Goal: Task Accomplishment & Management: Complete application form

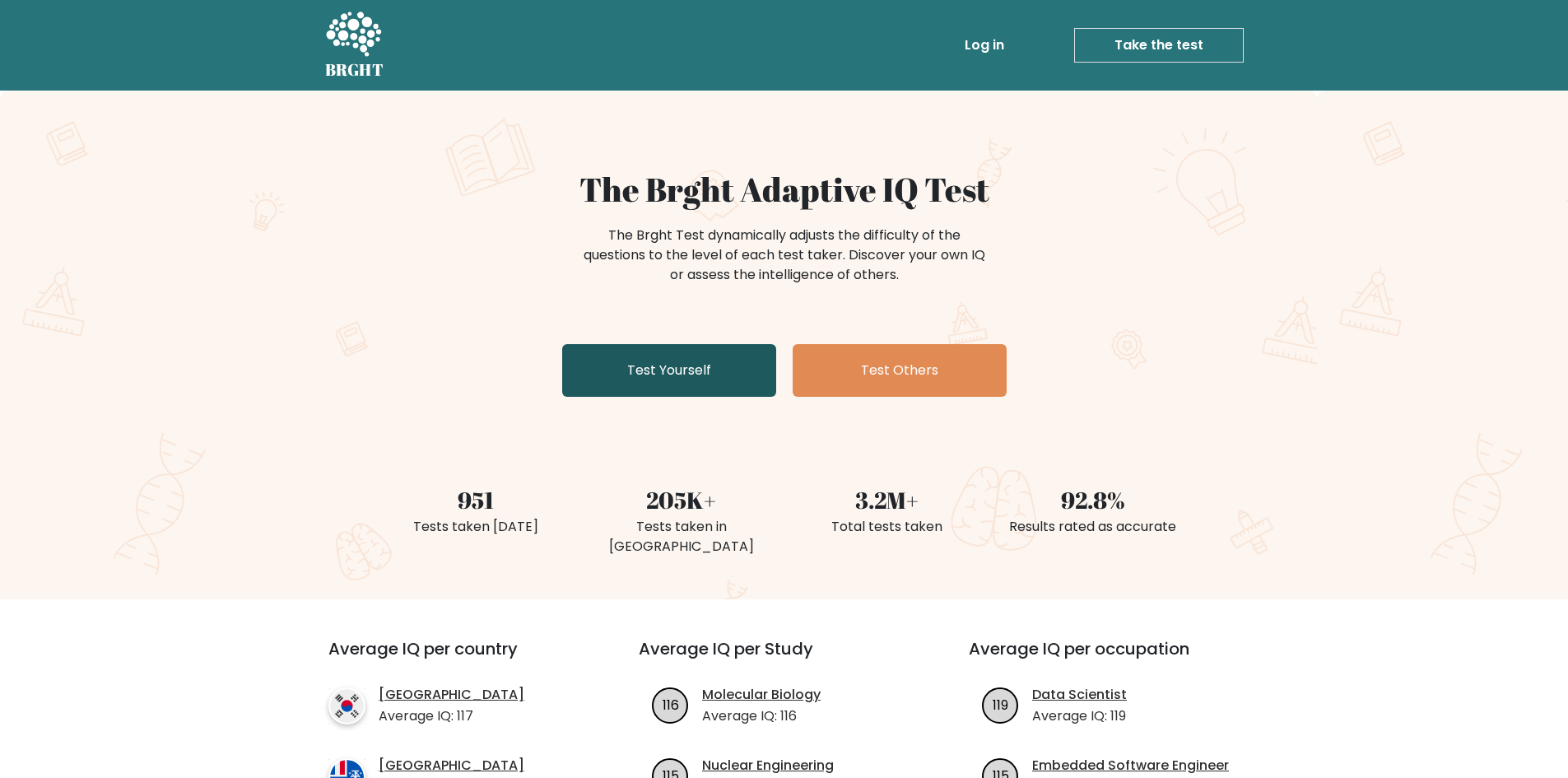
click at [699, 382] on link "Test Yourself" at bounding box center [669, 370] width 214 height 53
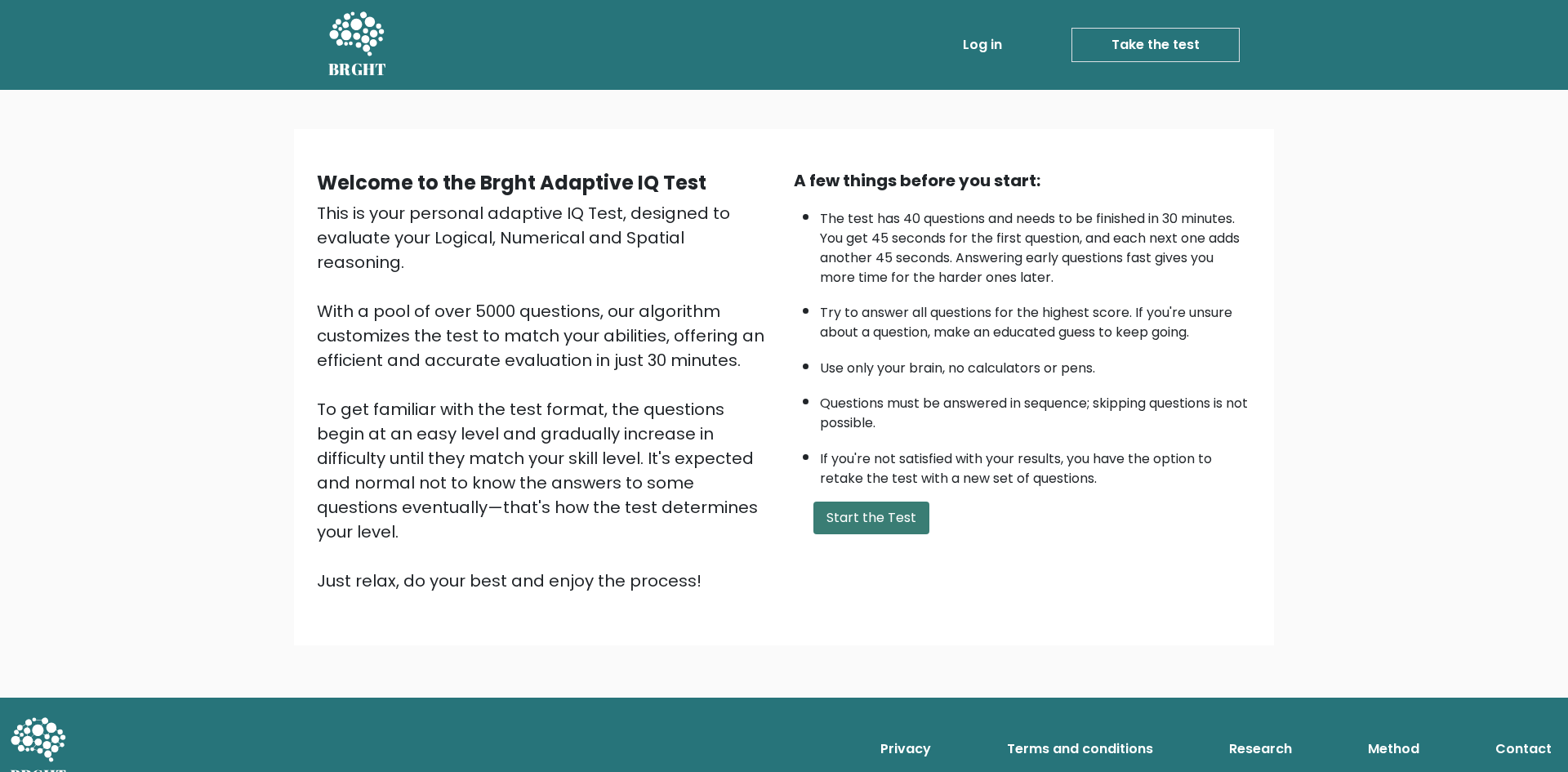
click at [903, 517] on button "Start the Test" at bounding box center [871, 517] width 116 height 33
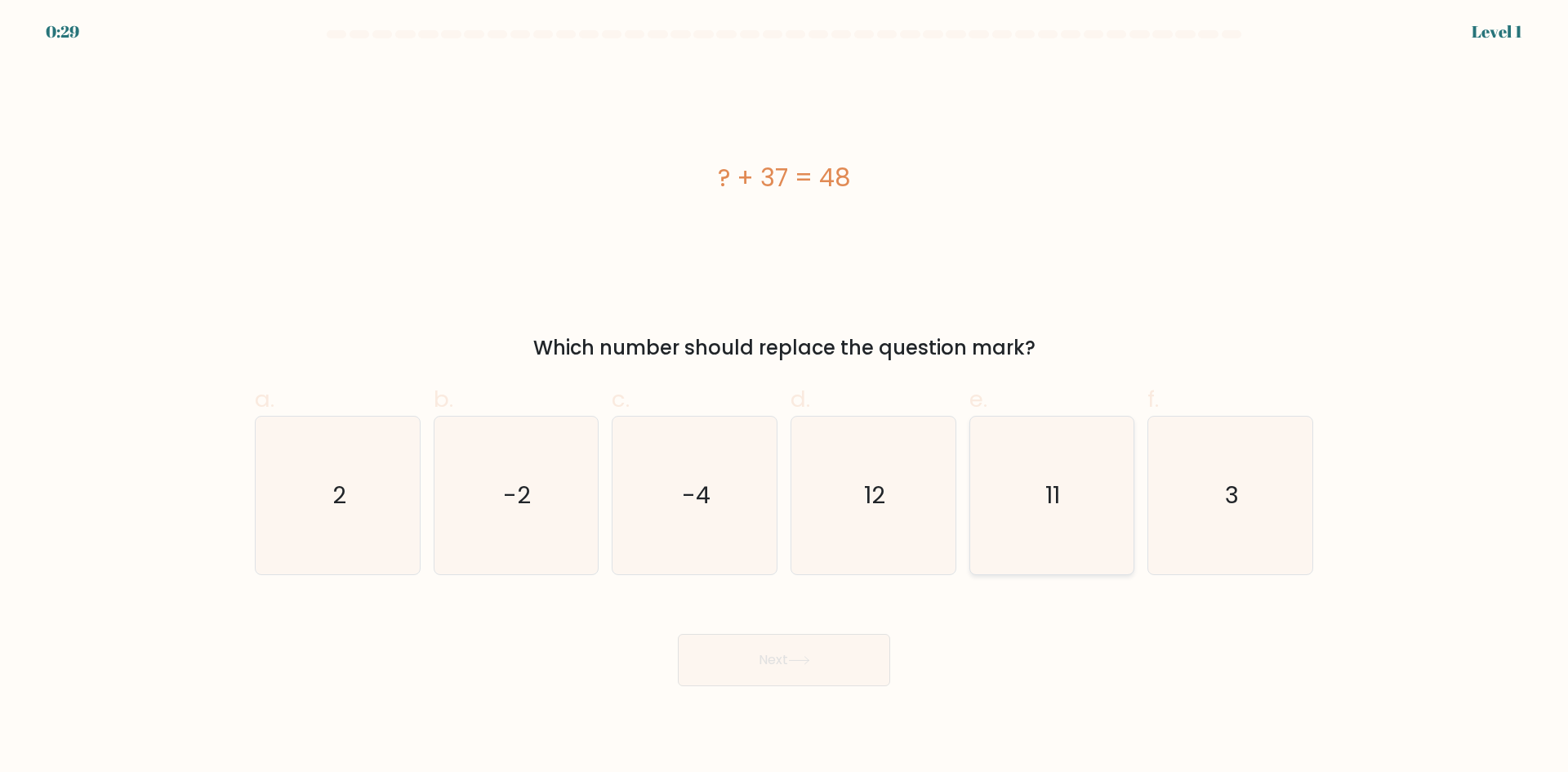
click at [1085, 473] on icon "11" at bounding box center [1052, 495] width 158 height 158
click at [784, 397] on input "e. 11" at bounding box center [784, 391] width 1 height 11
radio input "true"
click at [863, 667] on button "Next" at bounding box center [784, 660] width 212 height 53
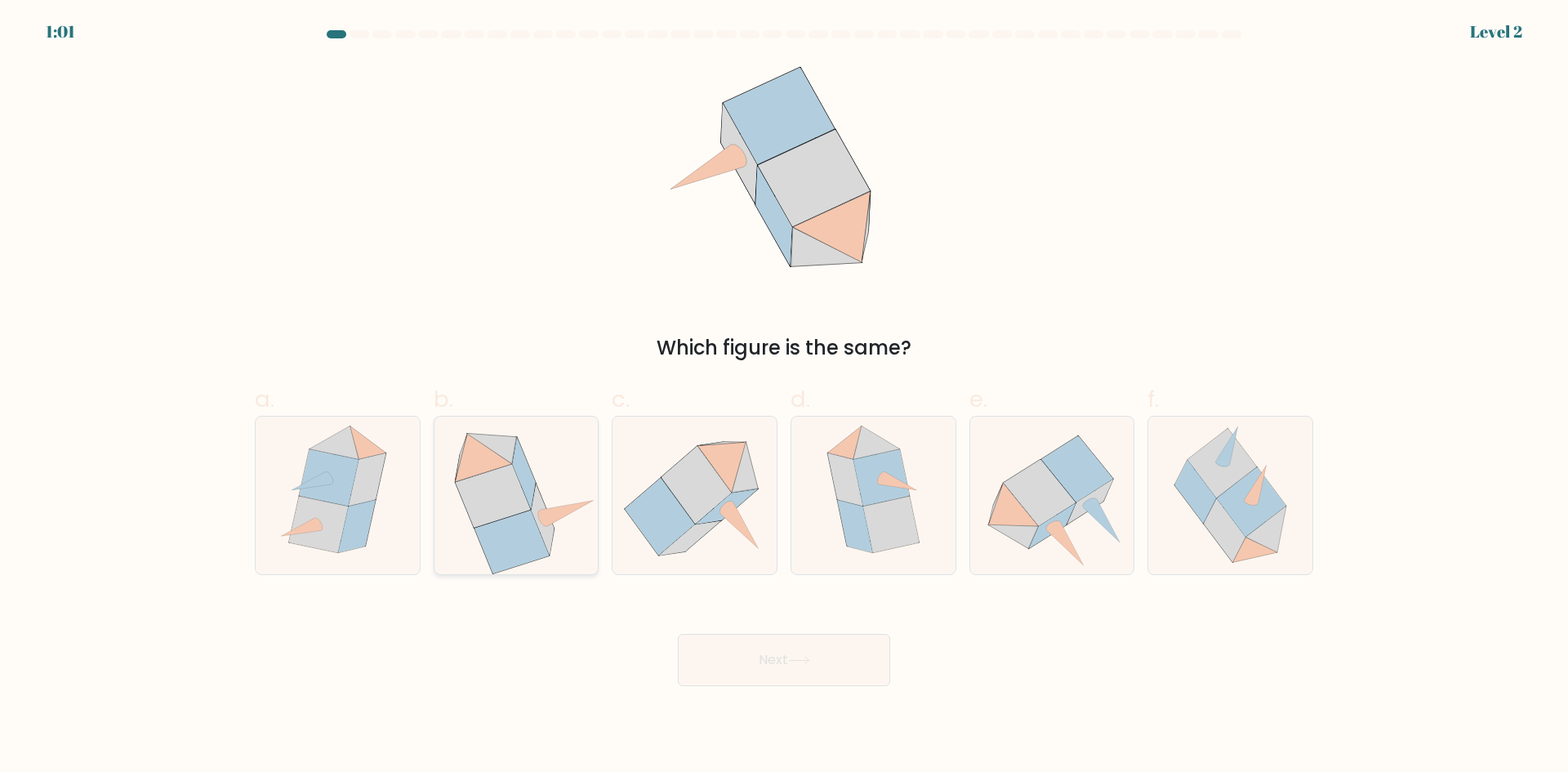
click at [516, 510] on icon at bounding box center [493, 495] width 75 height 63
click at [784, 397] on input "b." at bounding box center [784, 391] width 1 height 11
radio input "true"
click at [765, 657] on button "Next" at bounding box center [784, 660] width 212 height 53
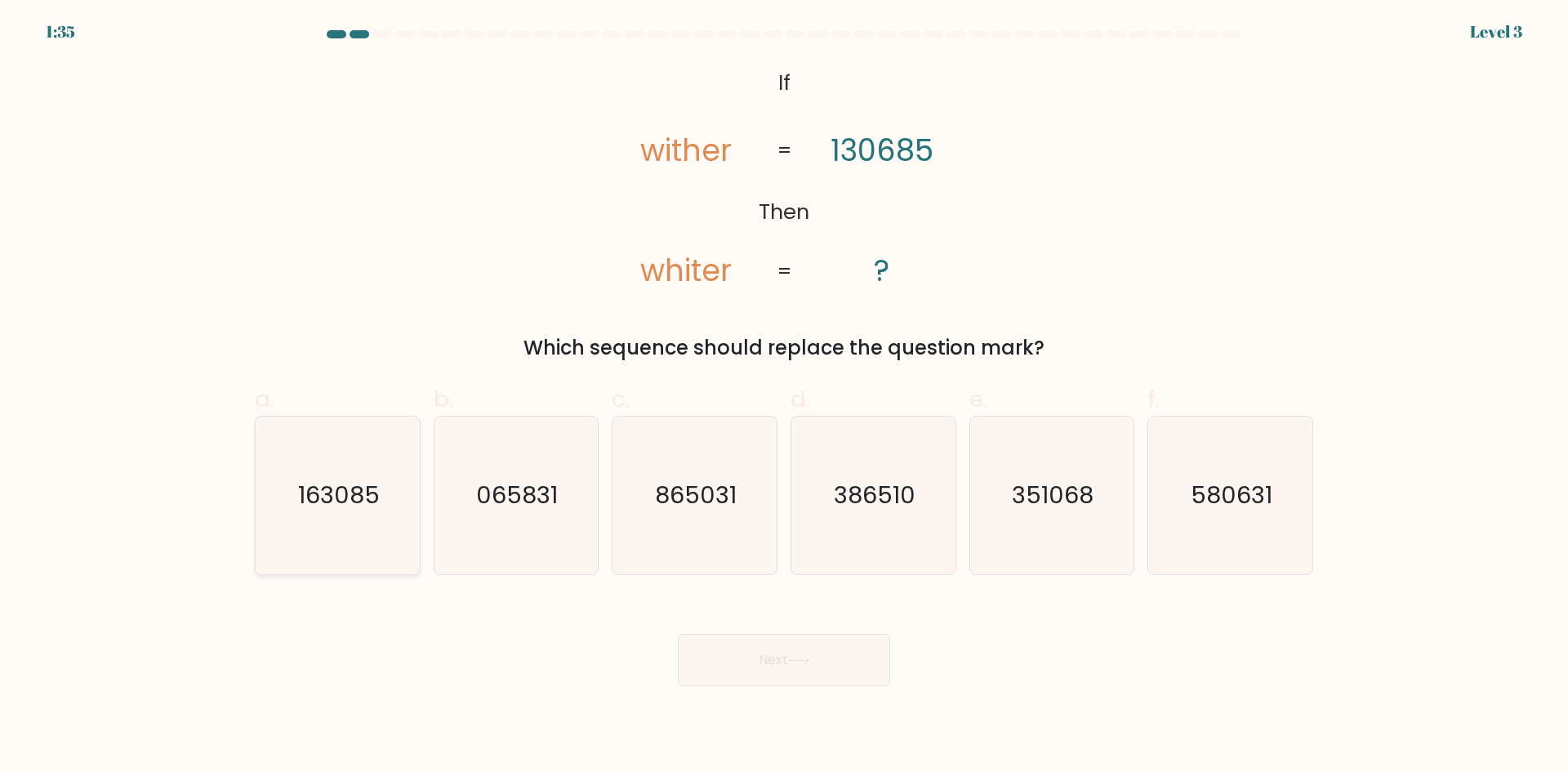
click at [359, 502] on text "163085" at bounding box center [338, 495] width 81 height 33
click at [784, 397] on input "a. 163085" at bounding box center [784, 391] width 1 height 11
radio input "true"
click at [783, 657] on button "Next" at bounding box center [784, 660] width 212 height 53
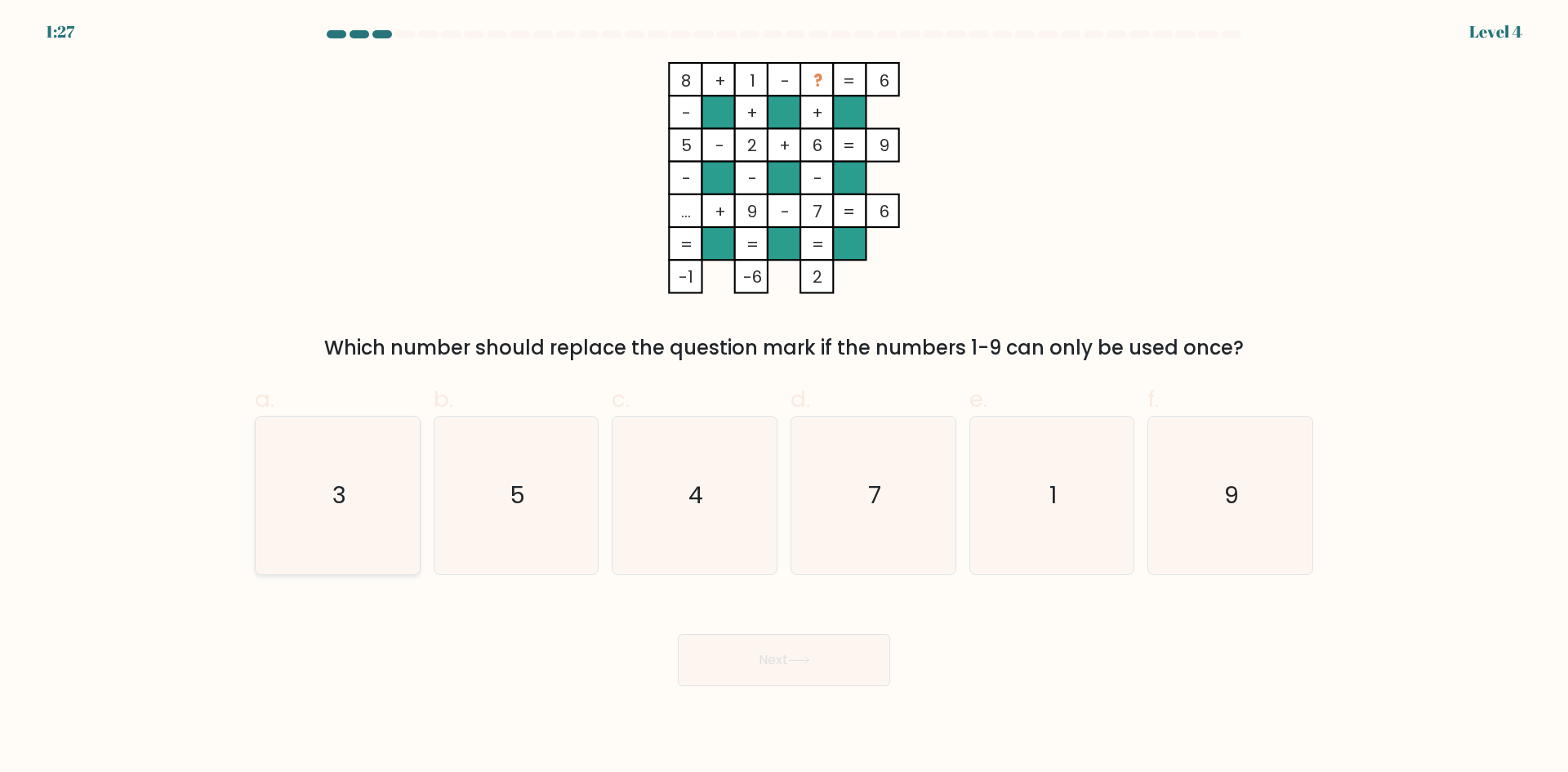
click at [354, 485] on icon "3" at bounding box center [338, 495] width 158 height 158
click at [784, 397] on input "a. 3" at bounding box center [784, 391] width 1 height 11
radio input "true"
click at [831, 668] on button "Next" at bounding box center [784, 660] width 212 height 53
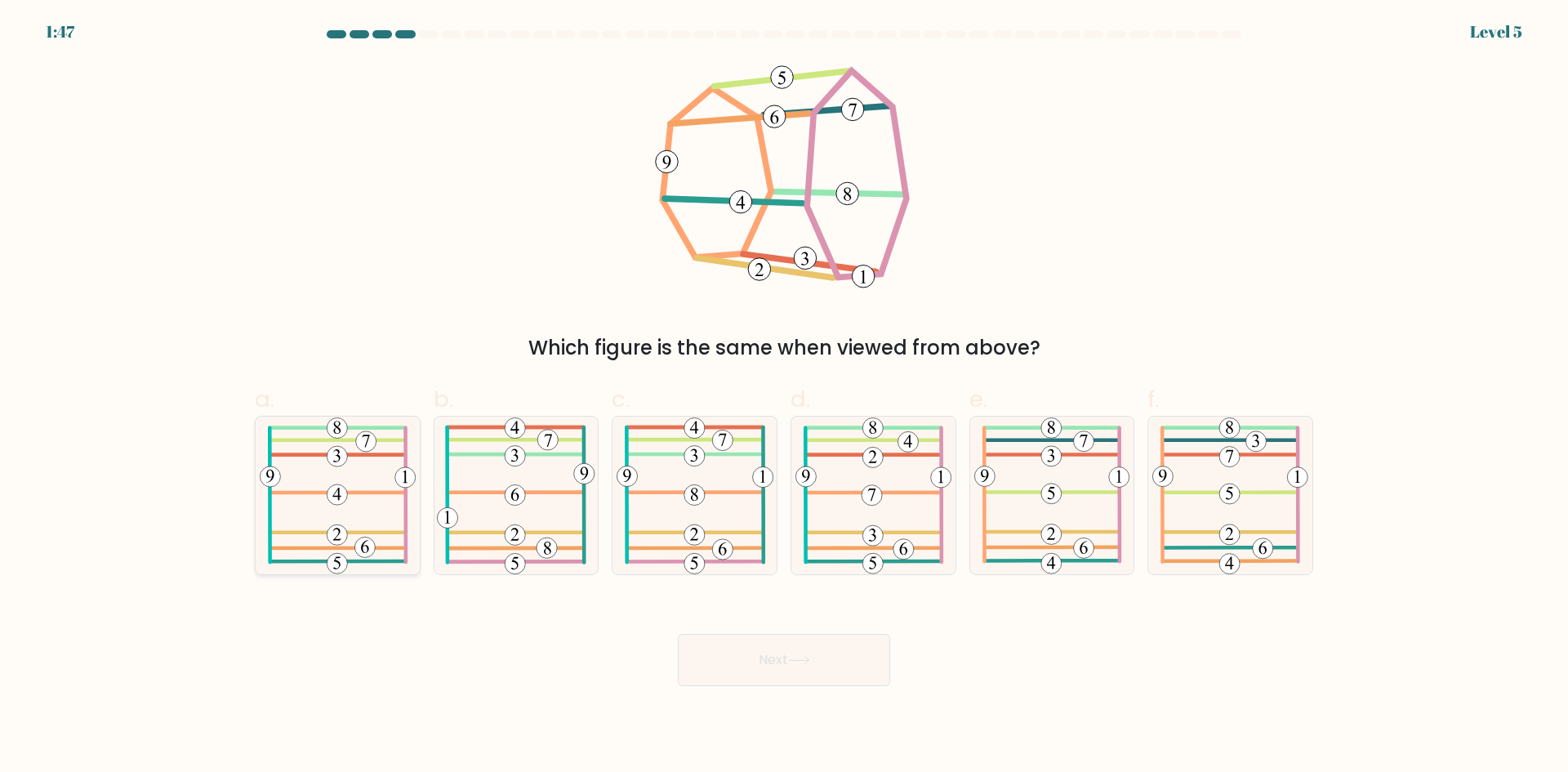
click at [364, 456] on icon at bounding box center [338, 495] width 156 height 158
click at [784, 397] on input "a." at bounding box center [784, 391] width 1 height 11
radio input "true"
click at [788, 657] on button "Next" at bounding box center [784, 660] width 212 height 53
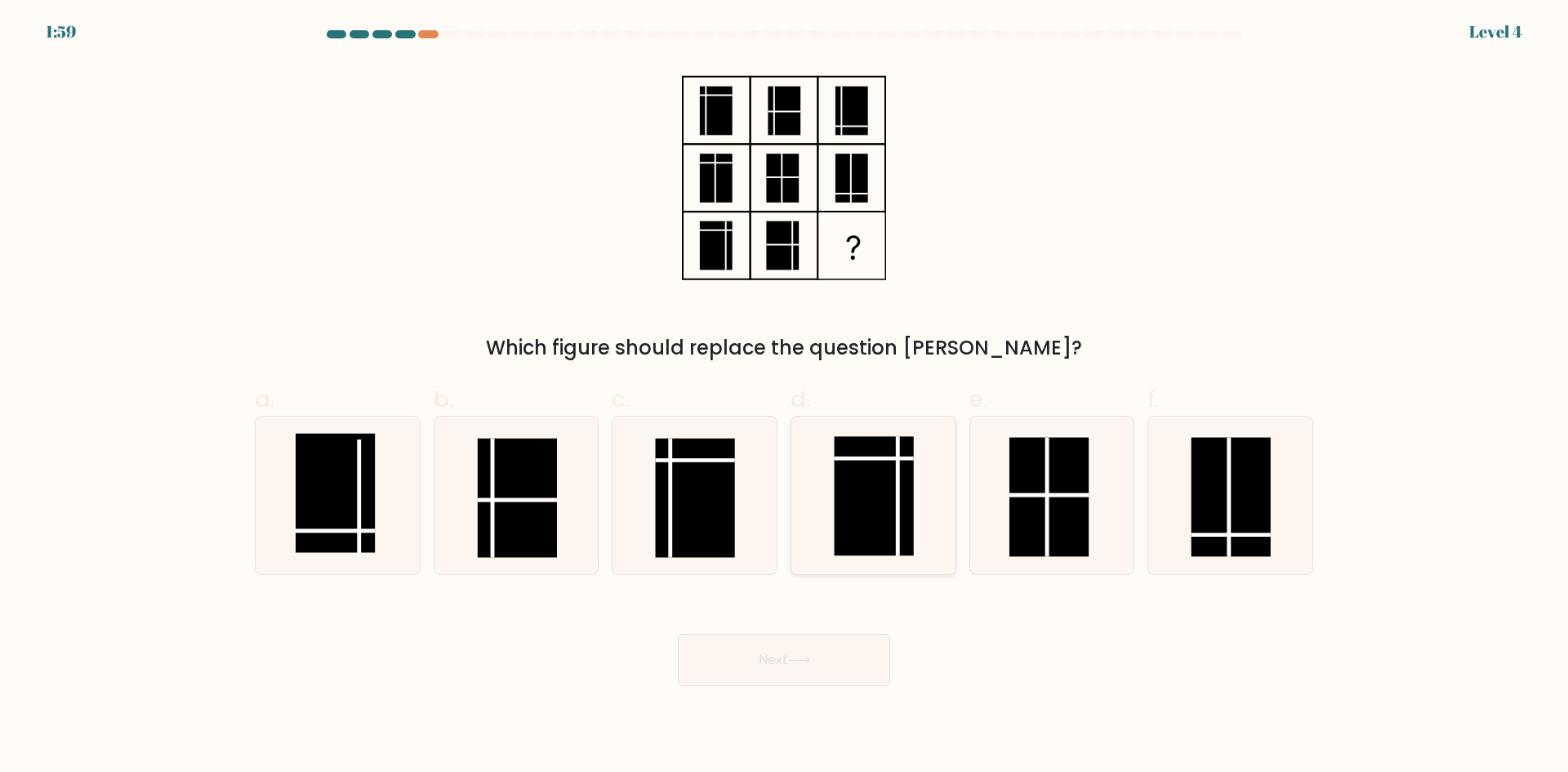
click at [851, 466] on rect at bounding box center [873, 495] width 79 height 120
click at [784, 397] on input "d." at bounding box center [784, 391] width 1 height 11
radio input "true"
click at [786, 663] on button "Next" at bounding box center [784, 660] width 212 height 53
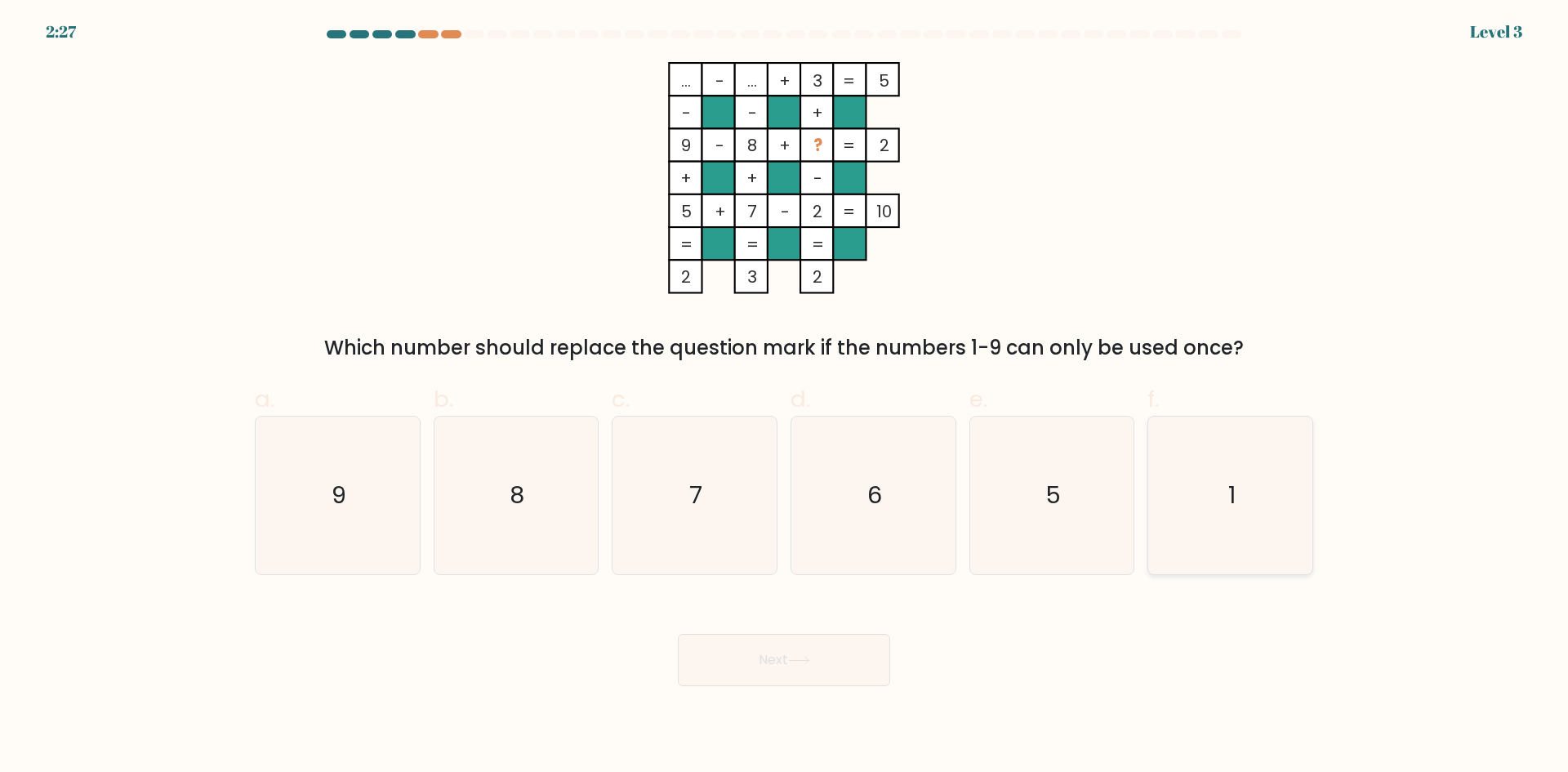
click at [1225, 478] on icon "1" at bounding box center [1230, 495] width 158 height 158
click at [784, 397] on input "f. 1" at bounding box center [784, 391] width 1 height 11
radio input "true"
click at [803, 653] on button "Next" at bounding box center [784, 660] width 212 height 53
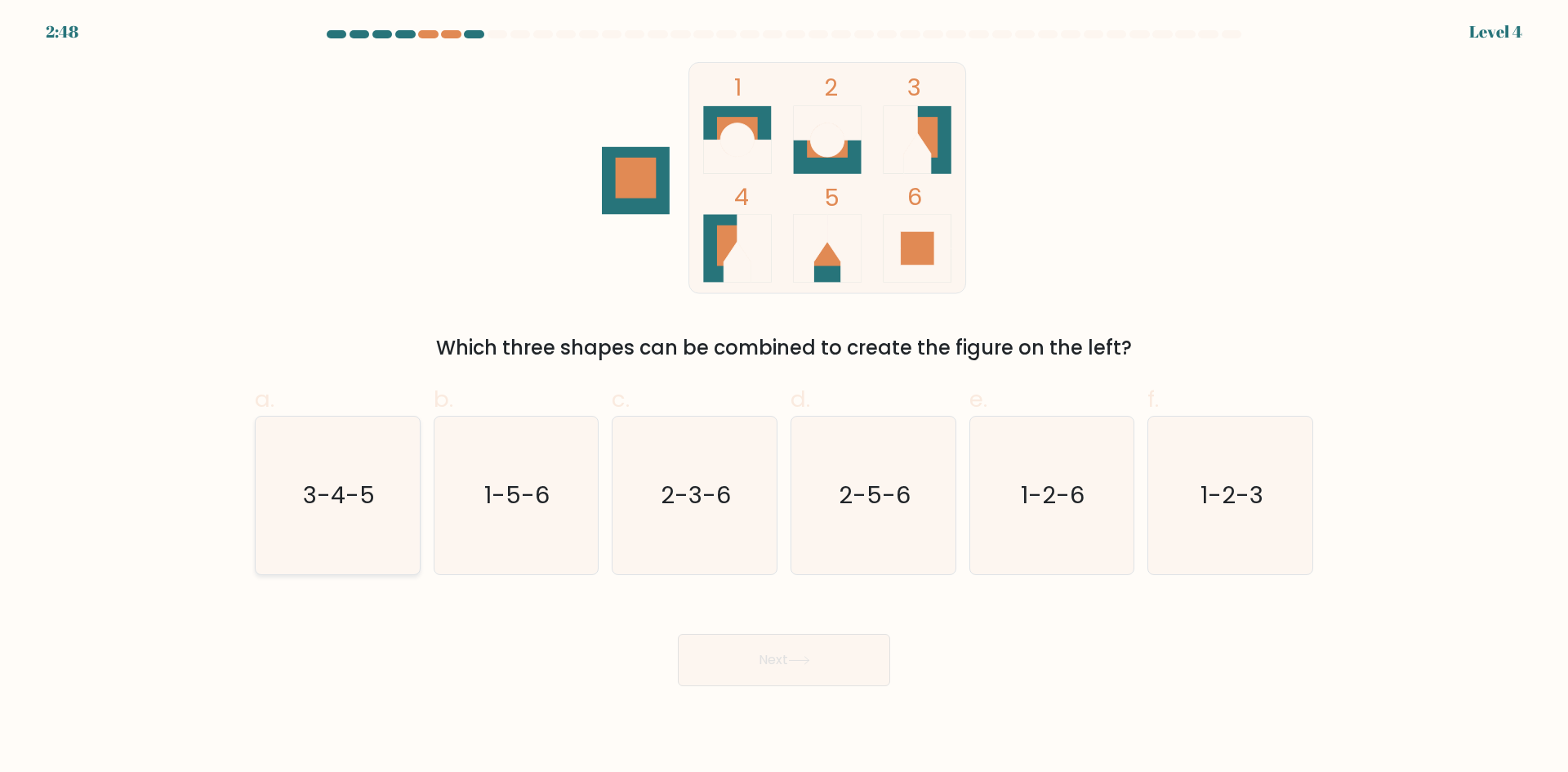
click at [349, 471] on icon "3-4-5" at bounding box center [338, 495] width 158 height 158
click at [784, 397] on input "a. 3-4-5" at bounding box center [784, 391] width 1 height 11
radio input "true"
click at [814, 652] on button "Next" at bounding box center [784, 660] width 212 height 53
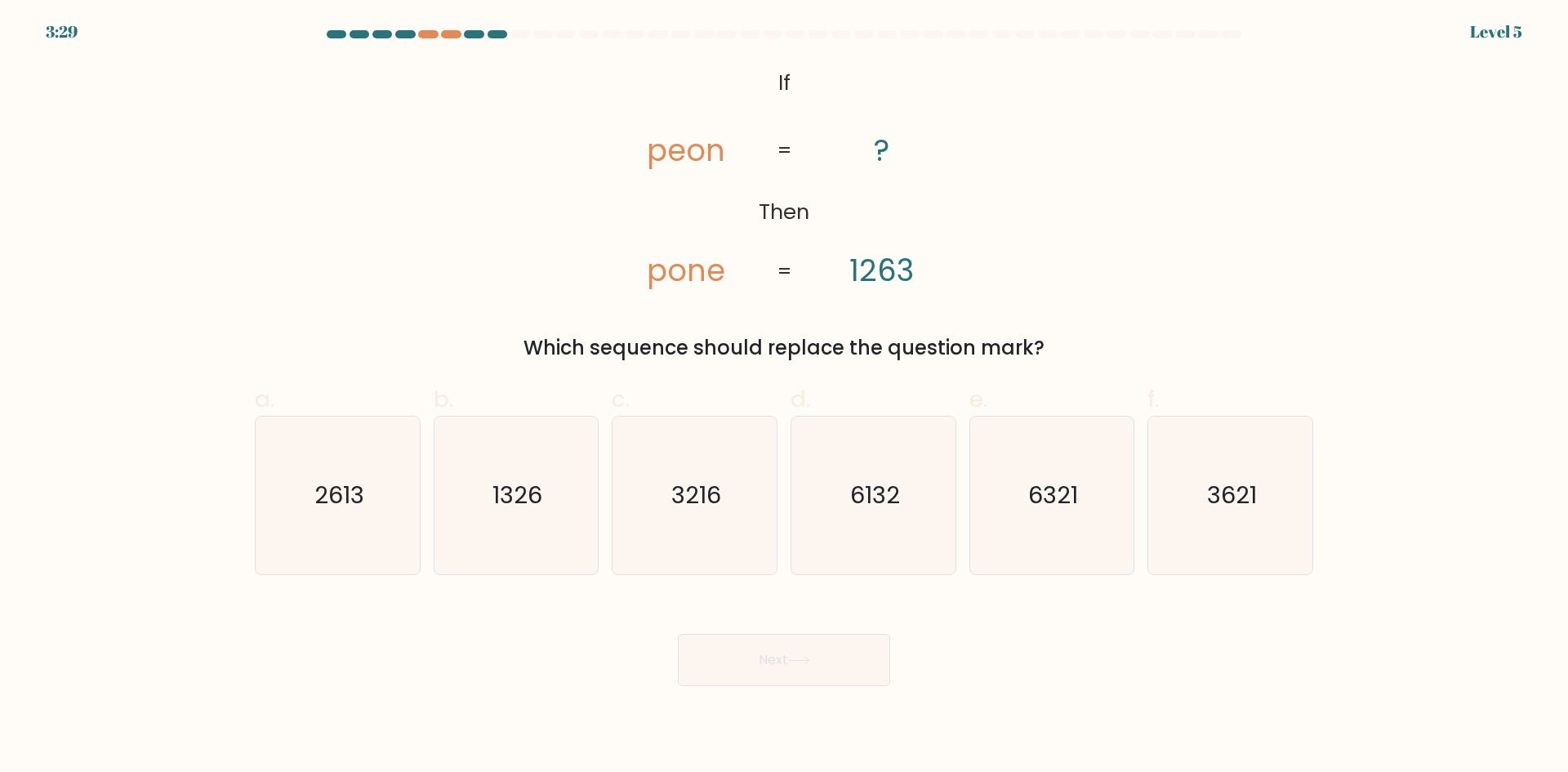
click at [490, 35] on div at bounding box center [497, 35] width 20 height 8
click at [541, 505] on text "1326" at bounding box center [517, 495] width 50 height 33
click at [784, 397] on input "b. 1326" at bounding box center [784, 391] width 1 height 11
radio input "true"
click at [821, 662] on button "Next" at bounding box center [784, 660] width 212 height 53
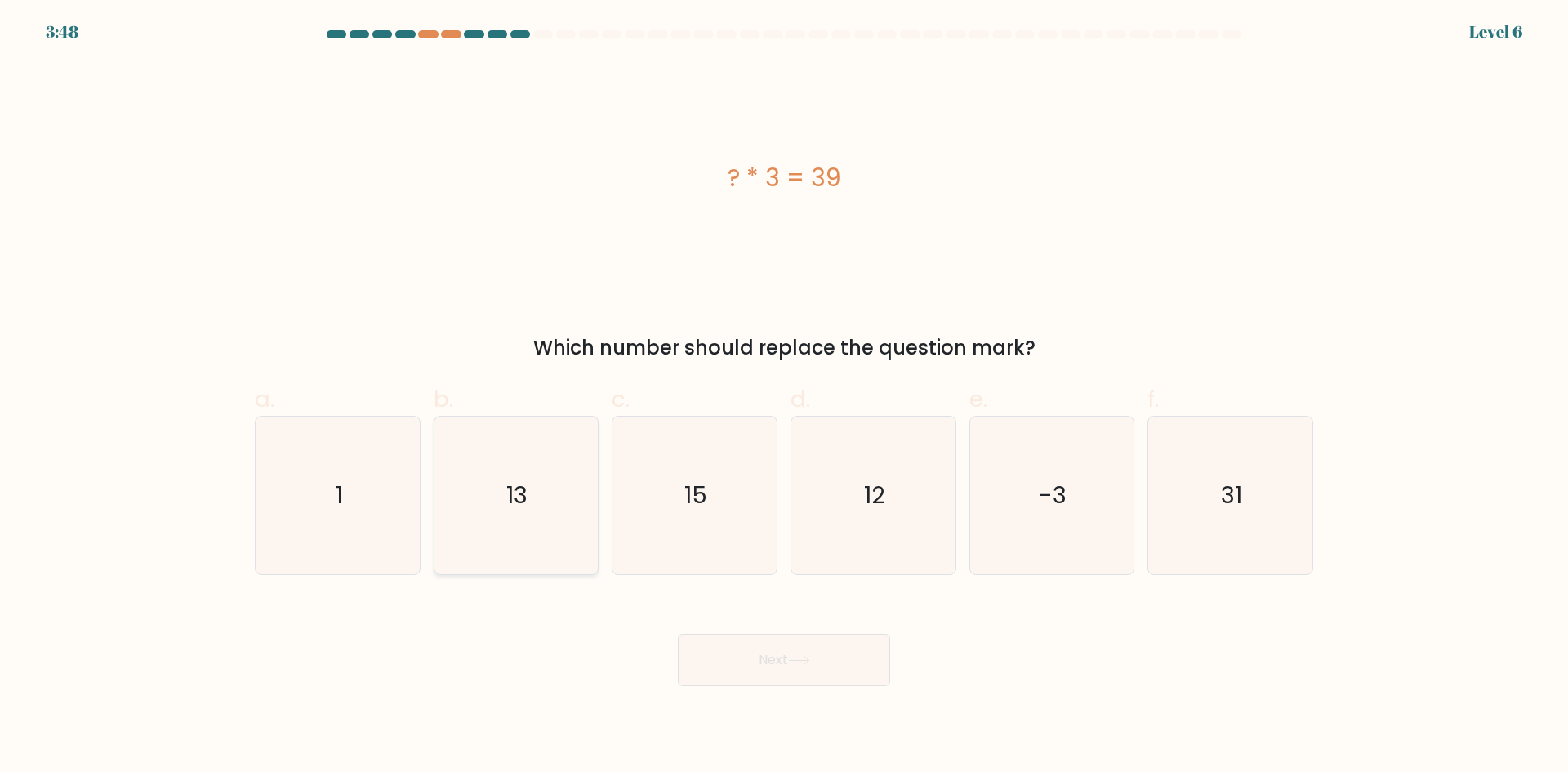
click at [562, 480] on icon "13" at bounding box center [516, 495] width 158 height 158
click at [784, 397] on input "b. 13" at bounding box center [784, 391] width 1 height 11
radio input "true"
click at [723, 669] on button "Next" at bounding box center [784, 660] width 212 height 53
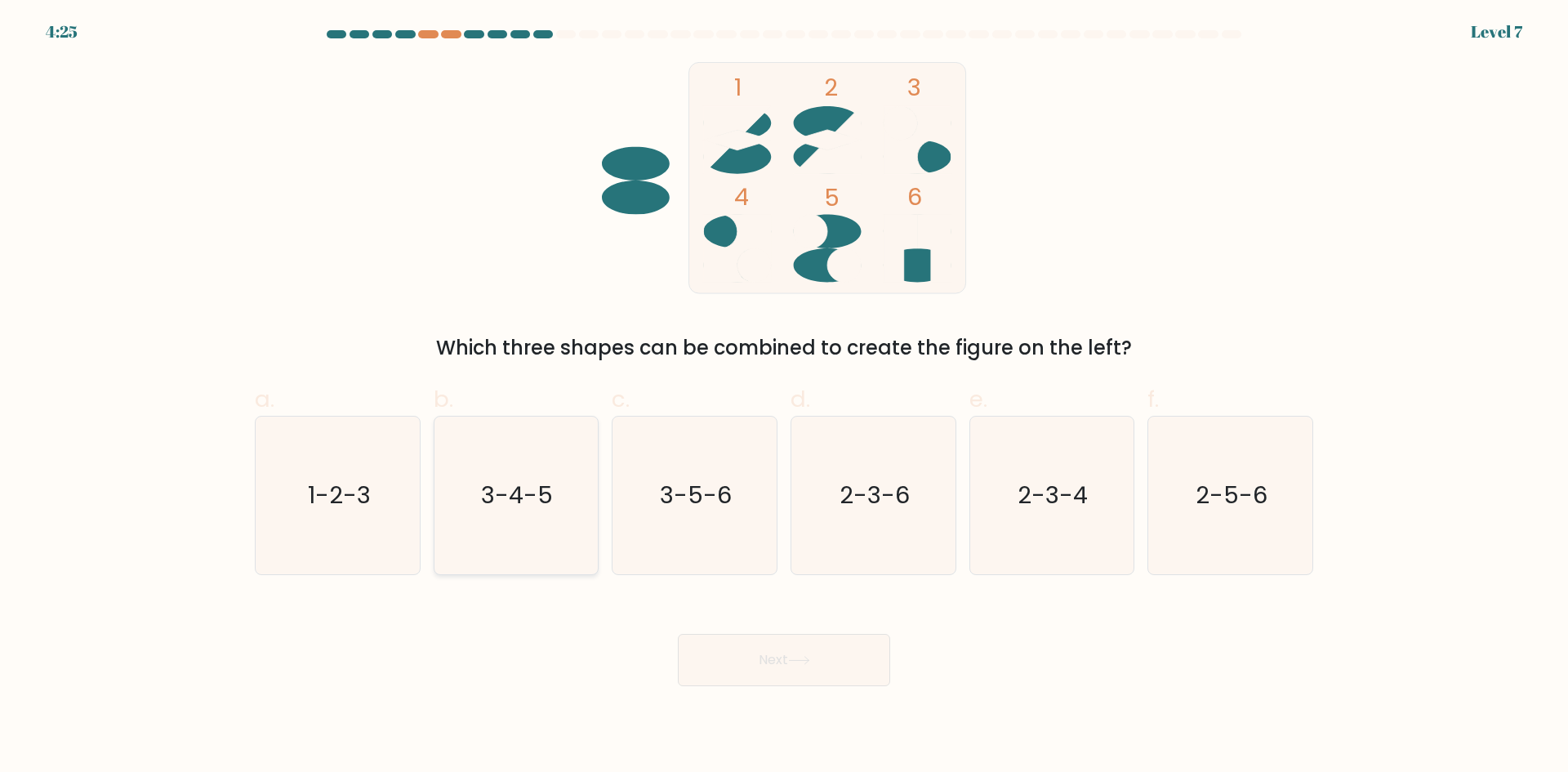
click at [529, 505] on text "3-4-5" at bounding box center [517, 495] width 72 height 33
click at [784, 397] on input "b. 3-4-5" at bounding box center [784, 391] width 1 height 11
radio input "true"
click at [779, 660] on button "Next" at bounding box center [784, 660] width 212 height 53
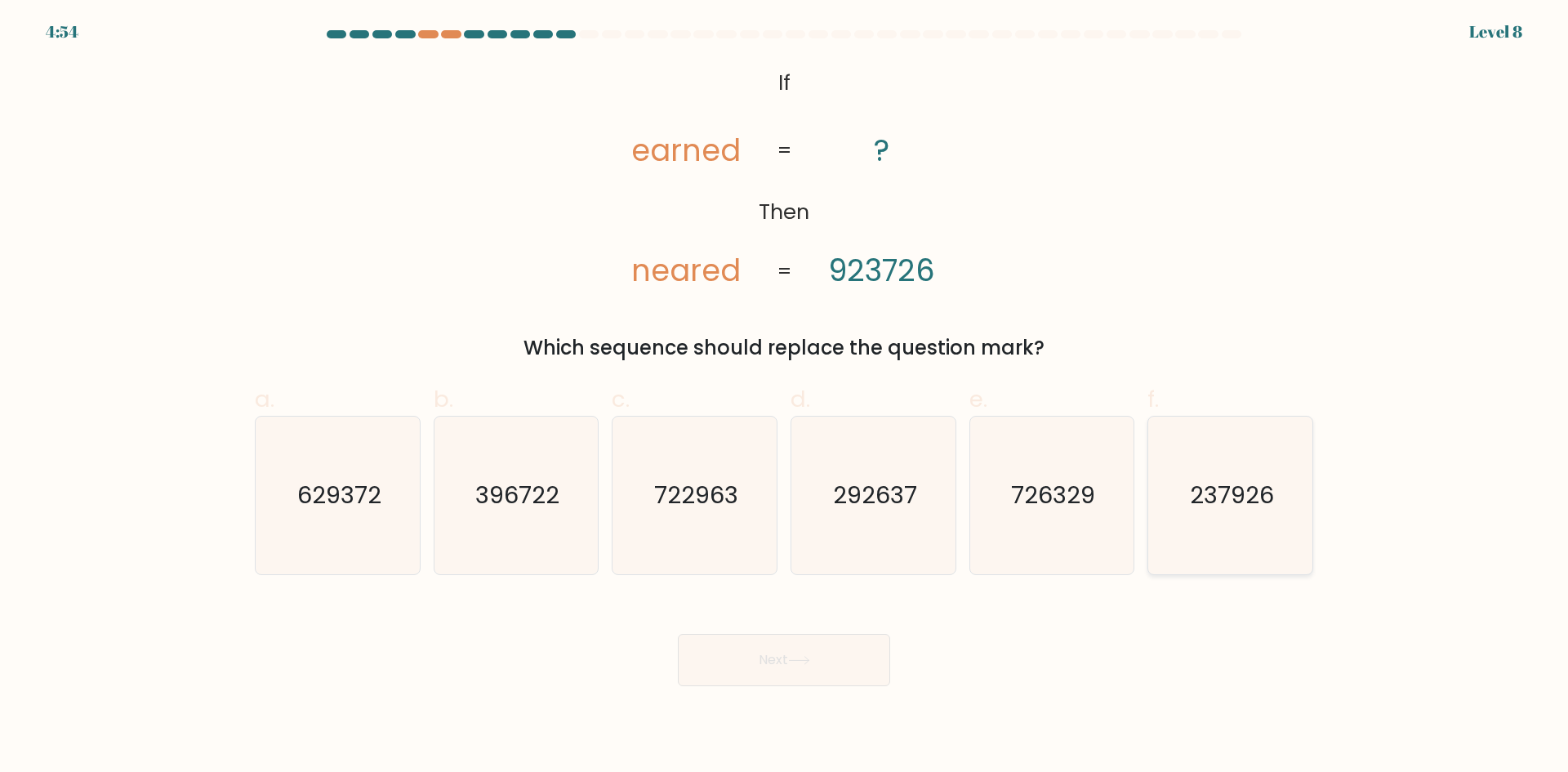
click at [1193, 496] on text "237926" at bounding box center [1231, 495] width 84 height 33
click at [784, 397] on input "f. 237926" at bounding box center [784, 391] width 1 height 11
radio input "true"
click at [881, 653] on button "Next" at bounding box center [784, 660] width 212 height 53
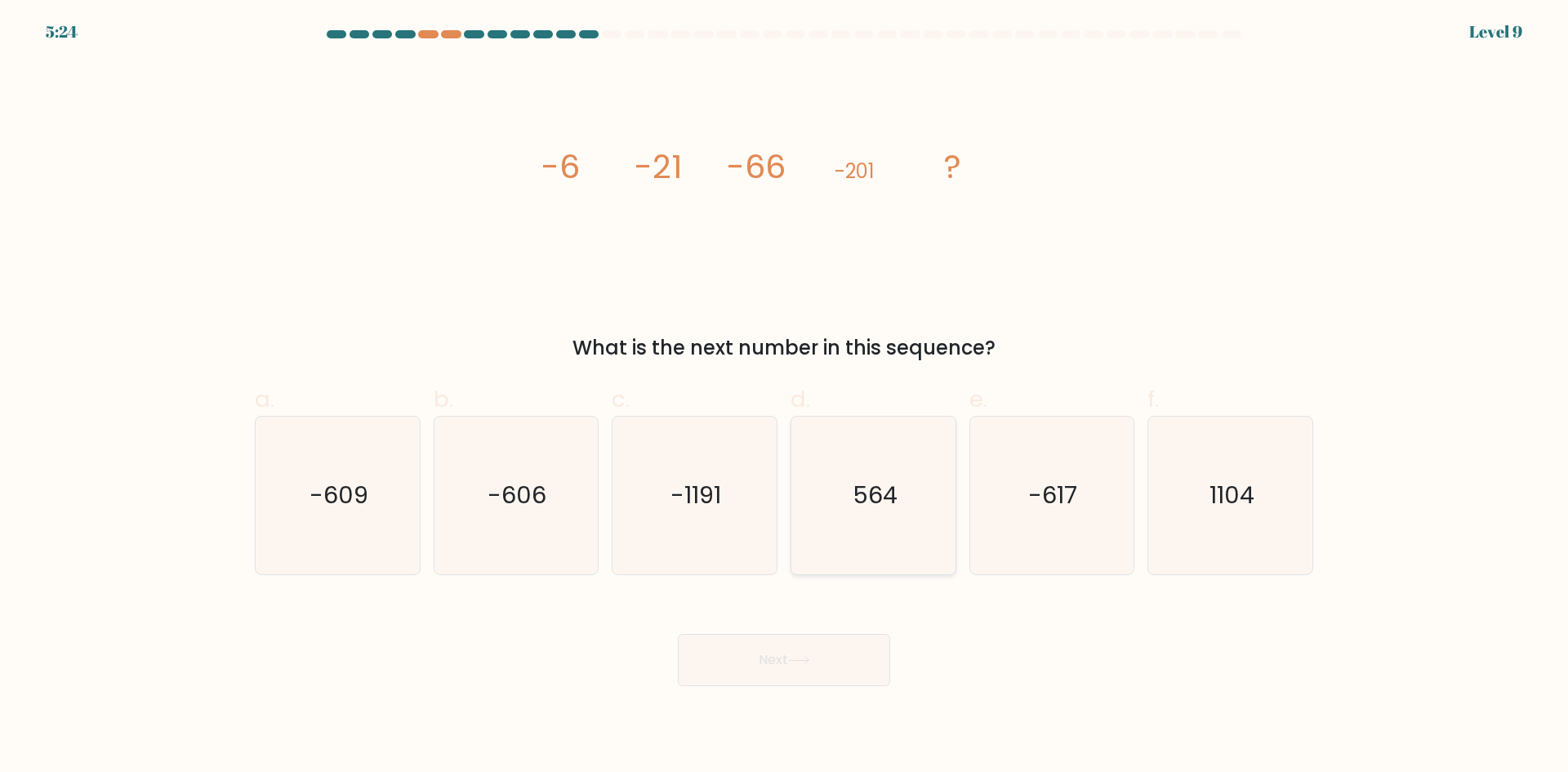
drag, startPoint x: 855, startPoint y: 501, endPoint x: 817, endPoint y: 571, distance: 79.6
click at [856, 501] on text "564" at bounding box center [874, 495] width 45 height 33
click at [784, 397] on input "d. 564" at bounding box center [784, 391] width 1 height 11
radio input "true"
click at [511, 506] on text "-606" at bounding box center [517, 495] width 59 height 33
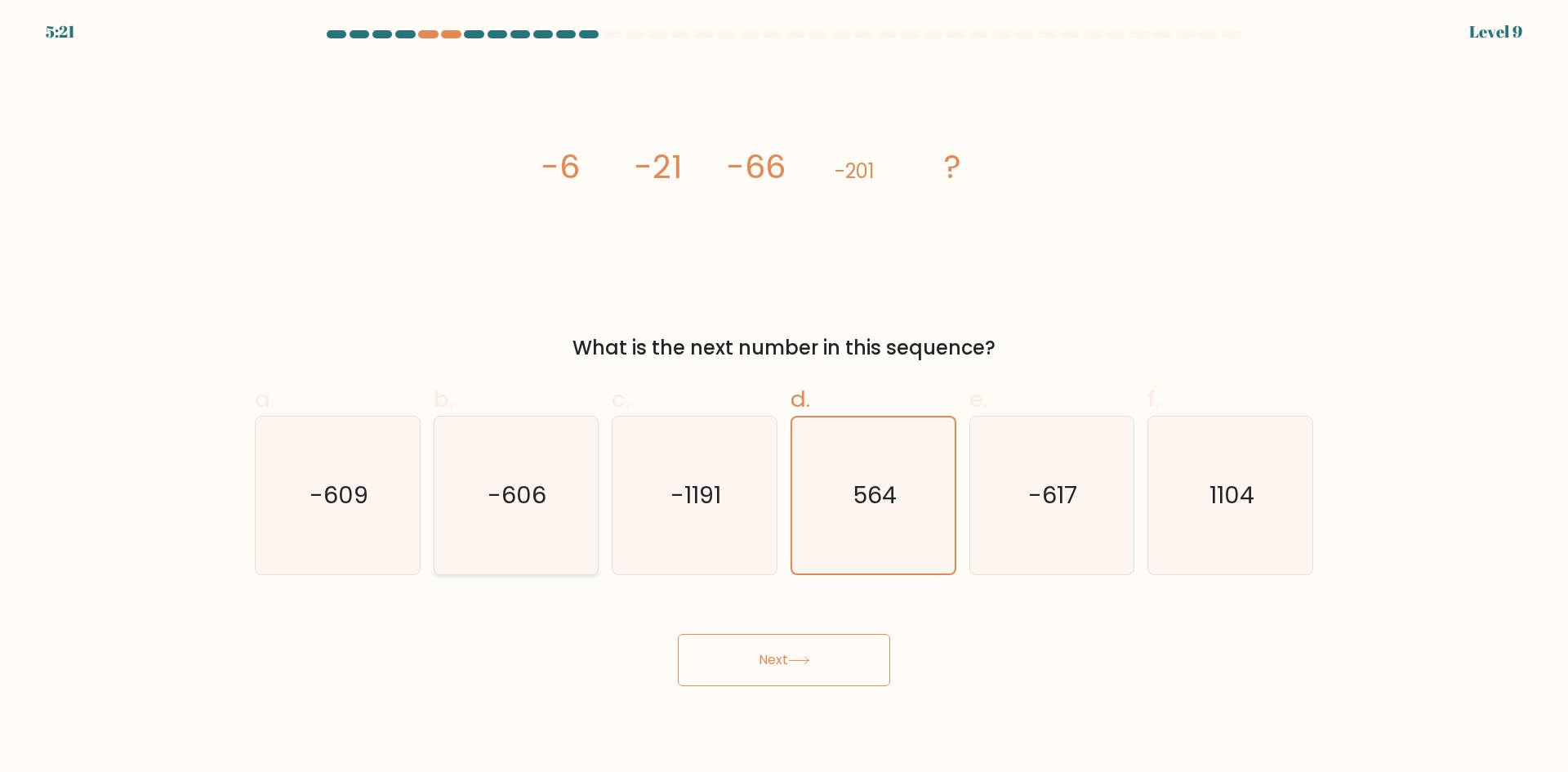
click at [784, 397] on input "b. -606" at bounding box center [784, 391] width 1 height 11
radio input "true"
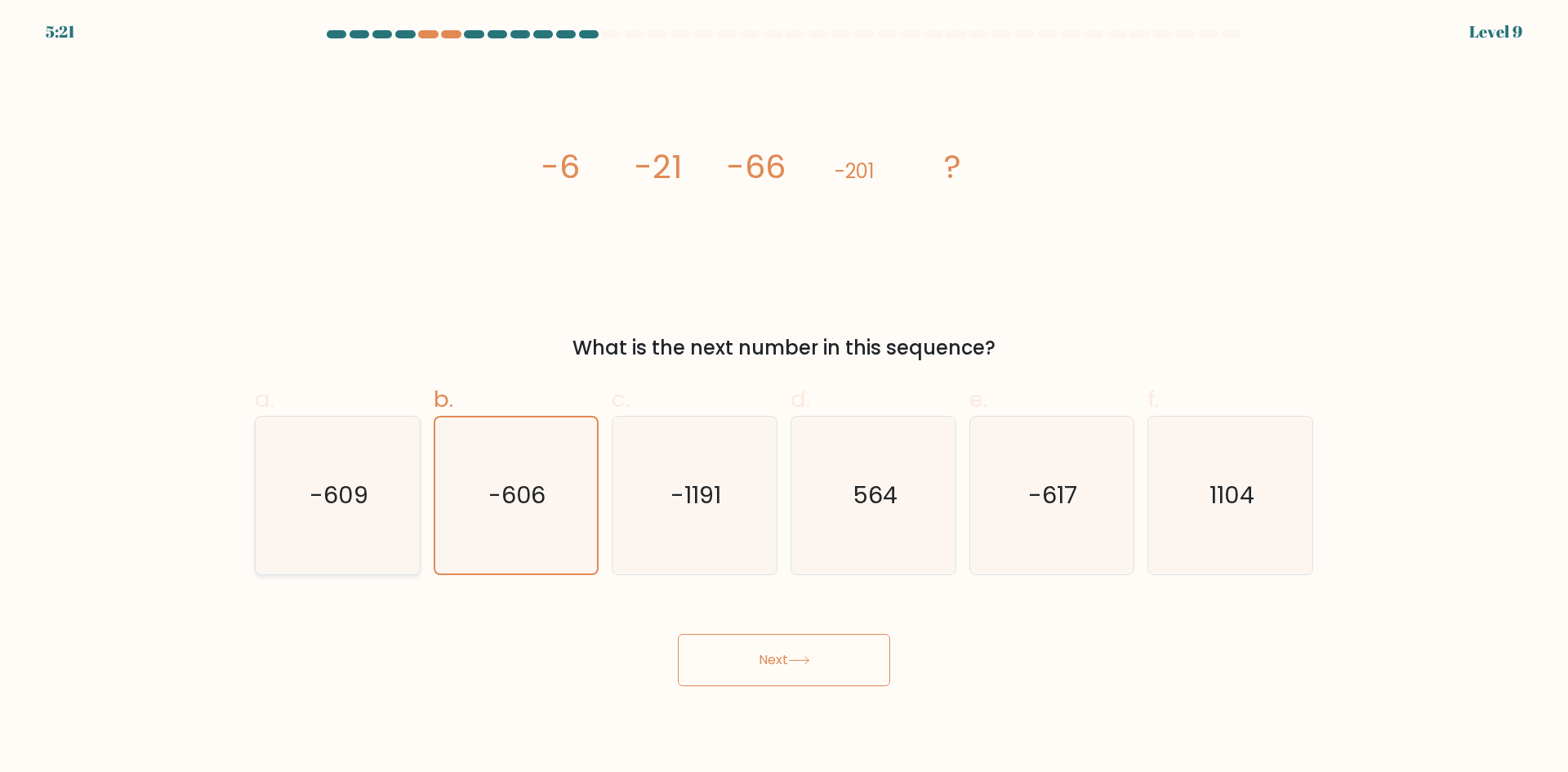
click at [365, 496] on text "-609" at bounding box center [338, 495] width 59 height 33
click at [784, 397] on input "a. -609" at bounding box center [784, 391] width 1 height 11
radio input "true"
click at [515, 489] on text "-606" at bounding box center [517, 495] width 59 height 33
click at [784, 397] on input "b. -606" at bounding box center [784, 391] width 1 height 11
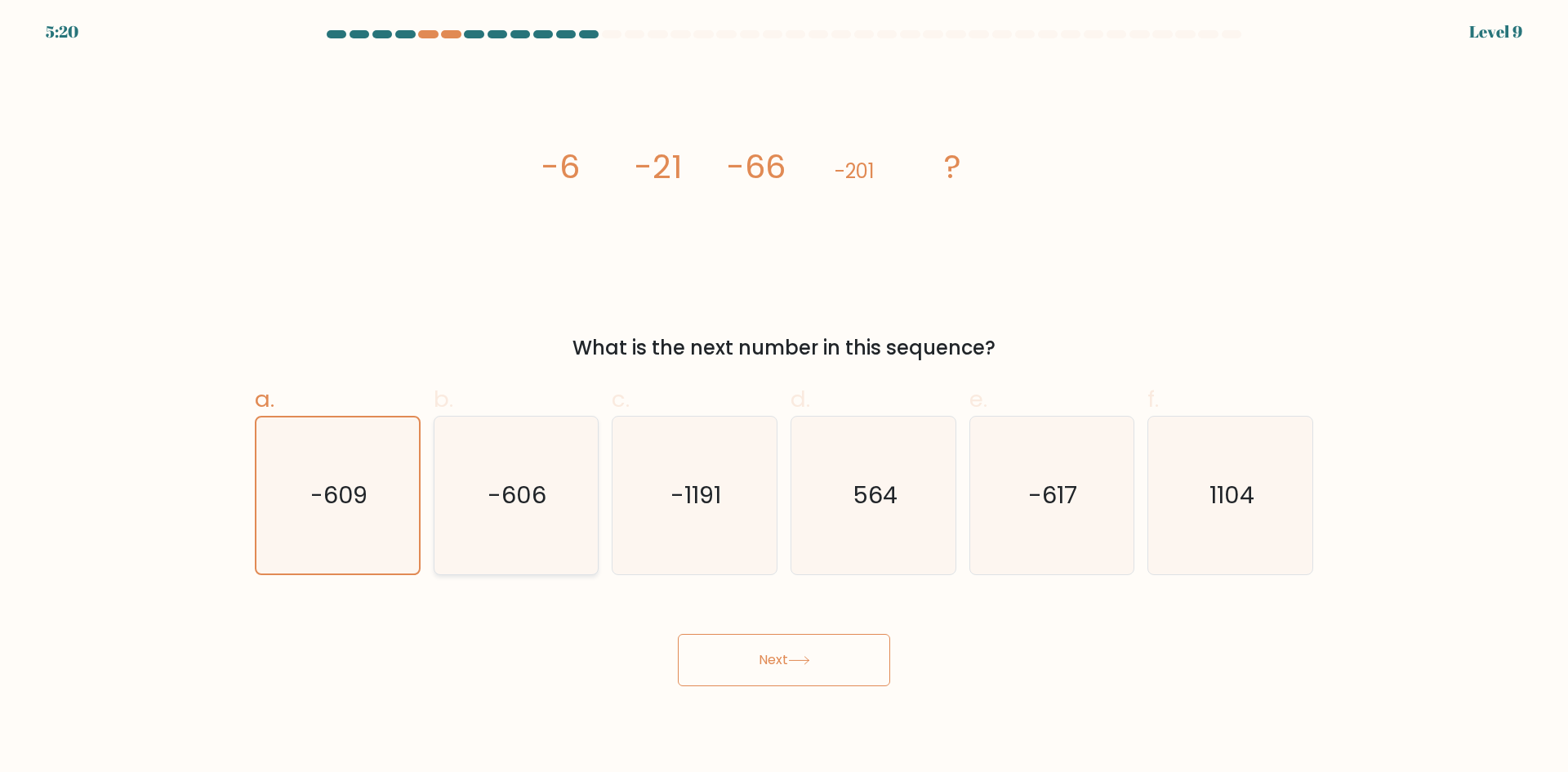
radio input "true"
click at [785, 655] on button "Next" at bounding box center [784, 660] width 212 height 53
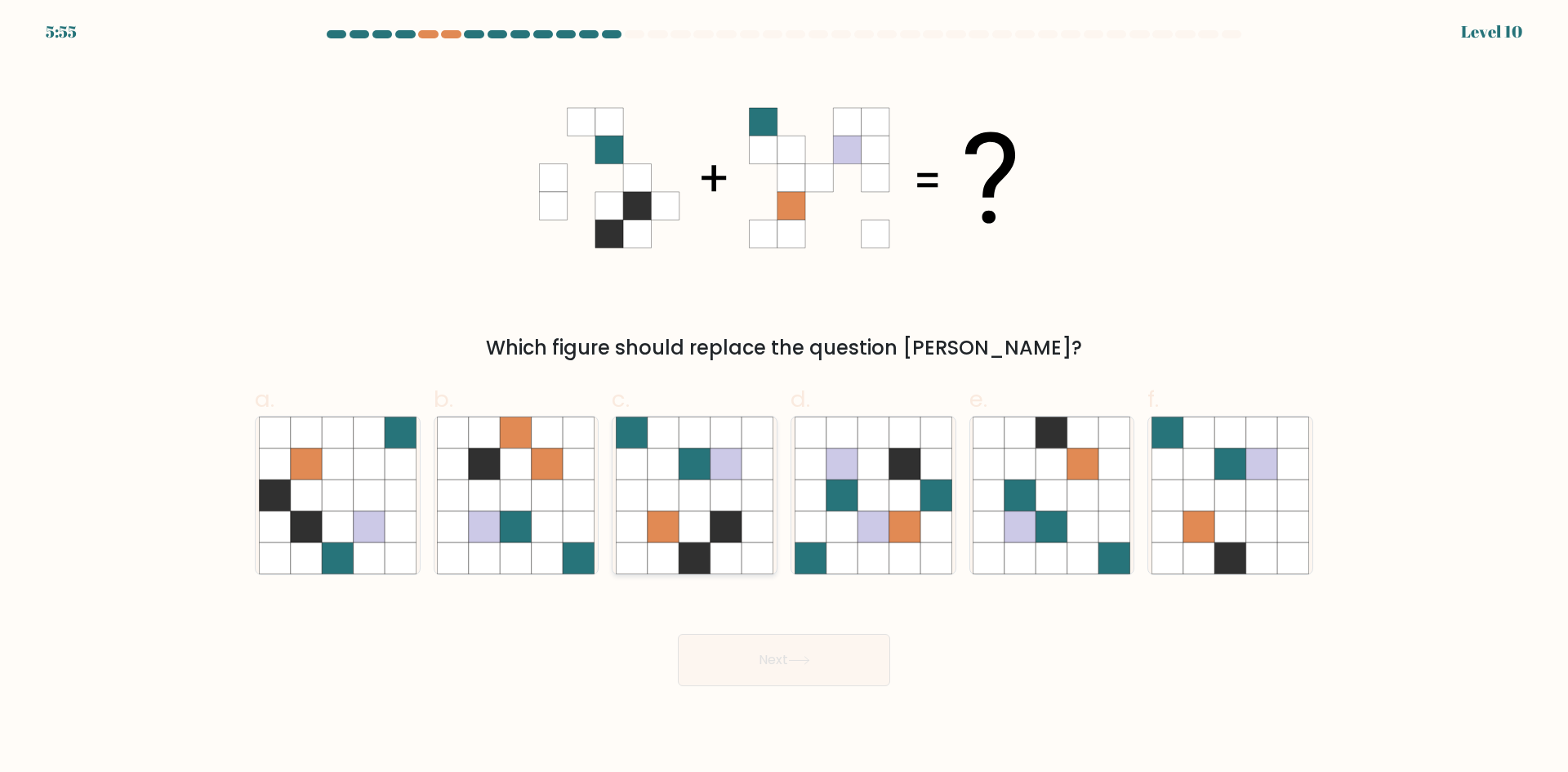
click at [695, 474] on icon at bounding box center [694, 464] width 31 height 31
click at [784, 397] on input "c." at bounding box center [784, 391] width 1 height 11
radio input "true"
click at [850, 669] on button "Next" at bounding box center [784, 660] width 212 height 53
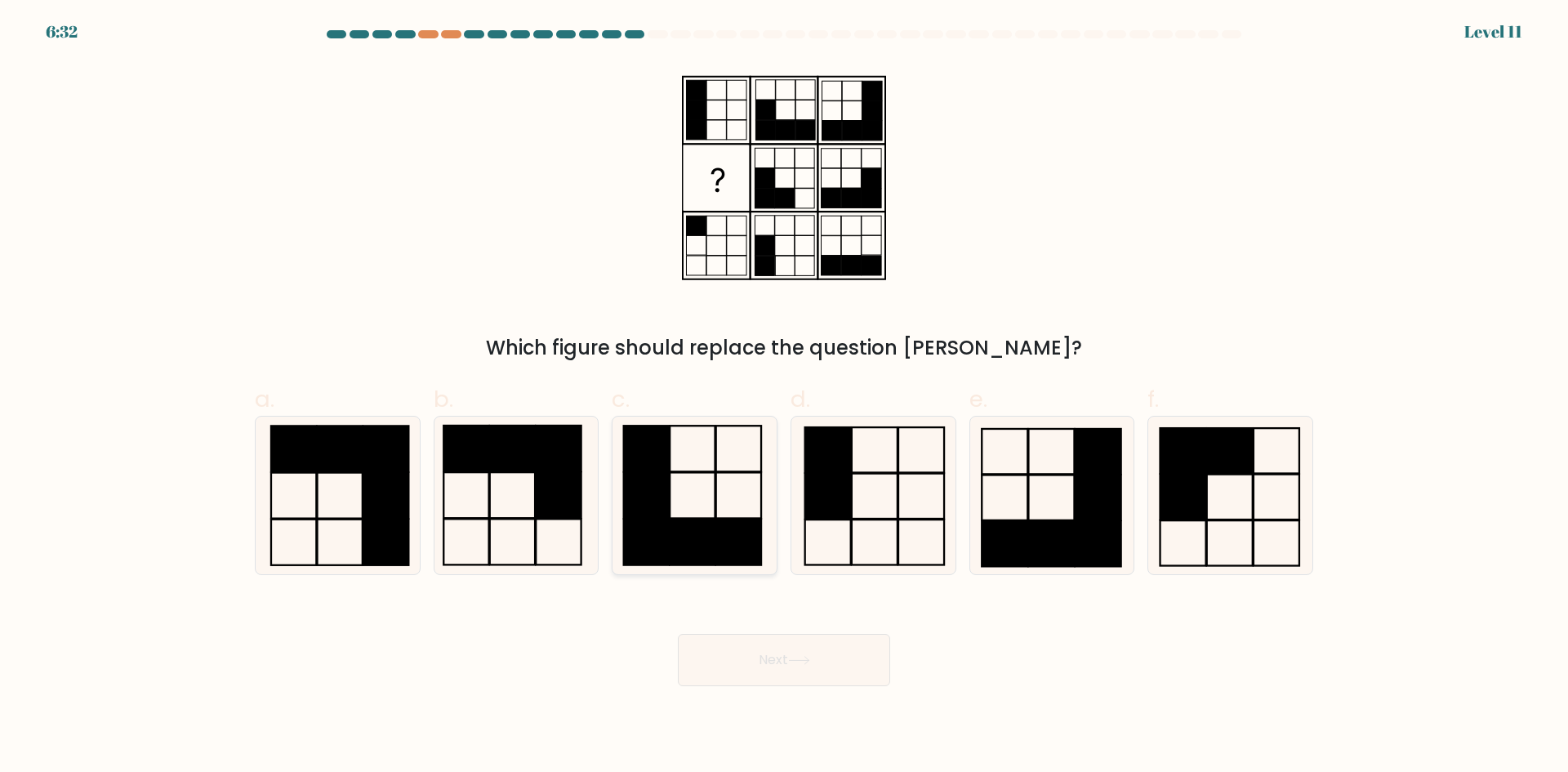
click at [667, 490] on rect at bounding box center [646, 495] width 45 height 46
click at [784, 397] on input "c." at bounding box center [784, 391] width 1 height 11
radio input "true"
click at [734, 668] on button "Next" at bounding box center [784, 660] width 212 height 53
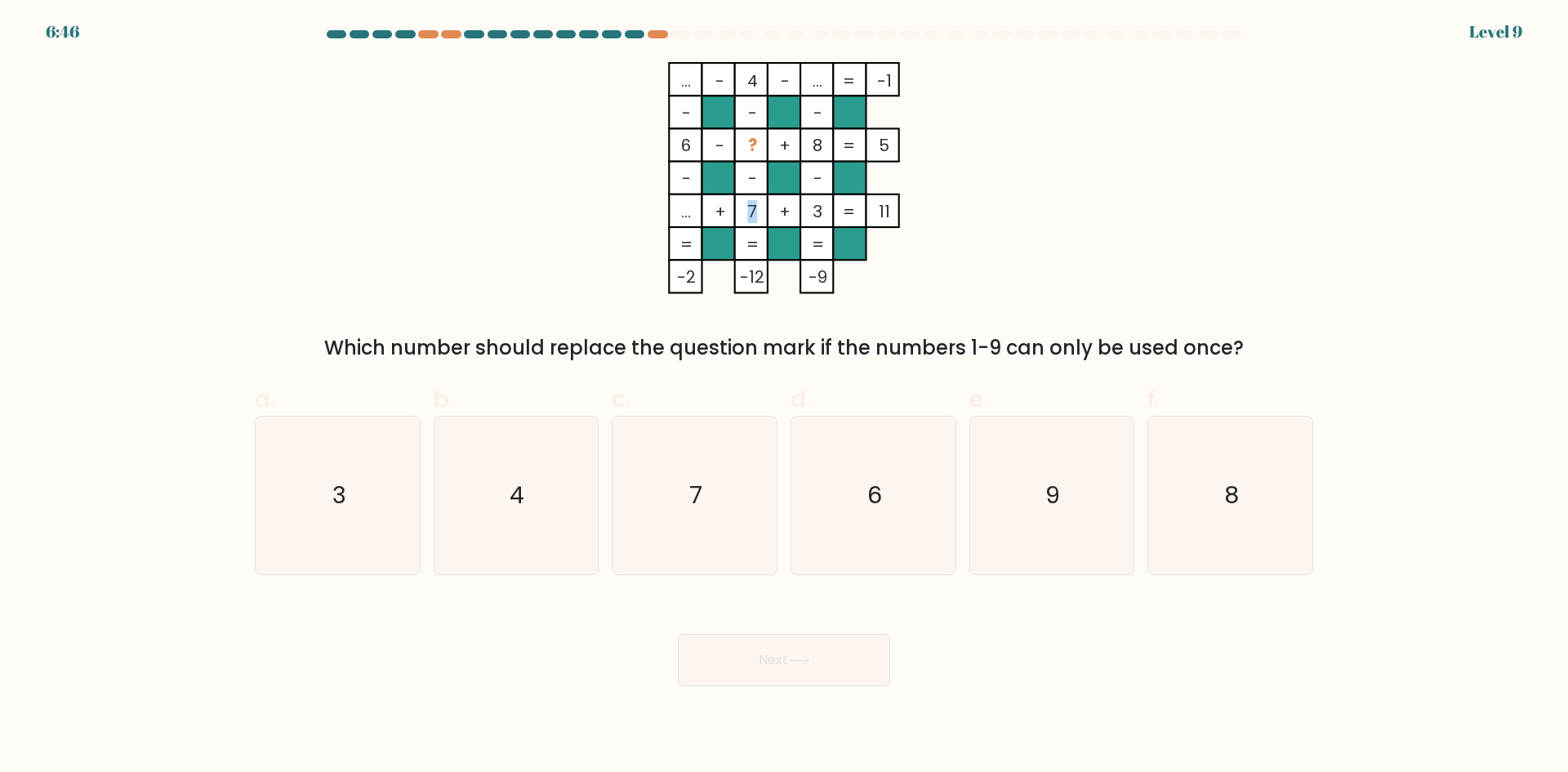
drag, startPoint x: 756, startPoint y: 221, endPoint x: 723, endPoint y: 195, distance: 42.0
click at [723, 199] on icon "... - 4 - ... -1 - - - 6 - ? + 8 5 - - - ... + 7 + 3 = 11 = = = = -2 -12 -9 =" at bounding box center [784, 177] width 490 height 232
click at [738, 156] on rect at bounding box center [751, 144] width 33 height 33
drag, startPoint x: 909, startPoint y: 513, endPoint x: 799, endPoint y: 698, distance: 215.2
click at [908, 513] on icon "6" at bounding box center [873, 495] width 158 height 158
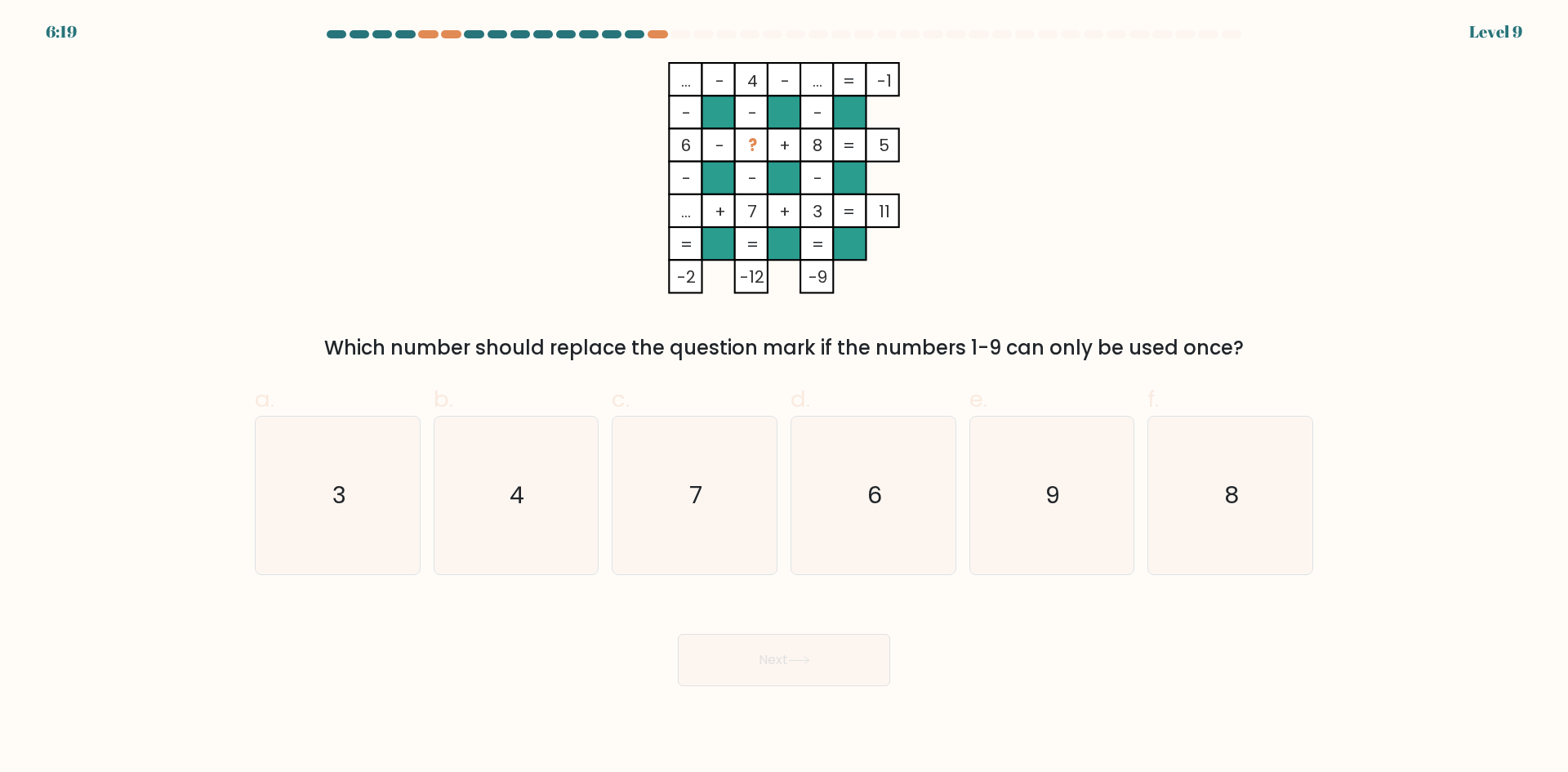
click at [784, 397] on input "d. 6" at bounding box center [784, 391] width 1 height 11
radio input "true"
click at [798, 671] on button "Next" at bounding box center [784, 660] width 212 height 53
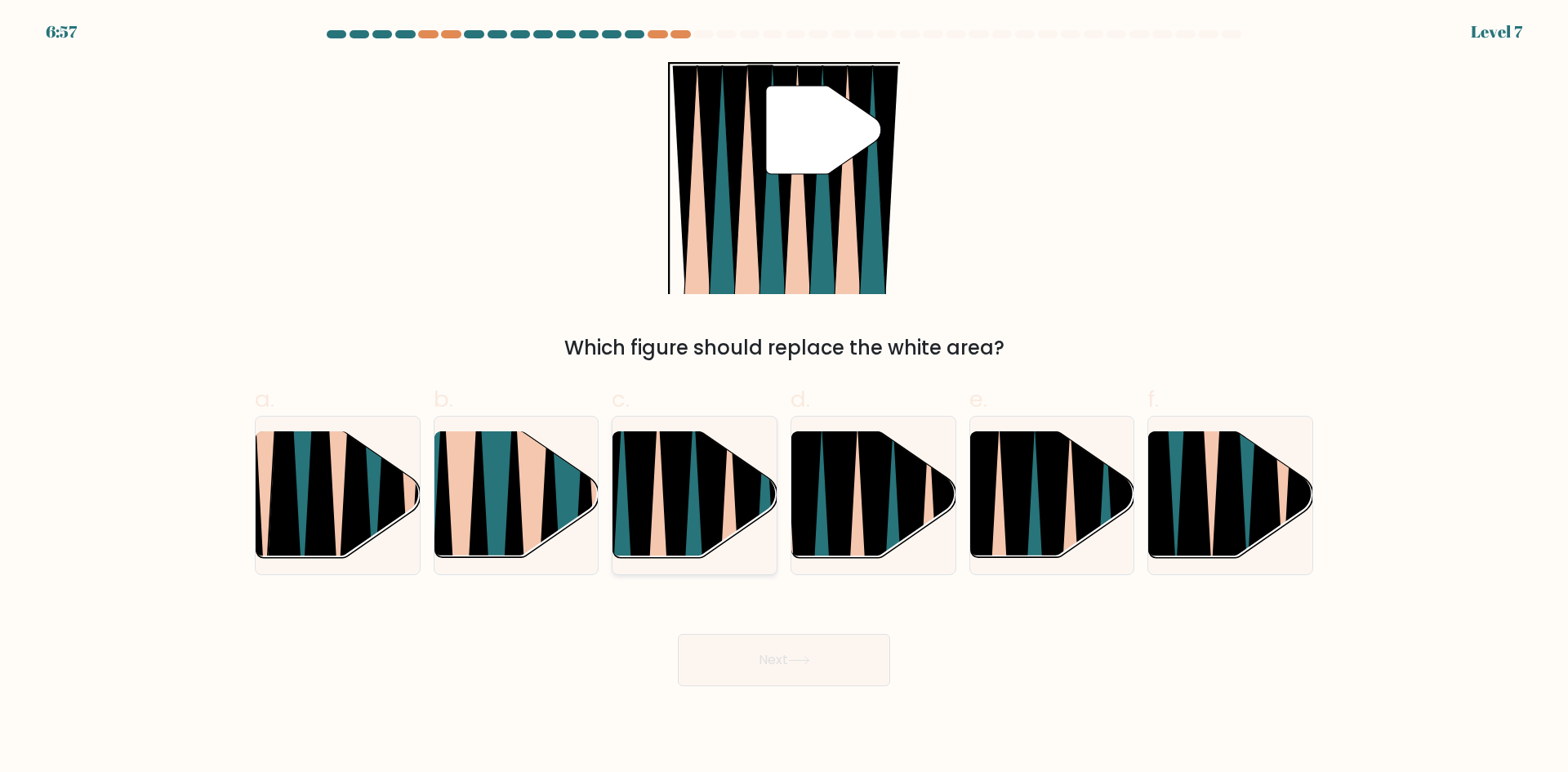
click at [742, 504] on icon at bounding box center [748, 568] width 36 height 327
click at [784, 397] on input "c." at bounding box center [784, 391] width 1 height 11
radio input "true"
click at [801, 664] on icon at bounding box center [799, 660] width 22 height 9
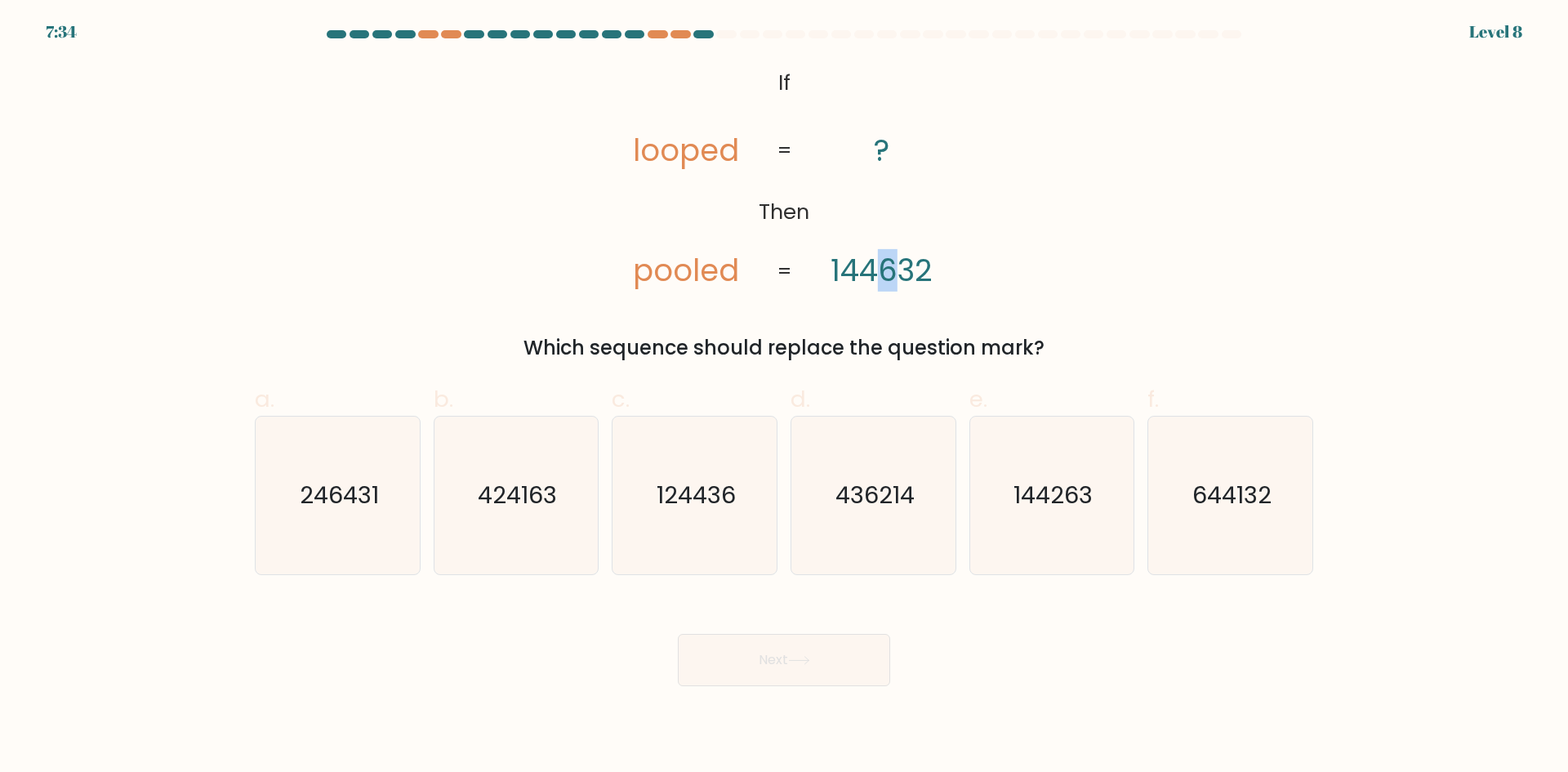
click at [890, 277] on tspan "144632" at bounding box center [881, 271] width 102 height 42
click at [1210, 529] on icon "644132" at bounding box center [1230, 495] width 158 height 158
click at [784, 397] on input "f. 644132" at bounding box center [784, 391] width 1 height 11
radio input "true"
click at [810, 657] on icon at bounding box center [799, 660] width 22 height 9
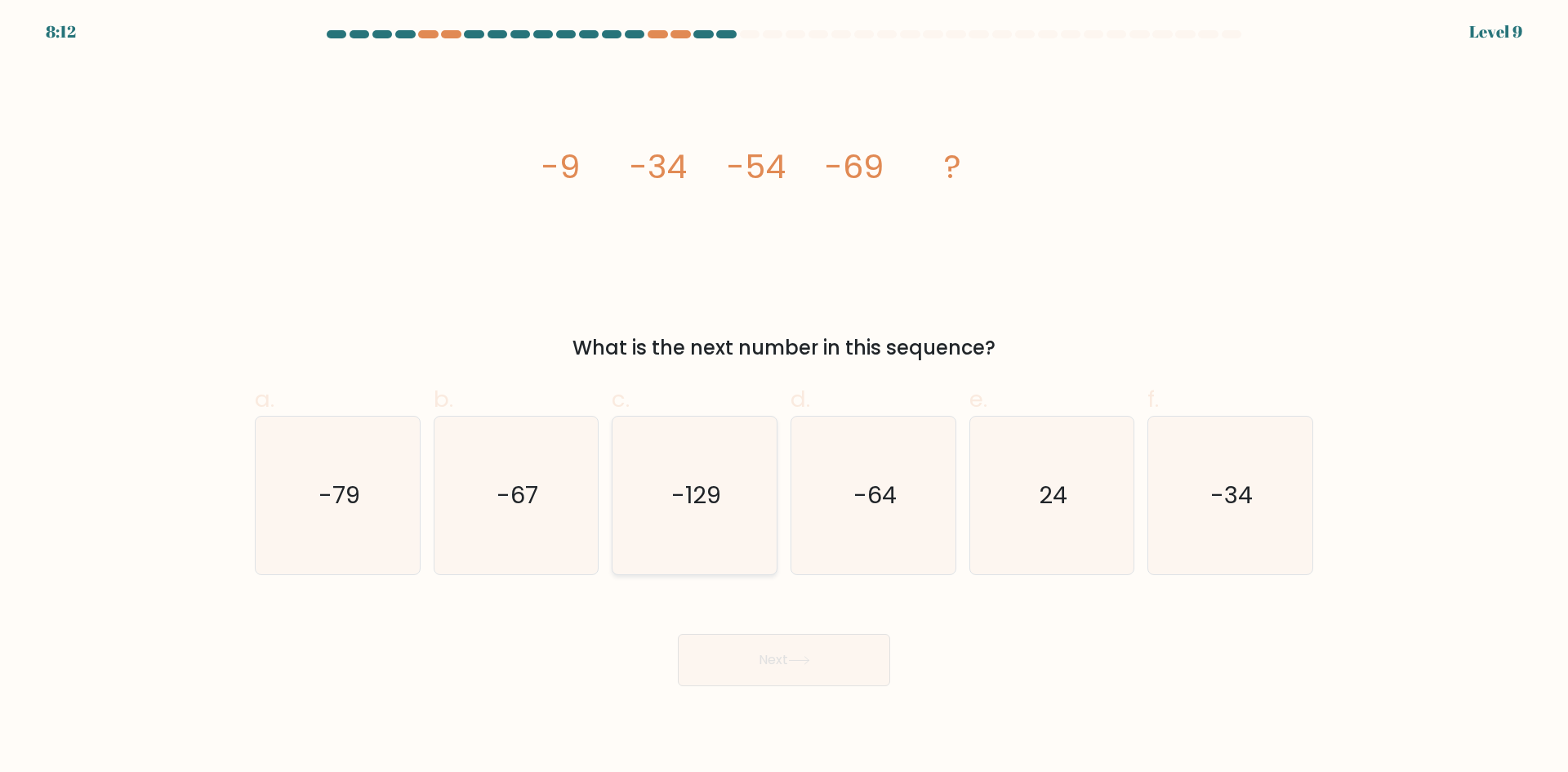
click at [702, 497] on text "-129" at bounding box center [695, 495] width 50 height 33
click at [784, 397] on input "c. -129" at bounding box center [784, 391] width 1 height 11
radio input "true"
click at [744, 660] on button "Next" at bounding box center [784, 660] width 212 height 53
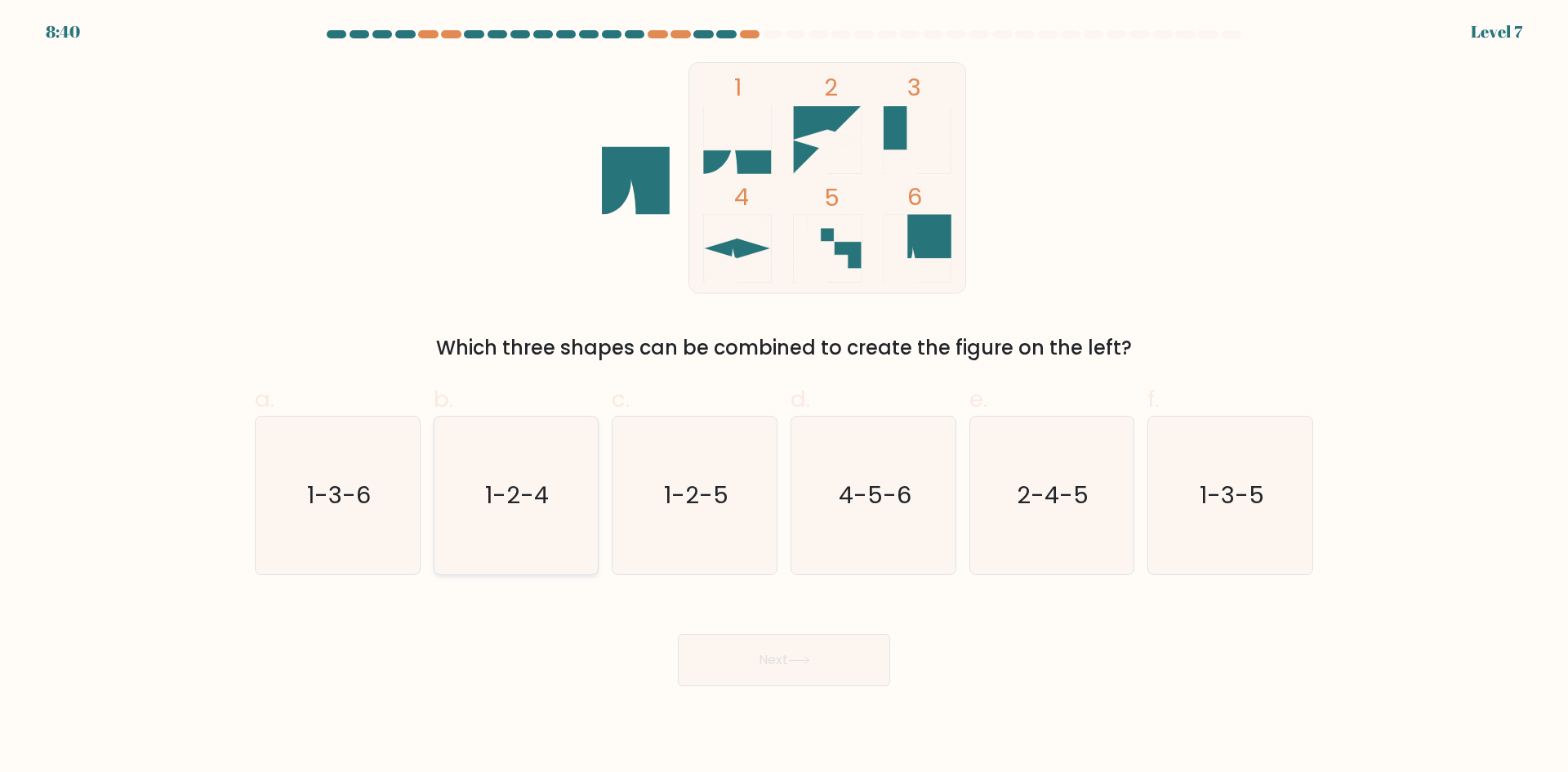
click at [460, 483] on icon "1-2-4" at bounding box center [516, 495] width 158 height 158
click at [784, 397] on input "b. 1-2-4" at bounding box center [784, 391] width 1 height 11
radio input "true"
click at [810, 673] on button "Next" at bounding box center [784, 660] width 212 height 53
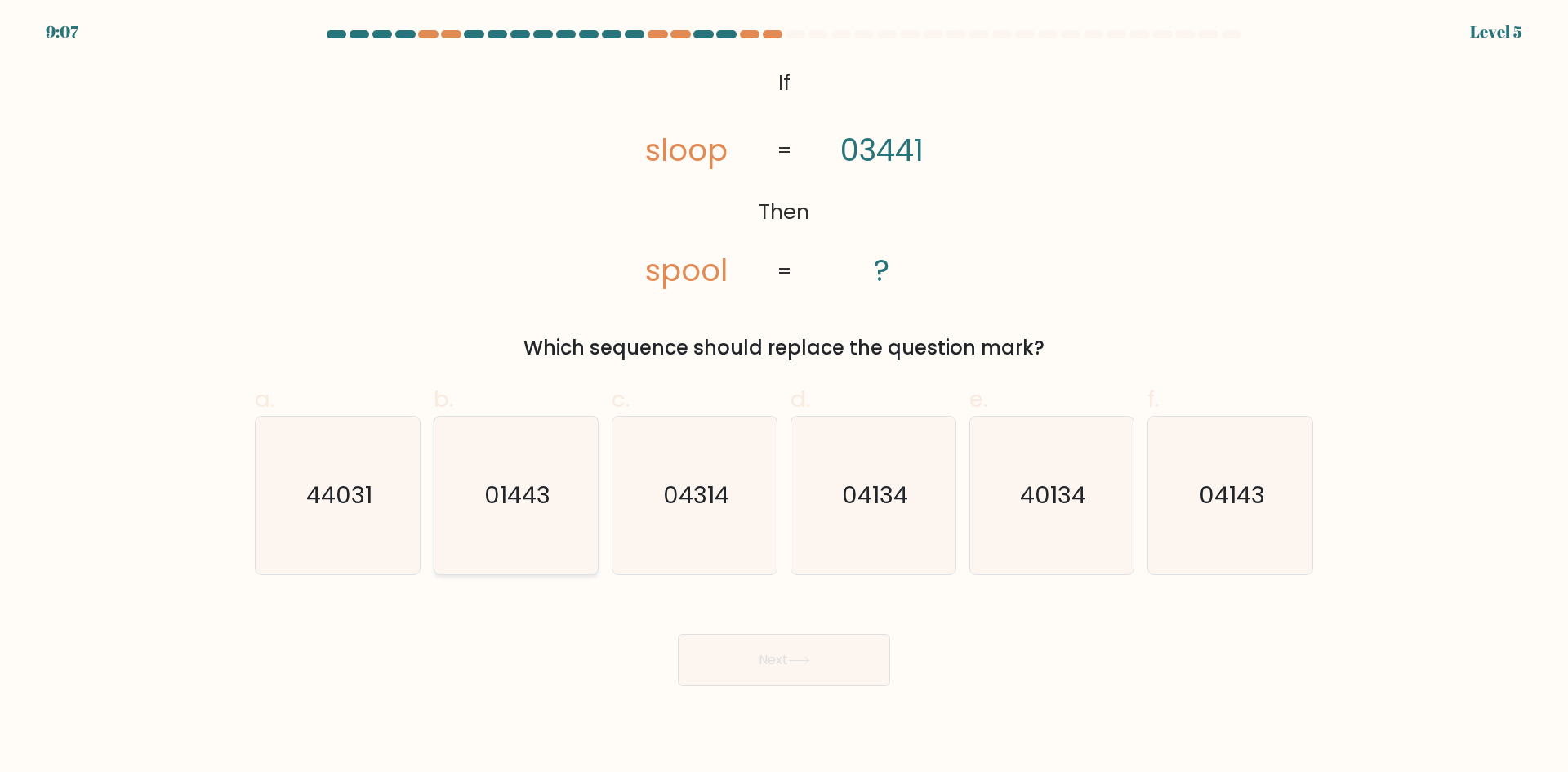
click at [518, 492] on text "01443" at bounding box center [517, 495] width 66 height 33
click at [784, 397] on input "b. 01443" at bounding box center [784, 391] width 1 height 11
radio input "true"
click at [715, 666] on button "Next" at bounding box center [784, 660] width 212 height 53
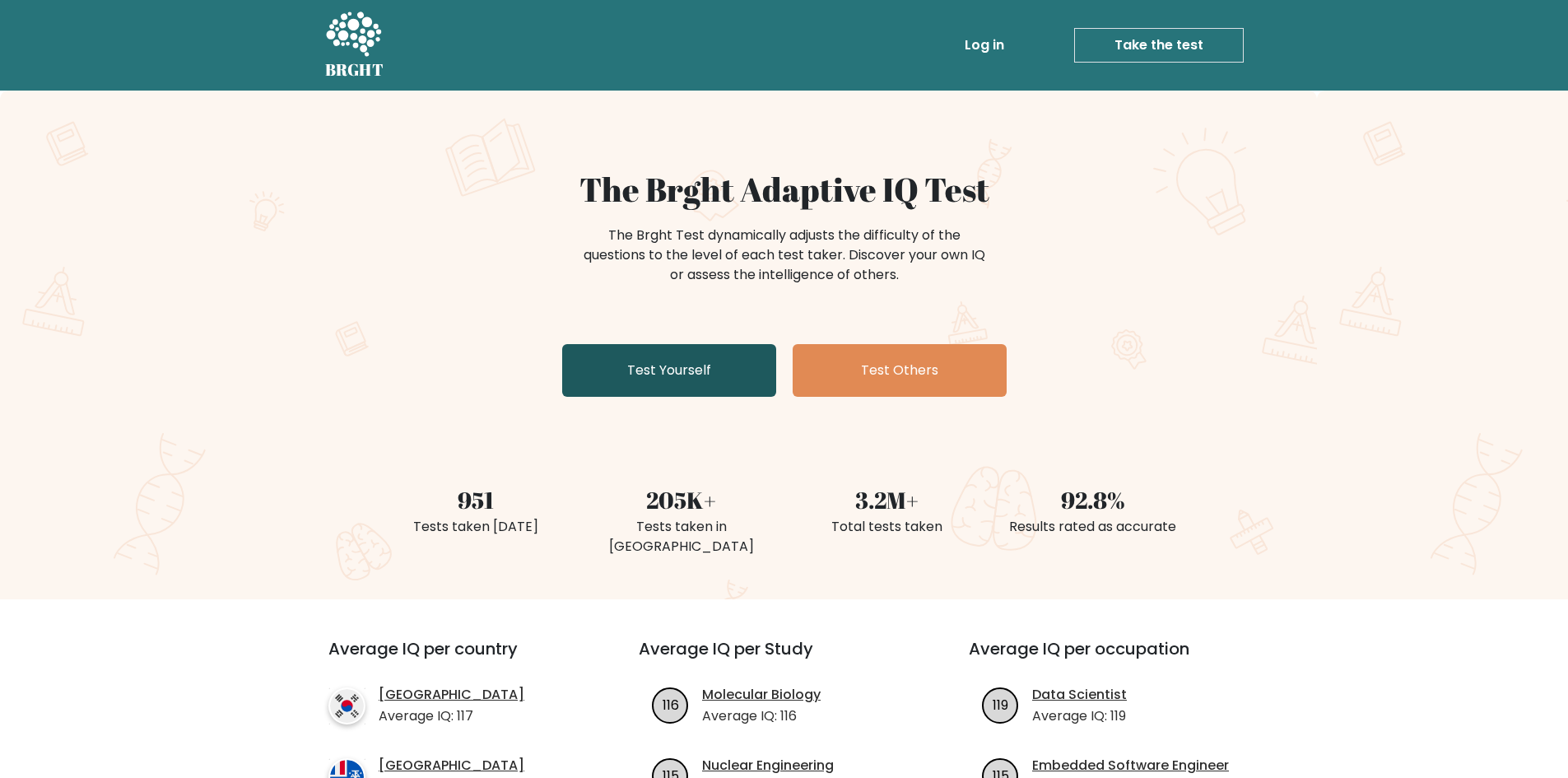
click at [739, 372] on link "Test Yourself" at bounding box center [669, 370] width 214 height 53
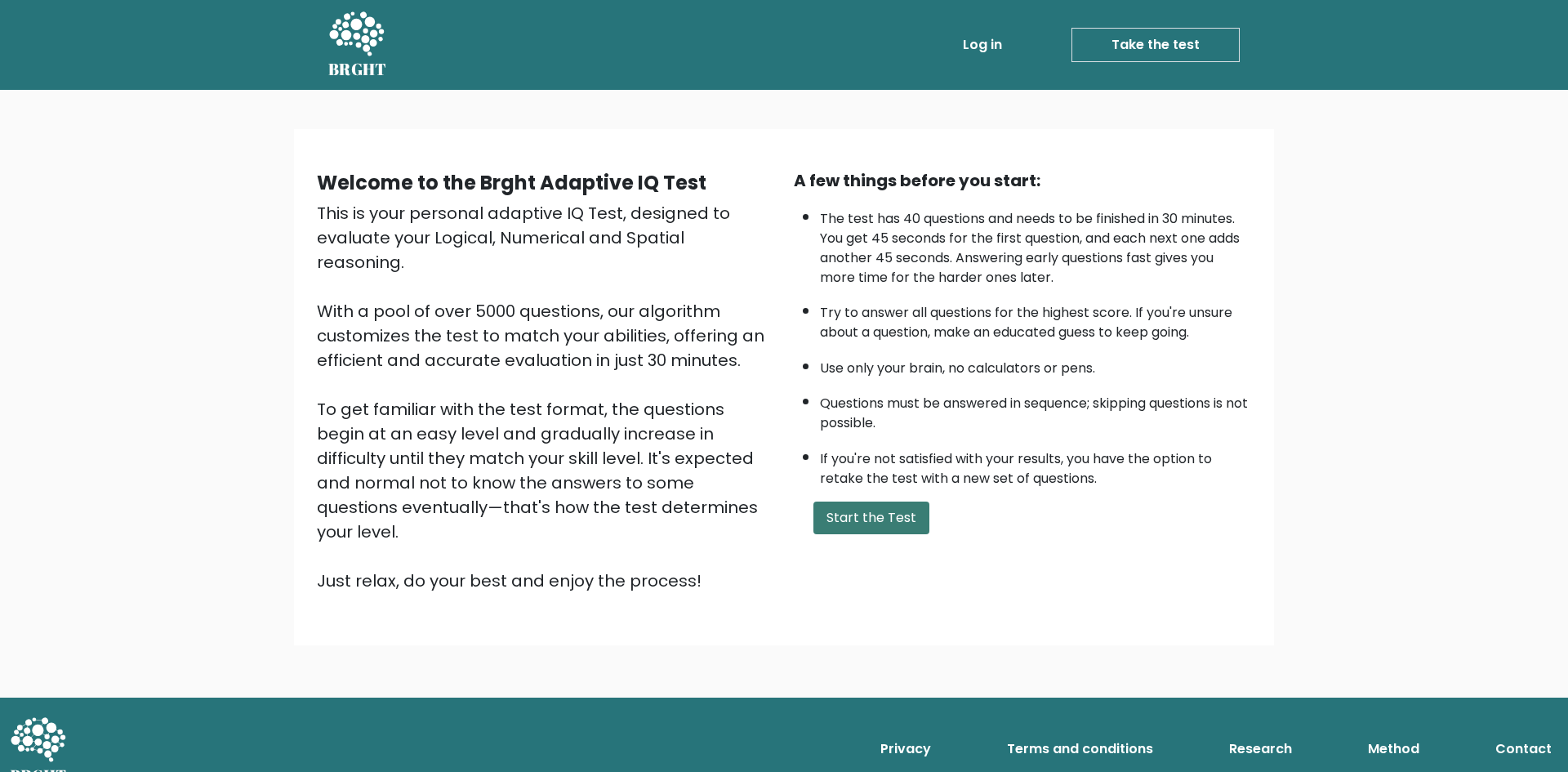
click at [894, 523] on button "Start the Test" at bounding box center [871, 517] width 116 height 33
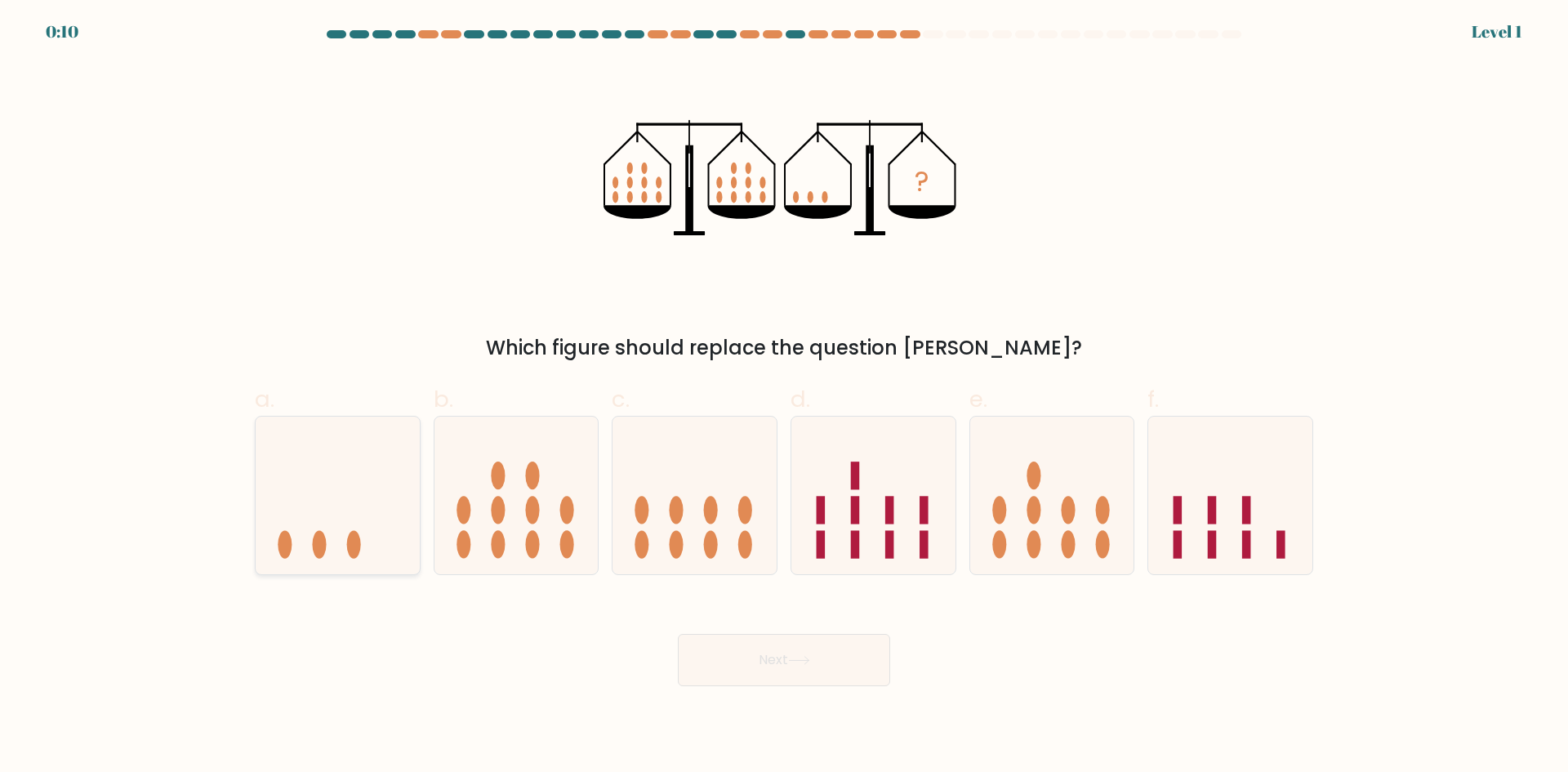
click at [348, 501] on icon at bounding box center [338, 495] width 165 height 136
click at [784, 397] on input "a." at bounding box center [784, 391] width 1 height 11
radio input "true"
click at [747, 659] on button "Next" at bounding box center [784, 660] width 212 height 53
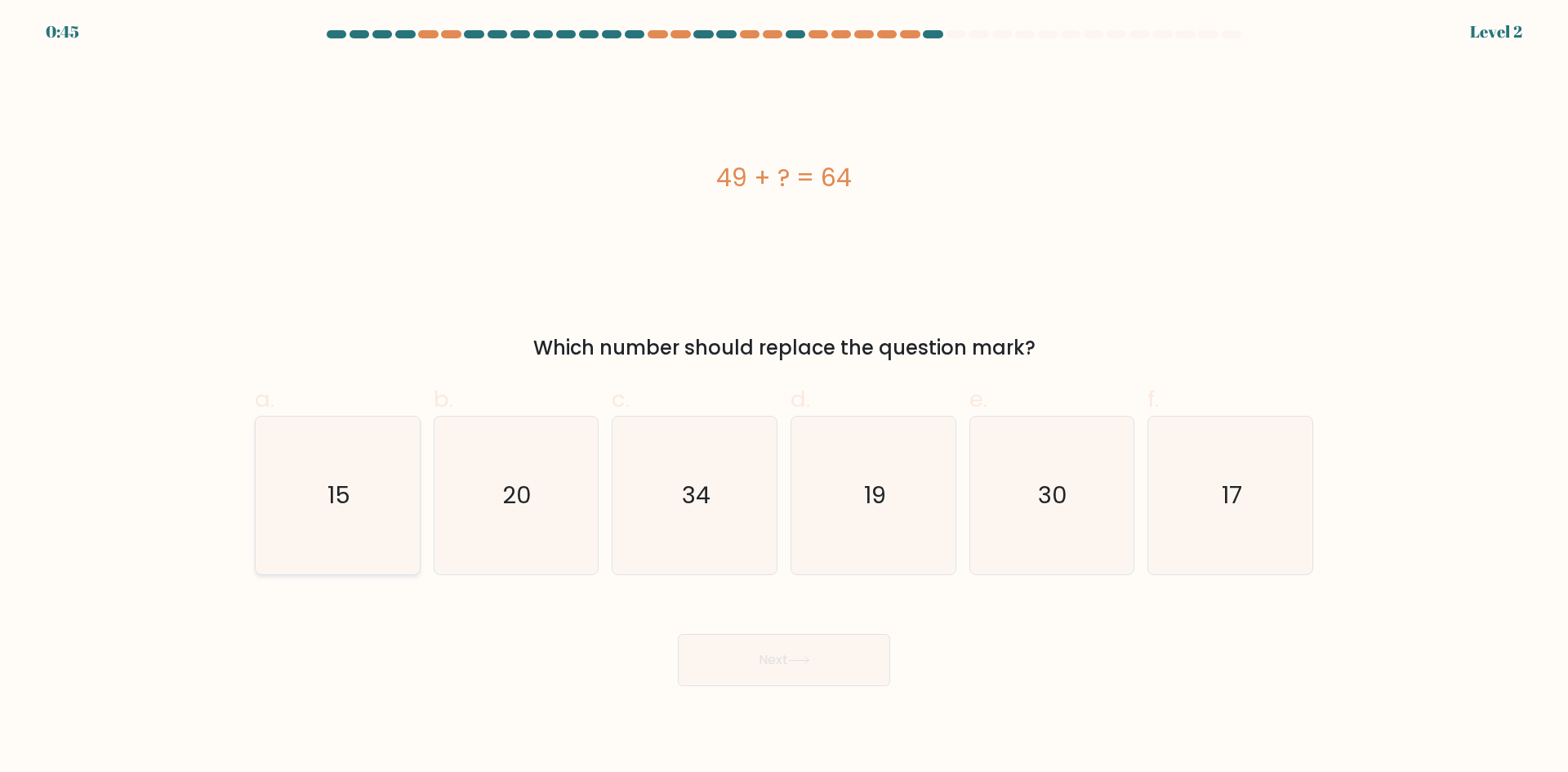
click at [376, 472] on icon "15" at bounding box center [338, 495] width 158 height 158
click at [784, 397] on input "a. 15" at bounding box center [784, 391] width 1 height 11
radio input "true"
click at [815, 668] on button "Next" at bounding box center [784, 660] width 212 height 53
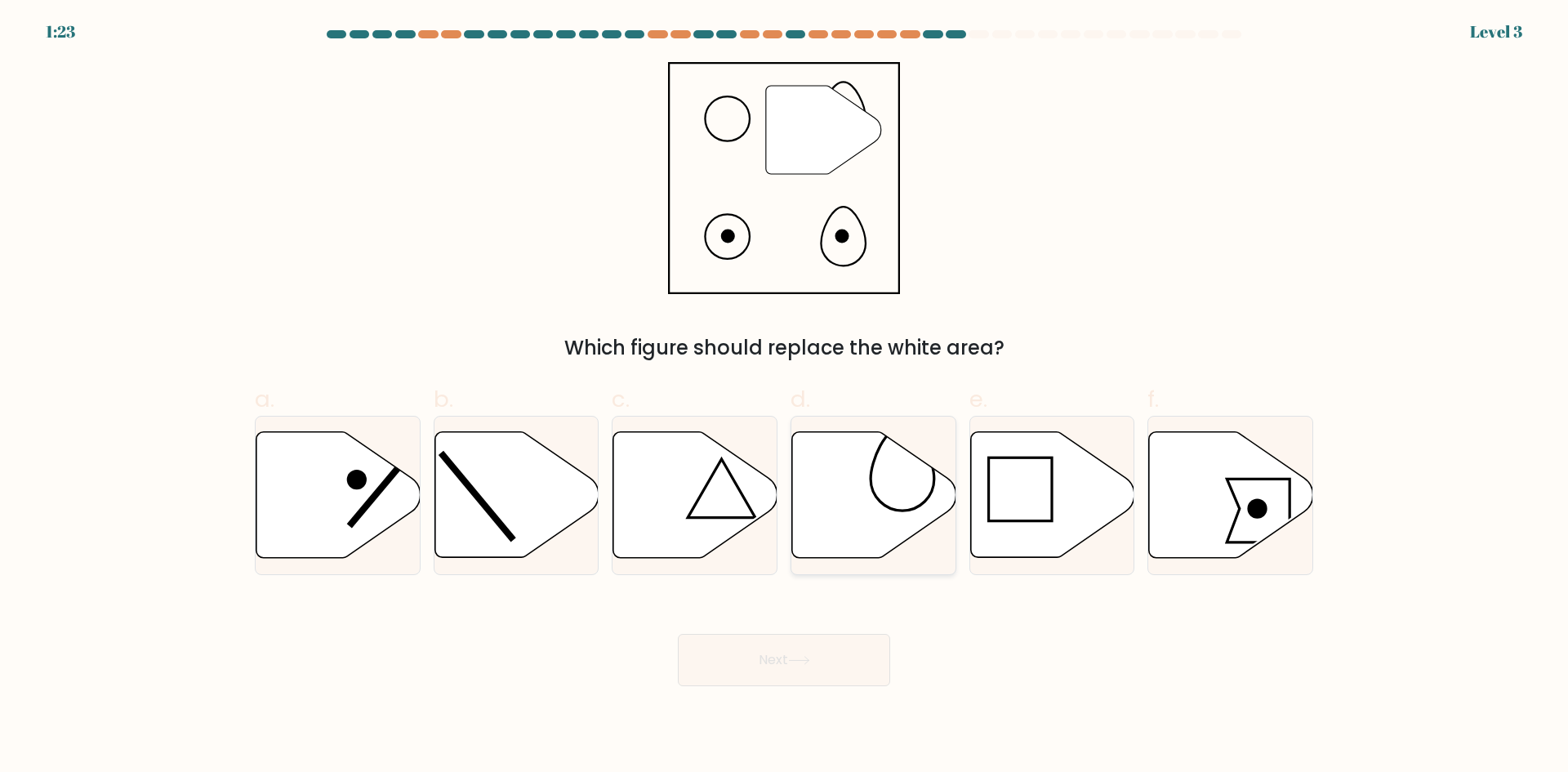
click at [858, 472] on icon at bounding box center [874, 495] width 165 height 126
click at [784, 397] on input "d." at bounding box center [784, 391] width 1 height 11
radio input "true"
click at [776, 646] on button "Next" at bounding box center [784, 660] width 212 height 53
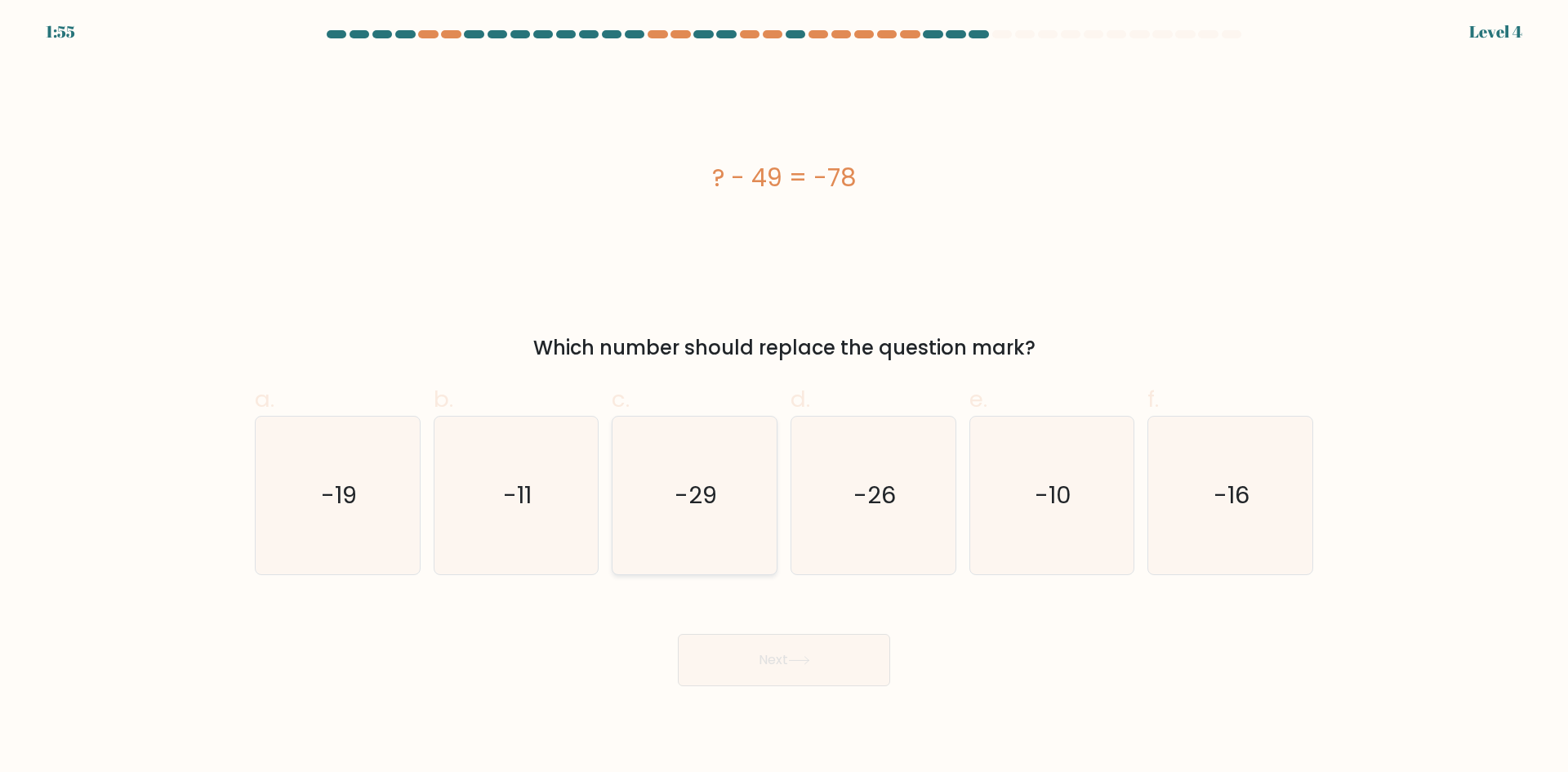
click at [769, 456] on icon "-29" at bounding box center [695, 495] width 158 height 158
click at [784, 397] on input "c. -29" at bounding box center [784, 391] width 1 height 11
radio input "true"
click at [802, 657] on icon at bounding box center [799, 660] width 22 height 9
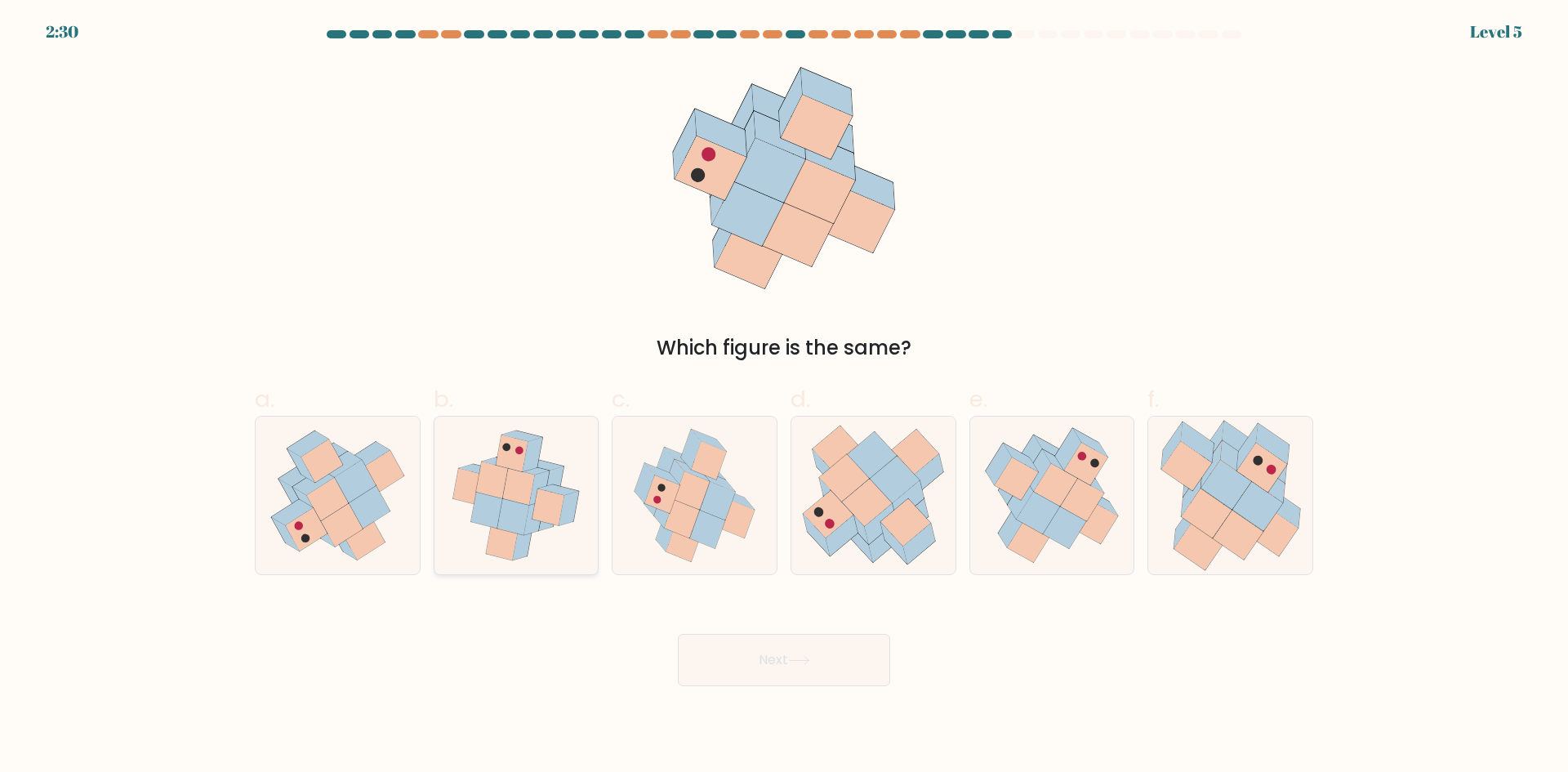
click at [567, 523] on icon at bounding box center [516, 495] width 147 height 158
click at [784, 397] on input "b." at bounding box center [784, 391] width 1 height 11
radio input "true"
click at [751, 650] on button "Next" at bounding box center [784, 660] width 212 height 53
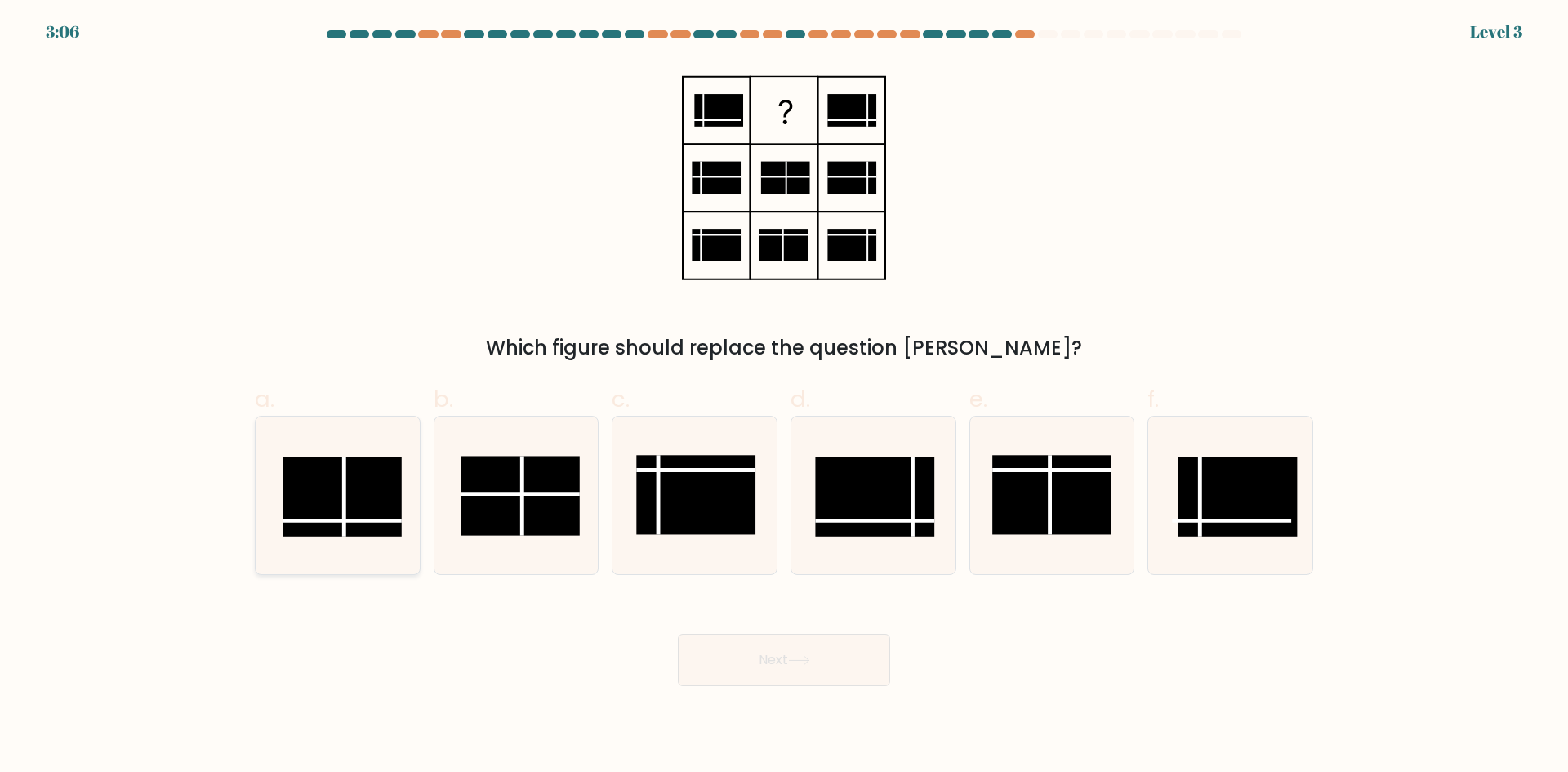
click at [378, 517] on rect at bounding box center [342, 495] width 120 height 79
click at [784, 397] on input "a." at bounding box center [784, 391] width 1 height 11
radio input "true"
click at [819, 664] on button "Next" at bounding box center [784, 660] width 212 height 53
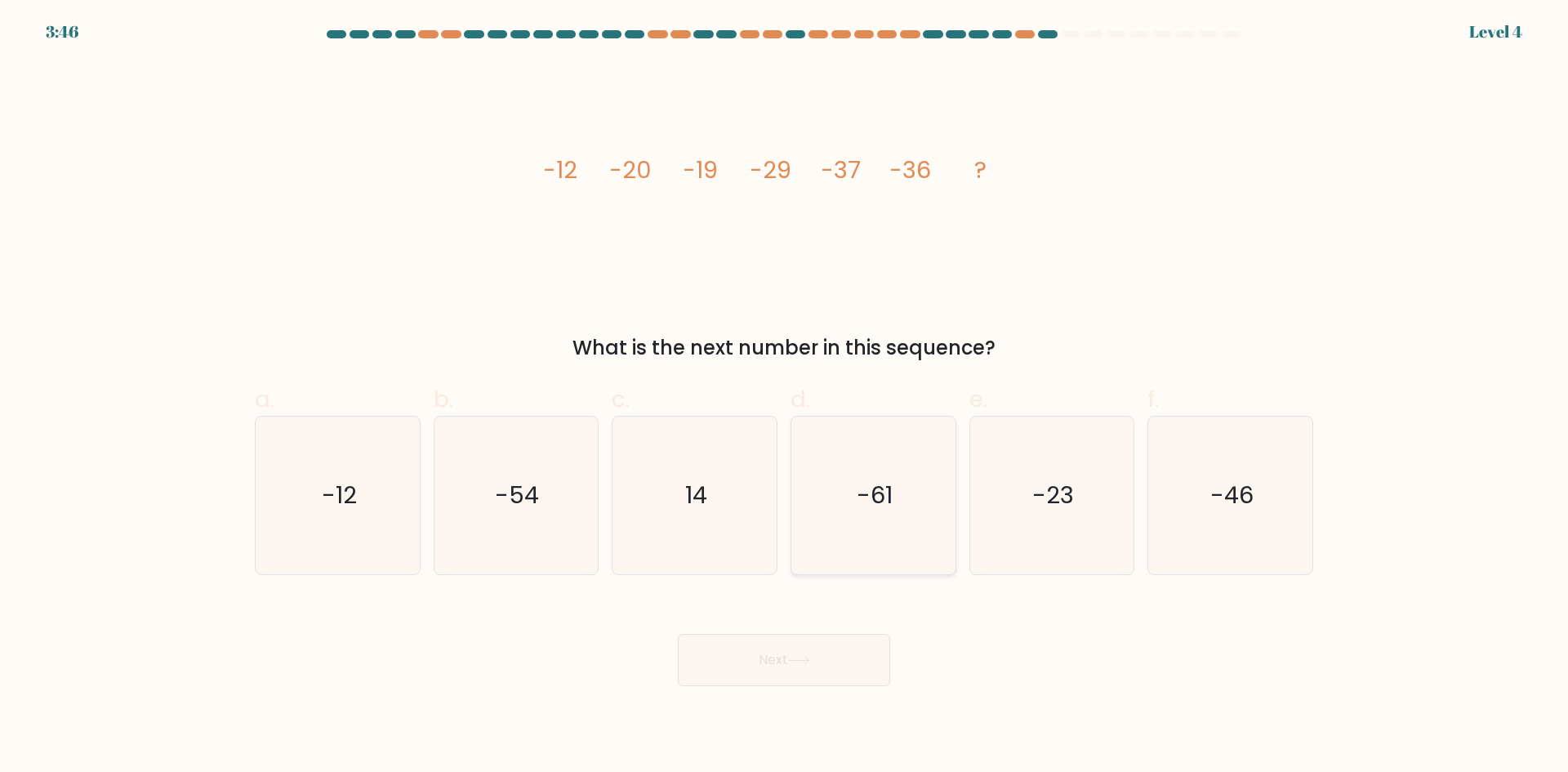
click at [845, 483] on icon "-61" at bounding box center [873, 495] width 158 height 158
click at [784, 397] on input "d. -61" at bounding box center [784, 391] width 1 height 11
radio input "true"
click at [789, 664] on button "Next" at bounding box center [784, 660] width 212 height 53
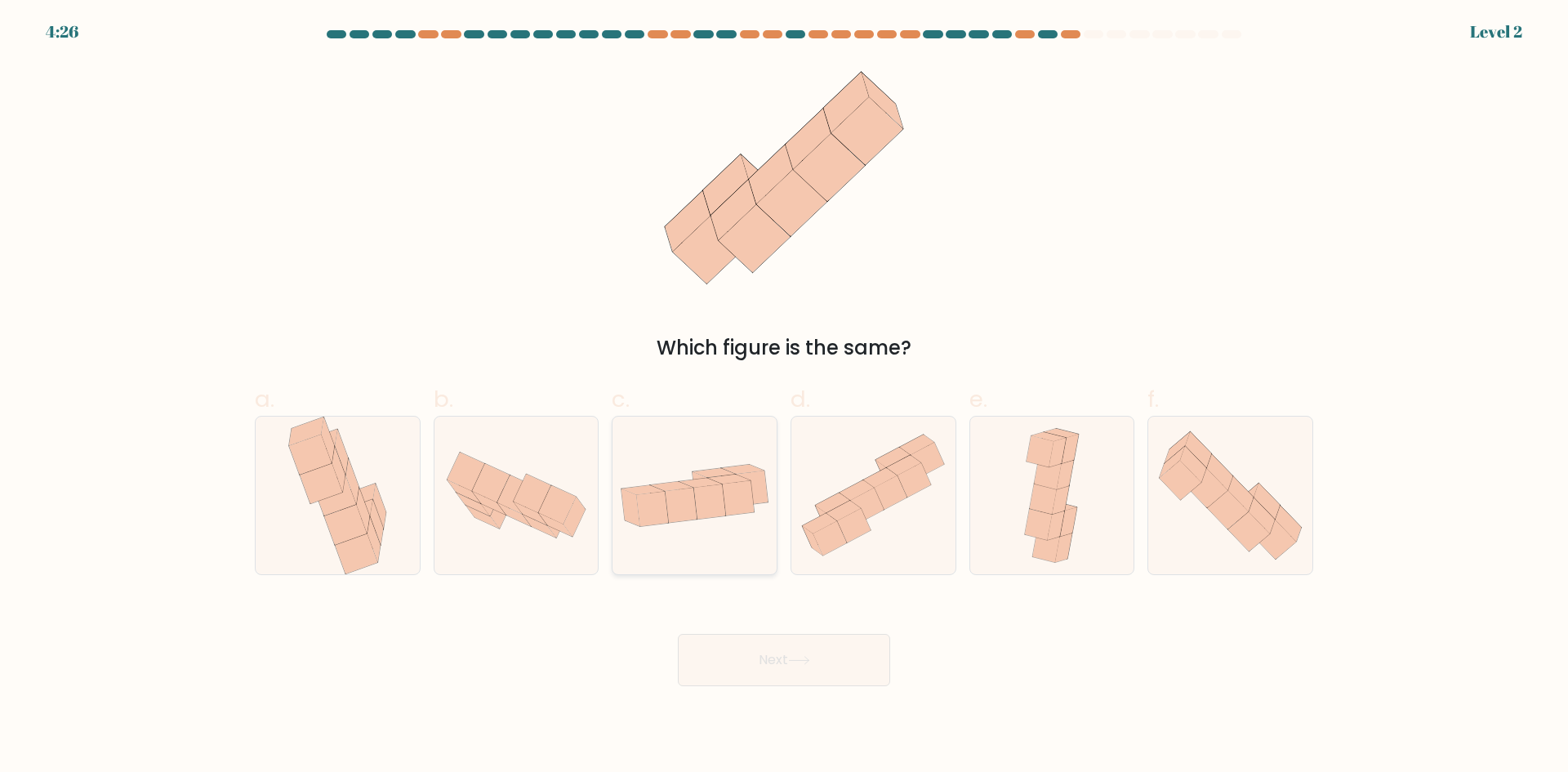
click at [629, 489] on icon at bounding box center [644, 489] width 42 height 9
click at [784, 397] on input "c." at bounding box center [784, 391] width 1 height 11
radio input "true"
click at [730, 657] on button "Next" at bounding box center [784, 660] width 212 height 53
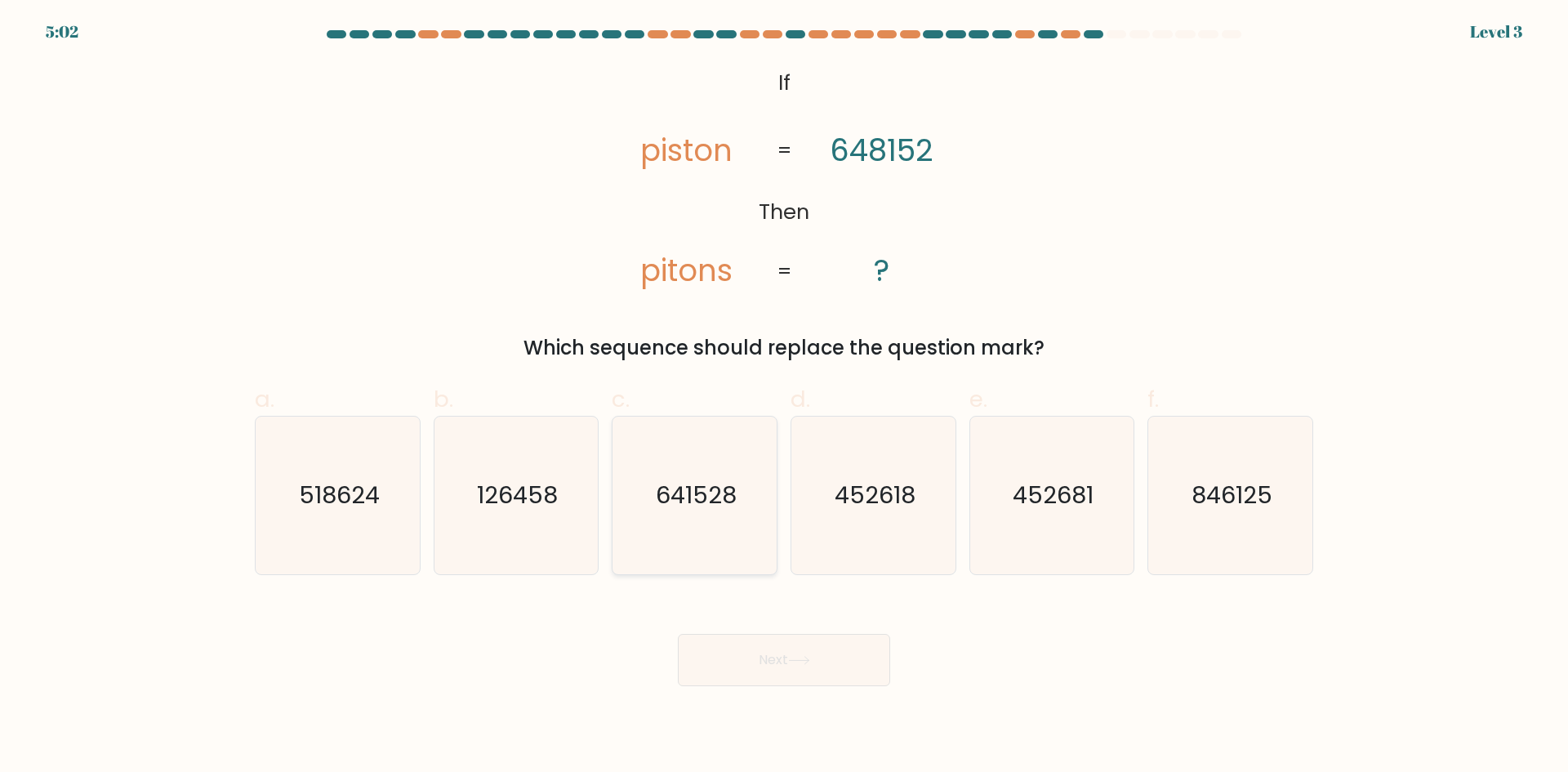
click at [653, 509] on icon "641528" at bounding box center [695, 495] width 158 height 158
click at [784, 397] on input "c. 641528" at bounding box center [784, 391] width 1 height 11
radio input "true"
click at [728, 643] on button "Next" at bounding box center [784, 660] width 212 height 53
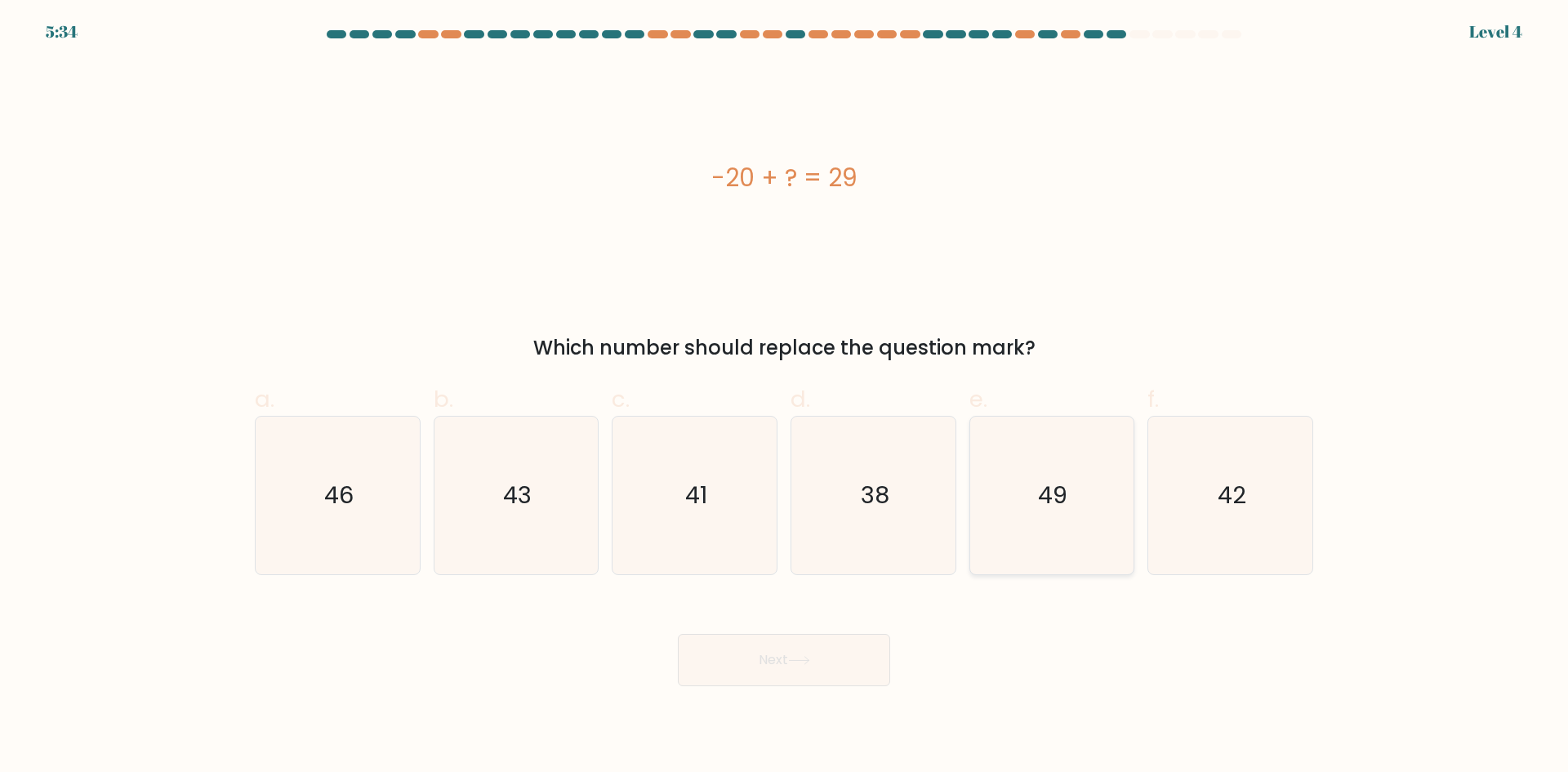
click at [1011, 498] on icon "49" at bounding box center [1052, 495] width 158 height 158
click at [784, 397] on input "e. 49" at bounding box center [784, 391] width 1 height 11
radio input "true"
click at [863, 664] on button "Next" at bounding box center [784, 660] width 212 height 53
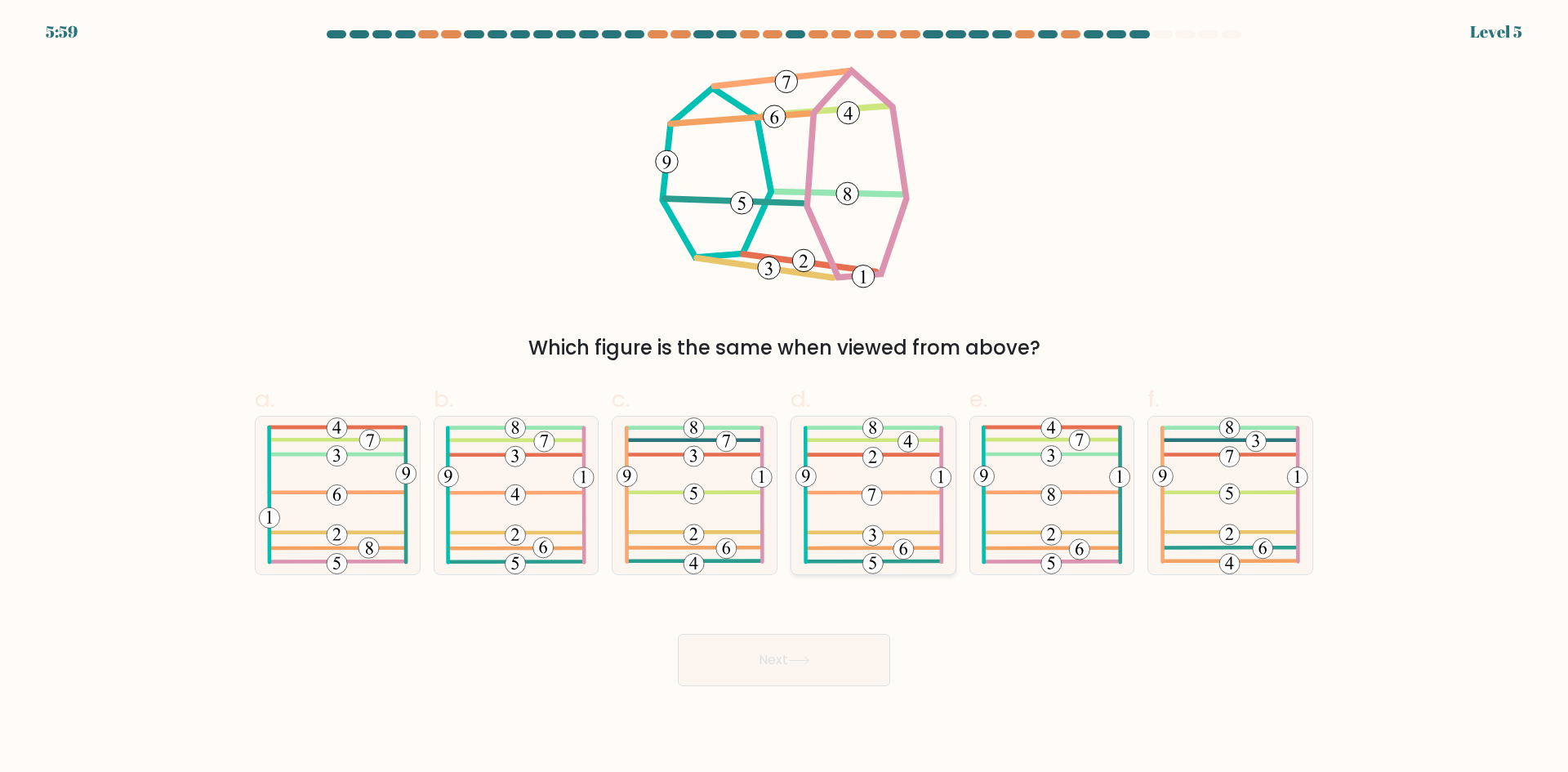
click at [877, 534] on 570 at bounding box center [873, 535] width 20 height 20
click at [784, 397] on input "d." at bounding box center [784, 391] width 1 height 11
radio input "true"
click at [824, 641] on button "Next" at bounding box center [784, 660] width 212 height 53
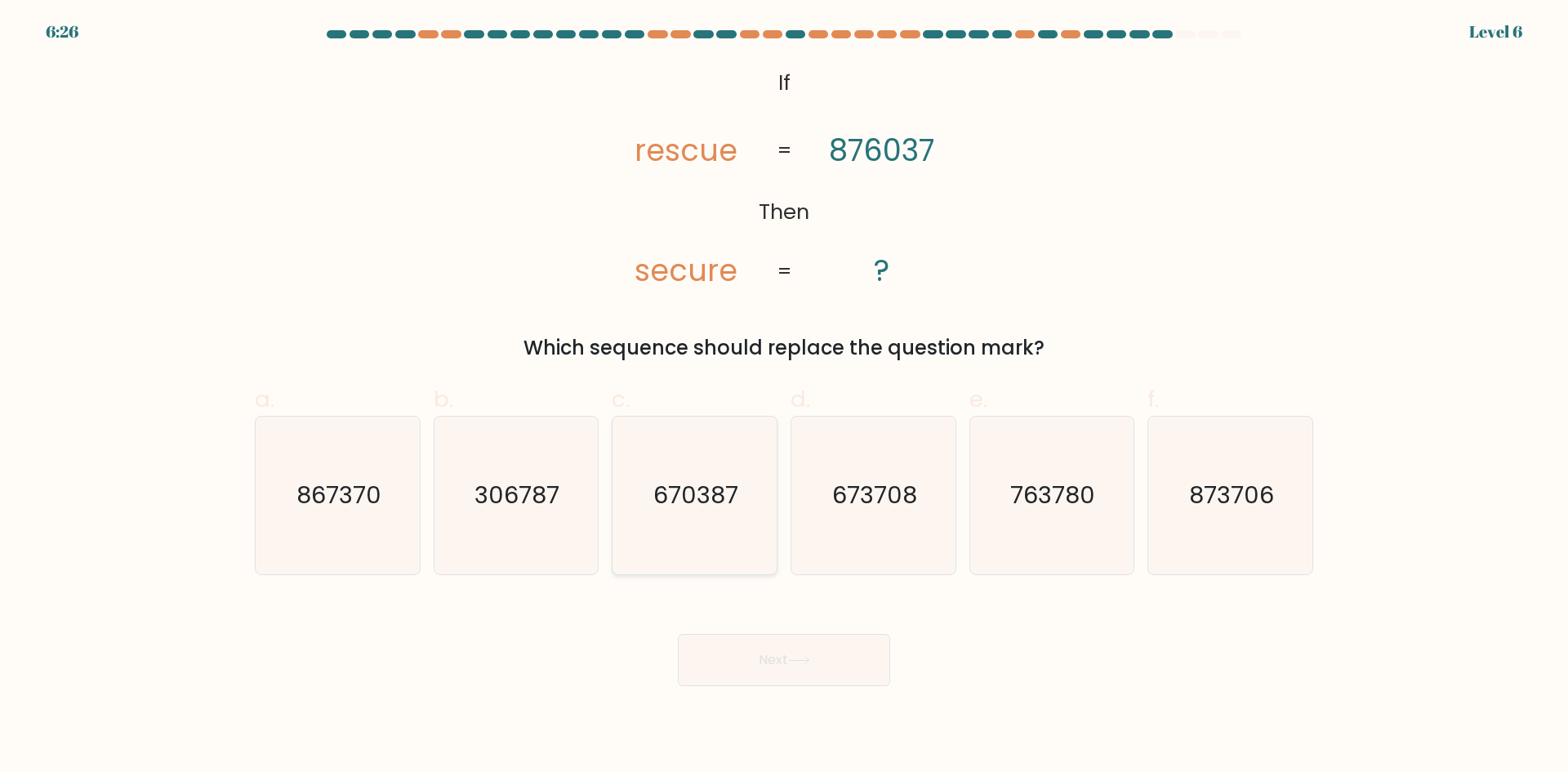
click at [667, 516] on icon "670387" at bounding box center [695, 495] width 158 height 158
click at [784, 397] on input "c. 670387" at bounding box center [784, 391] width 1 height 11
radio input "true"
click at [708, 662] on button "Next" at bounding box center [784, 660] width 212 height 53
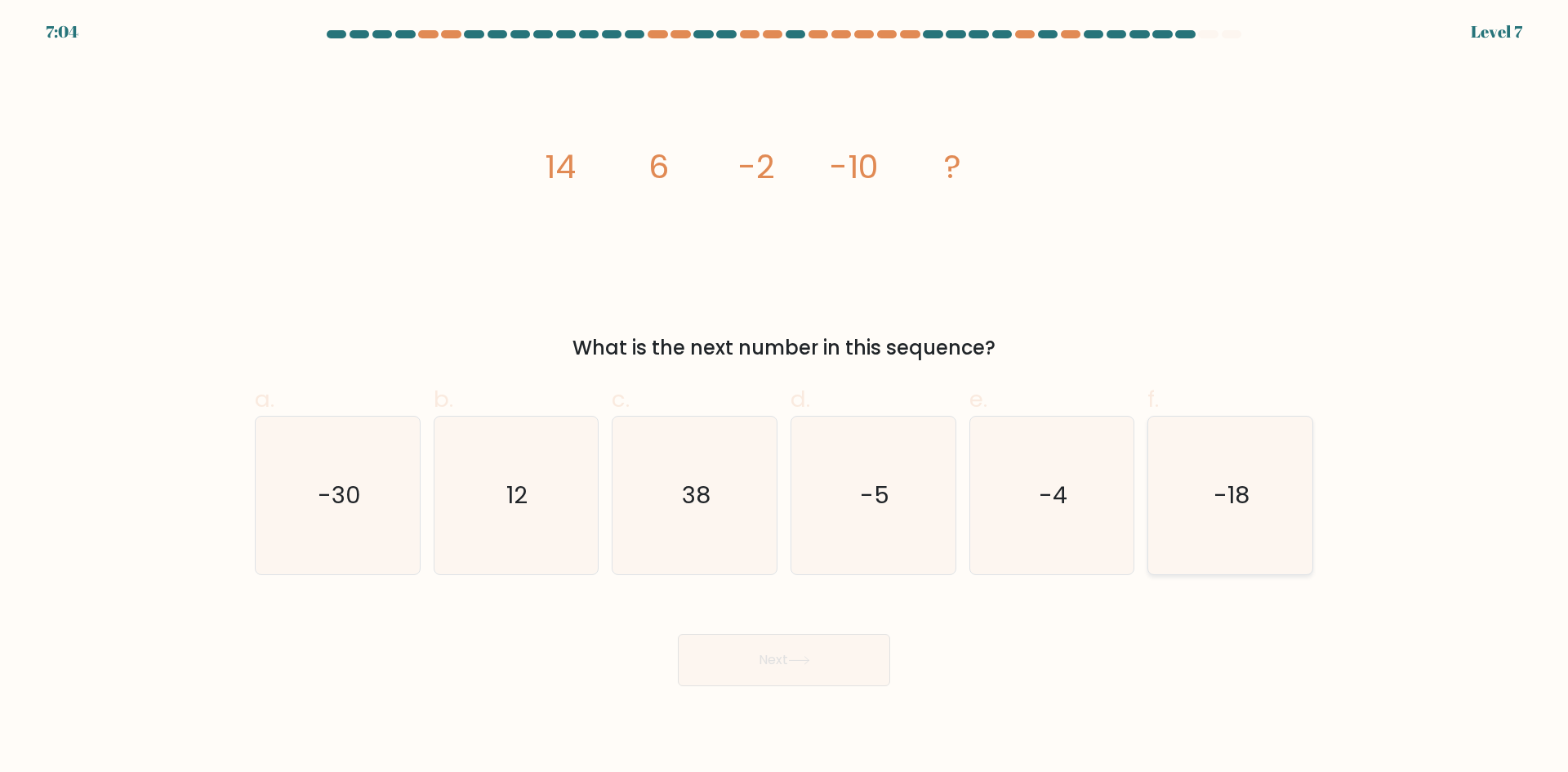
click at [1164, 523] on icon "-18" at bounding box center [1230, 495] width 158 height 158
click at [784, 397] on input "f. -18" at bounding box center [784, 391] width 1 height 11
radio input "true"
click at [796, 673] on button "Next" at bounding box center [784, 660] width 212 height 53
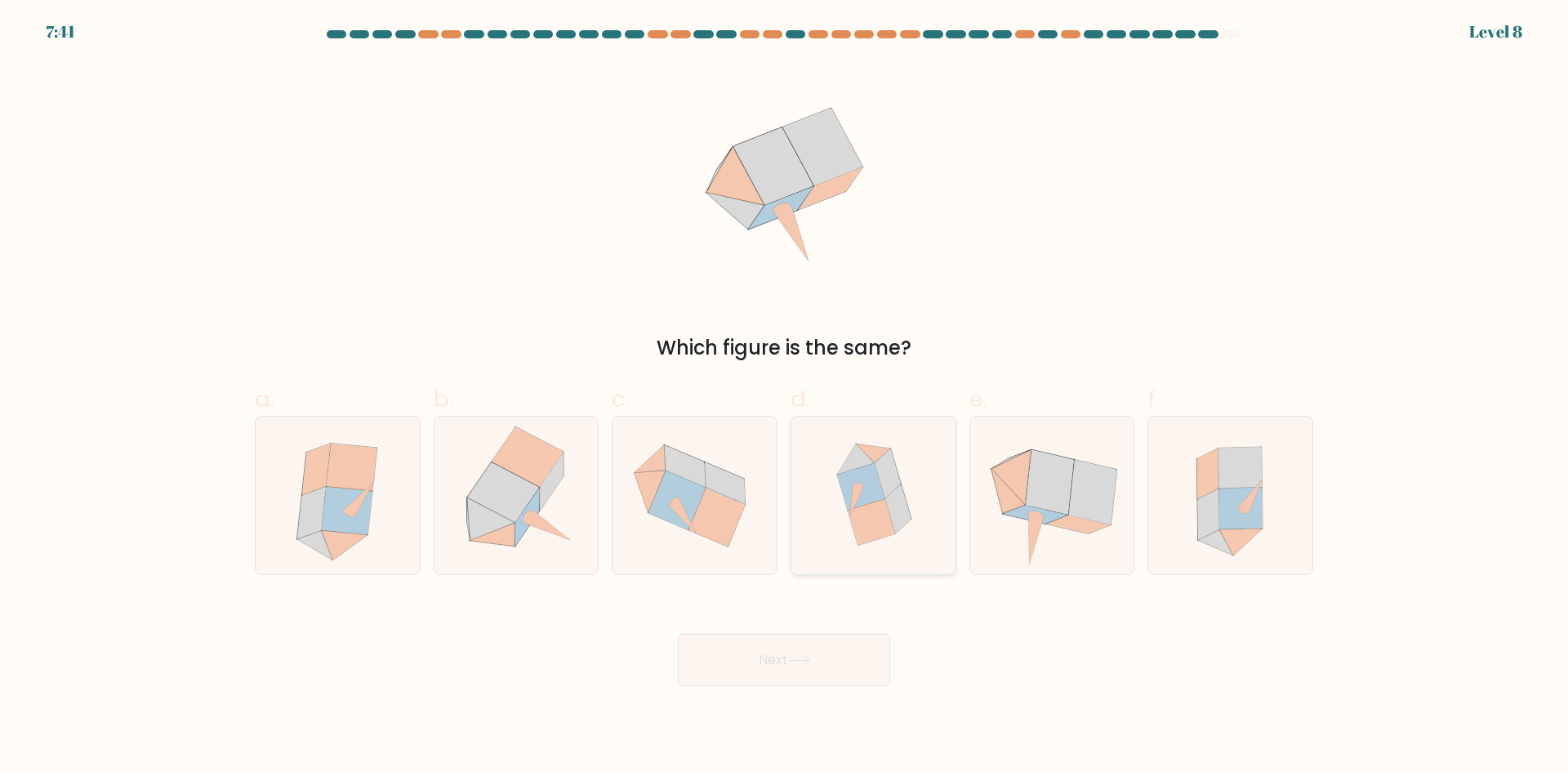
click at [846, 506] on icon at bounding box center [861, 486] width 47 height 47
click at [784, 397] on input "d." at bounding box center [784, 391] width 1 height 11
radio input "true"
click at [823, 655] on button "Next" at bounding box center [784, 660] width 212 height 53
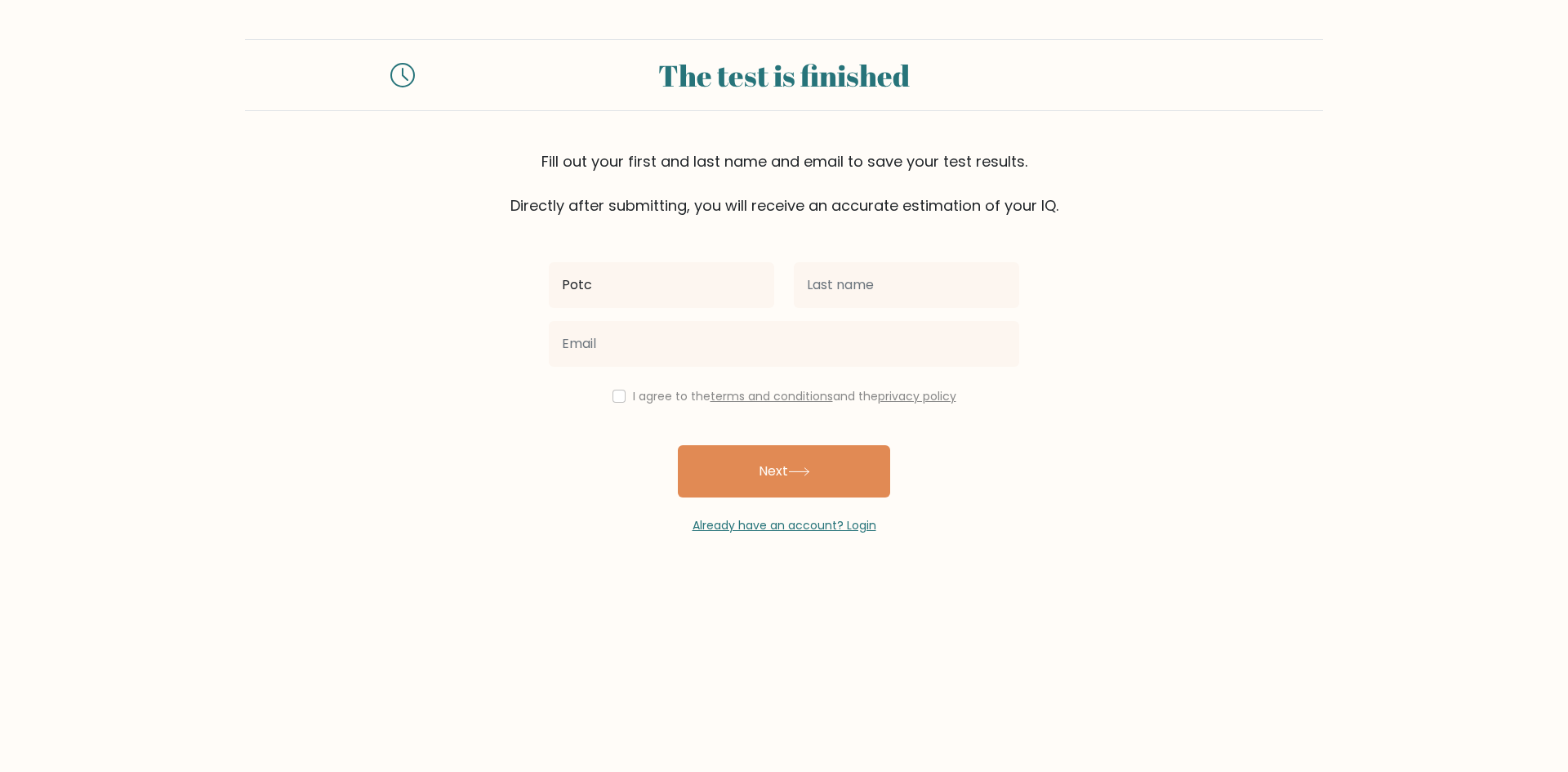
type input "Potcholo"
type input "Tan"
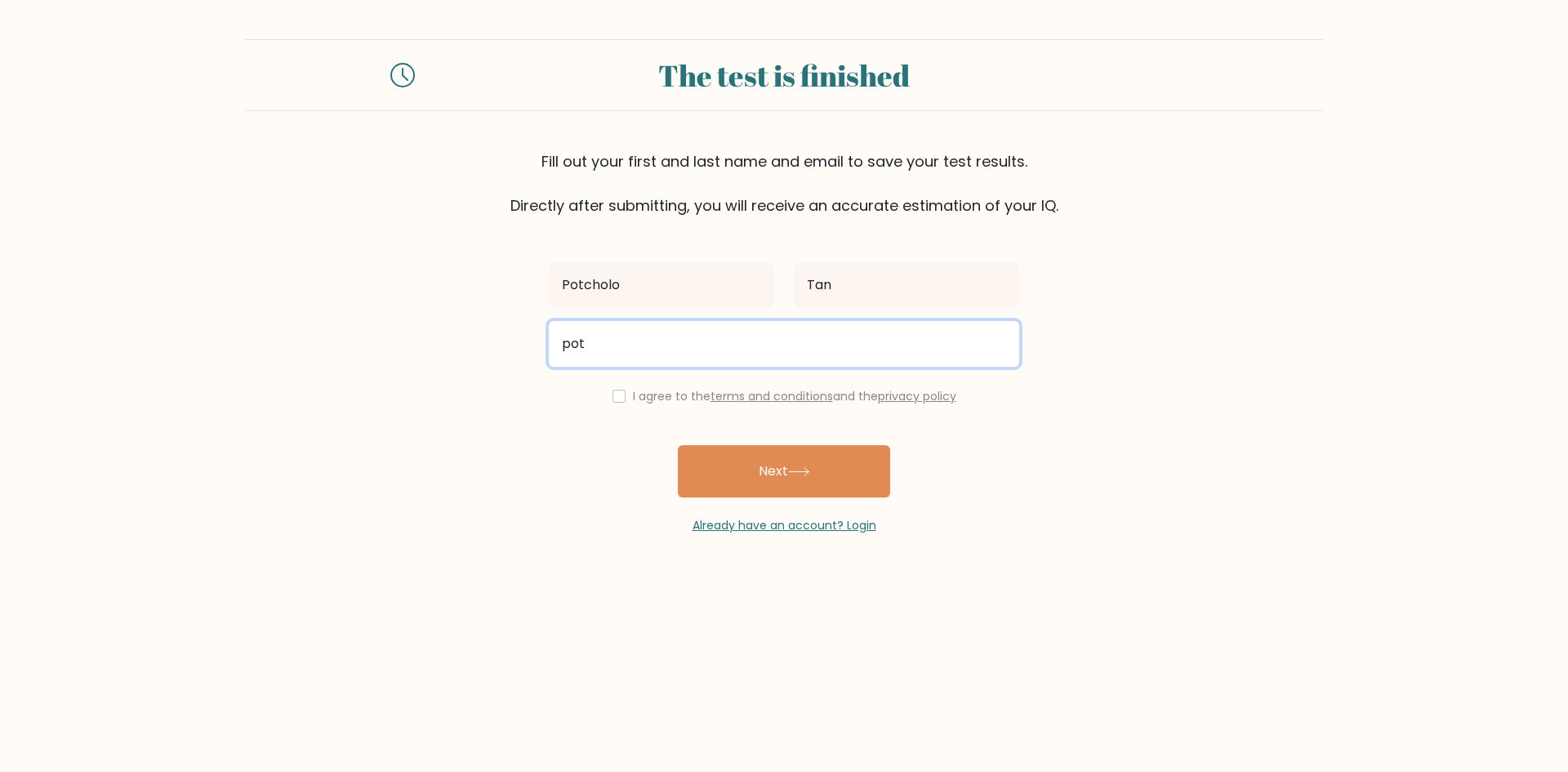
type input "potcholotan12@gmail.com"
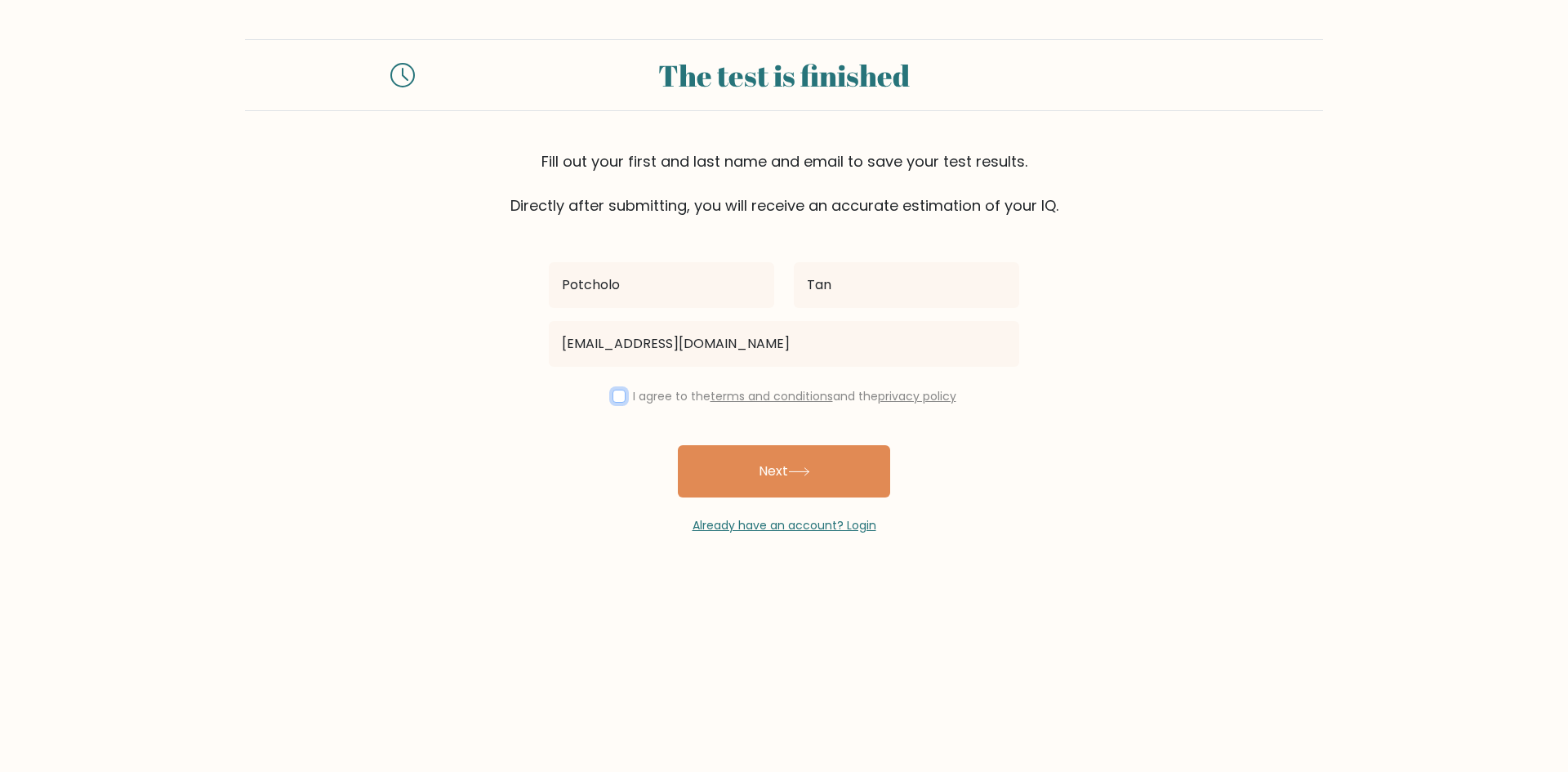
click at [613, 401] on input "checkbox" at bounding box center [618, 395] width 13 height 13
checkbox input "true"
click at [717, 454] on button "Next" at bounding box center [784, 472] width 212 height 53
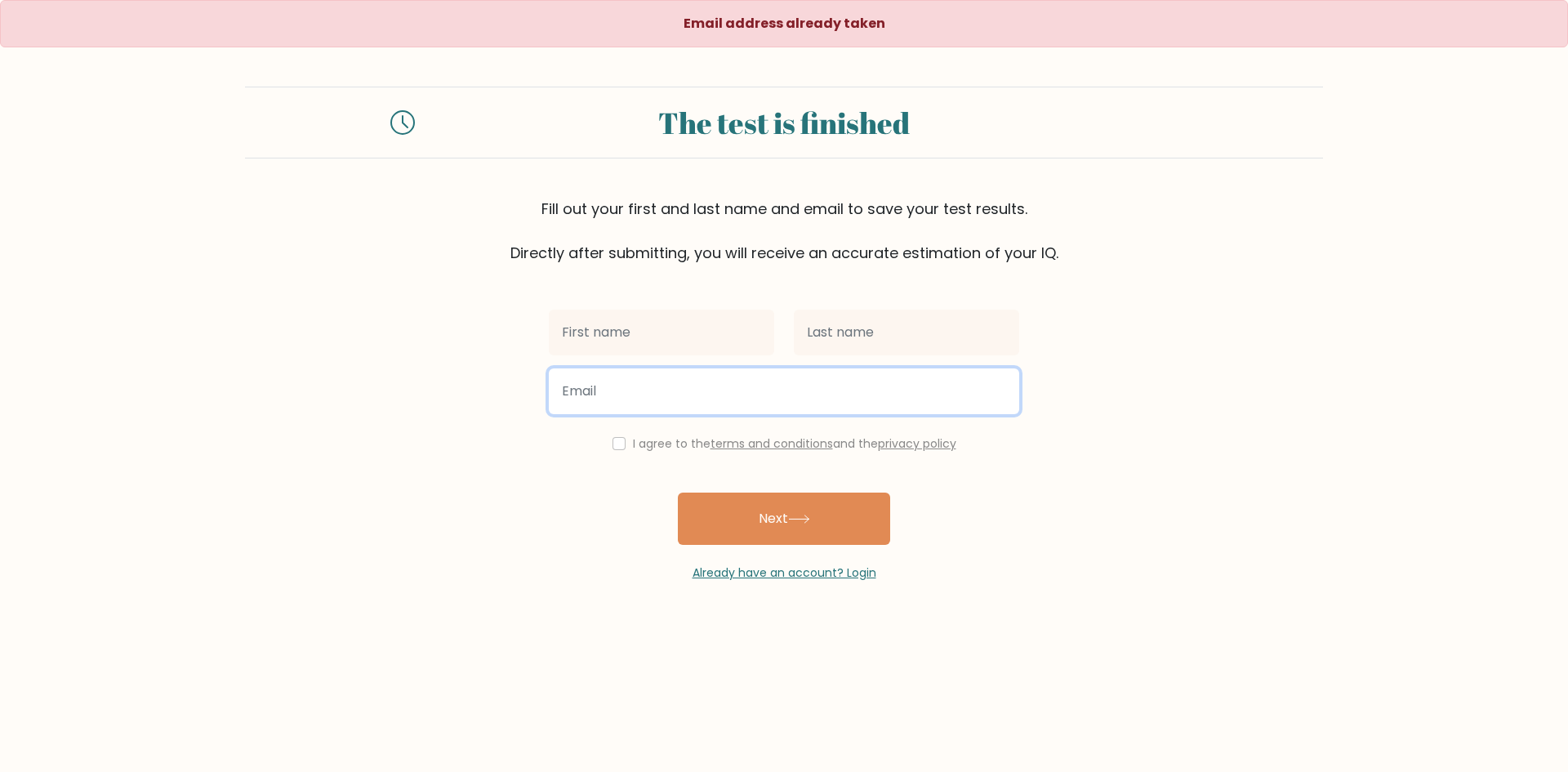
click at [739, 383] on input "email" at bounding box center [784, 391] width 471 height 46
type input "[EMAIL_ADDRESS][DOMAIN_NAME]"
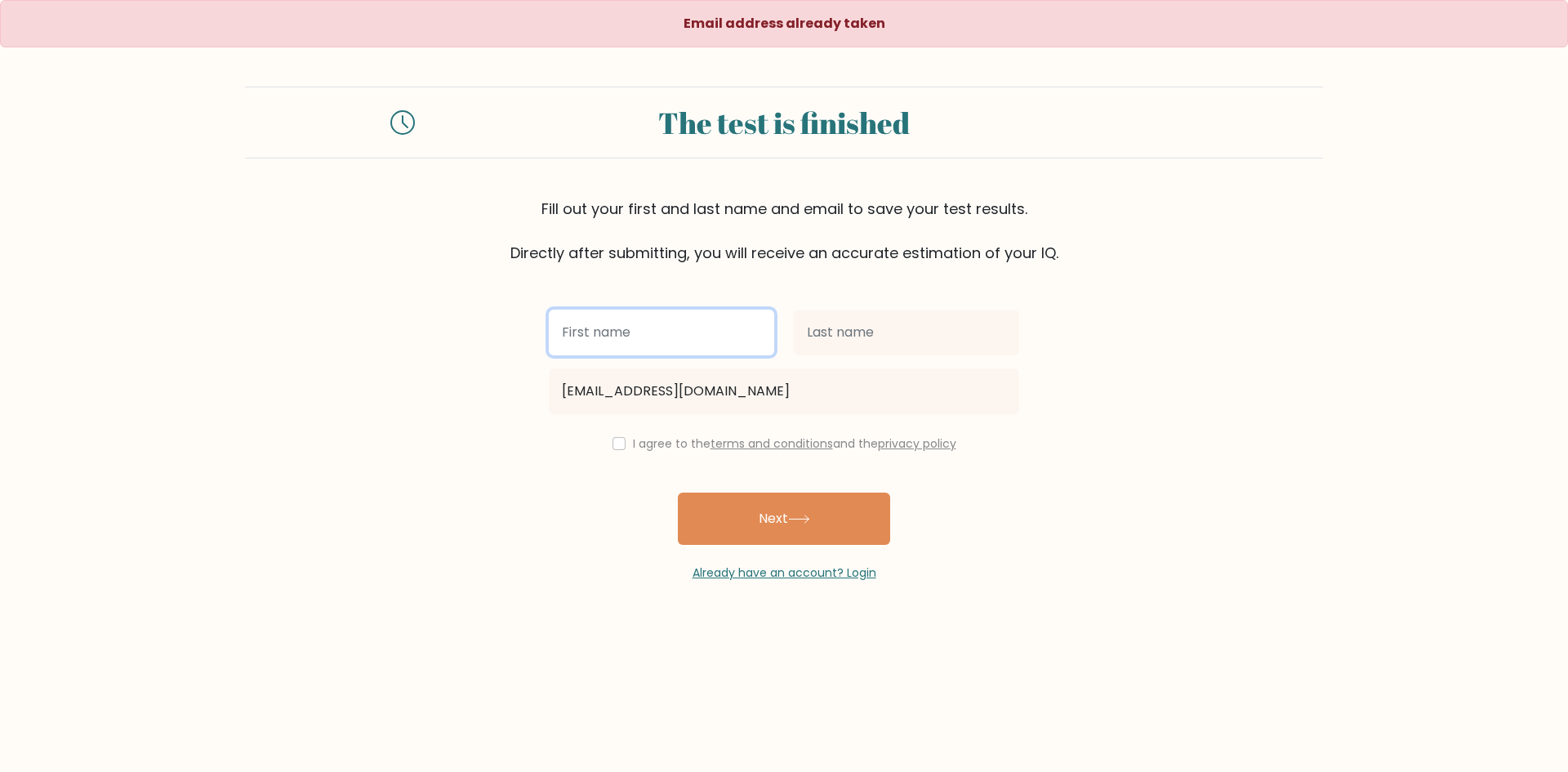
click at [632, 334] on input "text" at bounding box center [661, 333] width 226 height 46
type input "Potcholo"
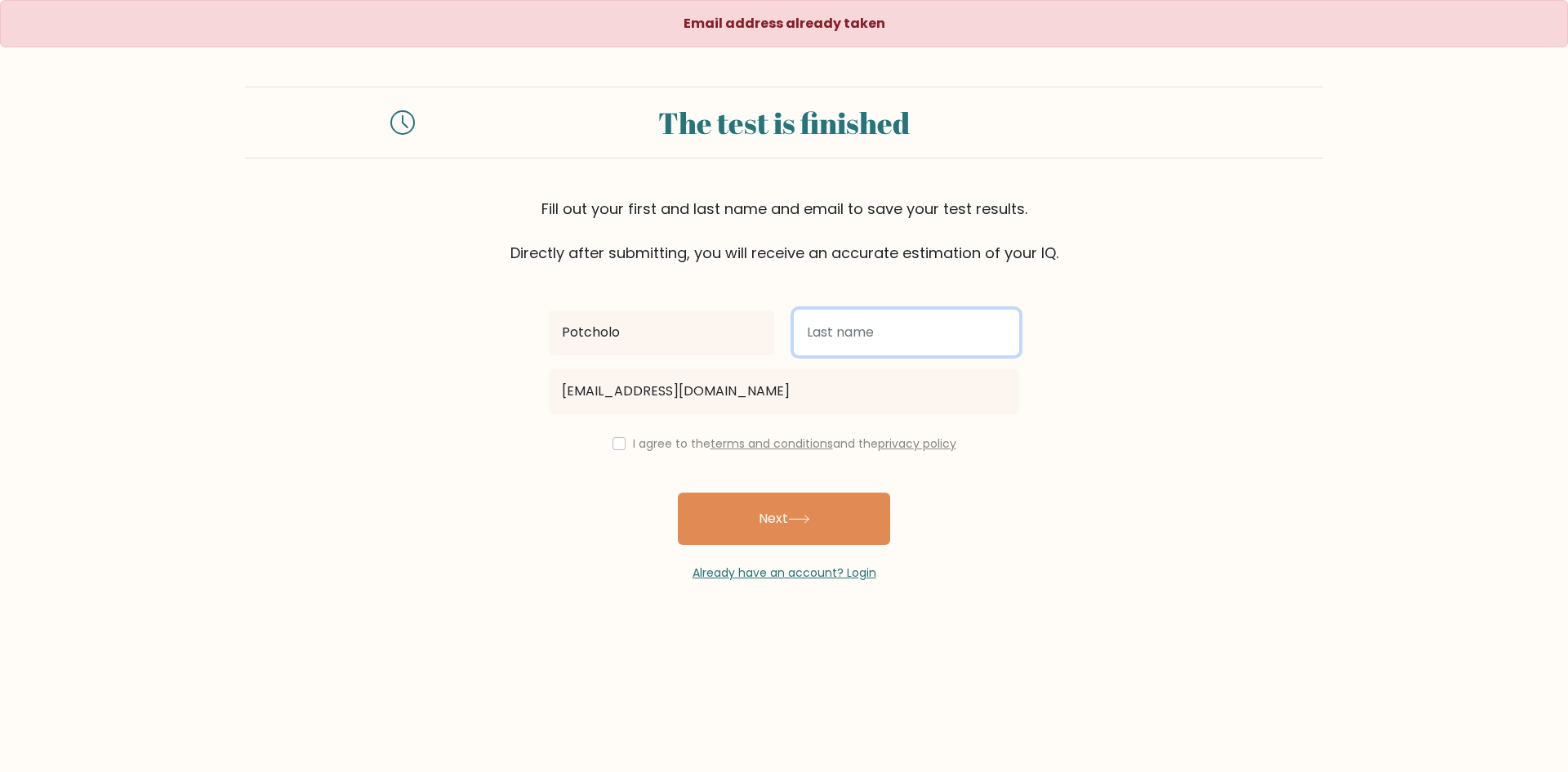
click at [873, 339] on input "text" at bounding box center [907, 333] width 226 height 46
type input "Tan"
click at [622, 444] on div "I agree to the terms and conditions and the privacy policy" at bounding box center [784, 443] width 490 height 20
click at [612, 444] on input "checkbox" at bounding box center [618, 443] width 13 height 13
checkbox input "true"
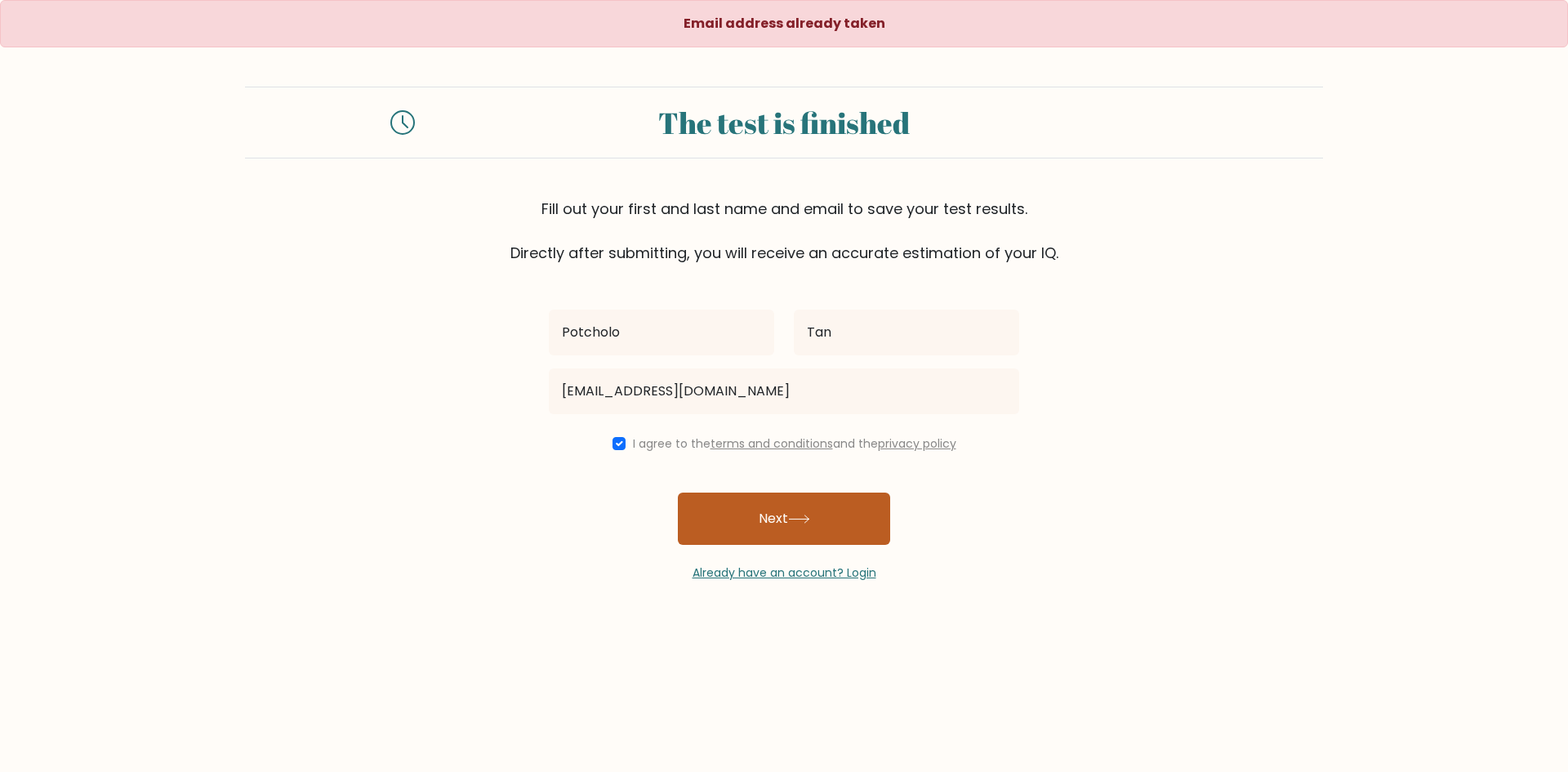
click at [752, 512] on button "Next" at bounding box center [784, 519] width 212 height 53
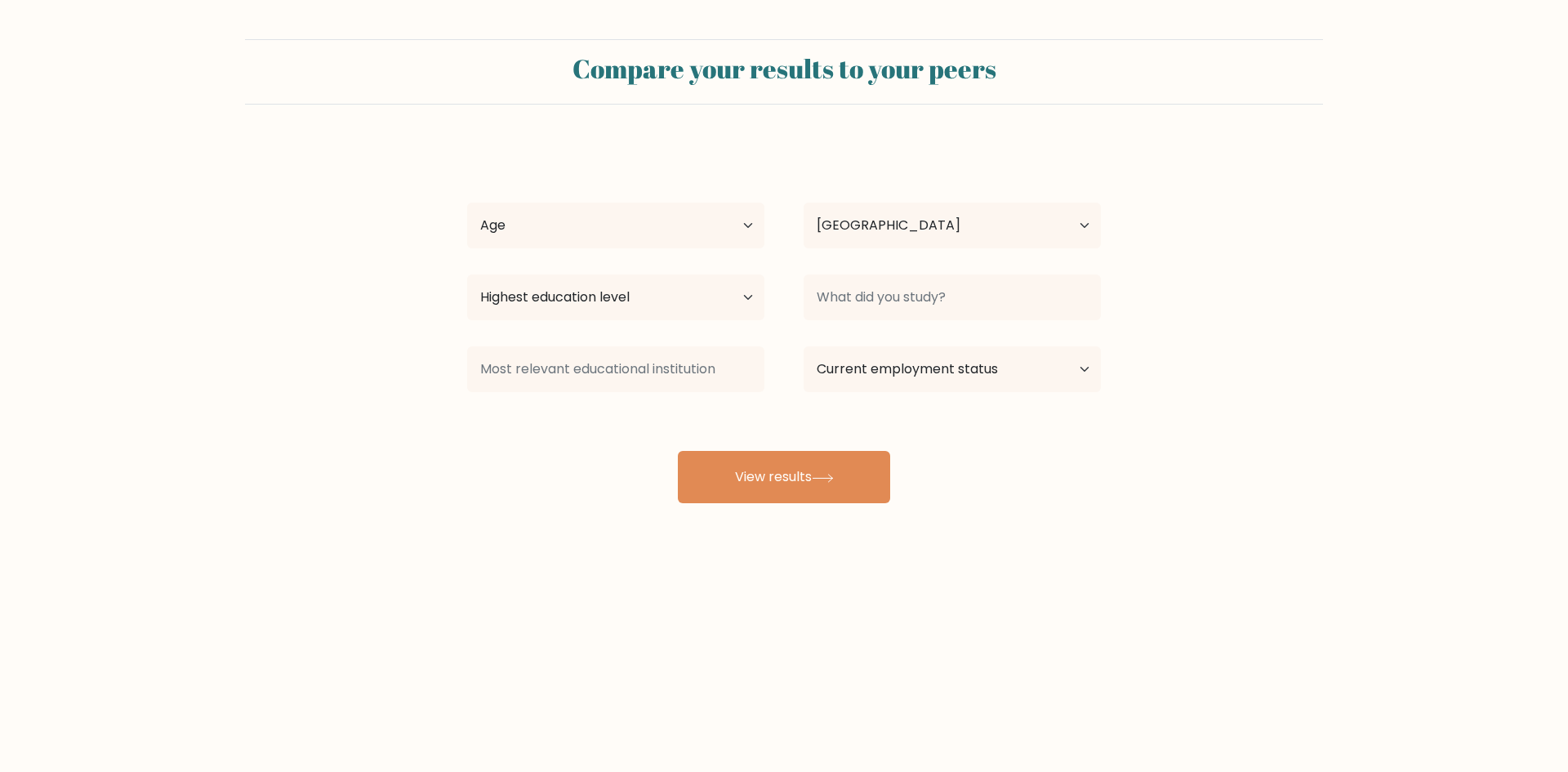
select select "PH"
click at [780, 473] on button "View results" at bounding box center [784, 477] width 212 height 53
click at [594, 231] on select "Age Under 18 years old 18-24 years old 25-34 years old 35-44 years old 45-54 ye…" at bounding box center [616, 226] width 297 height 46
select select "25_34"
click at [467, 203] on select "Age Under 18 years old 18-24 years old 25-34 years old 35-44 years old 45-54 ye…" at bounding box center [616, 226] width 297 height 46
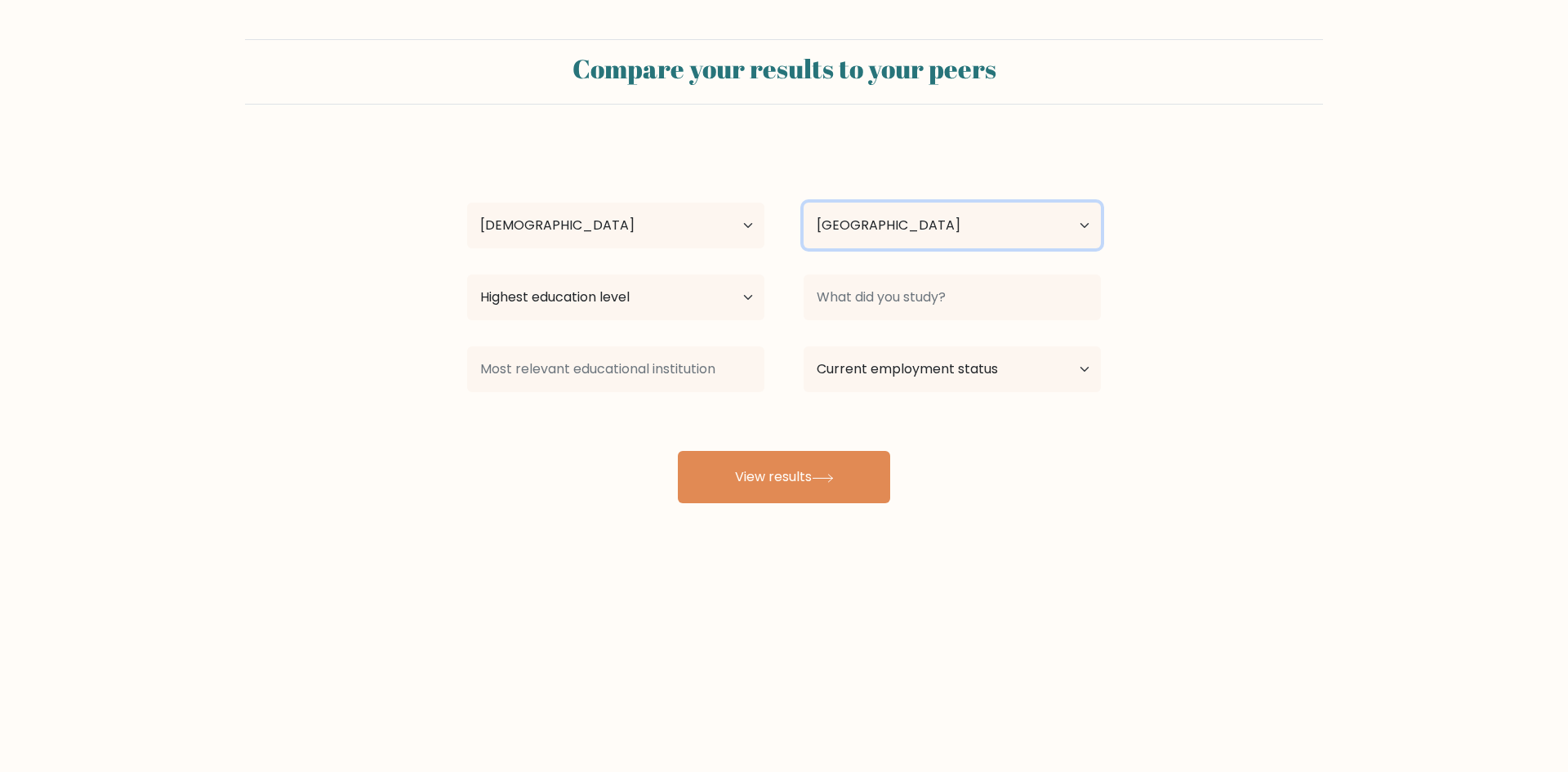
click at [979, 229] on select "Country Afghanistan Albania Algeria American Samoa Andorra Angola Anguilla Anta…" at bounding box center [951, 226] width 297 height 46
click at [630, 285] on select "Highest education level No schooling Primary Lower Secondary Upper Secondary Oc…" at bounding box center [616, 297] width 297 height 46
select select "bachelors_degree"
click at [467, 274] on select "Highest education level No schooling Primary Lower Secondary Upper Secondary Oc…" at bounding box center [616, 297] width 297 height 46
click at [925, 372] on select "Current employment status Employed Student Retired Other / prefer not to answer" at bounding box center [951, 369] width 297 height 46
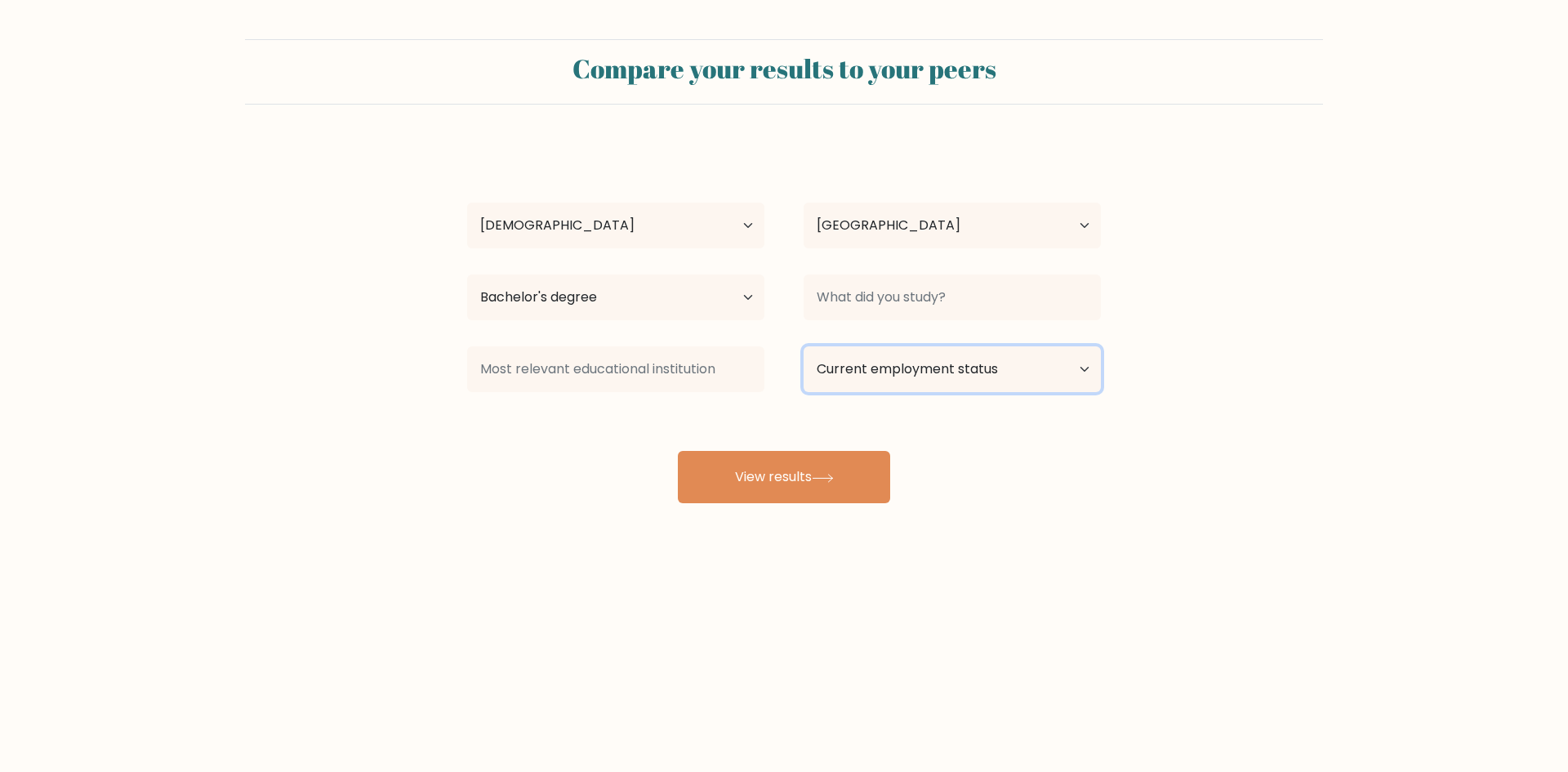
select select "employed"
click at [803, 346] on select "Current employment status Employed Student Retired Other / prefer not to answer" at bounding box center [951, 369] width 297 height 46
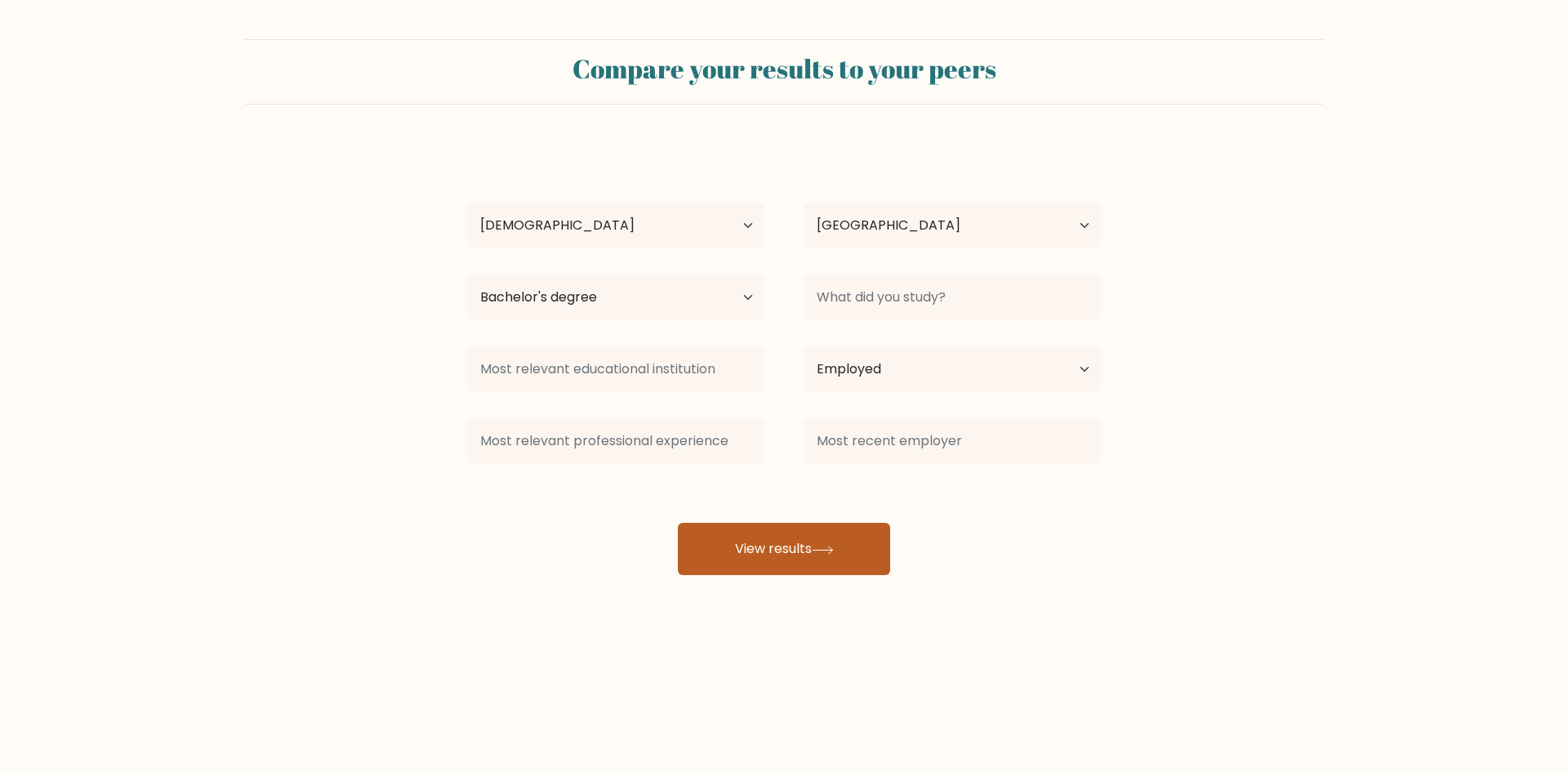
click at [773, 549] on button "View results" at bounding box center [784, 549] width 212 height 53
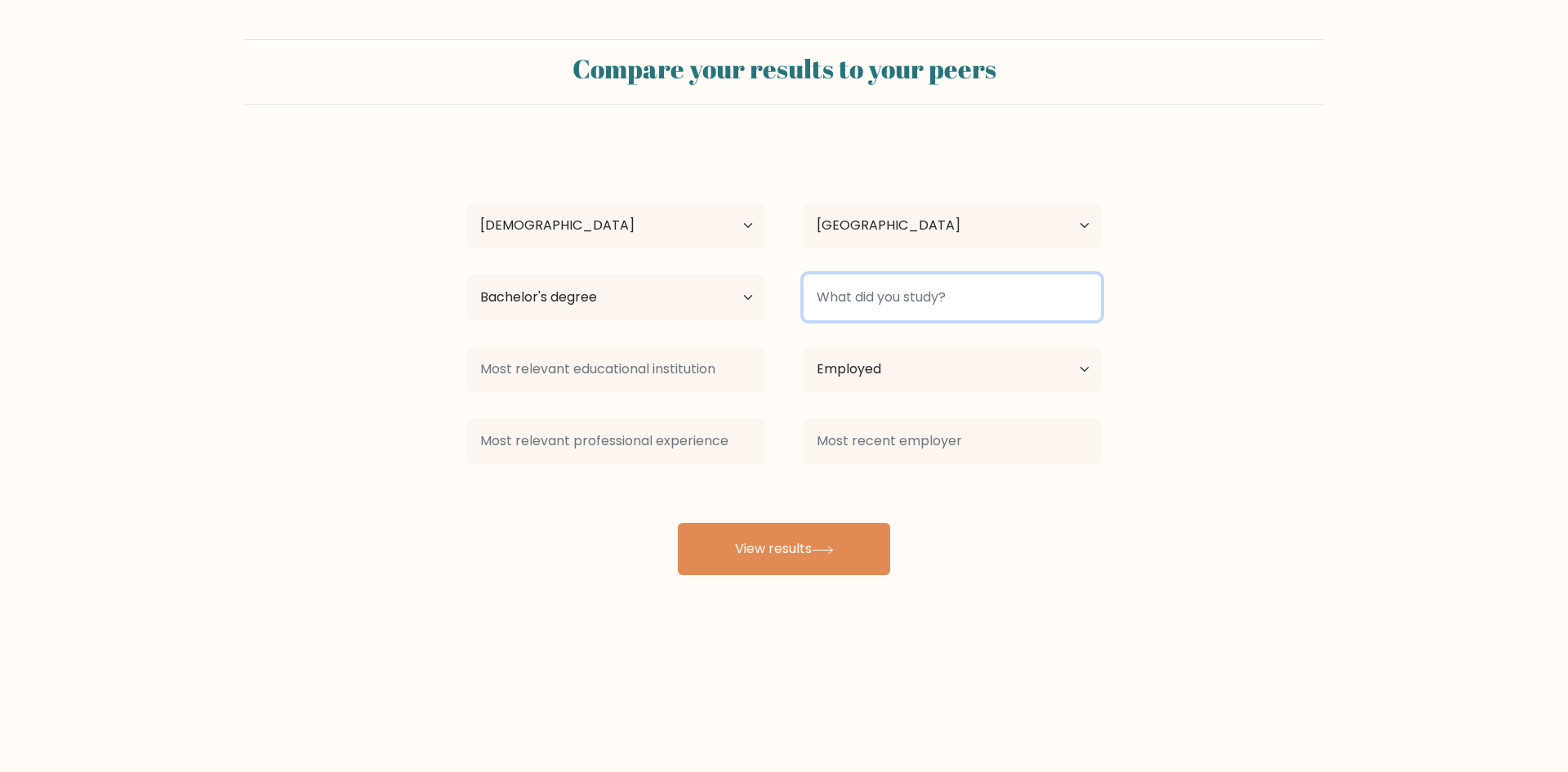
click at [890, 307] on input at bounding box center [951, 297] width 297 height 46
type input "hrm"
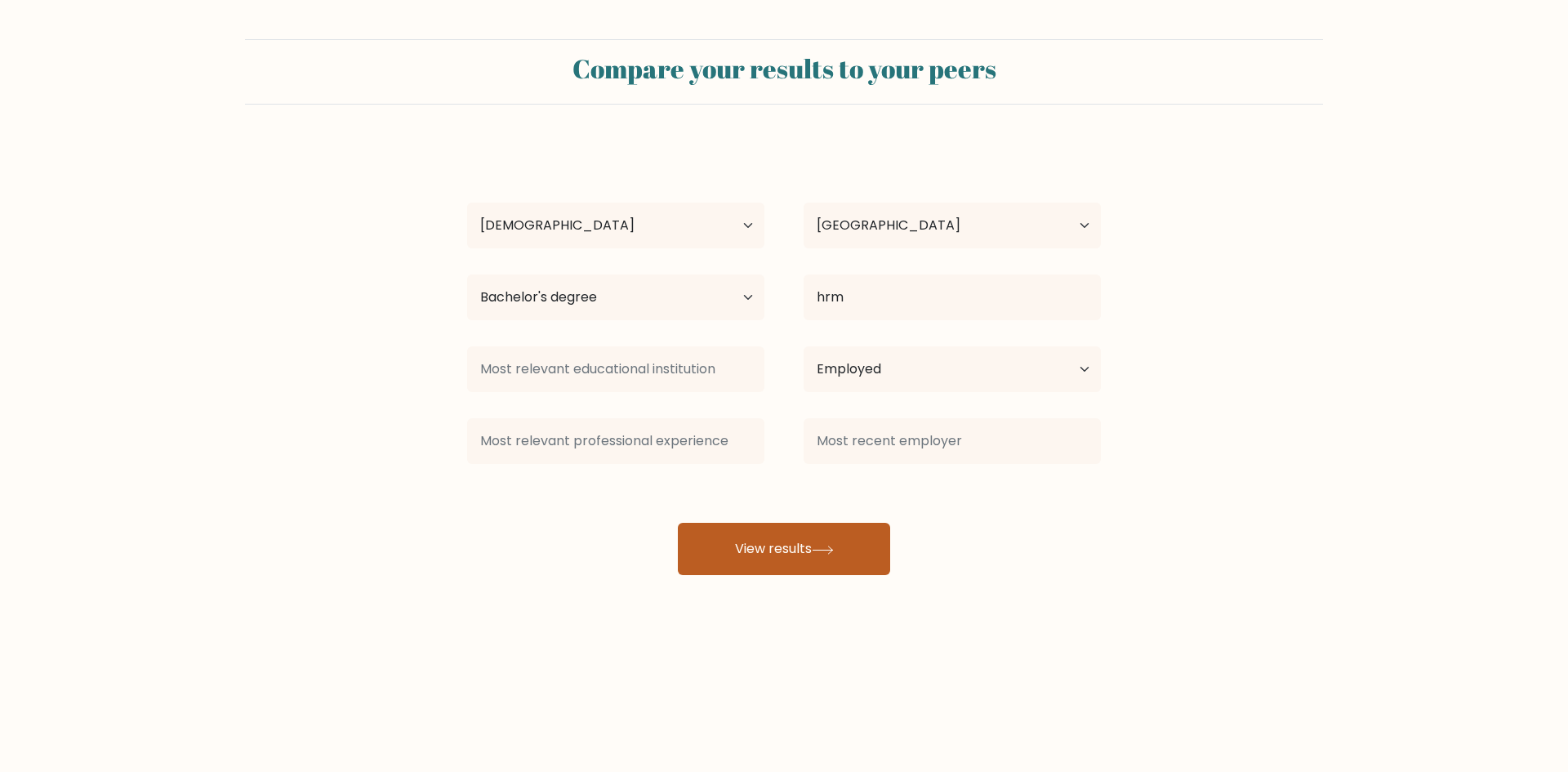
click at [763, 547] on button "View results" at bounding box center [784, 549] width 212 height 53
click at [758, 558] on button "View results" at bounding box center [784, 549] width 212 height 53
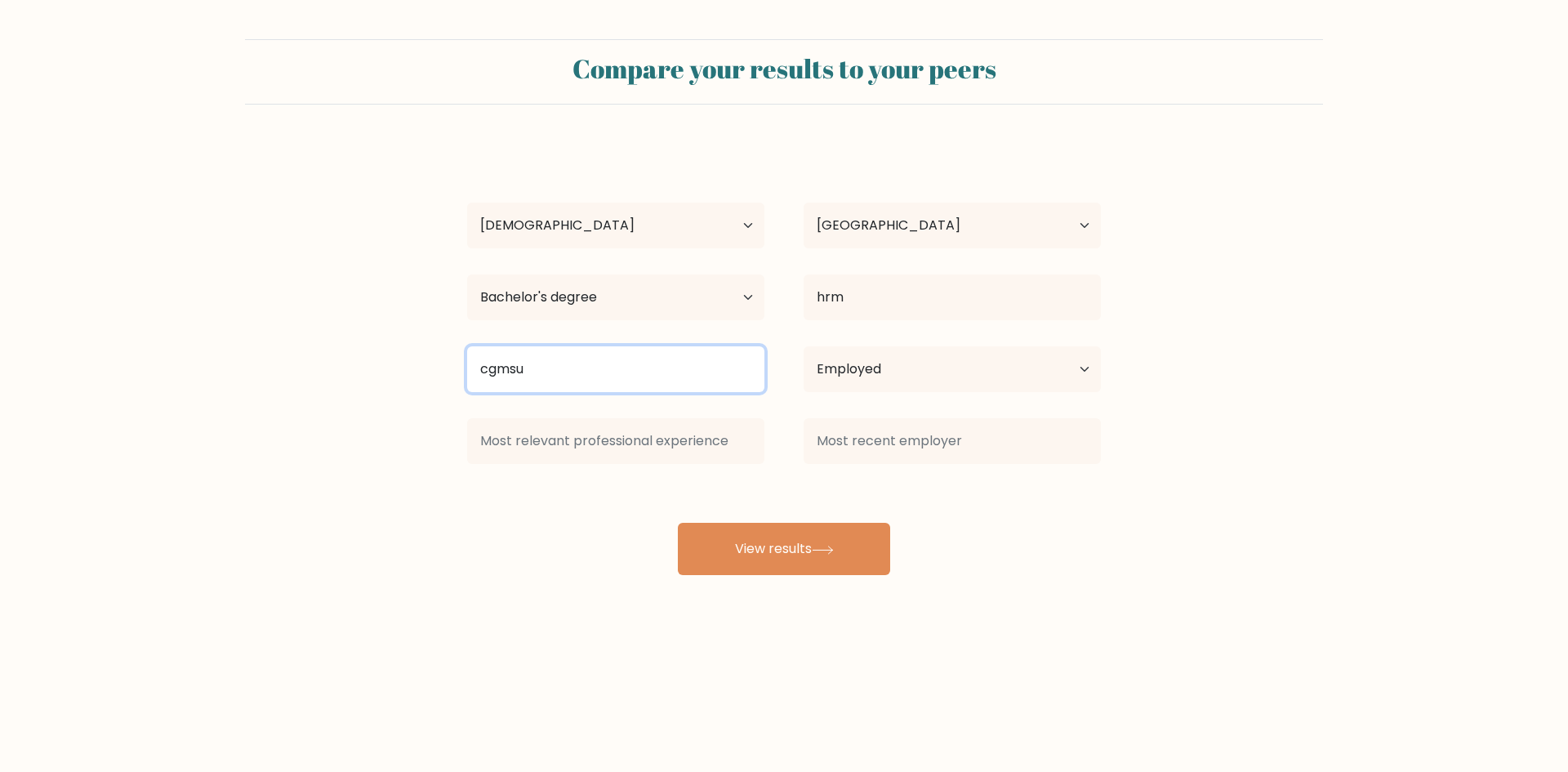
click at [494, 372] on input "cgmsu" at bounding box center [616, 369] width 297 height 46
type input "chmsu"
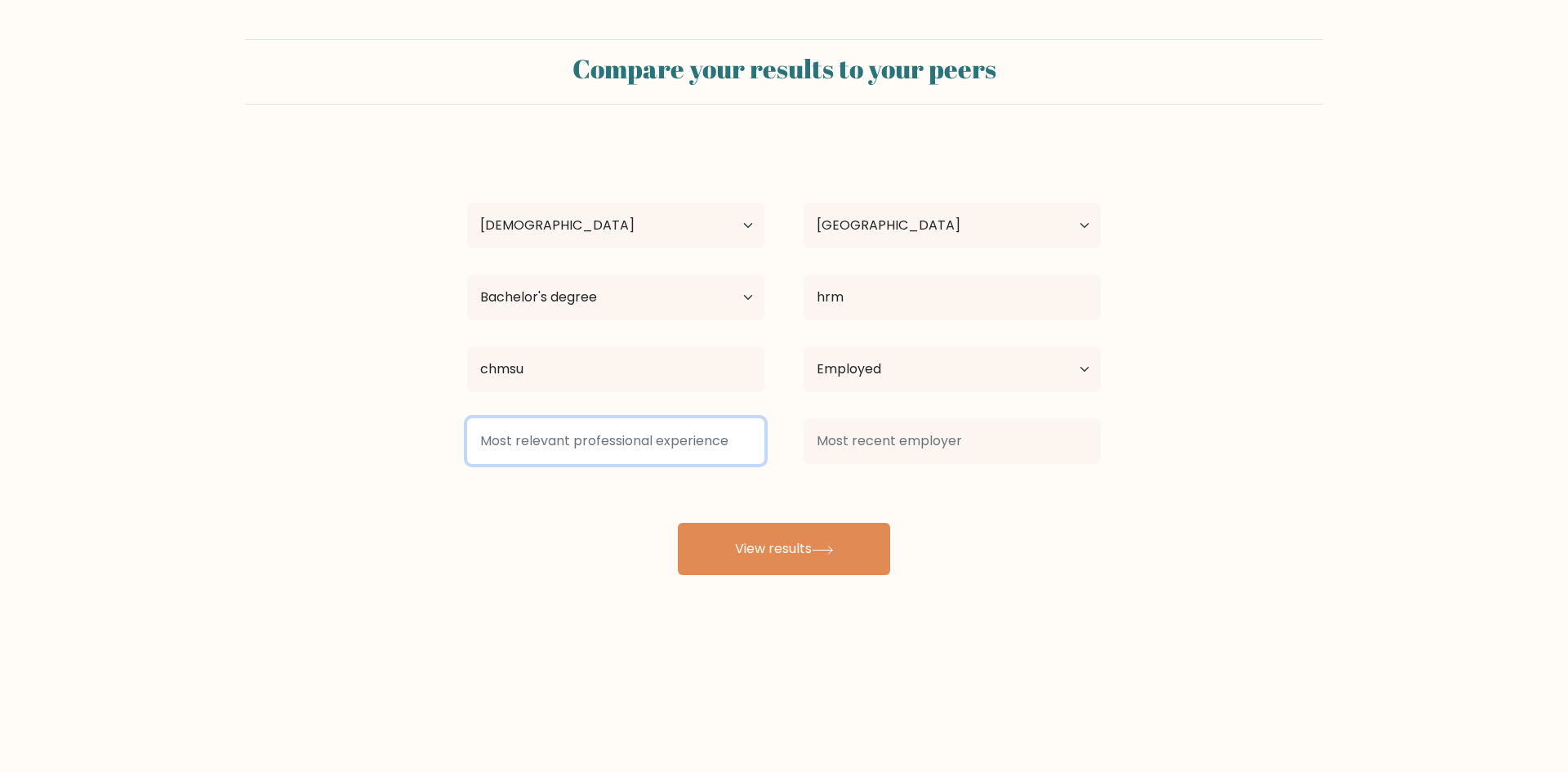
click at [605, 450] on input at bounding box center [616, 441] width 297 height 46
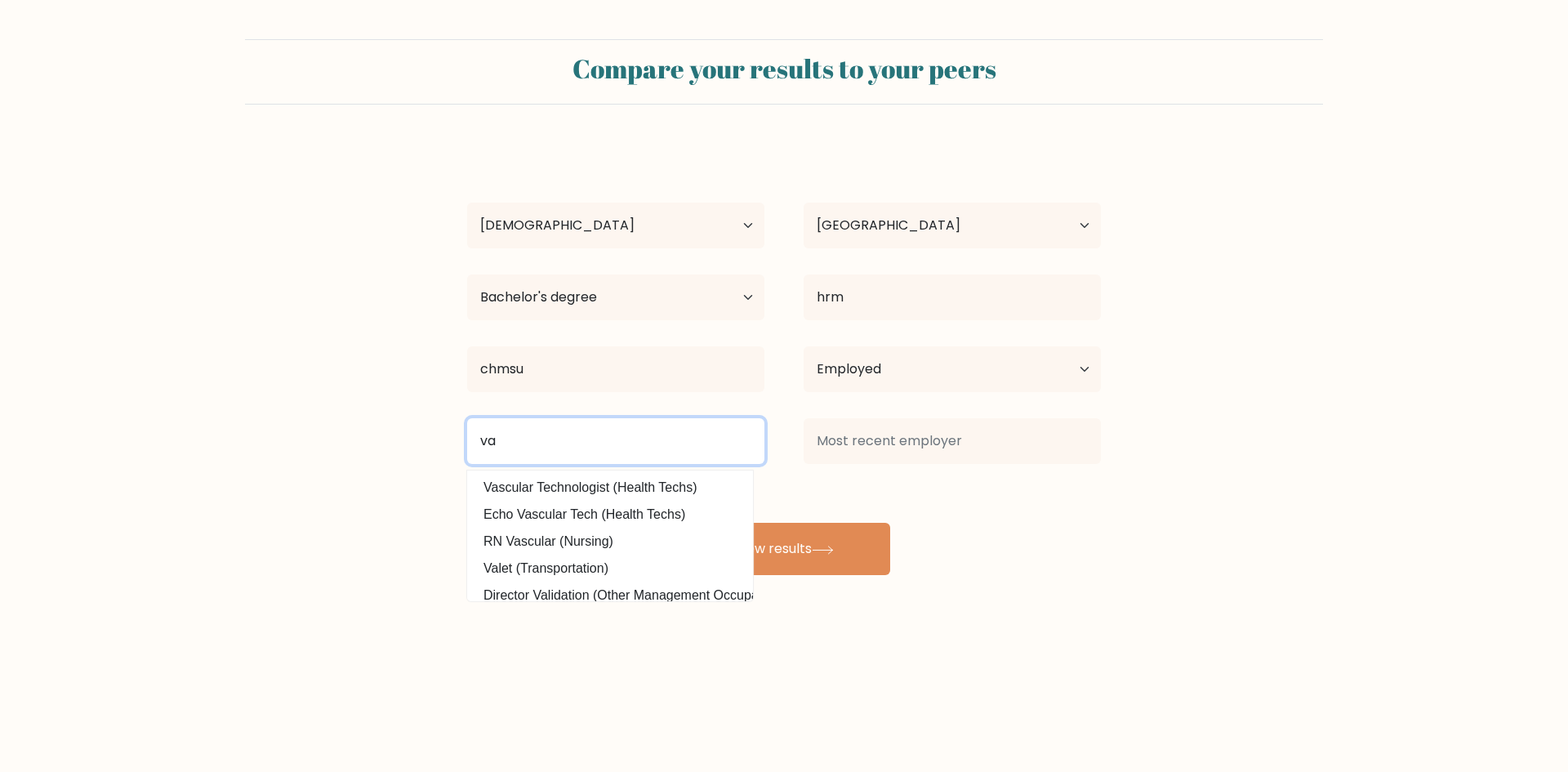
type input "va"
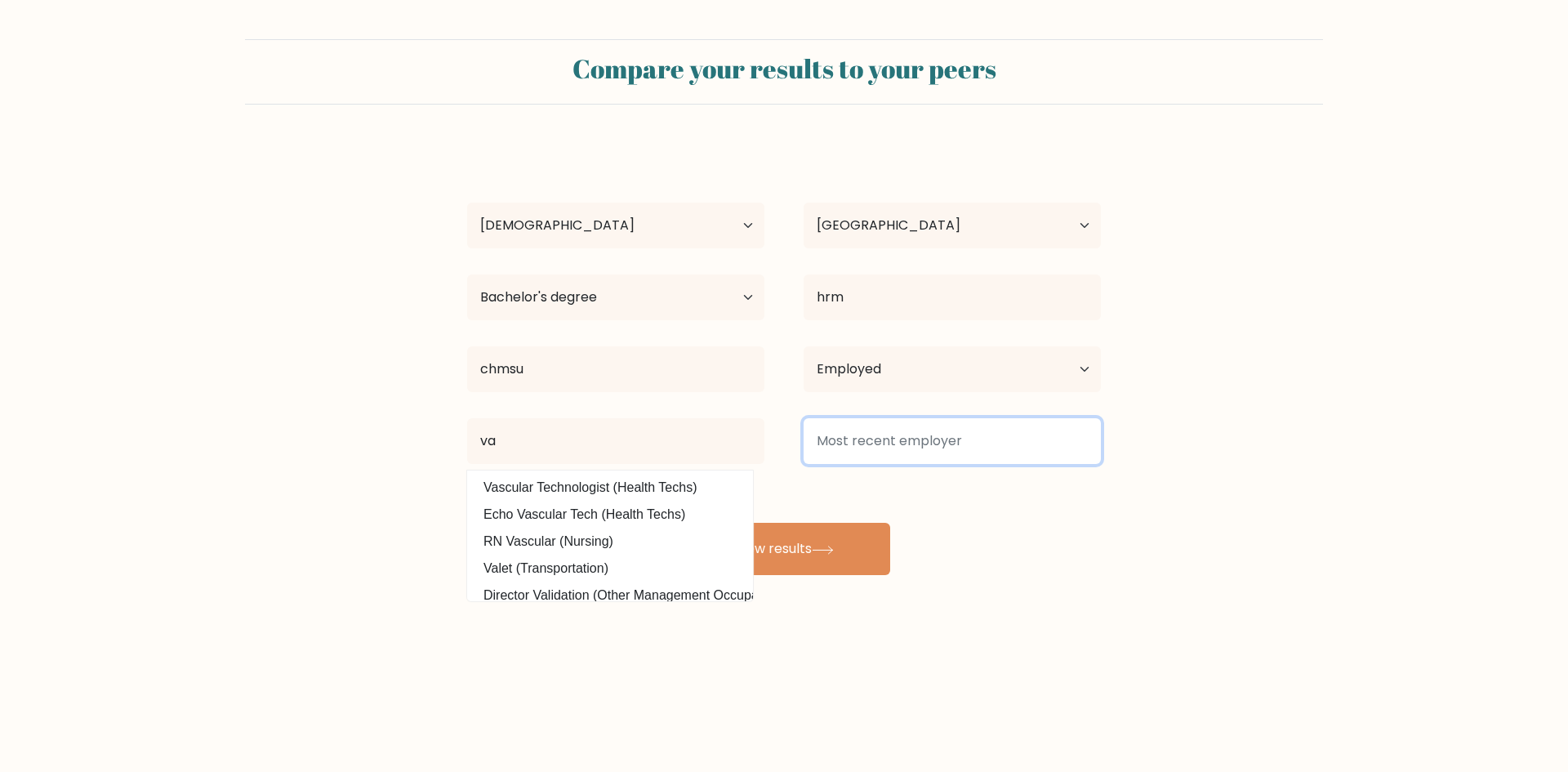
click at [860, 439] on input at bounding box center [951, 441] width 297 height 46
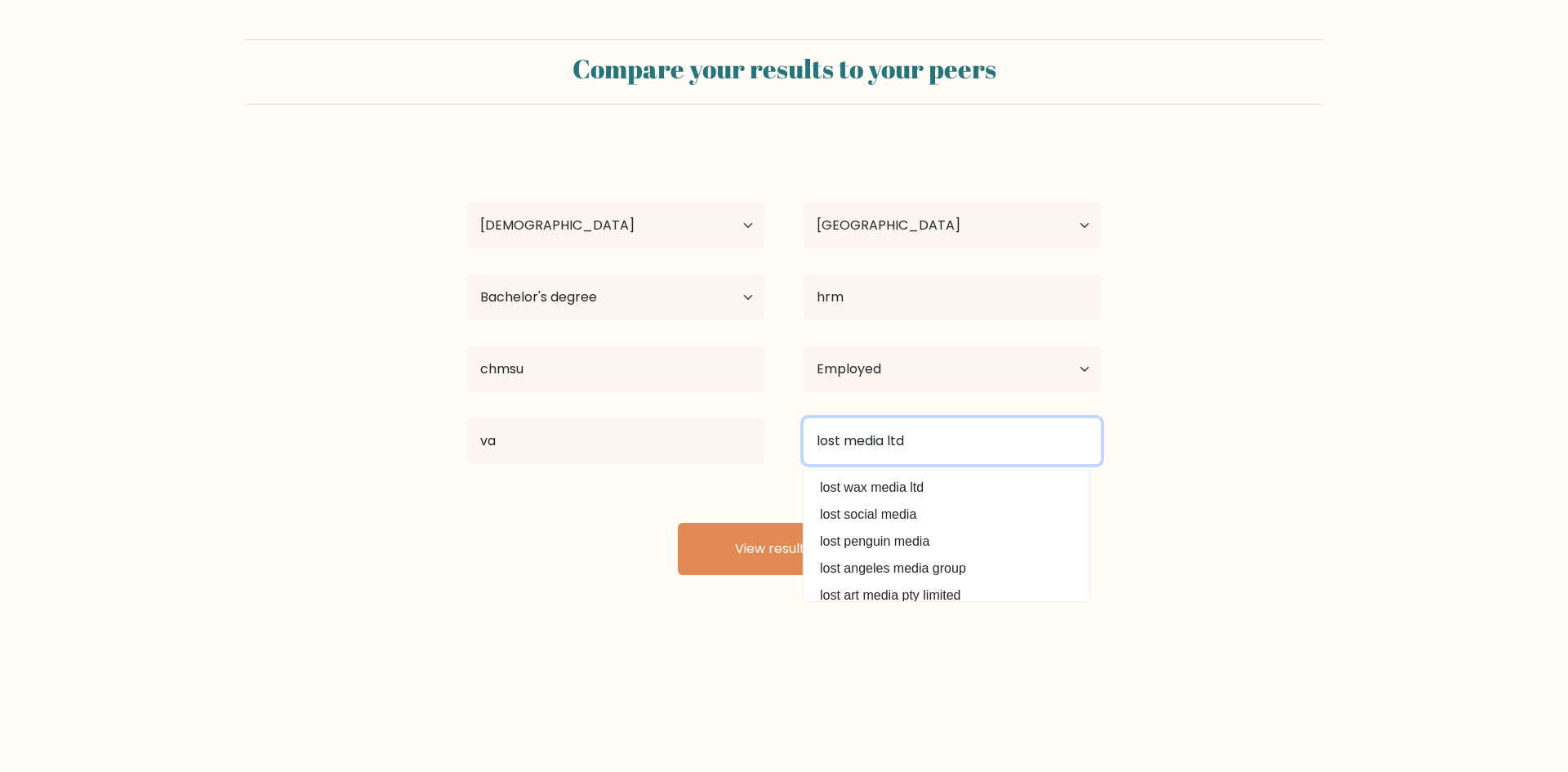
type input "lost media ltd"
click at [771, 490] on div "Potcholo Tan Age Under 18 years old 18-24 years old 25-34 years old 35-44 years…" at bounding box center [784, 359] width 653 height 431
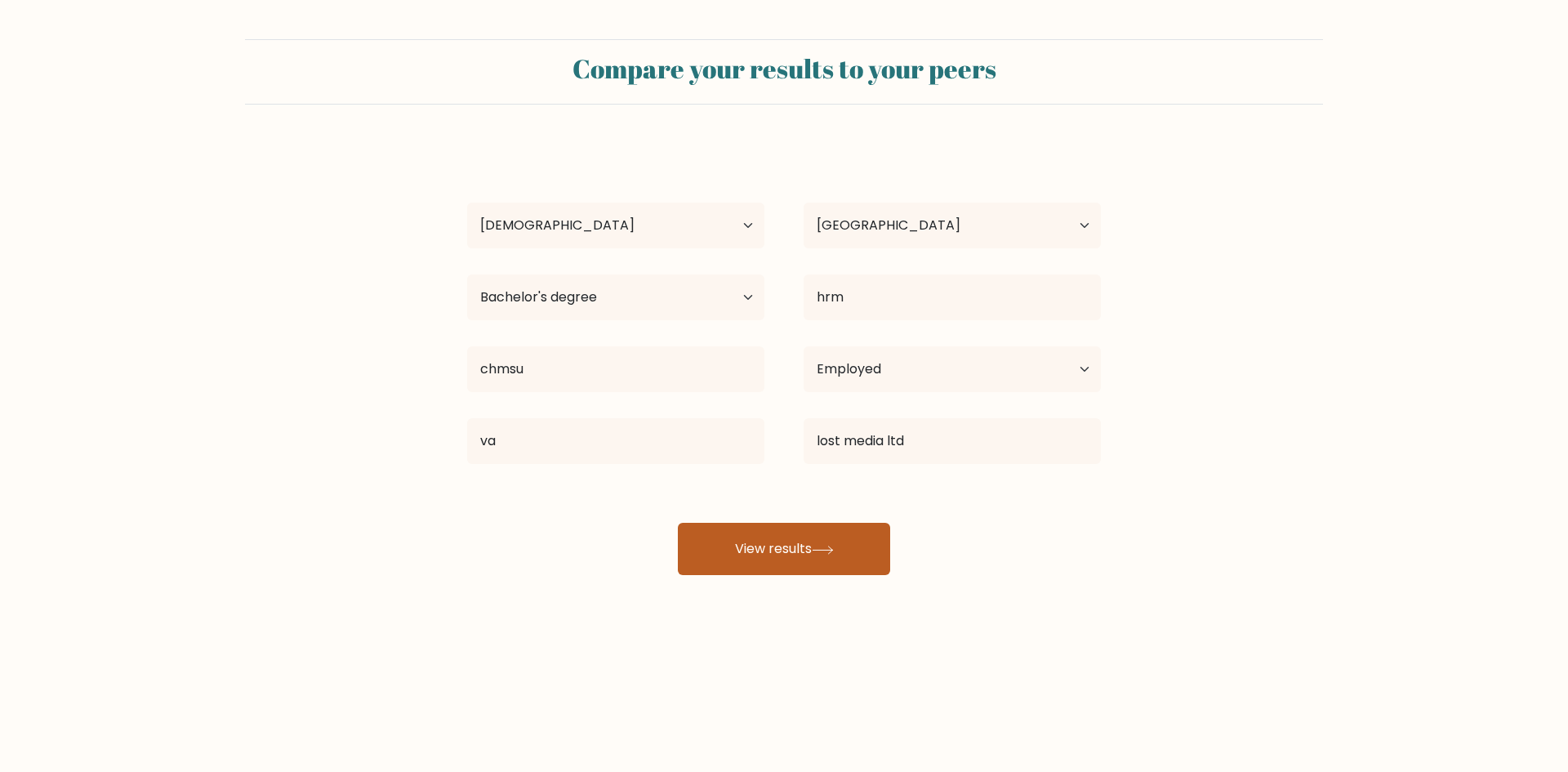
click at [794, 529] on button "View results" at bounding box center [784, 549] width 212 height 53
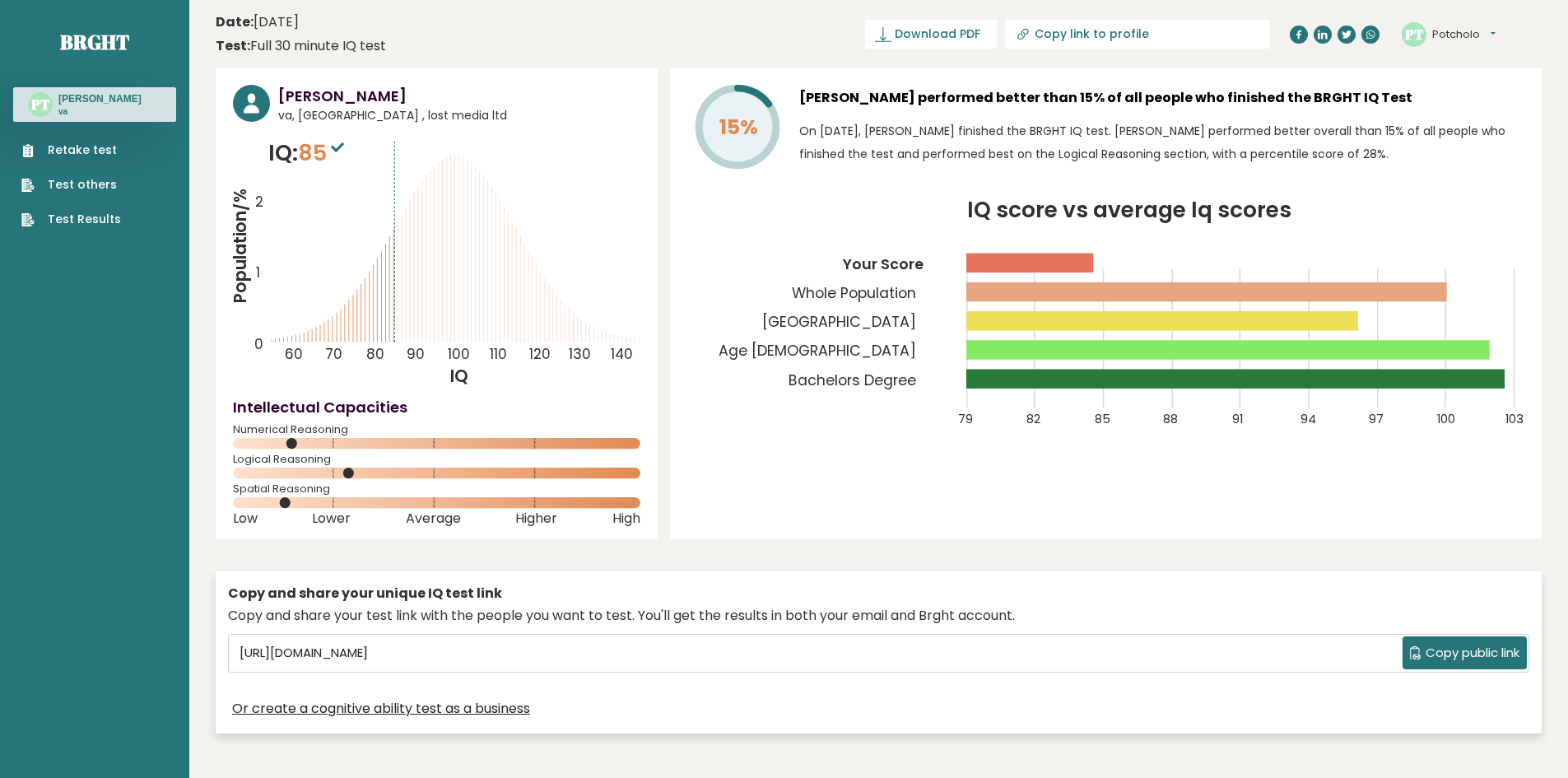
click at [1479, 37] on button "Potcholo" at bounding box center [1464, 34] width 63 height 16
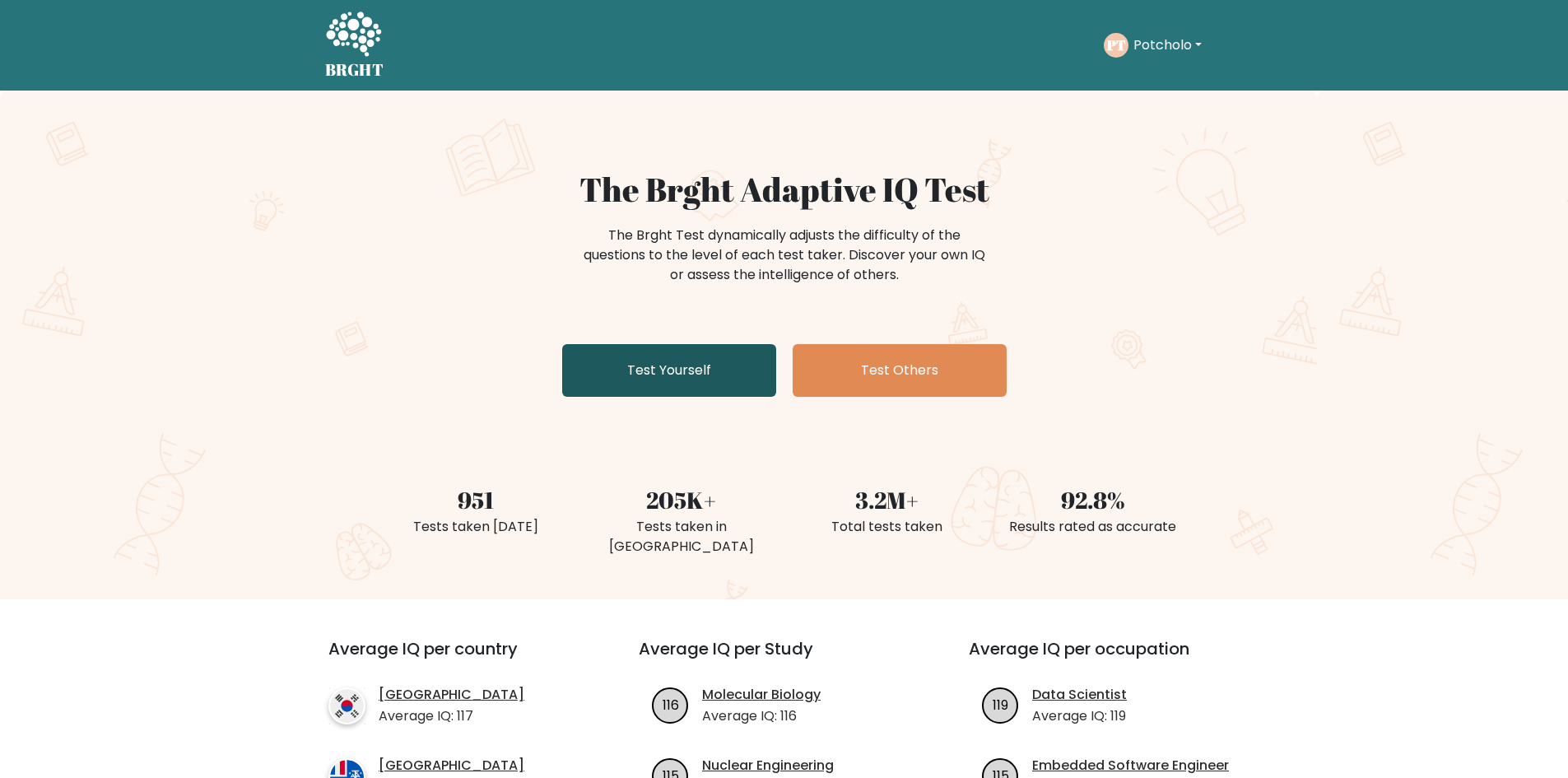
click at [681, 356] on link "Test Yourself" at bounding box center [669, 370] width 214 height 53
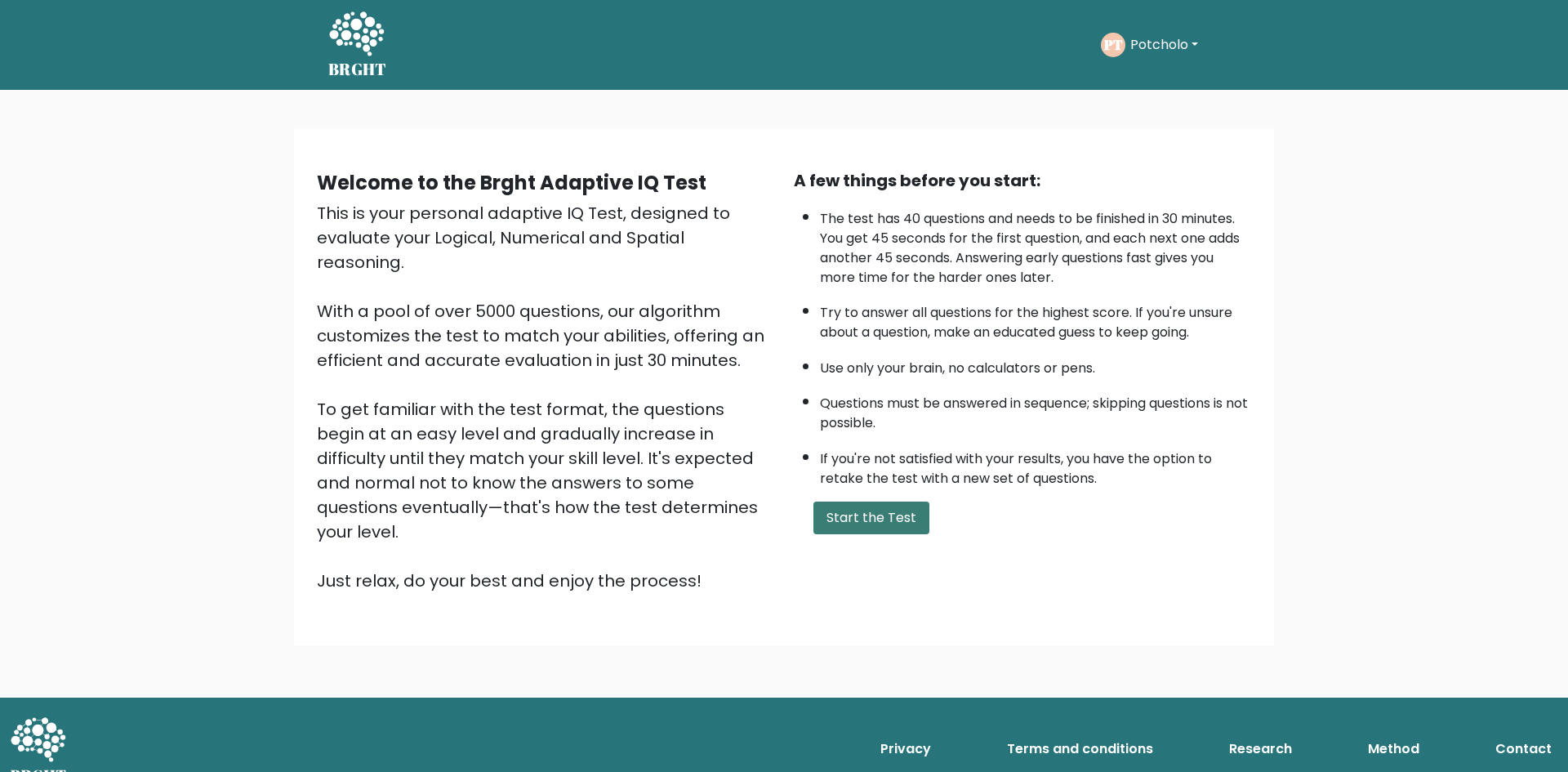
click at [901, 513] on button "Start the Test" at bounding box center [871, 517] width 116 height 33
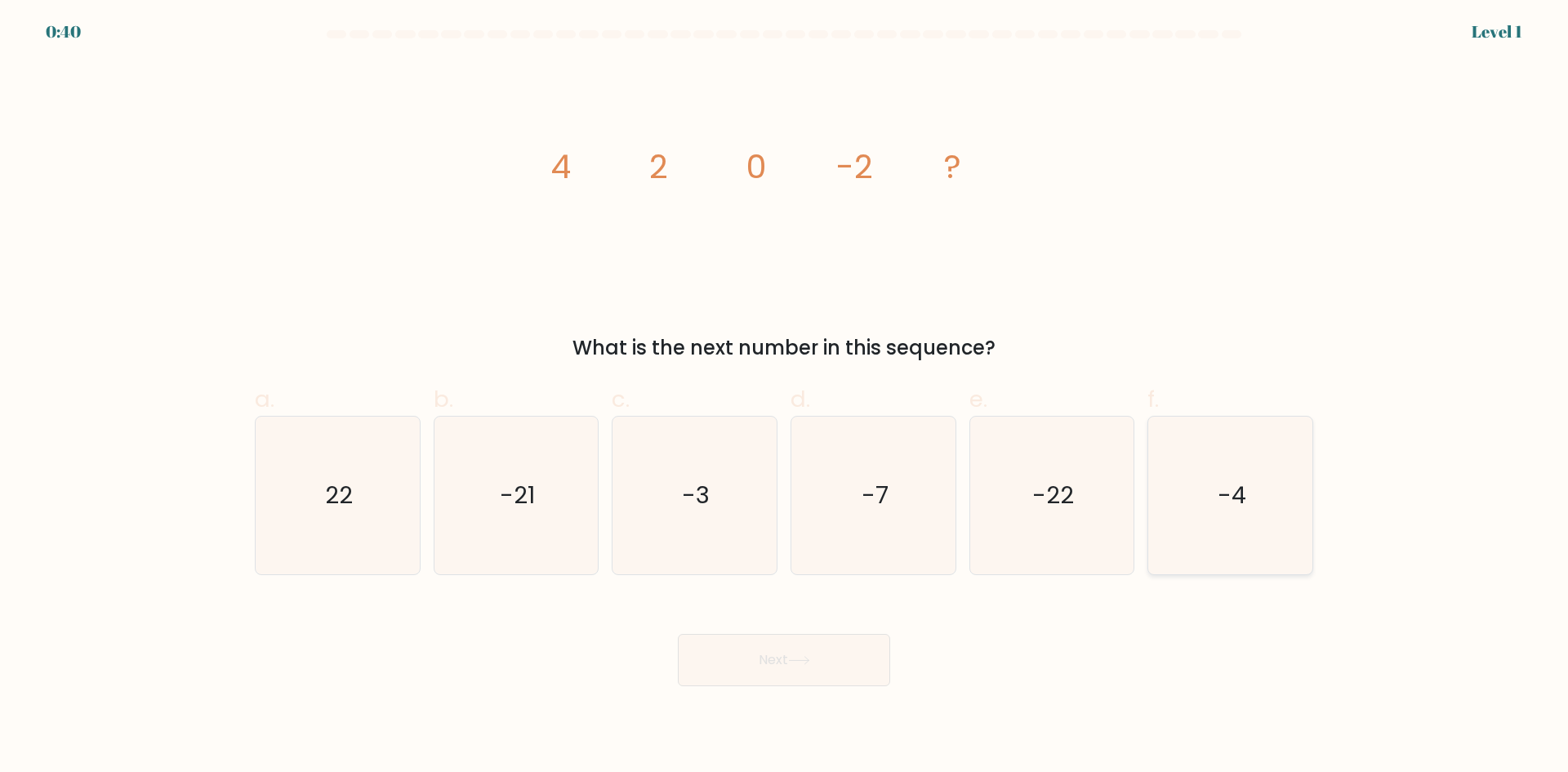
click at [1253, 488] on icon "-4" at bounding box center [1230, 495] width 158 height 158
click at [784, 397] on input "f. -4" at bounding box center [784, 391] width 1 height 11
radio input "true"
click at [849, 658] on button "Next" at bounding box center [784, 660] width 212 height 53
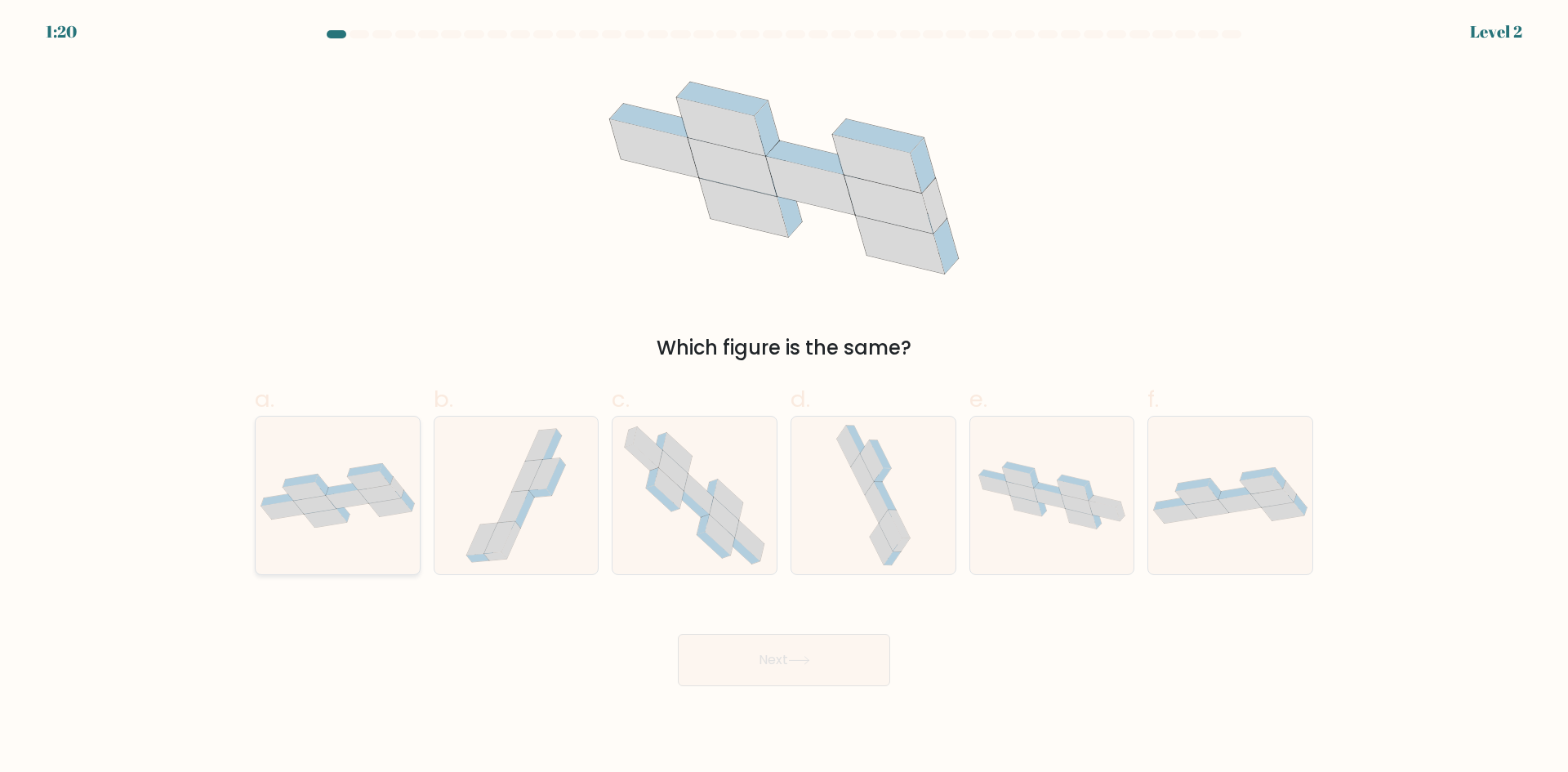
click at [381, 519] on icon at bounding box center [338, 495] width 165 height 64
click at [784, 397] on input "a." at bounding box center [784, 391] width 1 height 11
radio input "true"
click at [759, 672] on button "Next" at bounding box center [784, 660] width 212 height 53
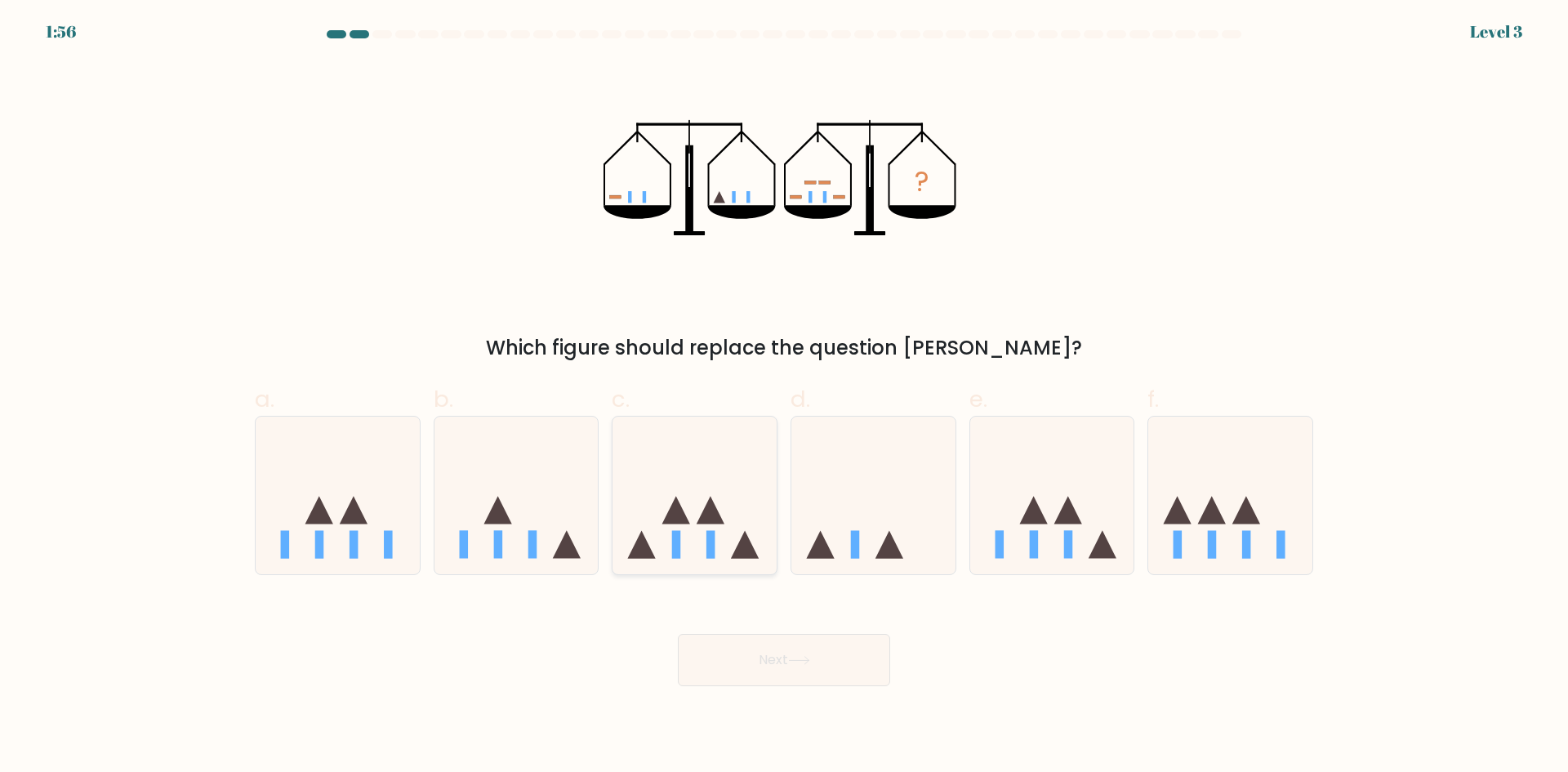
click at [684, 512] on icon at bounding box center [676, 510] width 28 height 28
click at [784, 397] on input "c." at bounding box center [784, 391] width 1 height 11
radio input "true"
click at [784, 679] on button "Next" at bounding box center [784, 660] width 212 height 53
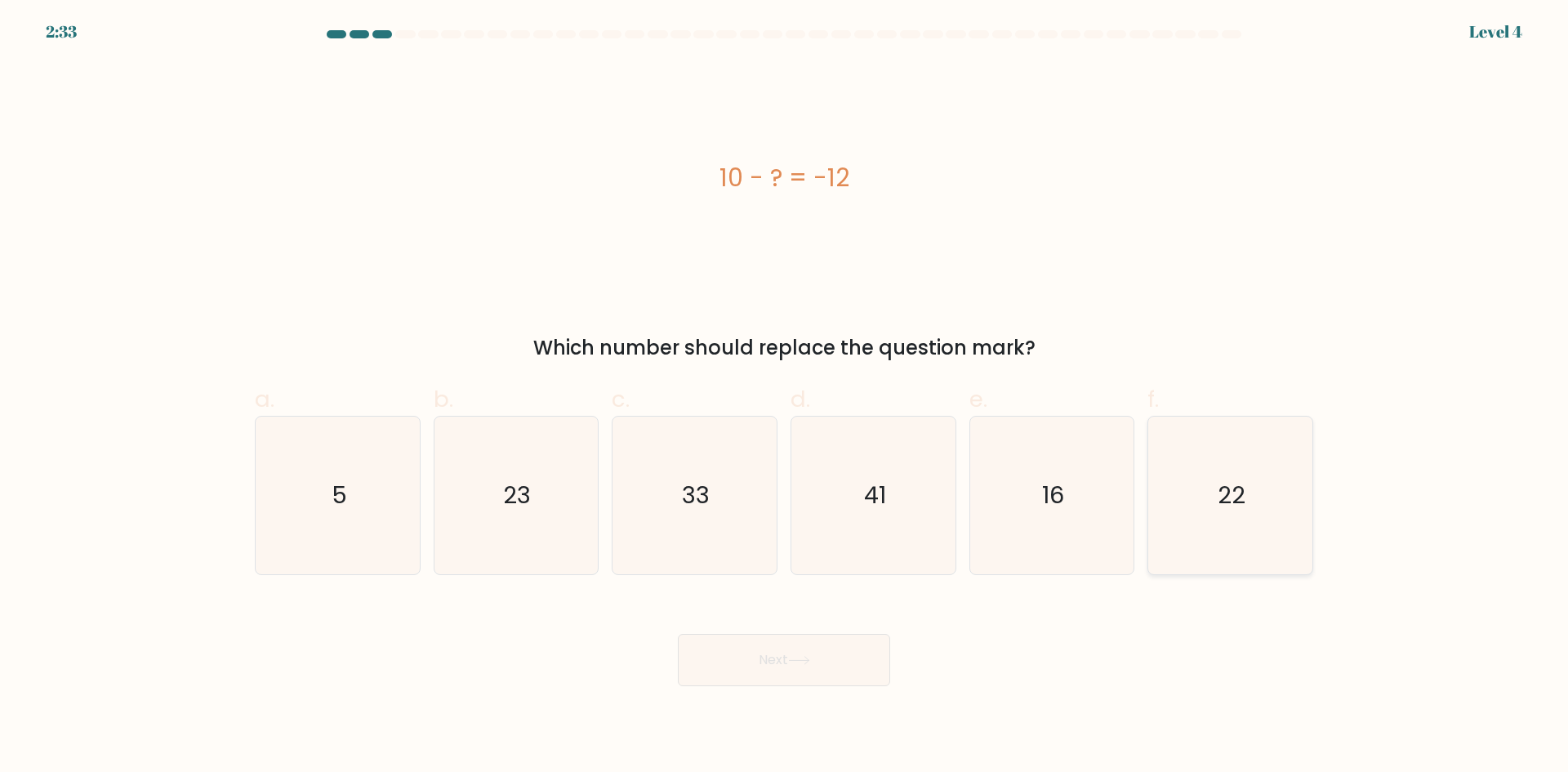
click at [1202, 512] on icon "22" at bounding box center [1230, 495] width 158 height 158
click at [784, 397] on input "f. 22" at bounding box center [784, 391] width 1 height 11
radio input "true"
click at [792, 669] on button "Next" at bounding box center [784, 660] width 212 height 53
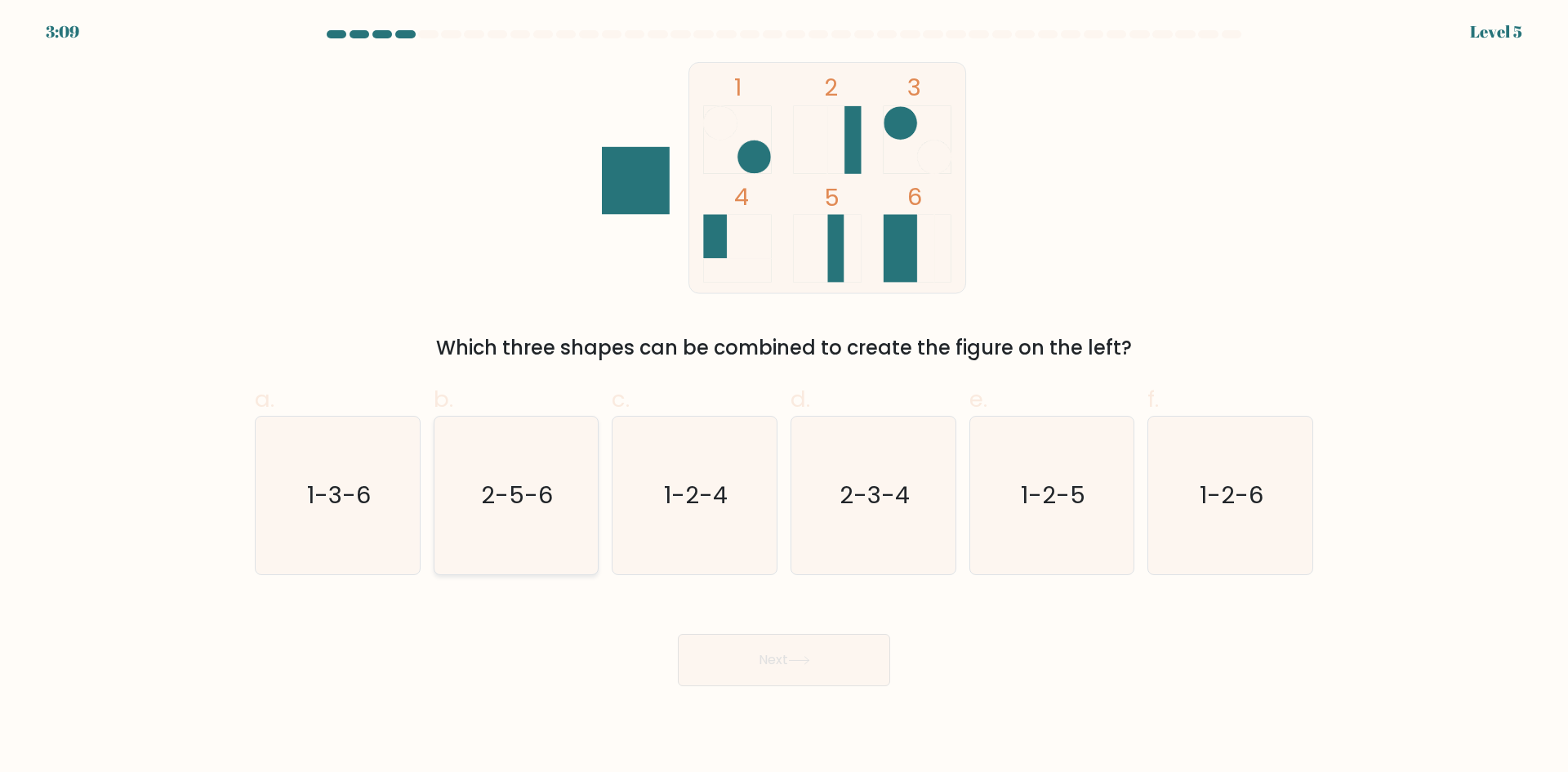
click at [551, 489] on text "2-5-6" at bounding box center [517, 495] width 72 height 33
click at [784, 397] on input "b. 2-5-6" at bounding box center [784, 391] width 1 height 11
radio input "true"
click at [748, 667] on button "Next" at bounding box center [784, 660] width 212 height 53
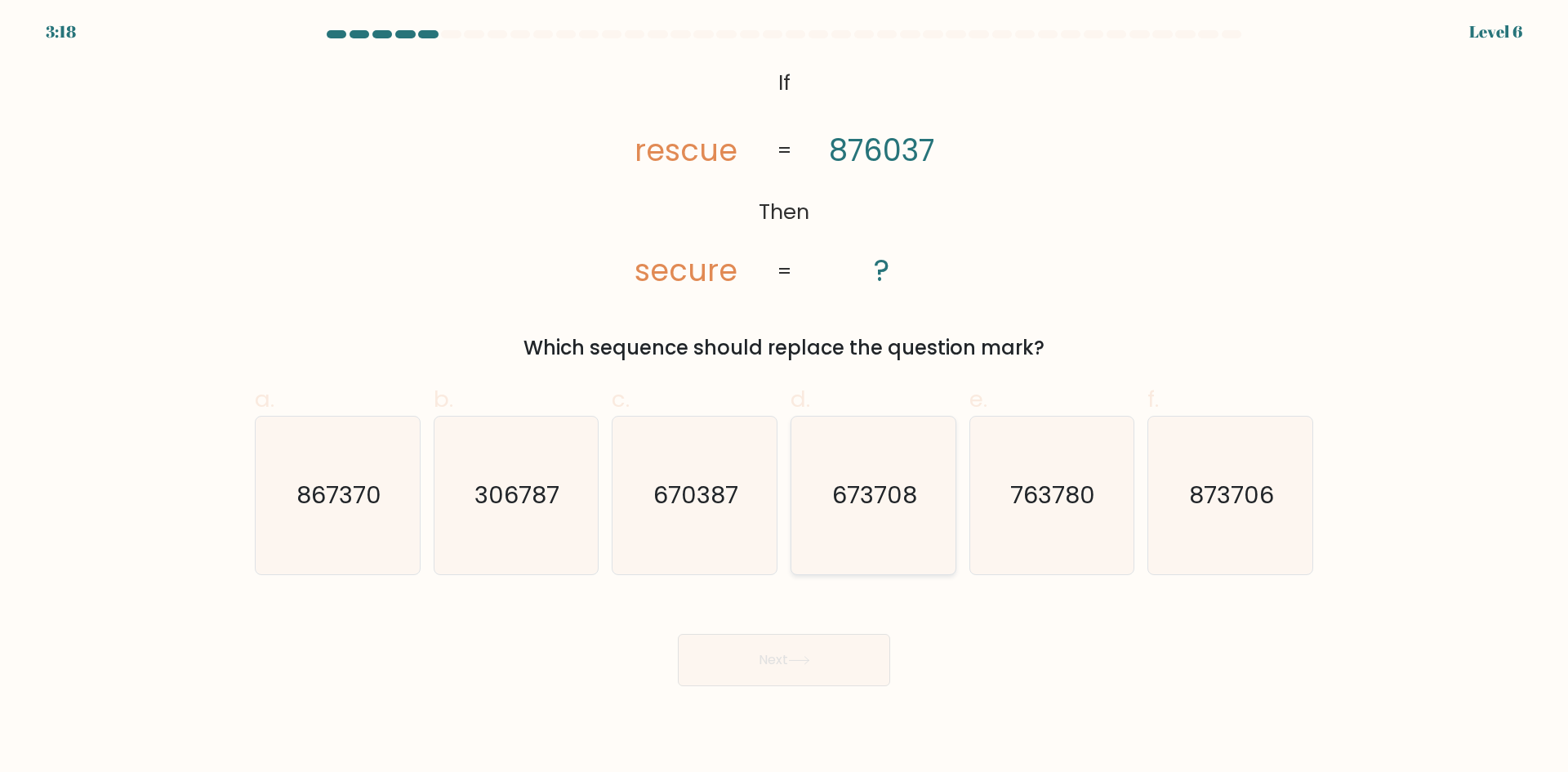
click at [851, 512] on text "673708" at bounding box center [874, 495] width 85 height 33
click at [784, 397] on input "d. 673708" at bounding box center [784, 391] width 1 height 11
radio input "true"
click at [812, 638] on button "Next" at bounding box center [784, 660] width 212 height 53
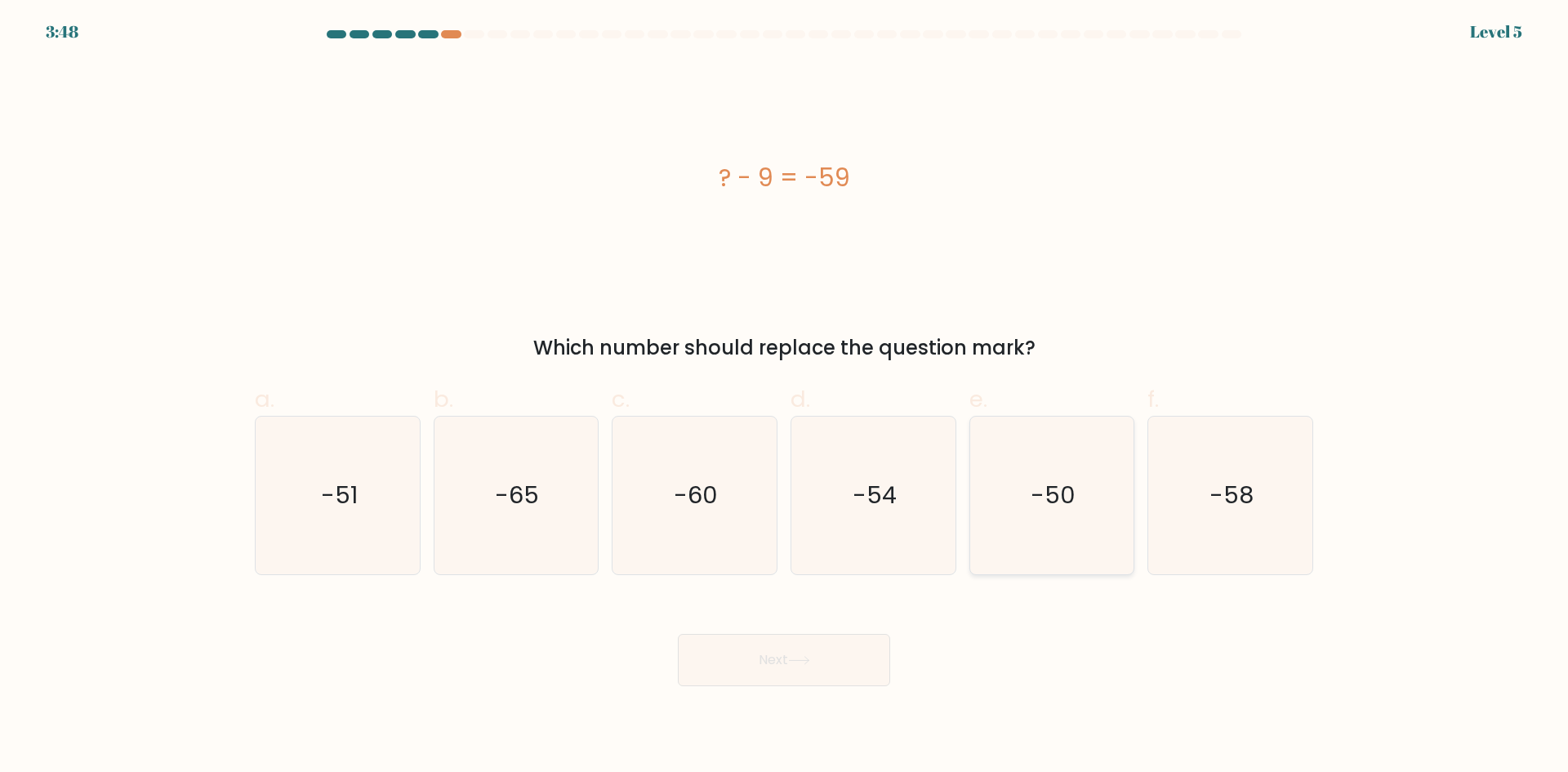
click at [1041, 493] on text "-50" at bounding box center [1052, 495] width 45 height 33
click at [784, 397] on input "e. -50" at bounding box center [784, 391] width 1 height 11
radio input "true"
click at [803, 671] on button "Next" at bounding box center [784, 660] width 212 height 53
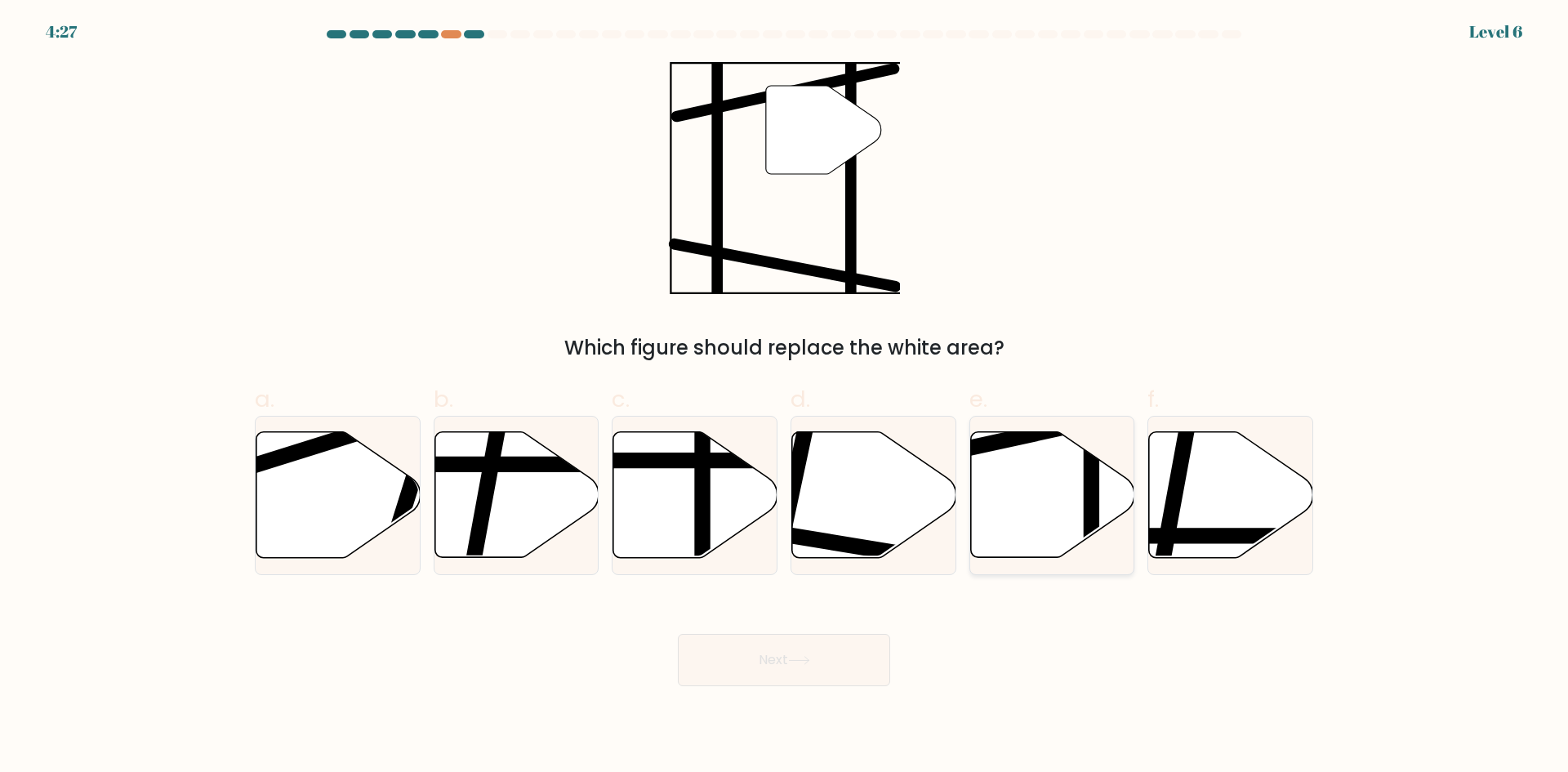
click at [1056, 505] on icon at bounding box center [1052, 495] width 165 height 126
click at [784, 397] on input "e." at bounding box center [784, 391] width 1 height 11
radio input "true"
click at [798, 667] on button "Next" at bounding box center [784, 660] width 212 height 53
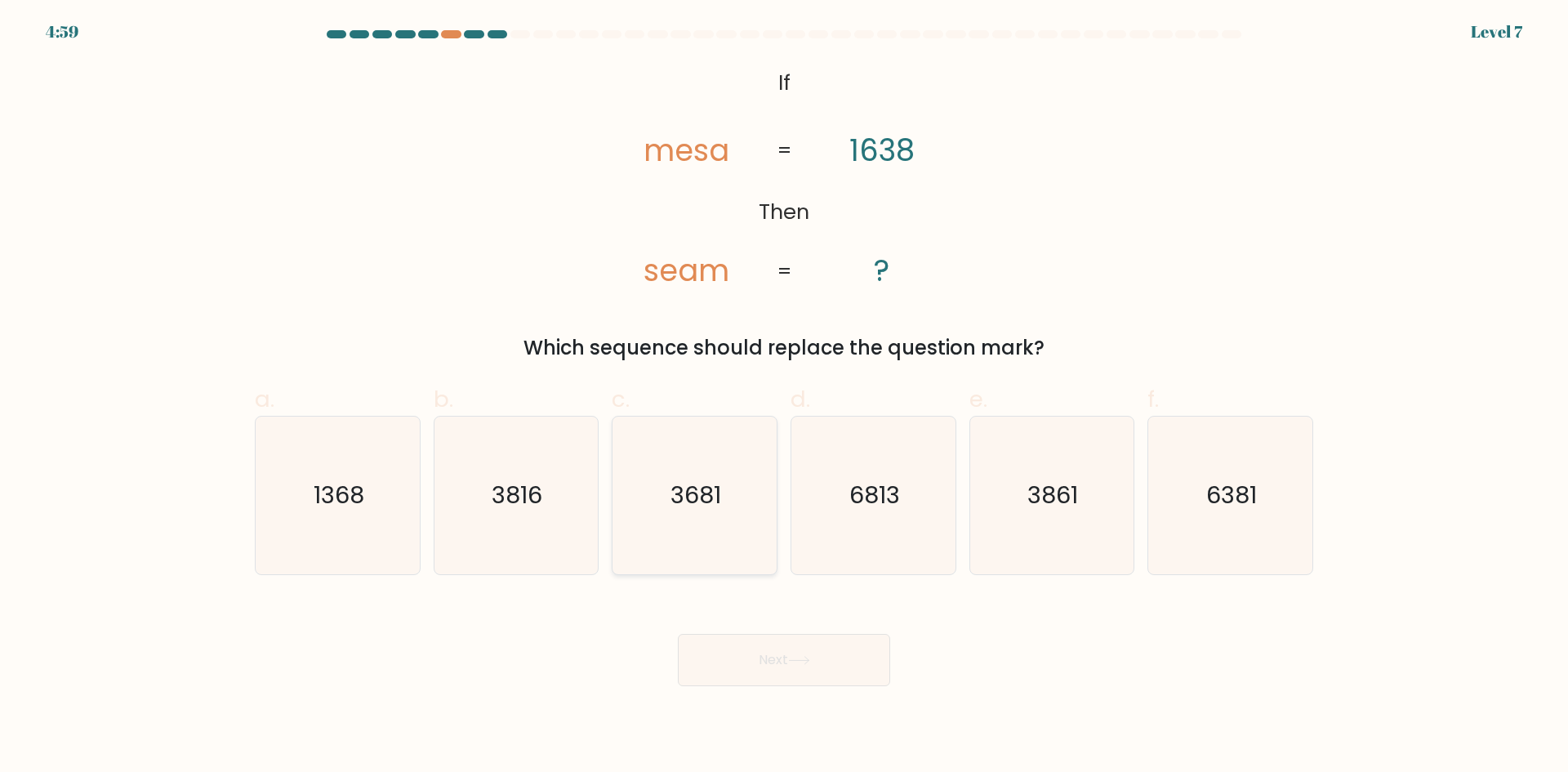
click at [706, 501] on text "3681" at bounding box center [696, 495] width 51 height 33
click at [784, 397] on input "c. 3681" at bounding box center [784, 391] width 1 height 11
radio input "true"
click at [768, 664] on button "Next" at bounding box center [784, 660] width 212 height 53
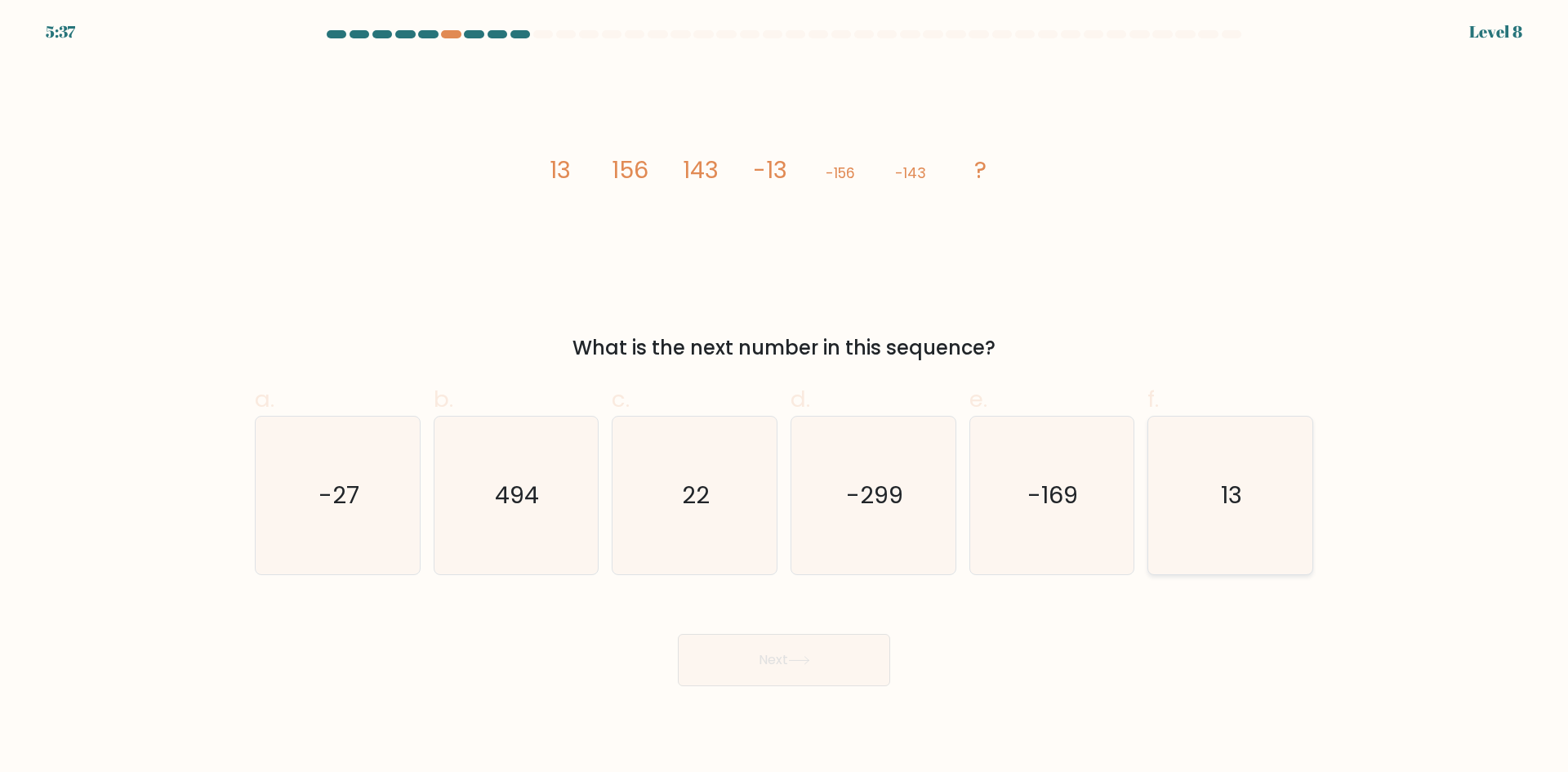
click at [1263, 478] on icon "13" at bounding box center [1230, 495] width 158 height 158
click at [784, 397] on input "f. 13" at bounding box center [784, 391] width 1 height 11
radio input "true"
click at [740, 656] on button "Next" at bounding box center [784, 660] width 212 height 53
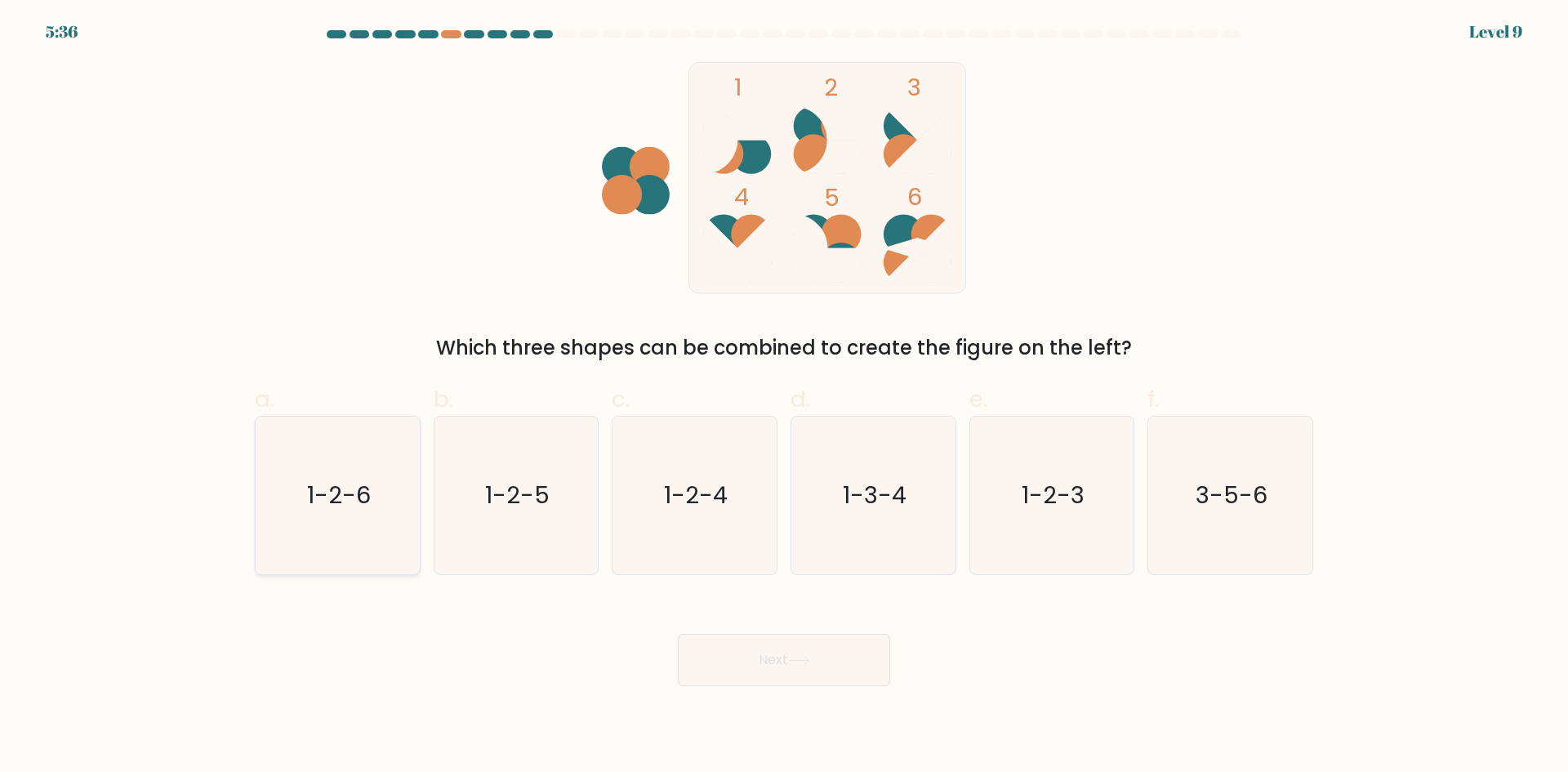
click at [342, 467] on icon "1-2-6" at bounding box center [338, 495] width 158 height 158
click at [784, 397] on input "a. 1-2-6" at bounding box center [784, 391] width 1 height 11
radio input "true"
click at [845, 643] on button "Next" at bounding box center [784, 660] width 212 height 53
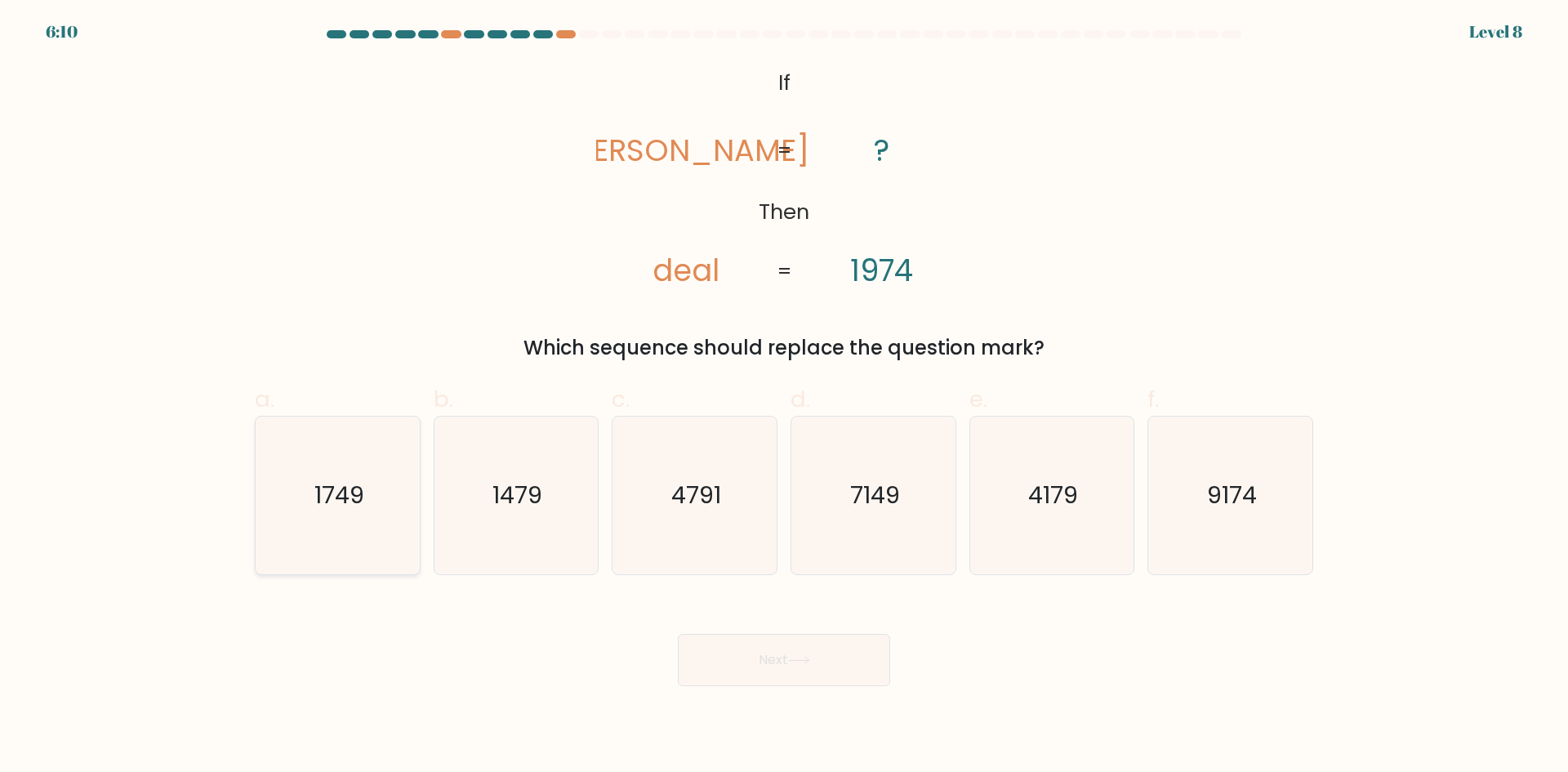
click at [336, 514] on icon "1749" at bounding box center [338, 495] width 158 height 158
click at [784, 397] on input "a. 1749" at bounding box center [784, 391] width 1 height 11
radio input "true"
click at [833, 668] on button "Next" at bounding box center [784, 660] width 212 height 53
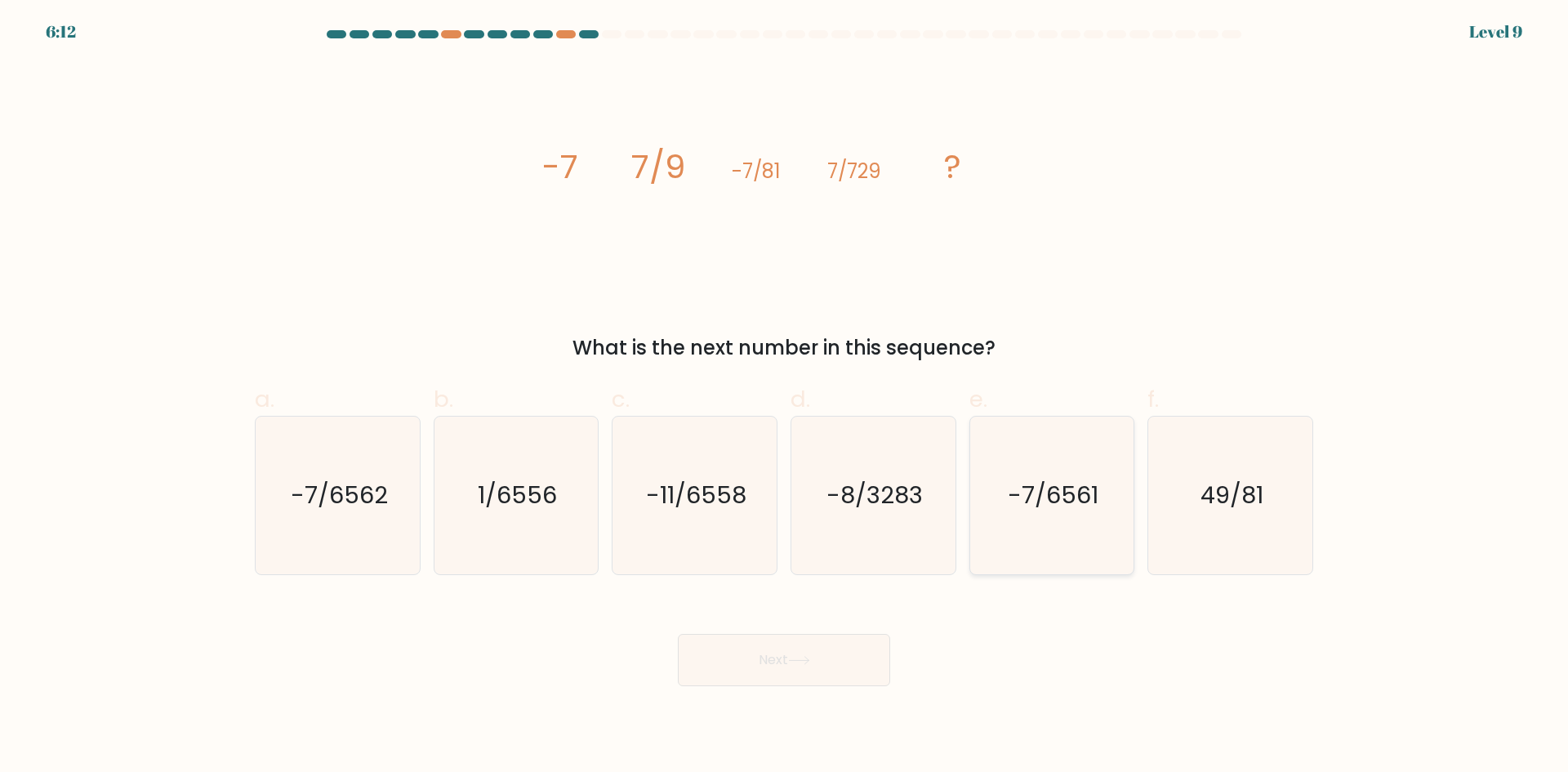
drag, startPoint x: 1085, startPoint y: 477, endPoint x: 1073, endPoint y: 487, distance: 15.6
click at [1085, 477] on icon "-7/6561" at bounding box center [1052, 495] width 158 height 158
click at [784, 397] on input "e. -7/6561" at bounding box center [784, 391] width 1 height 11
radio input "true"
click at [868, 658] on button "Next" at bounding box center [784, 660] width 212 height 53
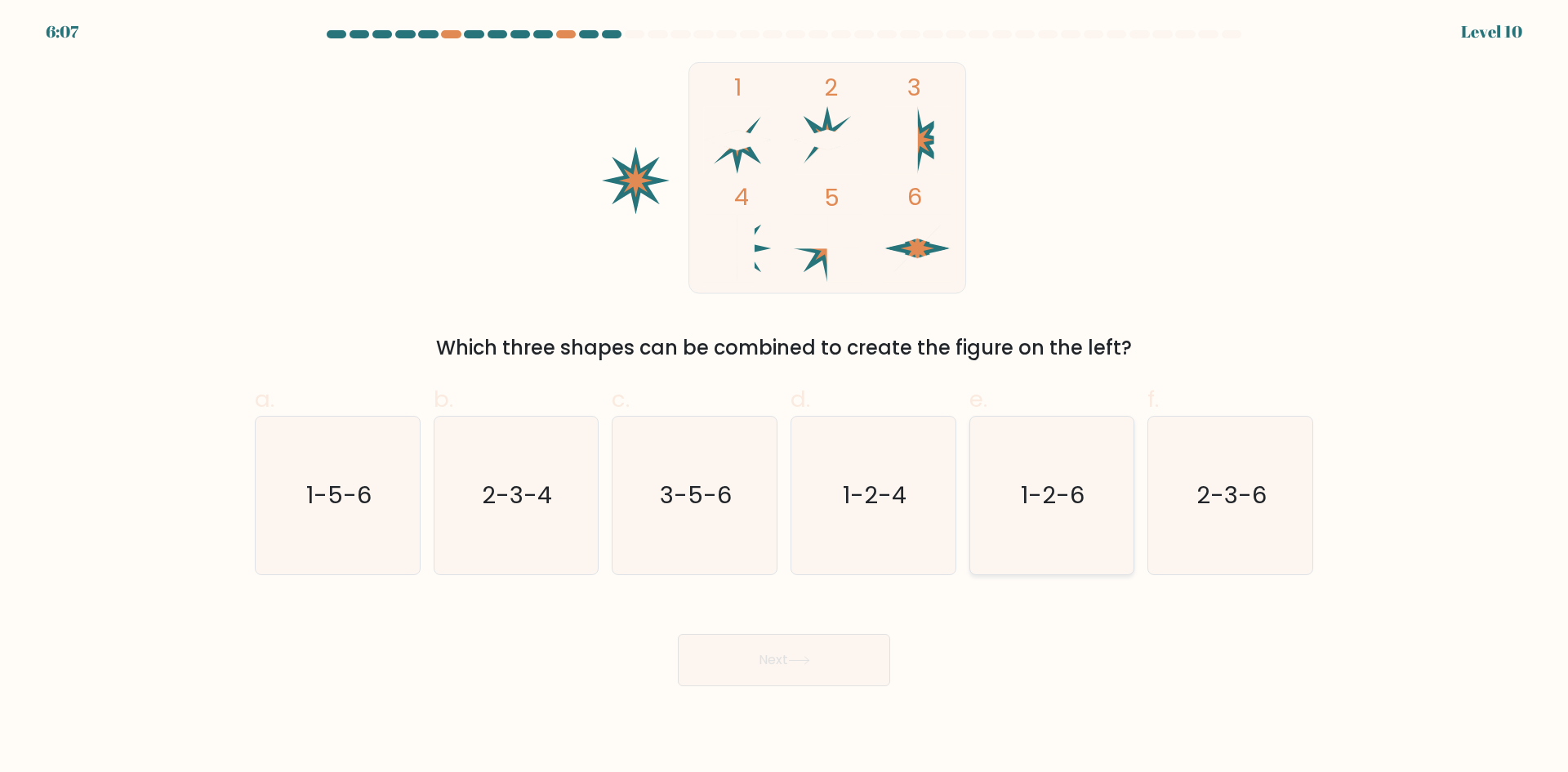
click at [1029, 500] on text "1-2-6" at bounding box center [1052, 495] width 64 height 33
click at [784, 397] on input "e. 1-2-6" at bounding box center [784, 391] width 1 height 11
radio input "true"
click at [756, 663] on button "Next" at bounding box center [784, 660] width 212 height 53
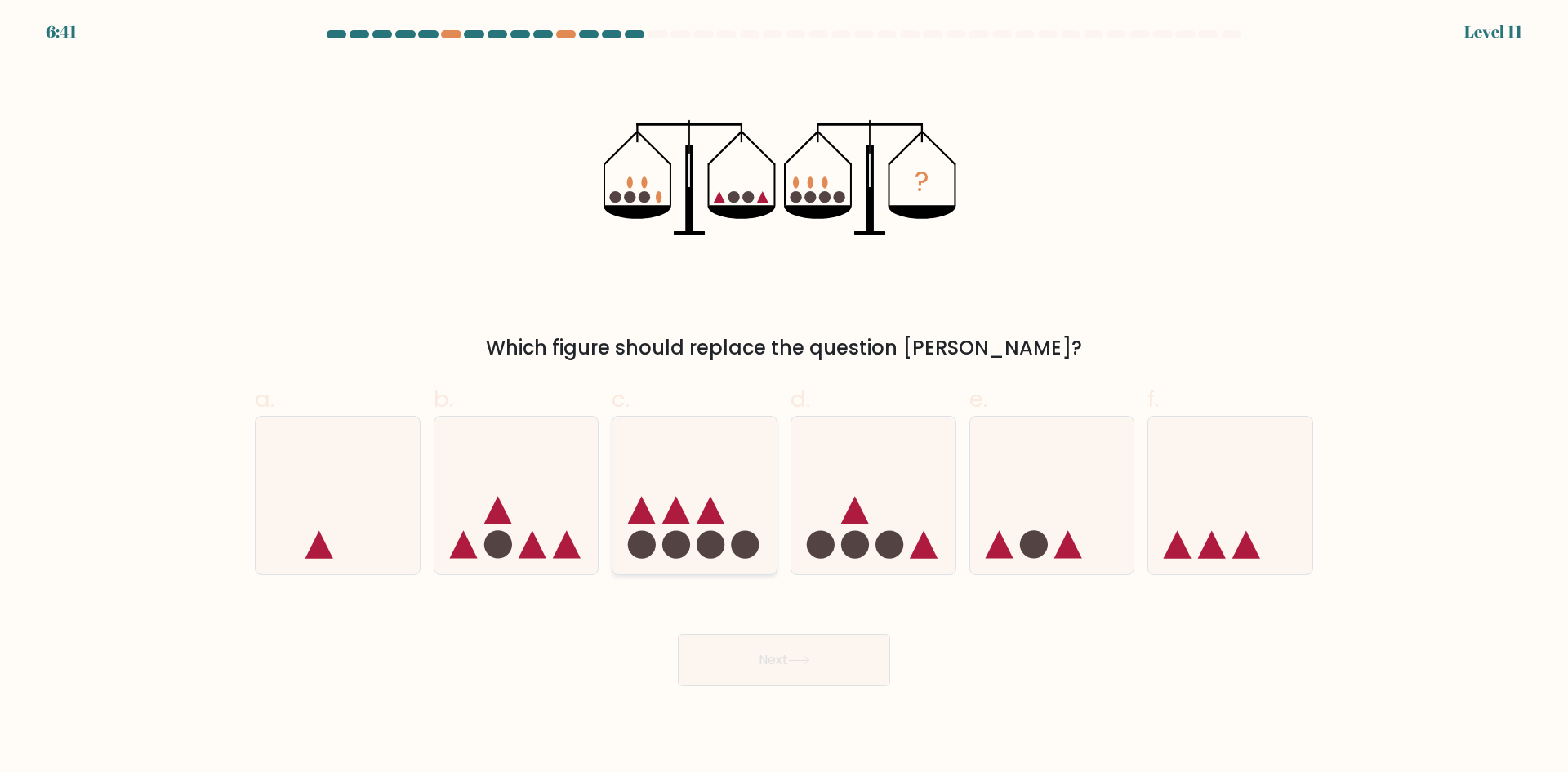
click at [657, 516] on icon at bounding box center [695, 495] width 165 height 136
click at [784, 397] on input "c." at bounding box center [784, 391] width 1 height 11
radio input "true"
click at [892, 465] on icon at bounding box center [873, 495] width 165 height 136
click at [784, 397] on input "d." at bounding box center [784, 391] width 1 height 11
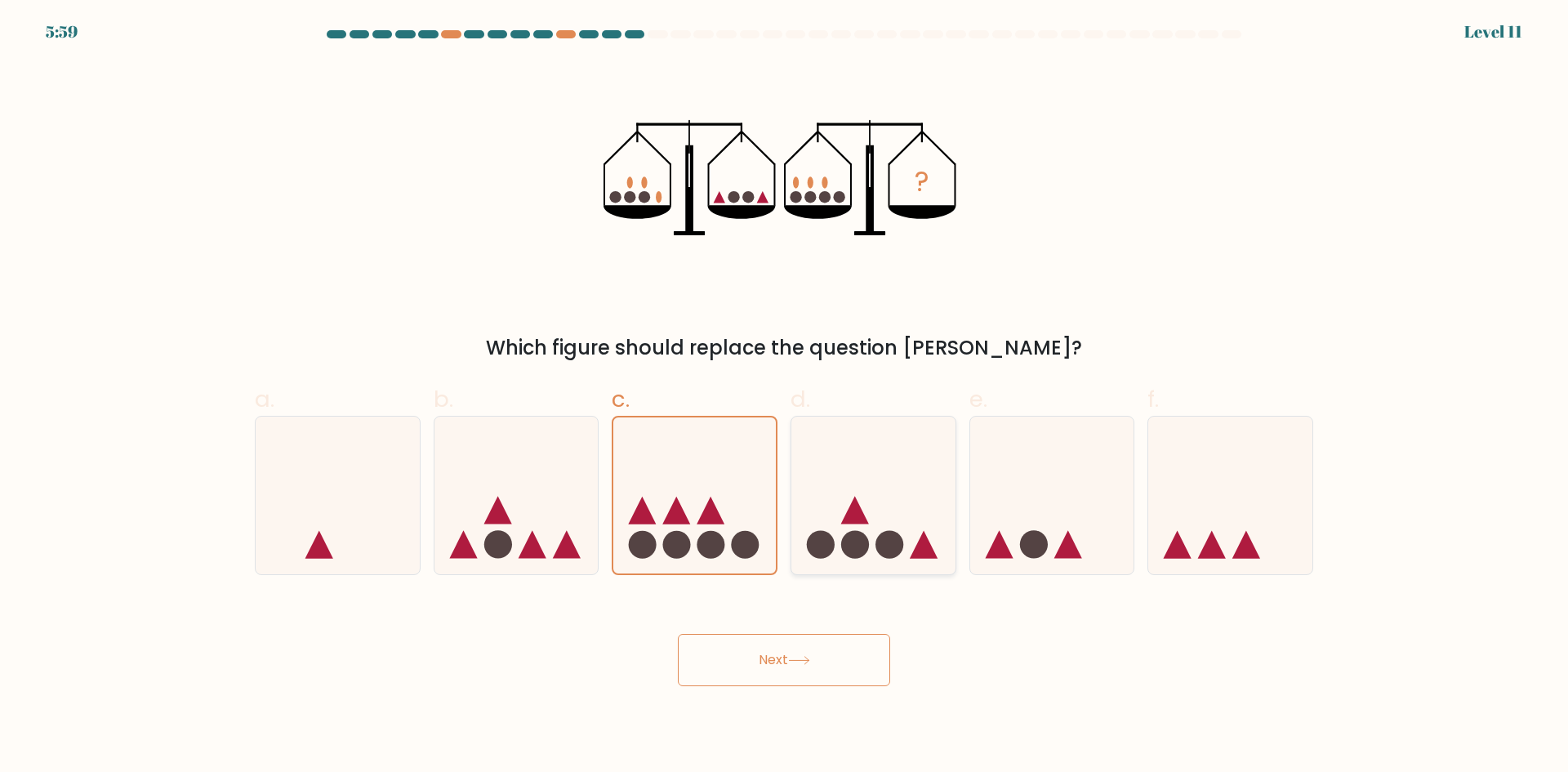
radio input "true"
click at [818, 669] on button "Next" at bounding box center [784, 660] width 212 height 53
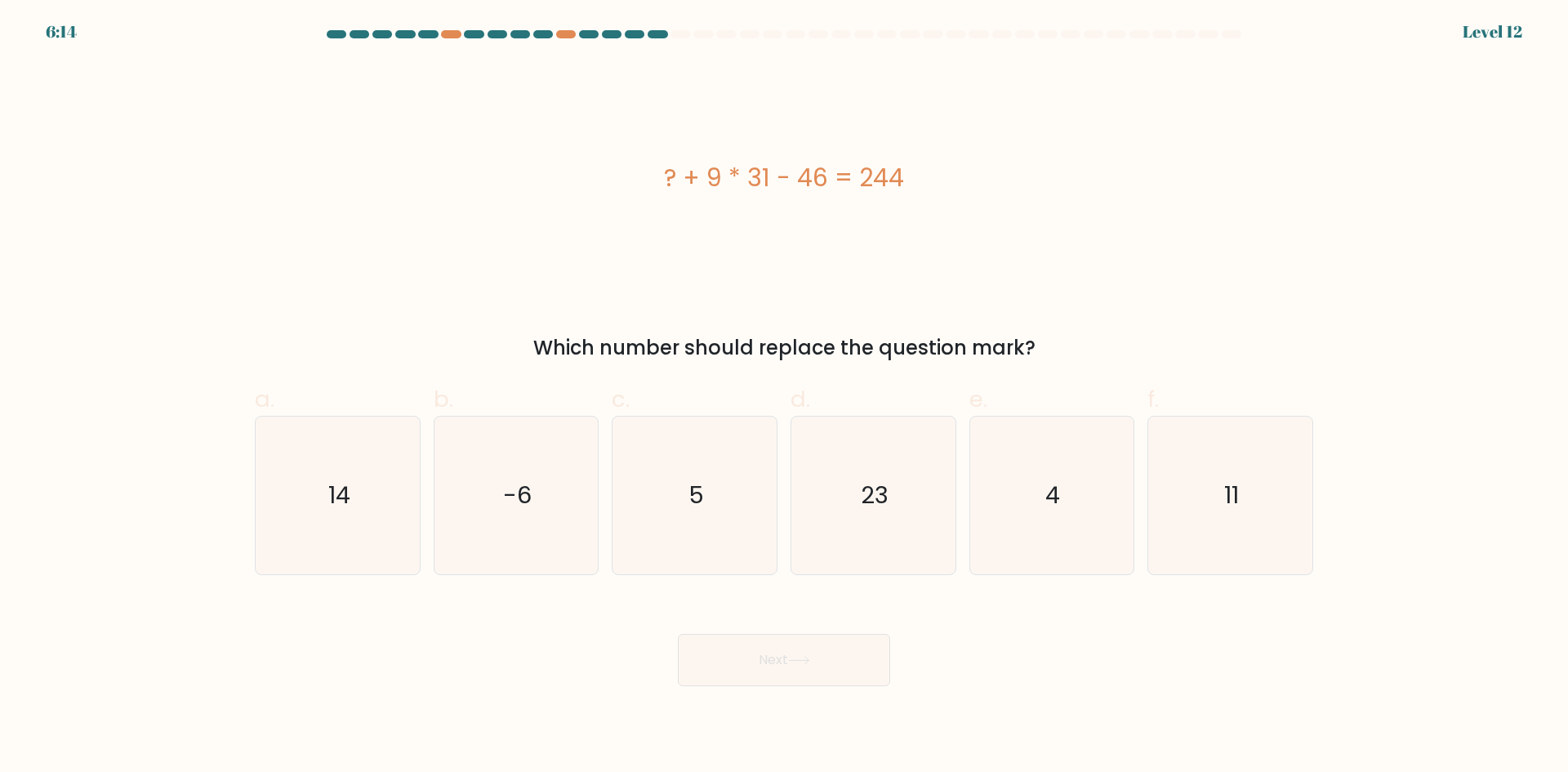
click at [995, 266] on div "? + 9 * 31 - 46 = 244" at bounding box center [784, 177] width 1058 height 232
click at [1240, 491] on icon "11" at bounding box center [1230, 495] width 158 height 158
click at [784, 397] on input "f. 11" at bounding box center [784, 391] width 1 height 11
radio input "true"
click at [823, 661] on button "Next" at bounding box center [784, 660] width 212 height 53
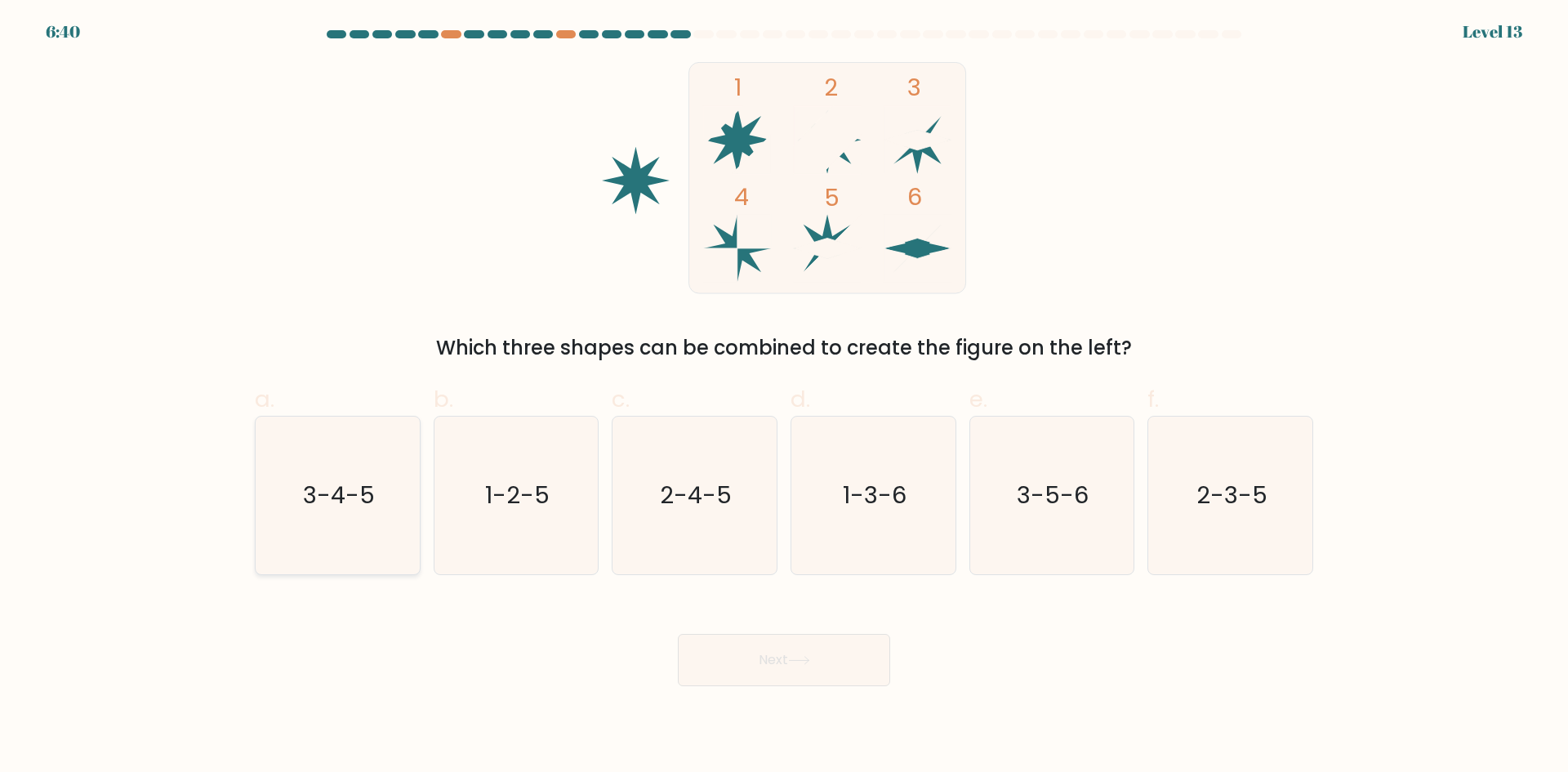
click at [381, 448] on icon "3-4-5" at bounding box center [338, 495] width 158 height 158
click at [784, 397] on input "a. 3-4-5" at bounding box center [784, 391] width 1 height 11
radio input "true"
click at [808, 660] on icon at bounding box center [798, 660] width 20 height 8
click at [815, 659] on button "Next" at bounding box center [784, 660] width 212 height 53
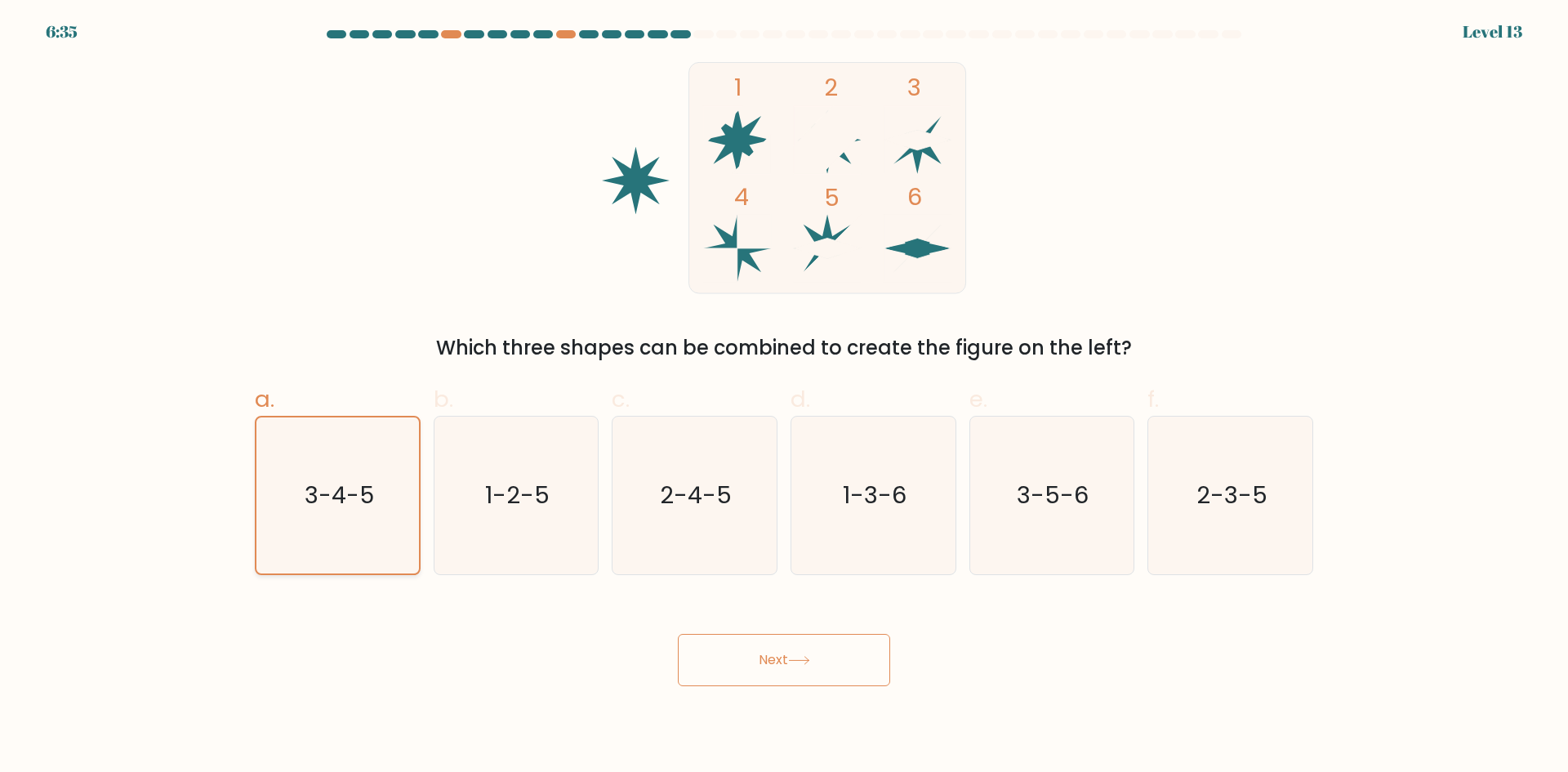
click at [358, 439] on icon "3-4-5" at bounding box center [338, 495] width 156 height 156
click at [784, 397] on input "a. 3-4-5" at bounding box center [784, 391] width 1 height 11
click at [736, 655] on button "Next" at bounding box center [784, 660] width 212 height 53
click at [736, 654] on button "Next" at bounding box center [784, 660] width 212 height 53
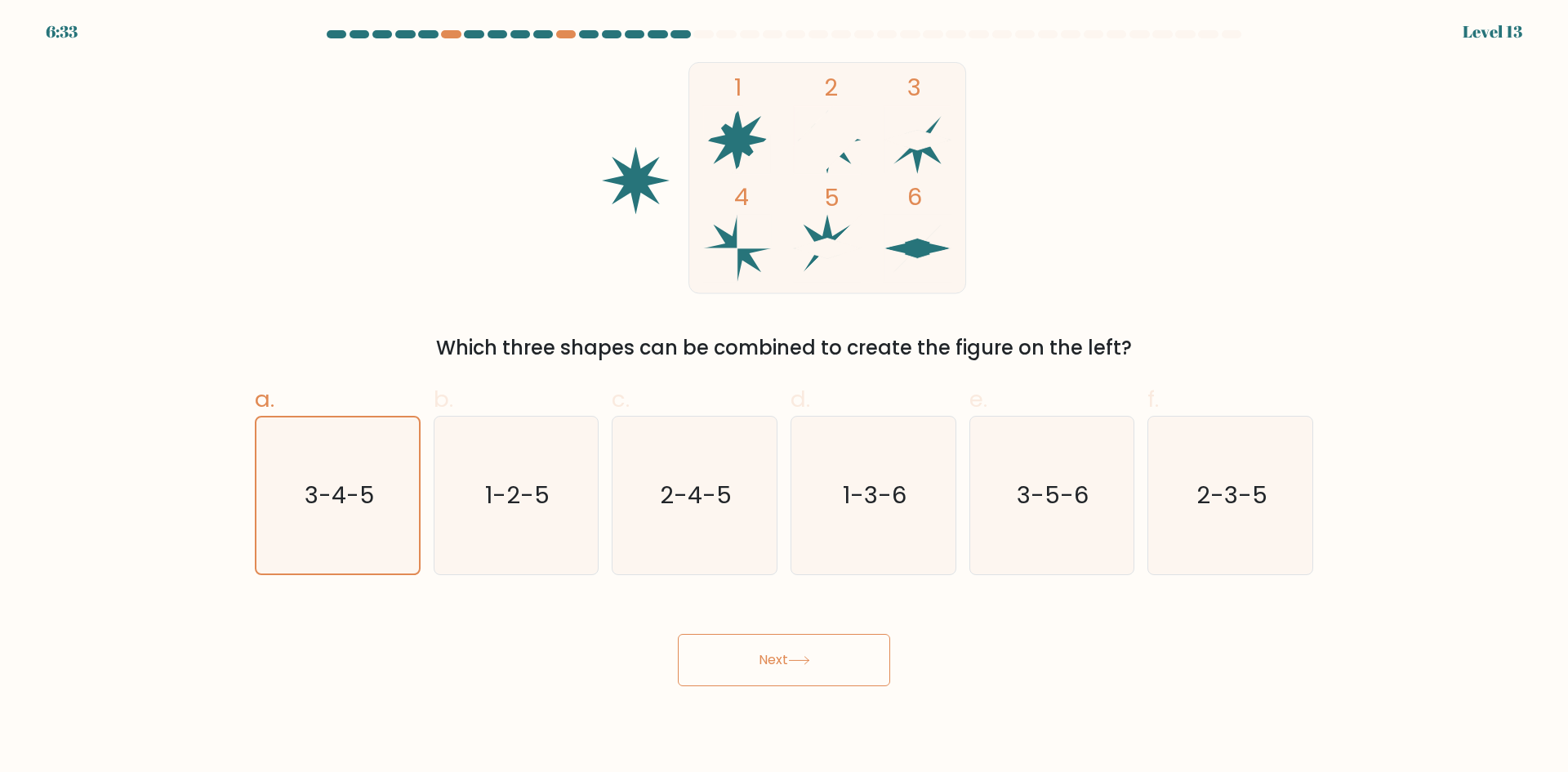
click at [736, 654] on button "Next" at bounding box center [784, 660] width 212 height 53
click at [326, 498] on text "3-4-5" at bounding box center [339, 495] width 70 height 33
click at [784, 397] on input "a. 3-4-5" at bounding box center [784, 391] width 1 height 11
click at [559, 511] on icon "1-2-5" at bounding box center [516, 495] width 158 height 158
click at [784, 397] on input "b. 1-2-5" at bounding box center [784, 391] width 1 height 11
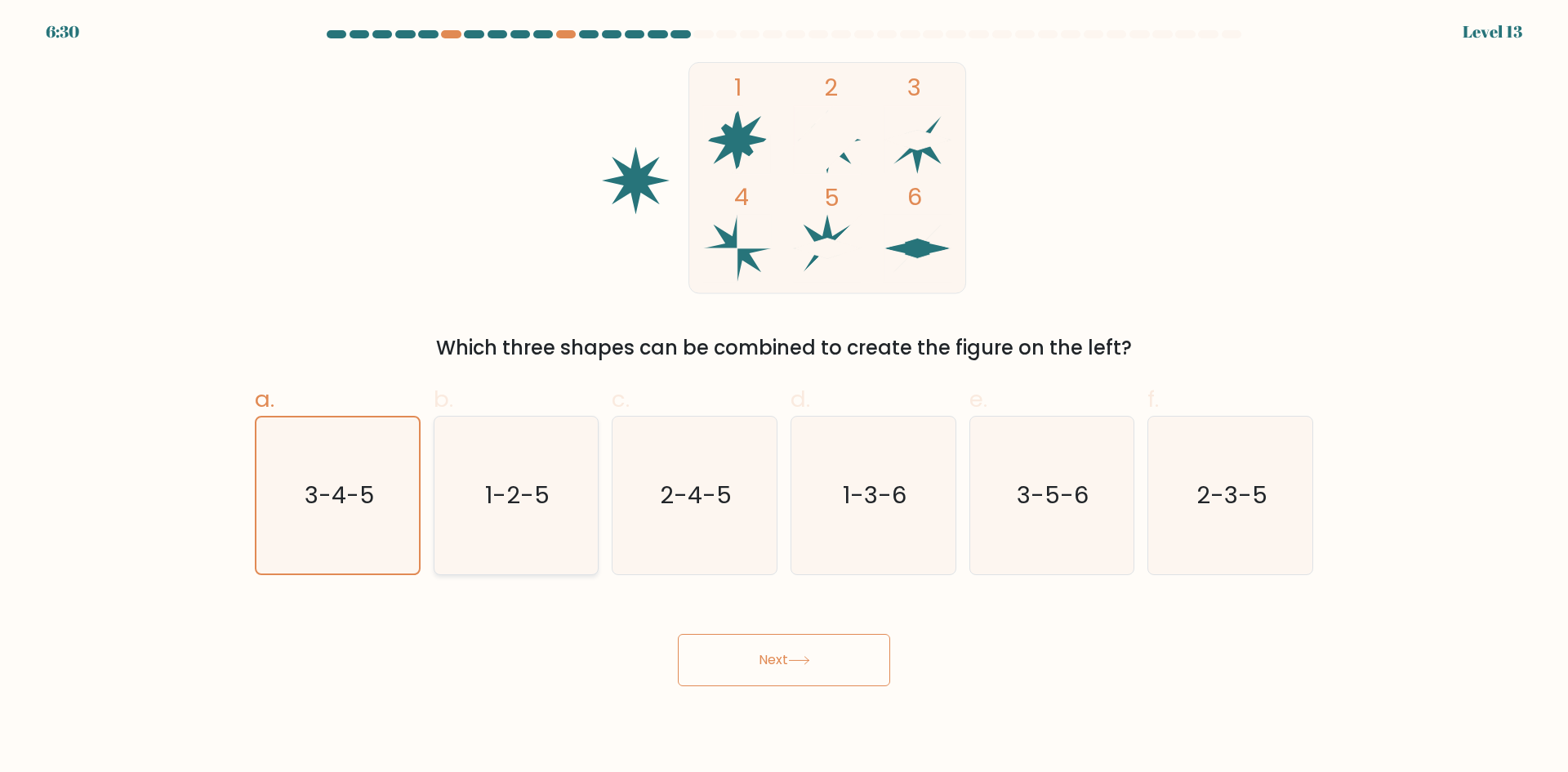
radio input "true"
click at [380, 504] on icon "3-4-5" at bounding box center [338, 495] width 158 height 158
click at [784, 397] on input "a. 3-4-5" at bounding box center [784, 391] width 1 height 11
radio input "true"
click at [768, 674] on button "Next" at bounding box center [784, 660] width 212 height 53
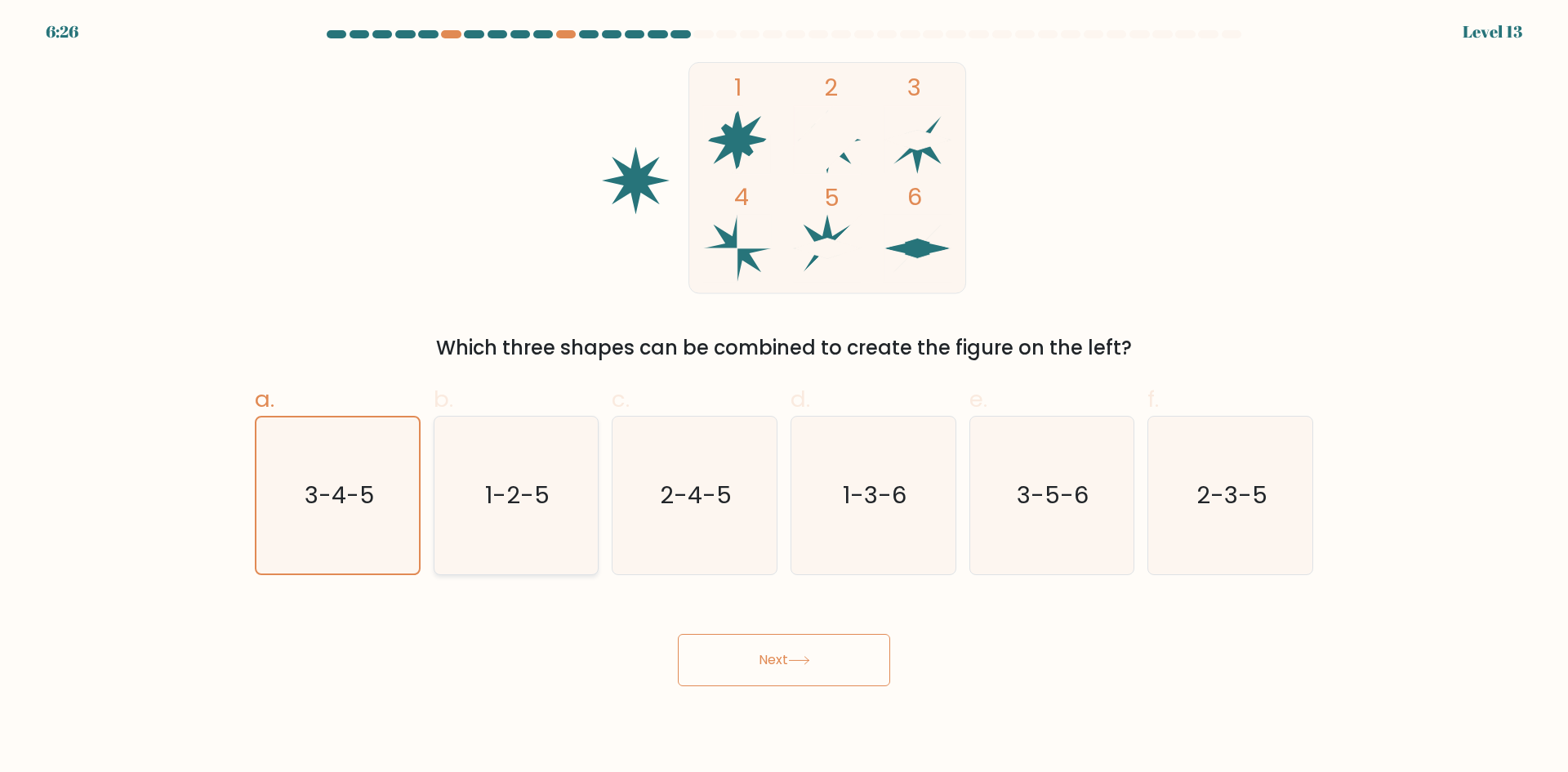
click at [546, 499] on text "1-2-5" at bounding box center [517, 495] width 64 height 33
click at [784, 397] on input "b. 1-2-5" at bounding box center [784, 391] width 1 height 11
radio input "true"
click at [1077, 453] on icon "3-5-6" at bounding box center [1052, 495] width 158 height 158
click at [784, 397] on input "e. 3-5-6" at bounding box center [784, 391] width 1 height 11
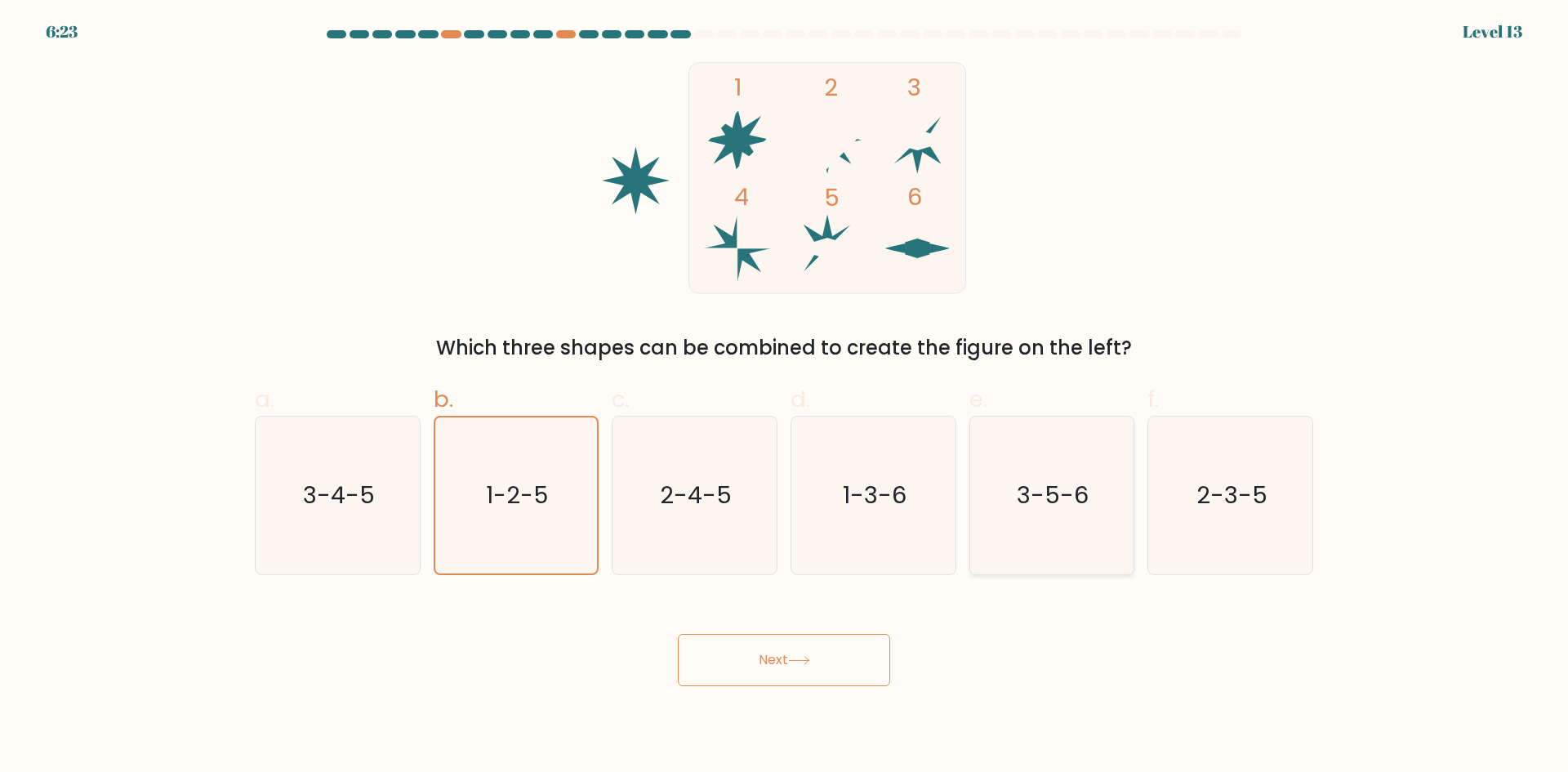
radio input "true"
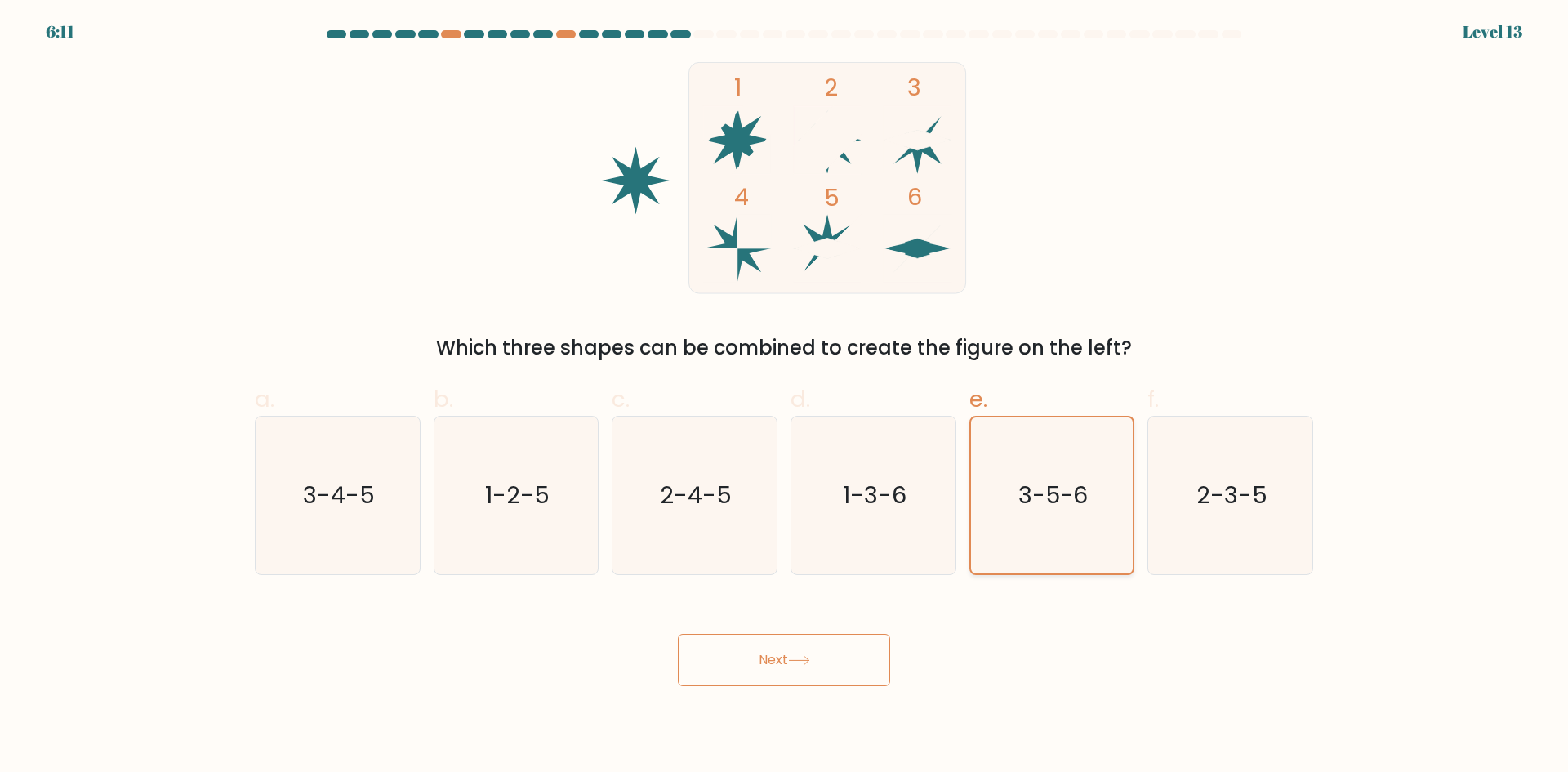
click at [1016, 501] on icon "3-5-6" at bounding box center [1052, 495] width 156 height 156
click at [784, 397] on input "e. 3-5-6" at bounding box center [784, 391] width 1 height 11
click at [867, 651] on button "Next" at bounding box center [784, 660] width 212 height 53
click at [989, 509] on icon "3-5-6" at bounding box center [1052, 495] width 158 height 158
click at [784, 397] on input "e. 3-5-6" at bounding box center [784, 391] width 1 height 11
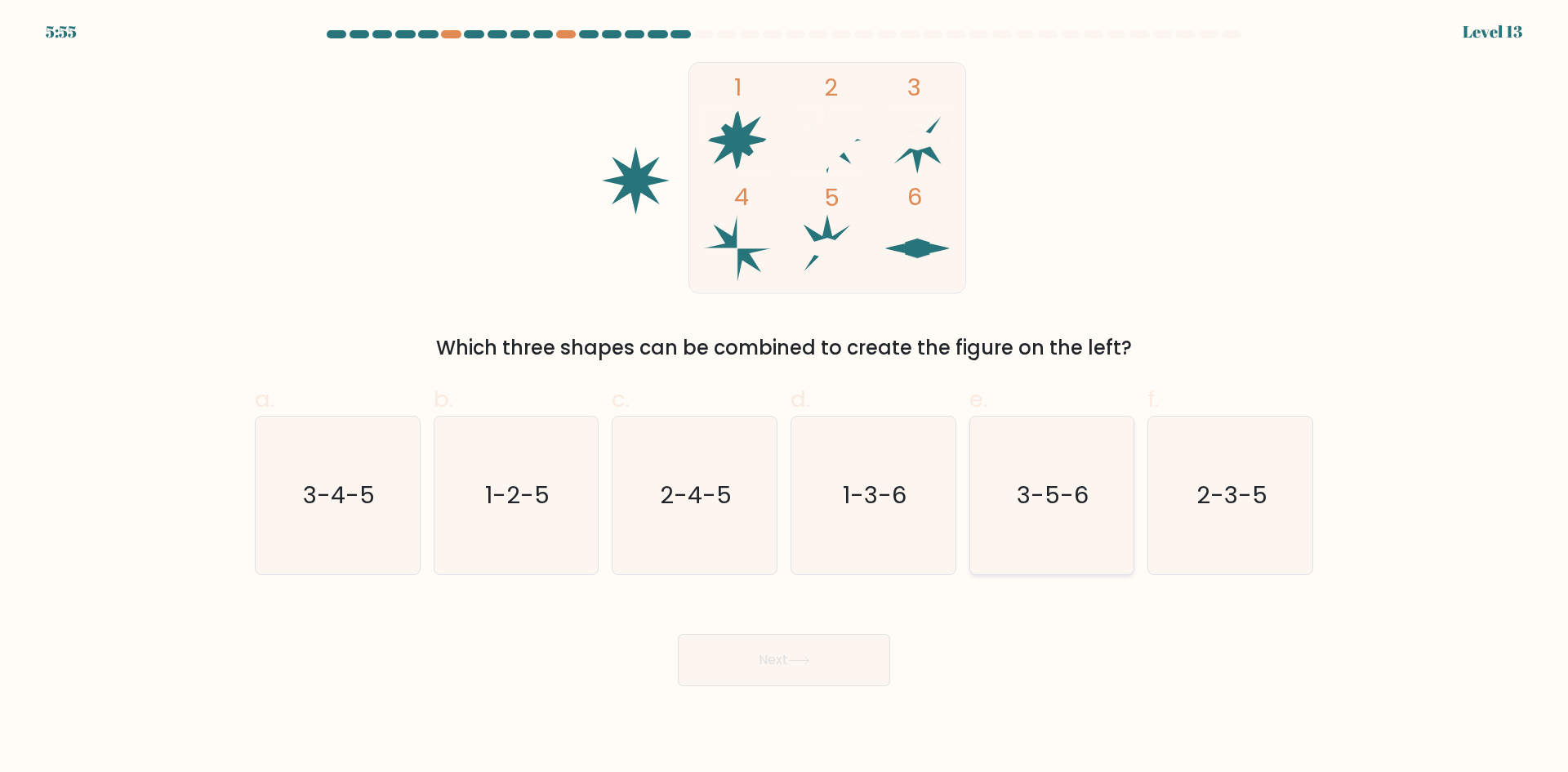
radio input "true"
click at [840, 646] on button "Next" at bounding box center [784, 660] width 212 height 53
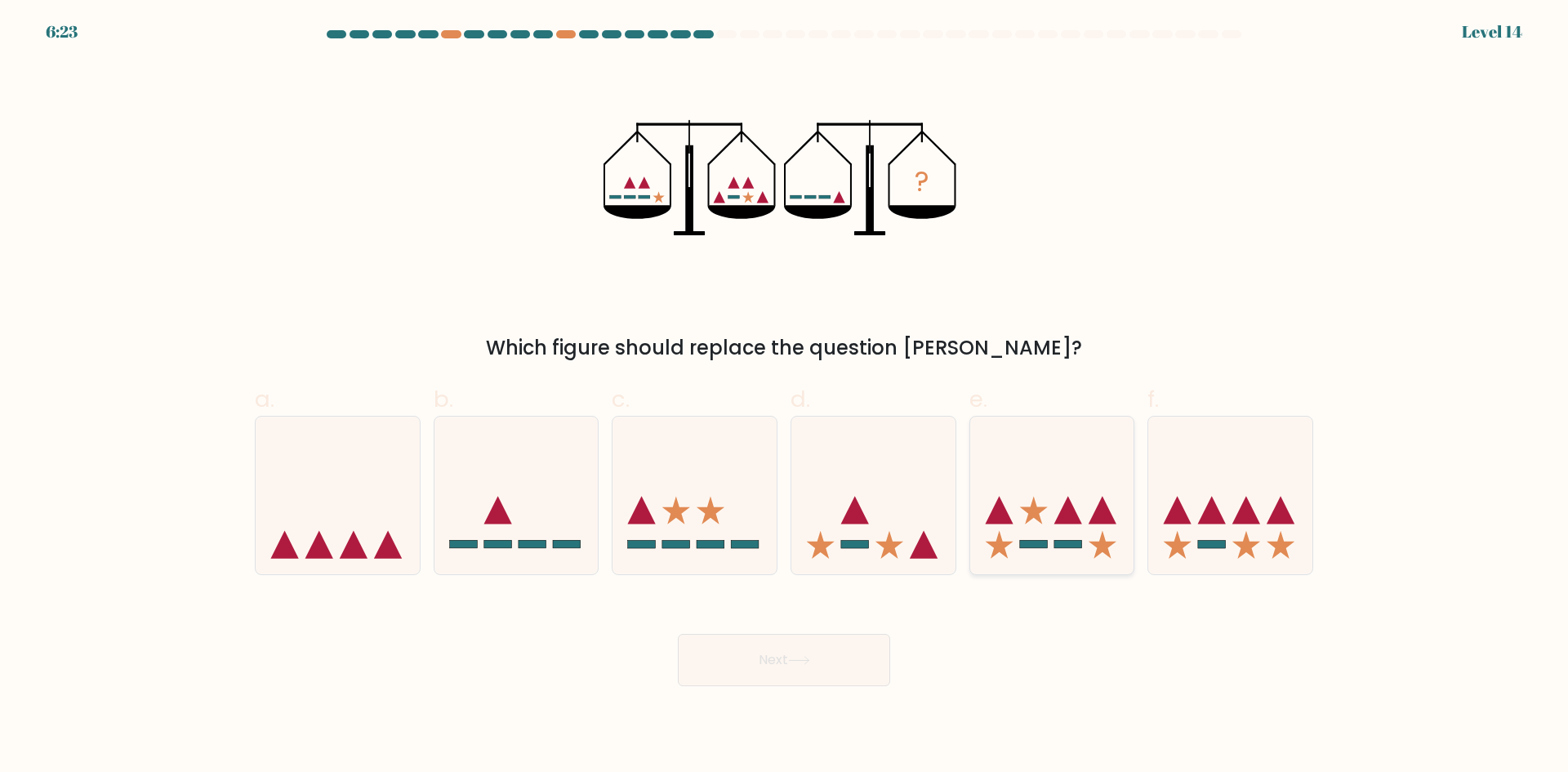
click at [1086, 495] on icon at bounding box center [1052, 495] width 165 height 136
click at [784, 397] on input "e." at bounding box center [784, 391] width 1 height 11
radio input "true"
click at [820, 673] on button "Next" at bounding box center [784, 660] width 212 height 53
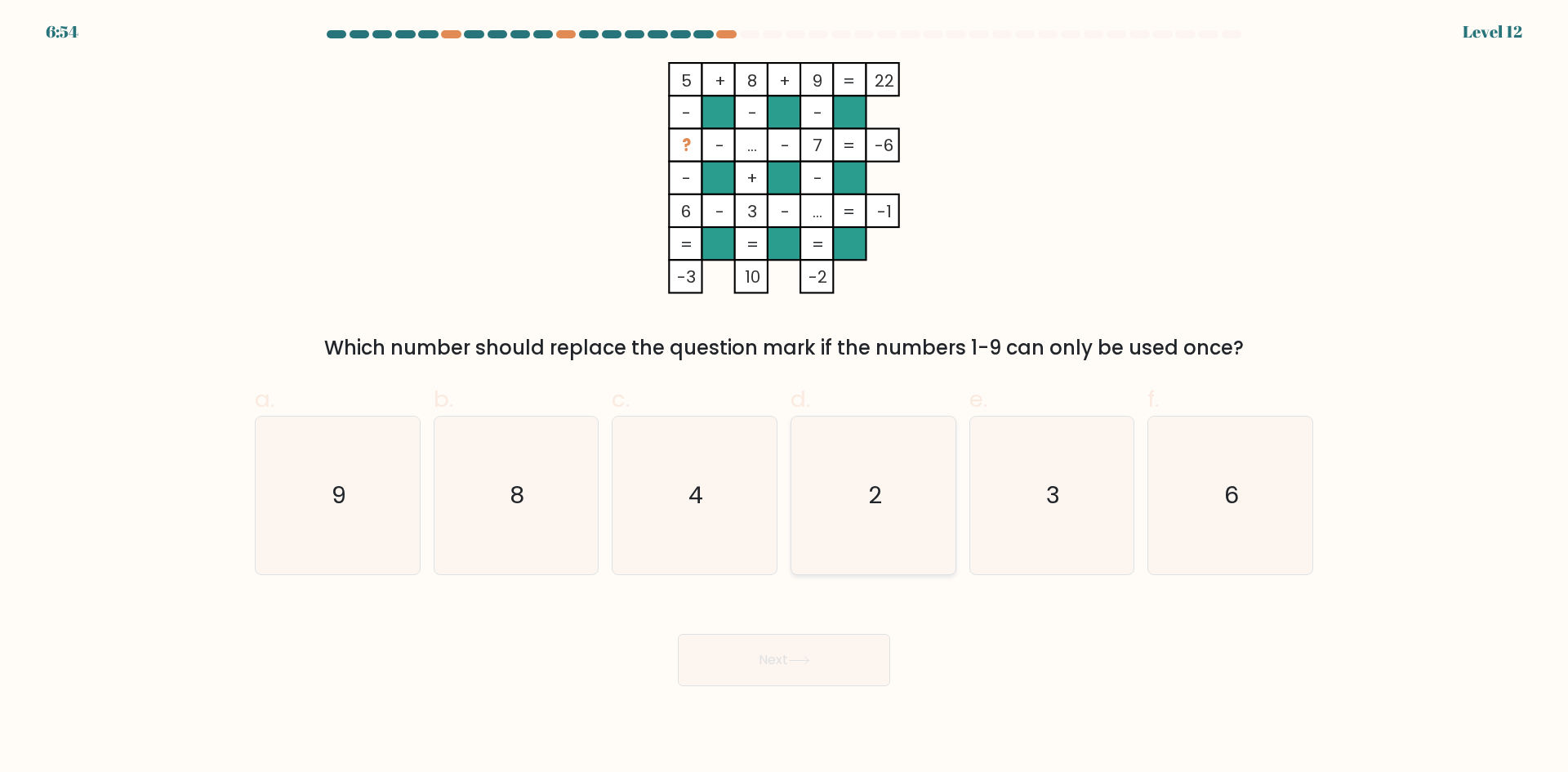
click at [889, 490] on icon "2" at bounding box center [873, 495] width 158 height 158
click at [784, 397] on input "d. 2" at bounding box center [784, 391] width 1 height 11
radio input "true"
click at [824, 666] on button "Next" at bounding box center [784, 660] width 212 height 53
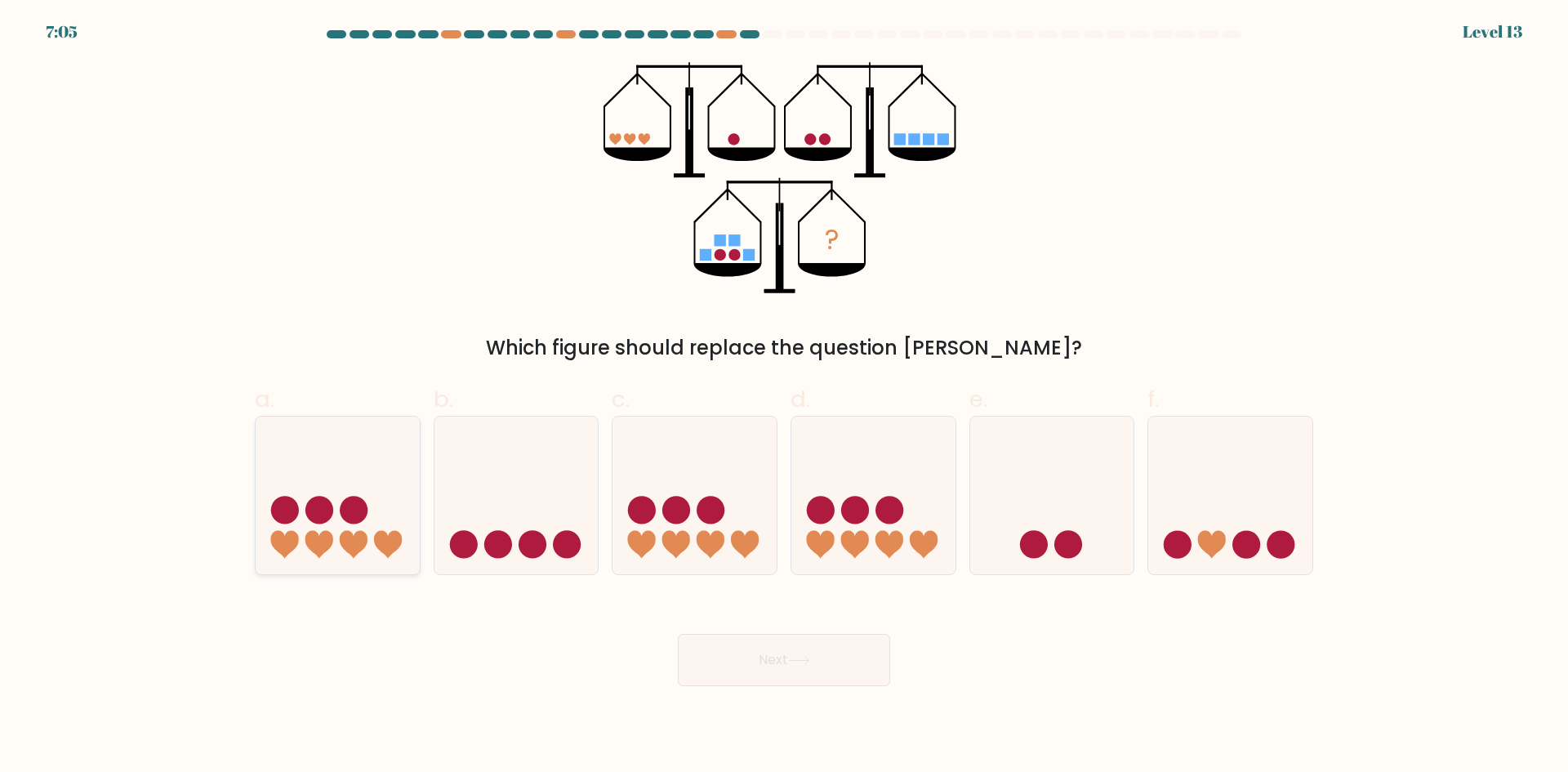
click at [367, 512] on circle at bounding box center [354, 510] width 28 height 28
click at [784, 397] on input "a." at bounding box center [784, 391] width 1 height 11
radio input "true"
click at [810, 661] on icon at bounding box center [799, 660] width 22 height 9
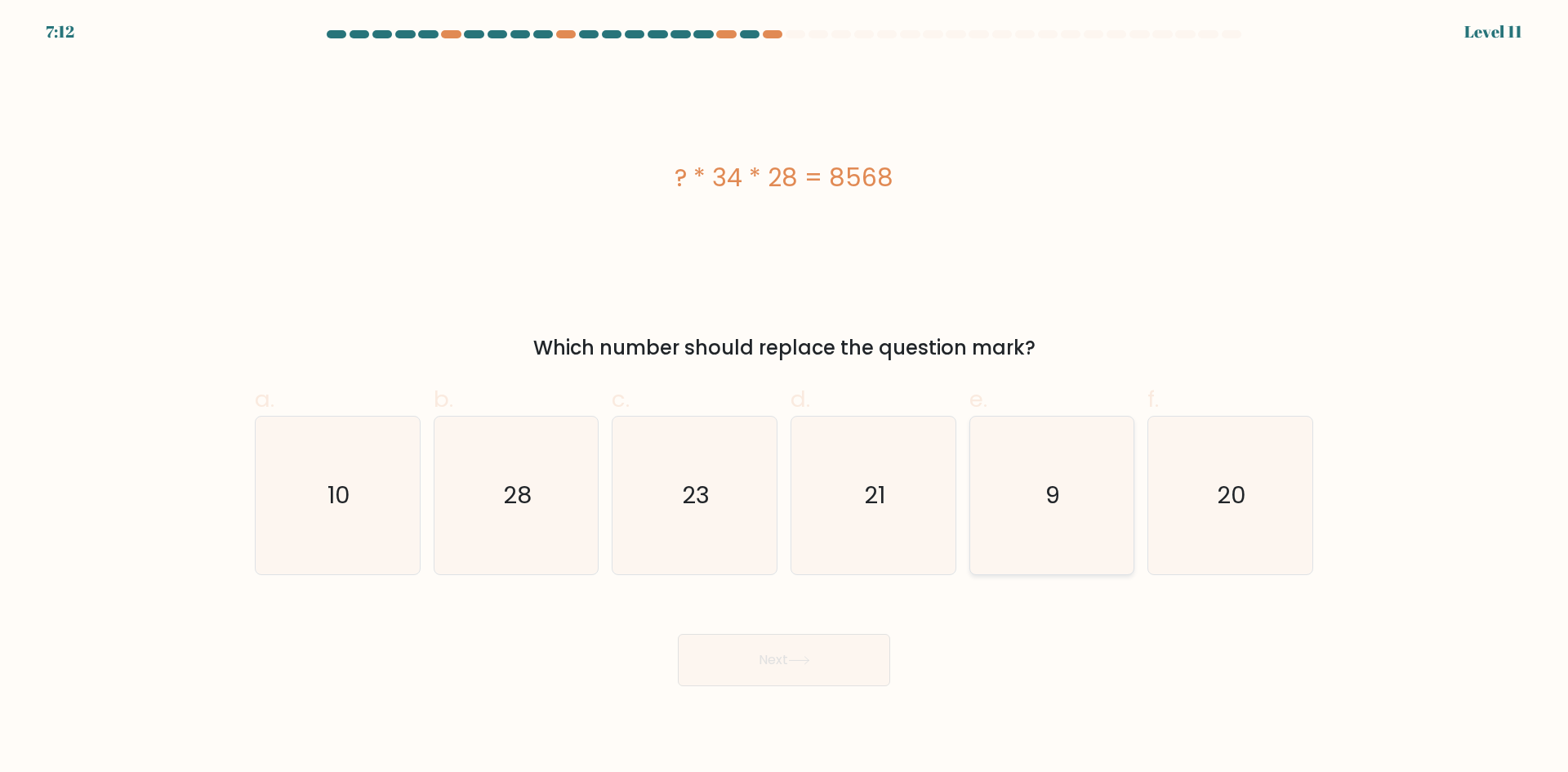
drag, startPoint x: 990, startPoint y: 245, endPoint x: 1049, endPoint y: 489, distance: 251.0
click at [991, 245] on div "? * 34 * 28 = 8568" at bounding box center [784, 177] width 1058 height 232
click at [1063, 506] on icon "9" at bounding box center [1052, 495] width 158 height 158
click at [784, 397] on input "e. 9" at bounding box center [784, 391] width 1 height 11
radio input "true"
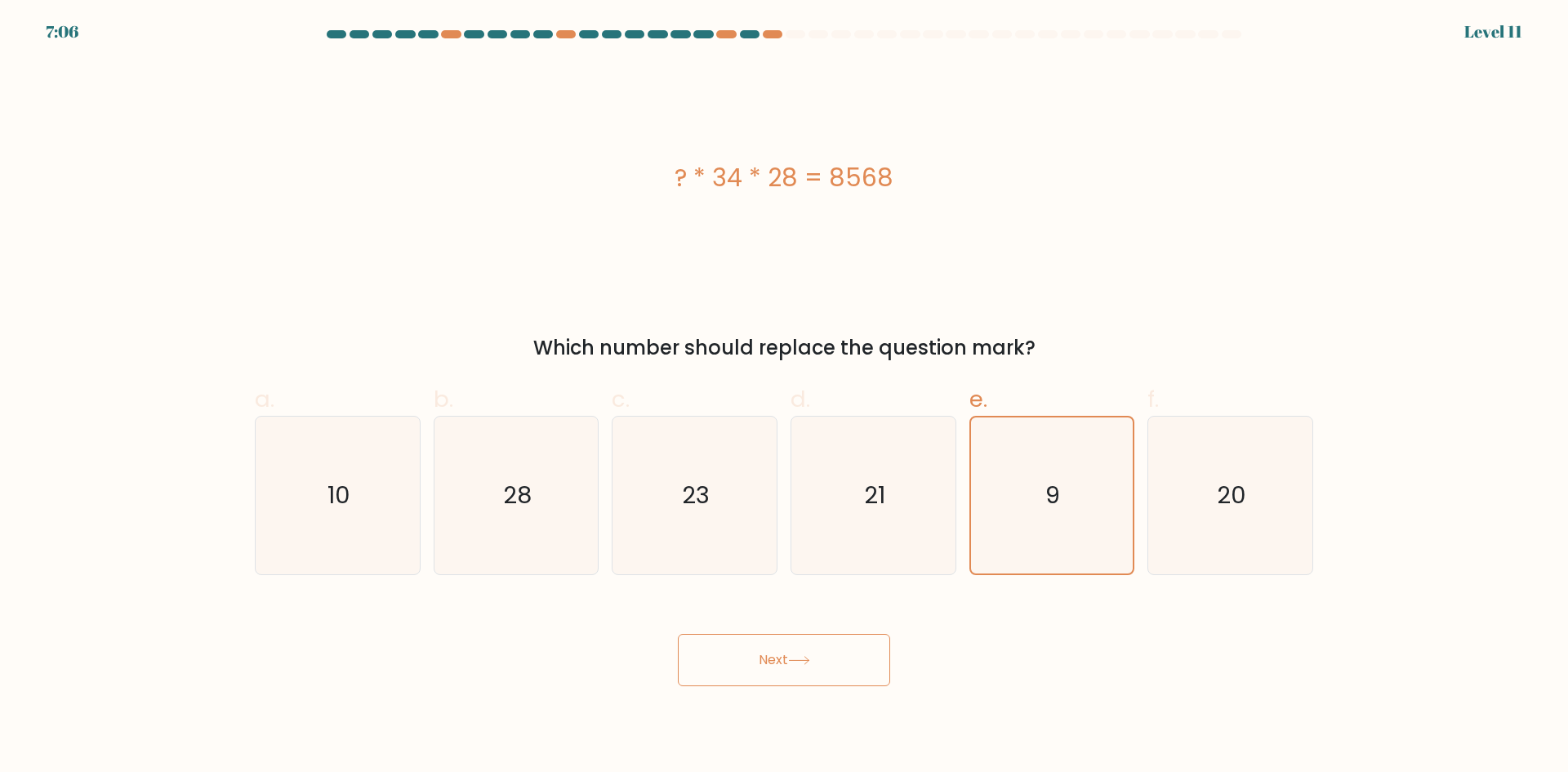
click at [766, 665] on button "Next" at bounding box center [784, 660] width 212 height 53
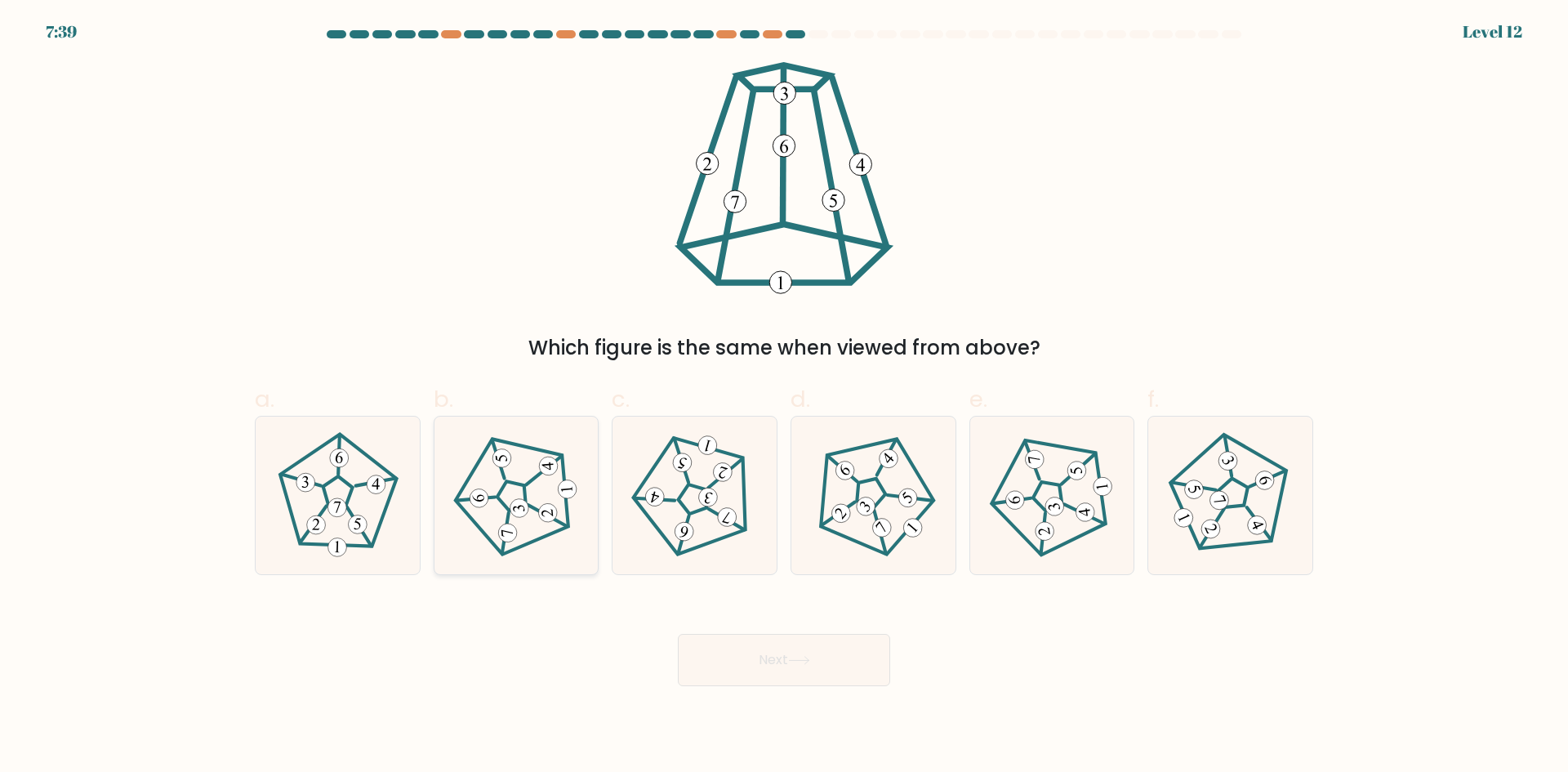
click at [518, 510] on icon at bounding box center [519, 508] width 12 height 8
click at [784, 397] on input "b." at bounding box center [784, 391] width 1 height 11
radio input "true"
click at [752, 661] on button "Next" at bounding box center [784, 660] width 212 height 53
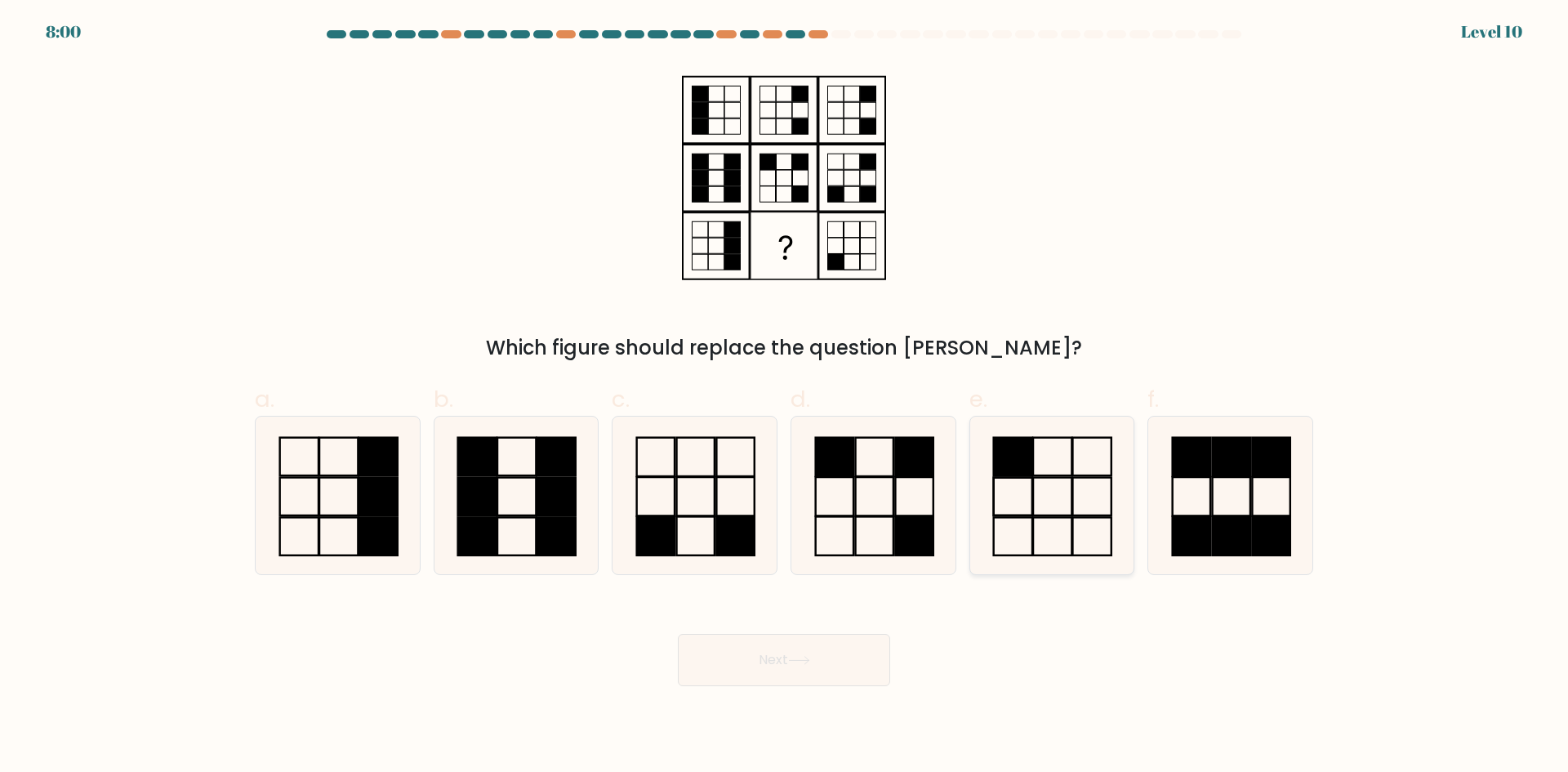
click at [1066, 468] on icon at bounding box center [1052, 495] width 158 height 158
click at [784, 397] on input "e." at bounding box center [784, 391] width 1 height 11
radio input "true"
click at [1214, 483] on icon at bounding box center [1230, 495] width 158 height 158
click at [784, 397] on input "f." at bounding box center [784, 391] width 1 height 11
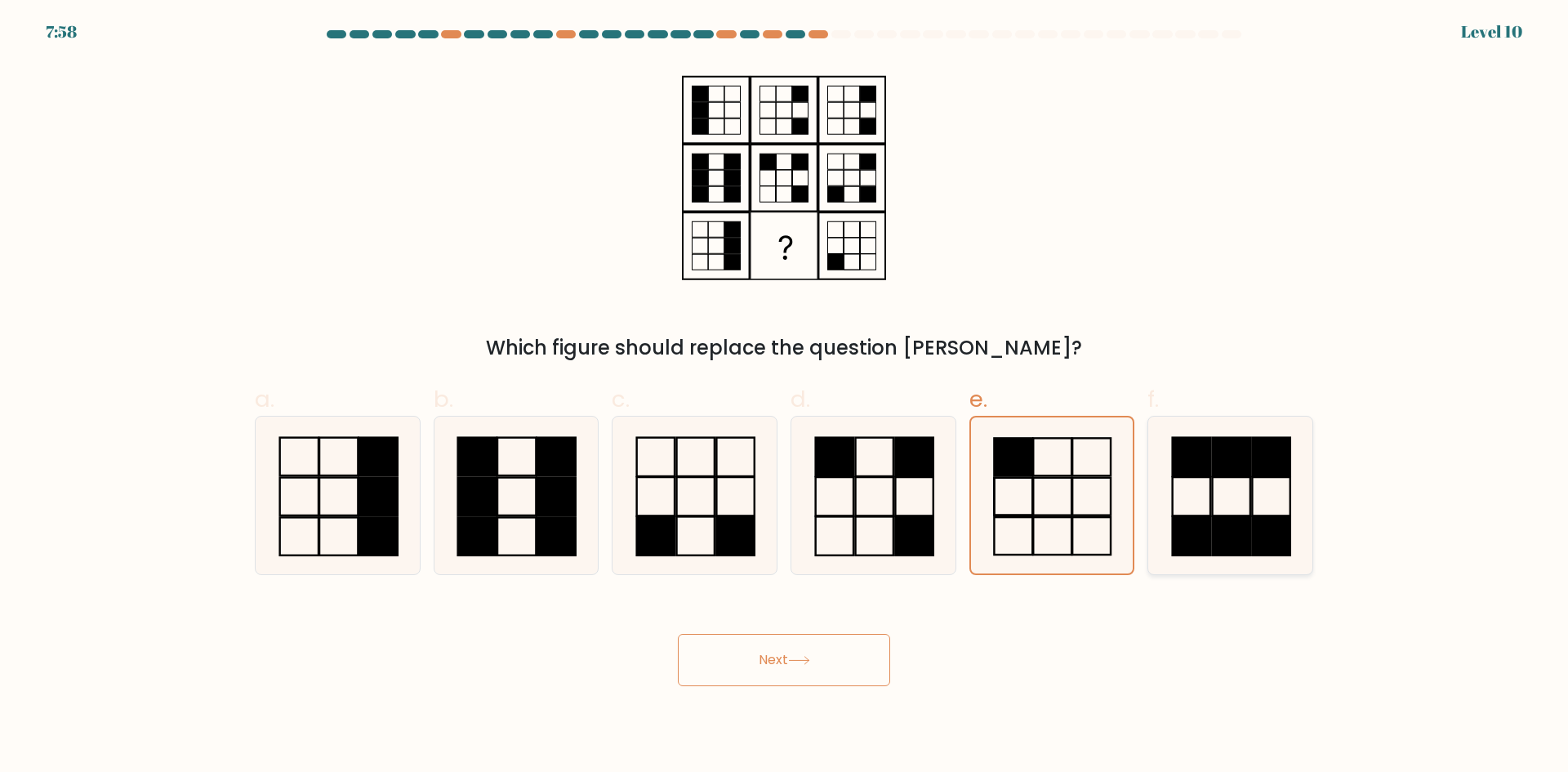
radio input "true"
click at [1052, 509] on icon at bounding box center [1052, 495] width 158 height 158
click at [784, 397] on input "e." at bounding box center [784, 391] width 1 height 11
radio input "true"
click at [1248, 506] on icon at bounding box center [1230, 495] width 158 height 158
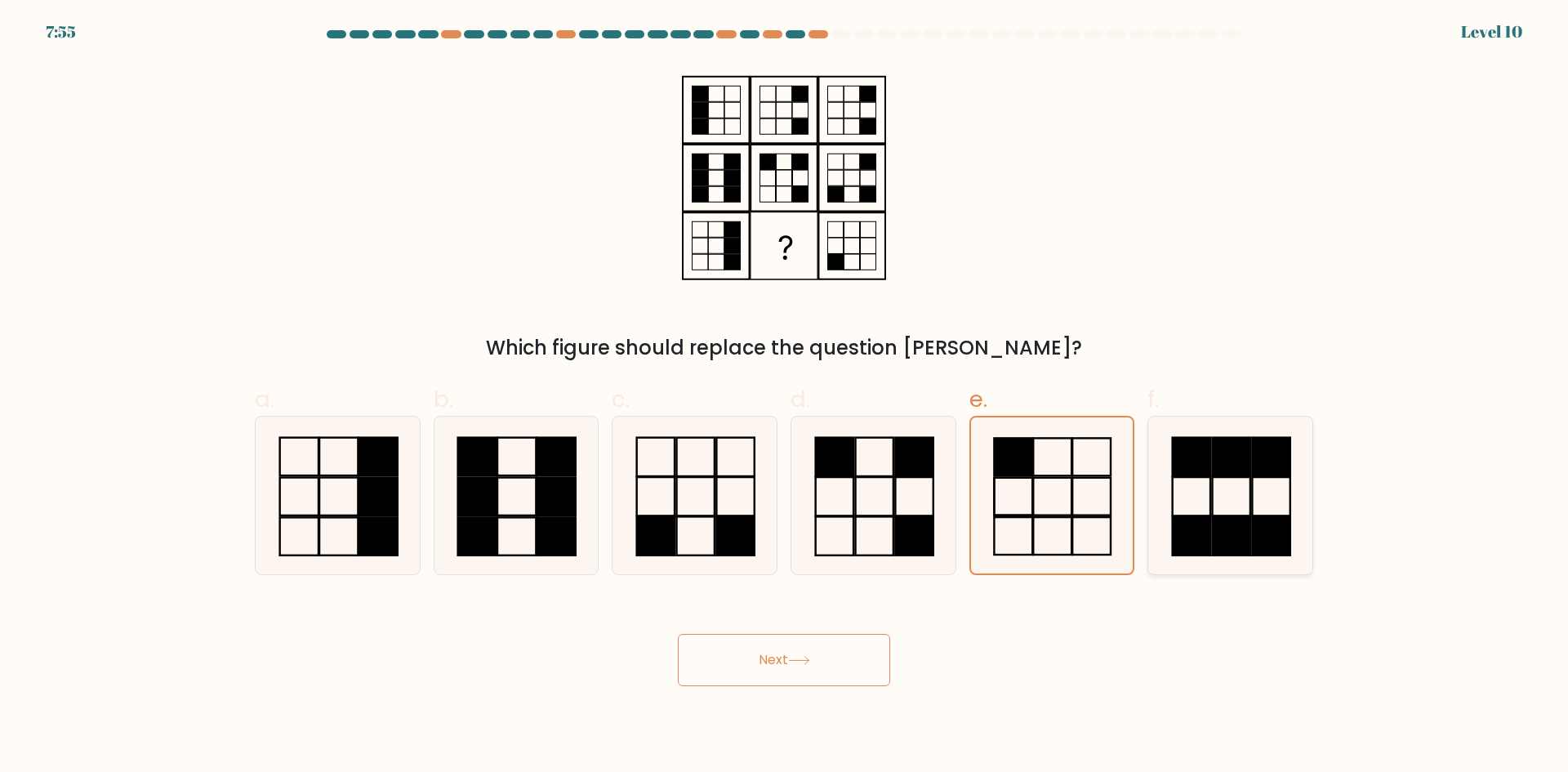
click at [784, 397] on input "f." at bounding box center [784, 391] width 1 height 11
radio input "true"
click at [818, 665] on button "Next" at bounding box center [784, 660] width 212 height 53
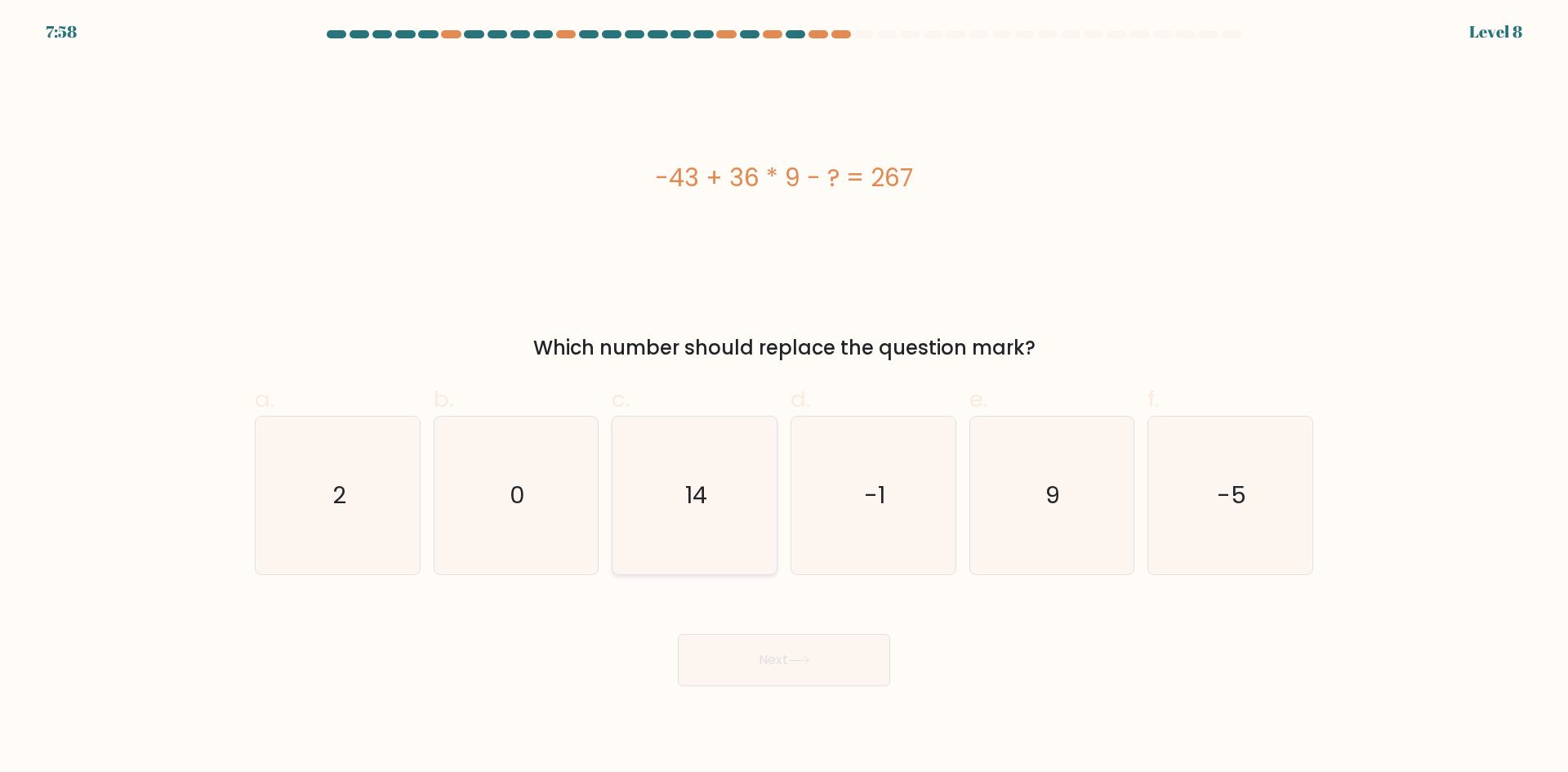
click at [730, 473] on icon "14" at bounding box center [695, 495] width 158 height 158
click at [784, 397] on input "c. 14" at bounding box center [784, 391] width 1 height 11
radio input "true"
click at [779, 664] on button "Next" at bounding box center [784, 660] width 212 height 53
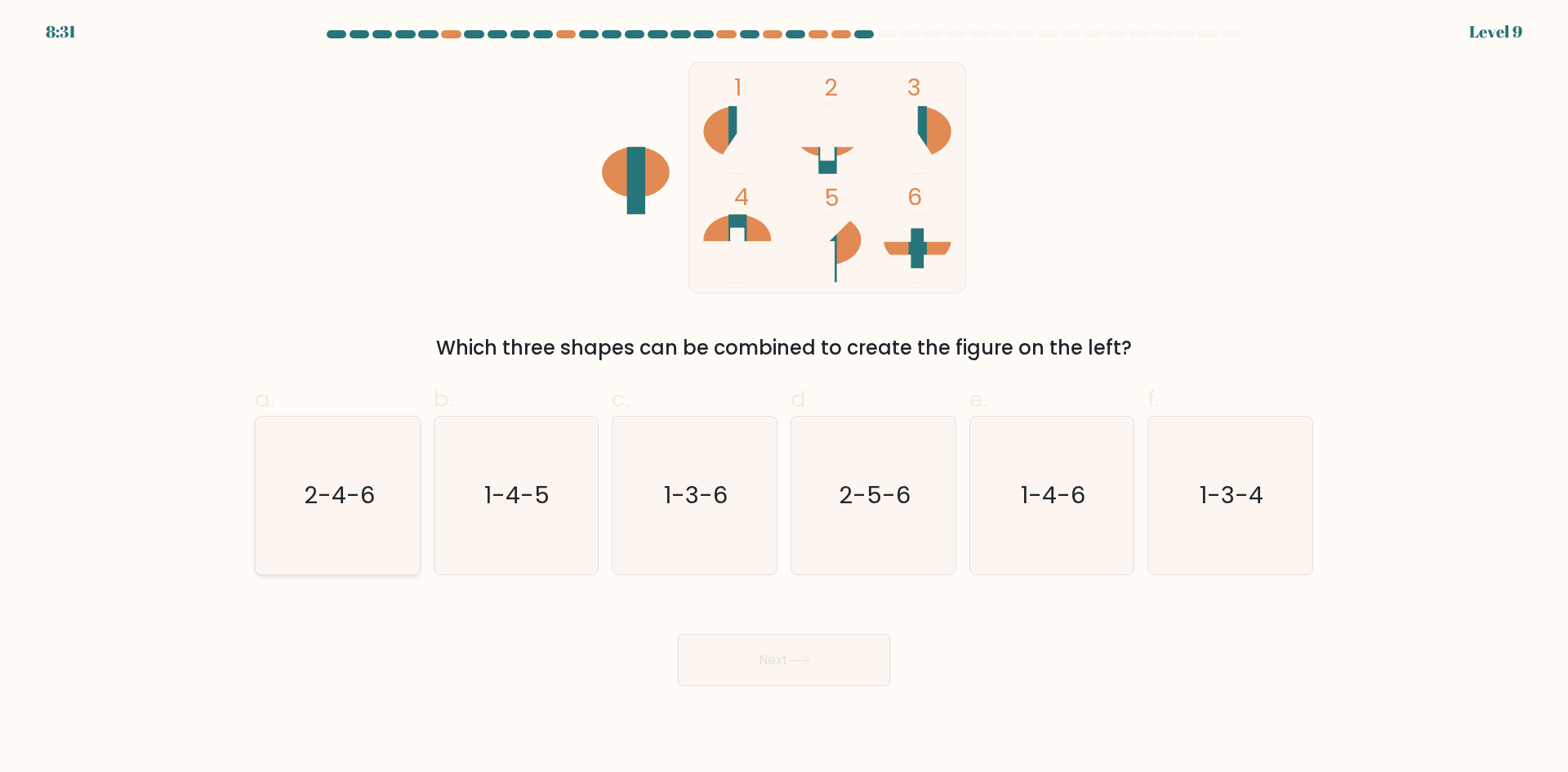
click at [363, 513] on icon "2-4-6" at bounding box center [338, 495] width 158 height 158
click at [784, 397] on input "a. 2-4-6" at bounding box center [784, 391] width 1 height 11
radio input "true"
click at [787, 651] on button "Next" at bounding box center [784, 660] width 212 height 53
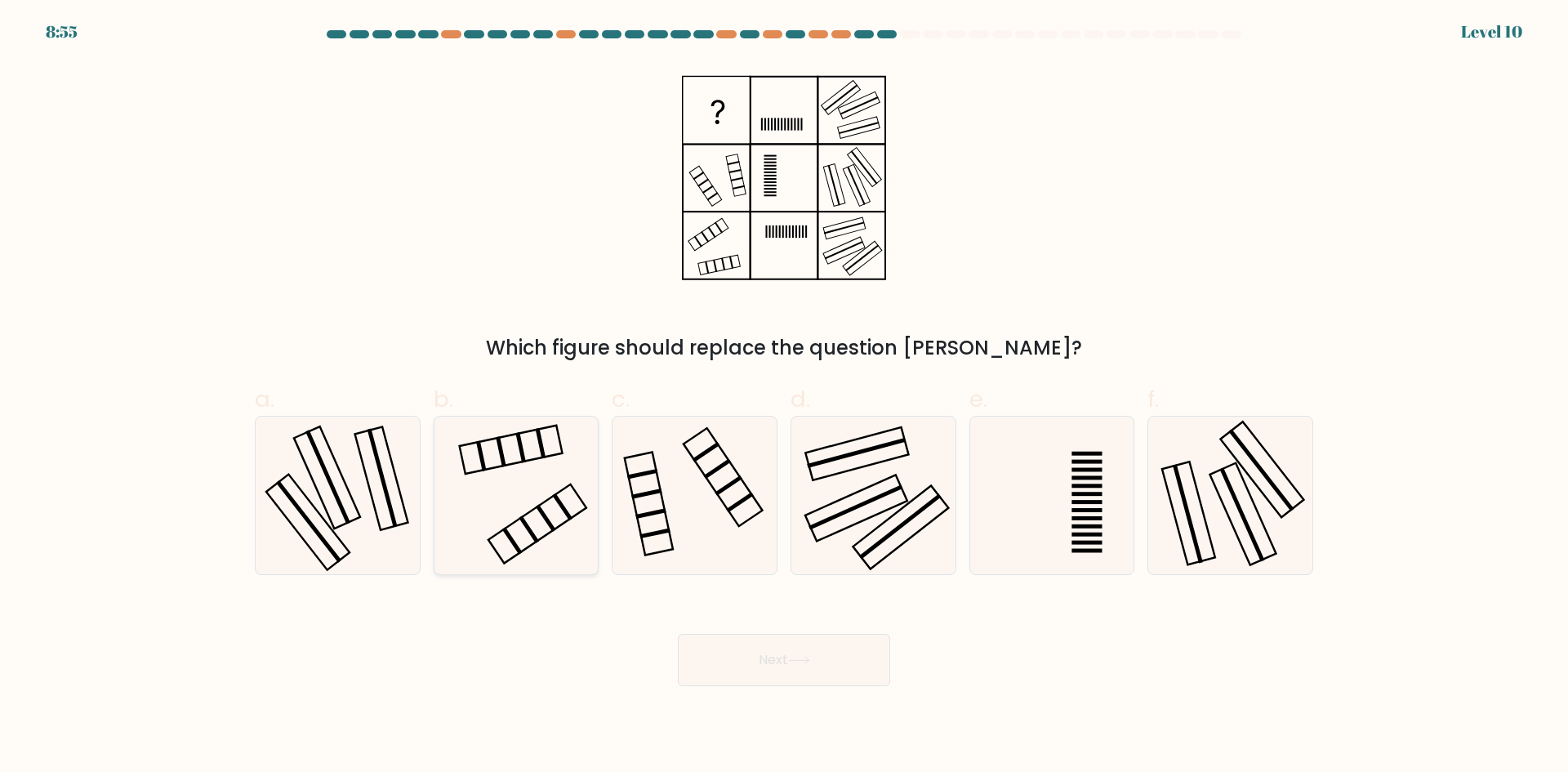
click at [539, 524] on icon at bounding box center [516, 495] width 158 height 158
click at [784, 397] on input "b." at bounding box center [784, 391] width 1 height 11
radio input "true"
click at [727, 510] on rect at bounding box center [739, 502] width 28 height 20
click at [784, 397] on input "c." at bounding box center [784, 391] width 1 height 11
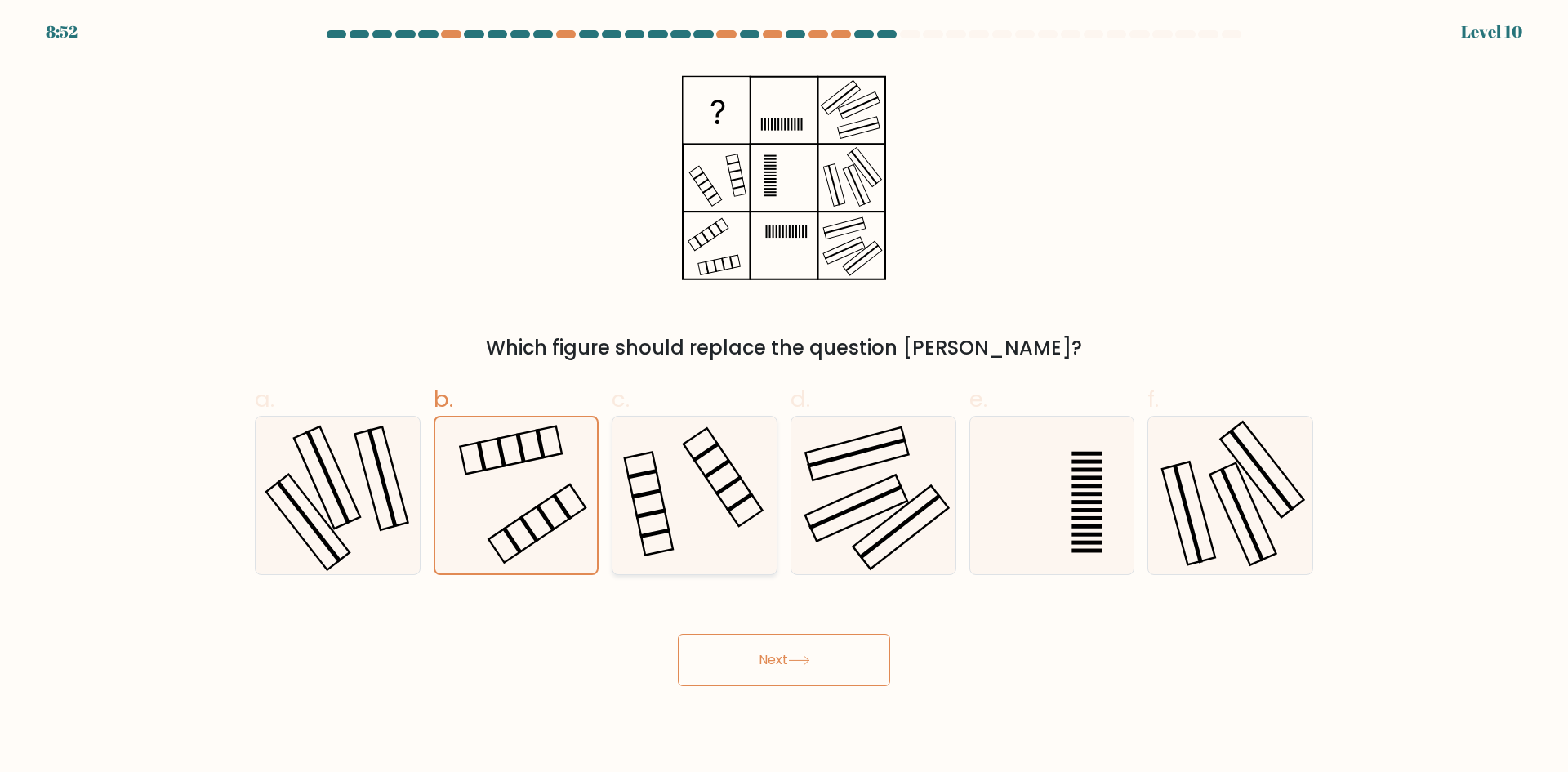
radio input "true"
click at [781, 659] on button "Next" at bounding box center [784, 660] width 212 height 53
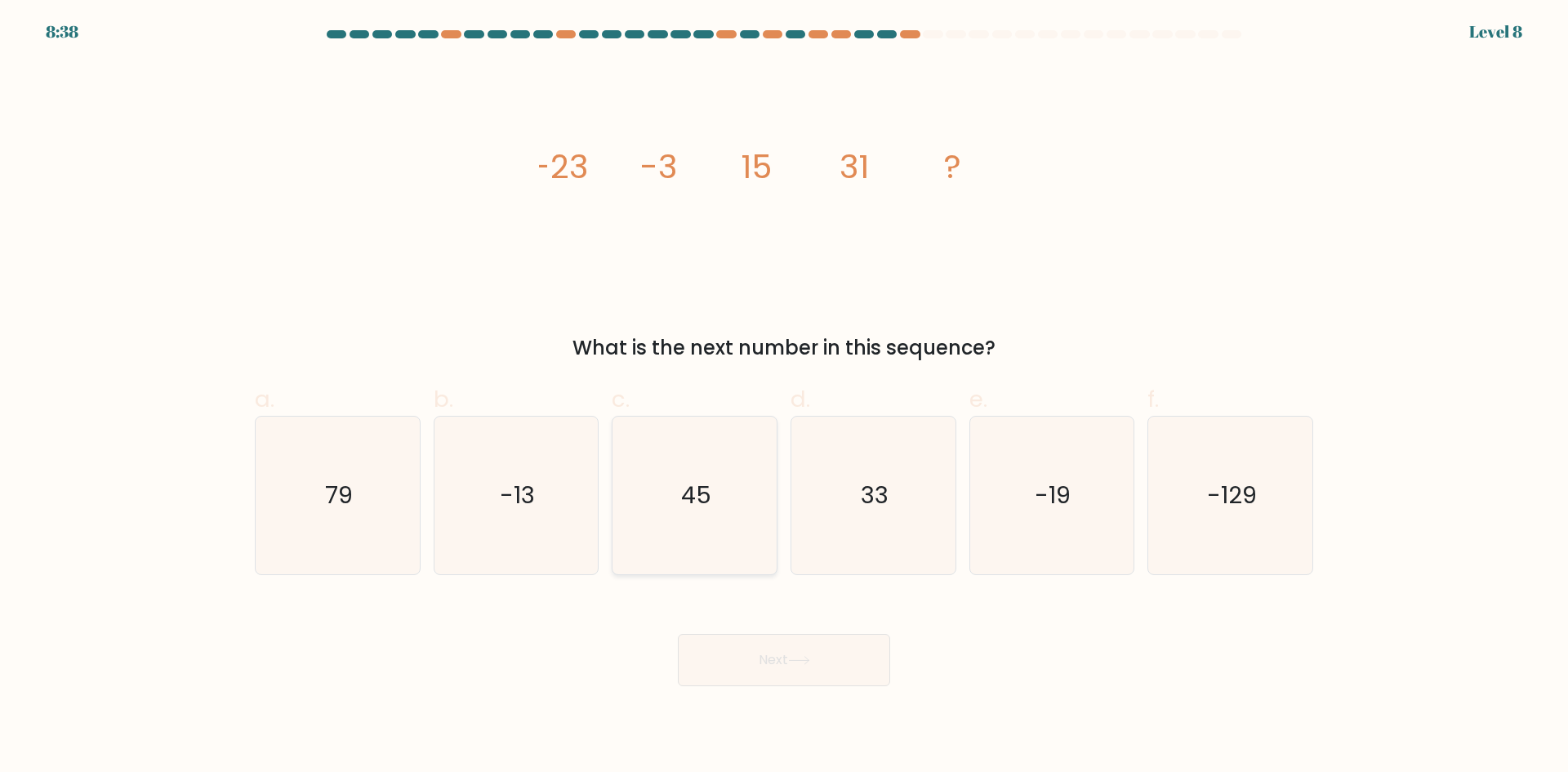
click at [711, 465] on icon "45" at bounding box center [695, 495] width 158 height 158
click at [784, 397] on input "c. 45" at bounding box center [784, 391] width 1 height 11
radio input "true"
click at [767, 656] on button "Next" at bounding box center [784, 660] width 212 height 53
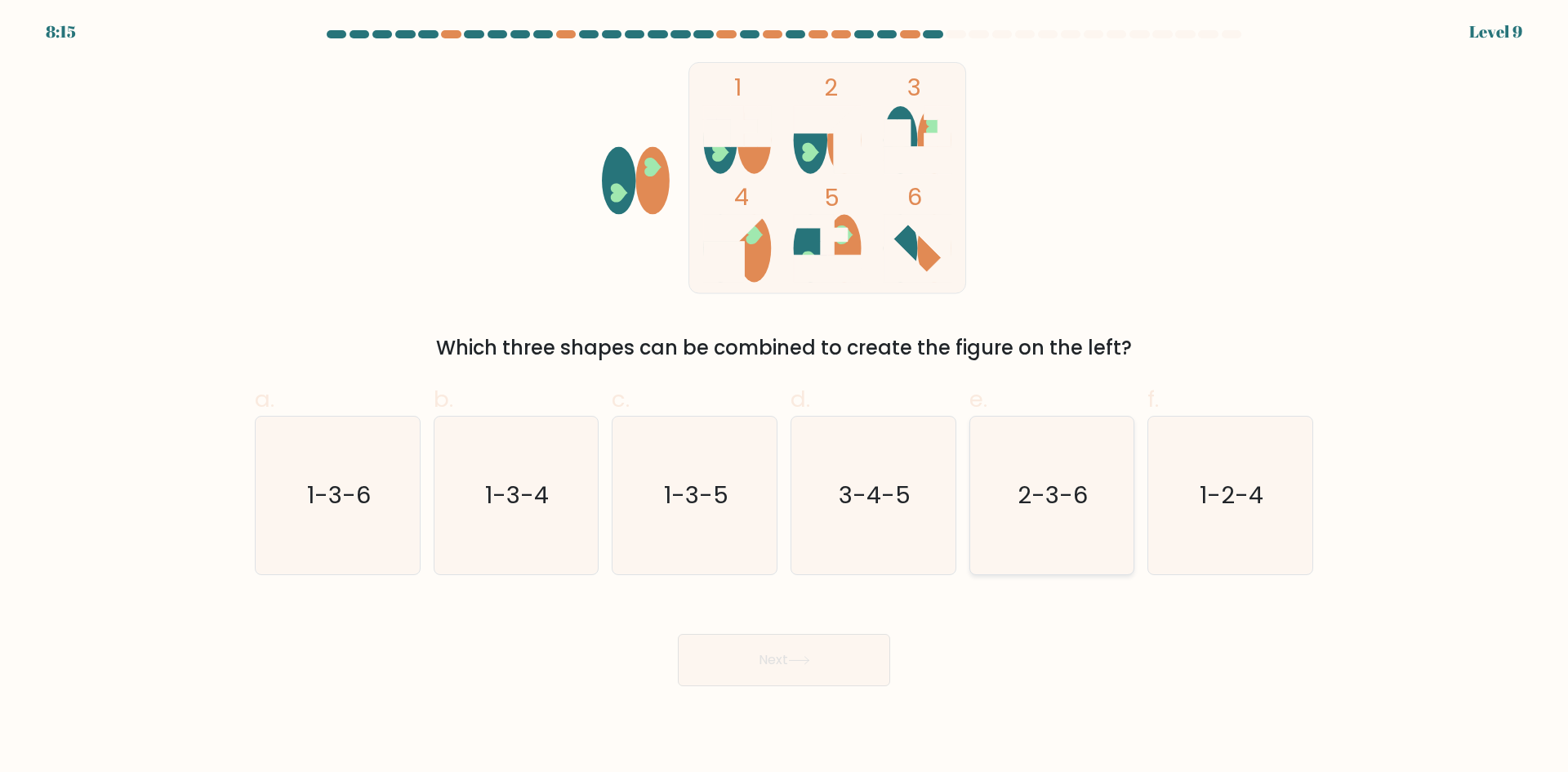
click at [1035, 536] on icon "2-3-6" at bounding box center [1052, 495] width 158 height 158
click at [784, 397] on input "e. 2-3-6" at bounding box center [784, 391] width 1 height 11
radio input "true"
click at [717, 611] on div "Next" at bounding box center [784, 641] width 1078 height 92
click at [711, 647] on button "Next" at bounding box center [784, 660] width 212 height 53
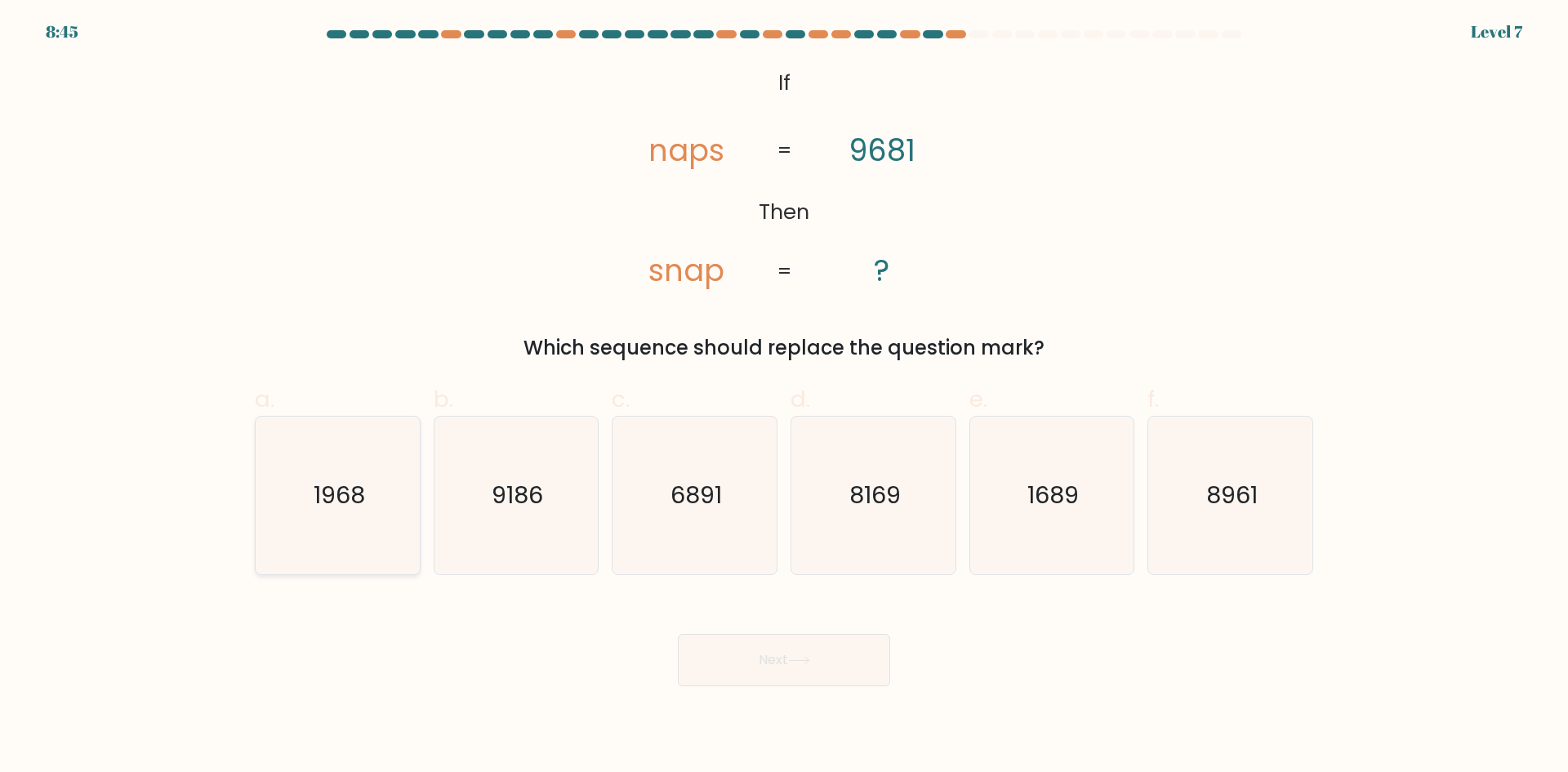
click at [399, 516] on icon "1968" at bounding box center [338, 495] width 158 height 158
click at [784, 397] on input "a. 1968" at bounding box center [784, 391] width 1 height 11
radio input "true"
click at [1035, 533] on icon "1689" at bounding box center [1052, 495] width 158 height 158
click at [784, 397] on input "e. 1689" at bounding box center [784, 391] width 1 height 11
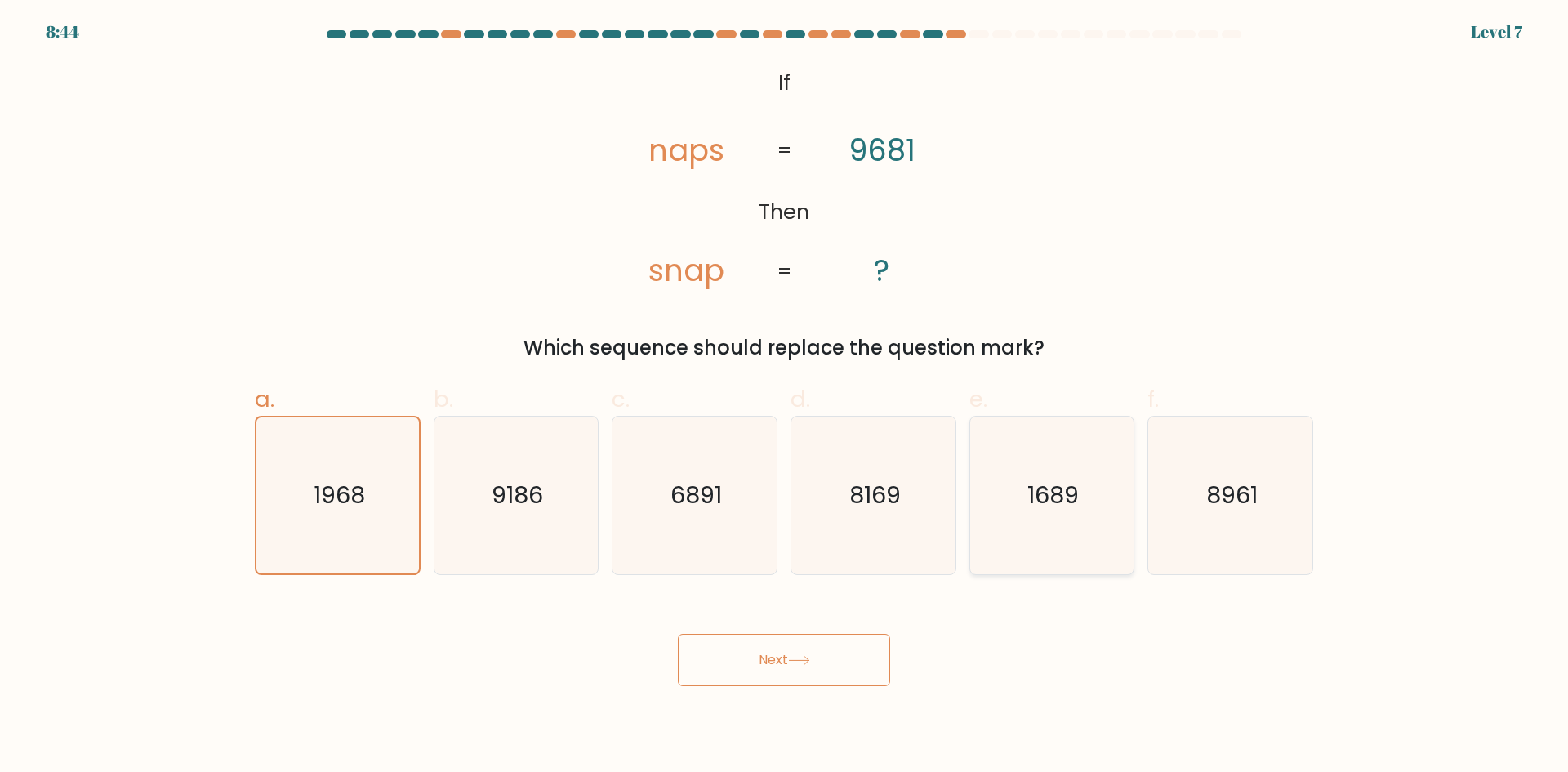
radio input "true"
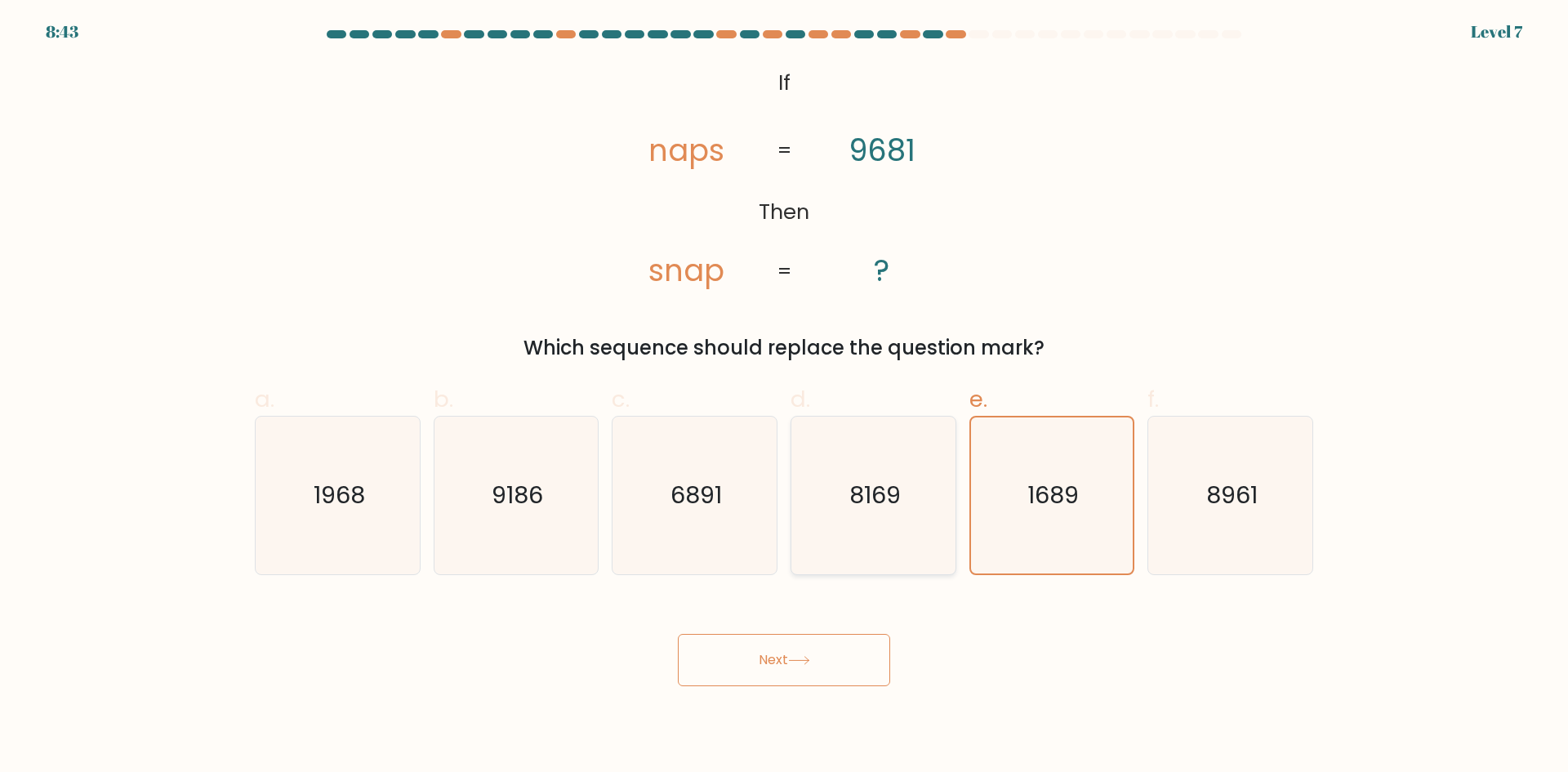
click at [885, 522] on icon "8169" at bounding box center [873, 495] width 158 height 158
click at [784, 397] on input "d. 8169" at bounding box center [784, 391] width 1 height 11
radio input "true"
click at [393, 506] on icon "1968" at bounding box center [338, 495] width 158 height 158
click at [784, 397] on input "a. 1968" at bounding box center [784, 391] width 1 height 11
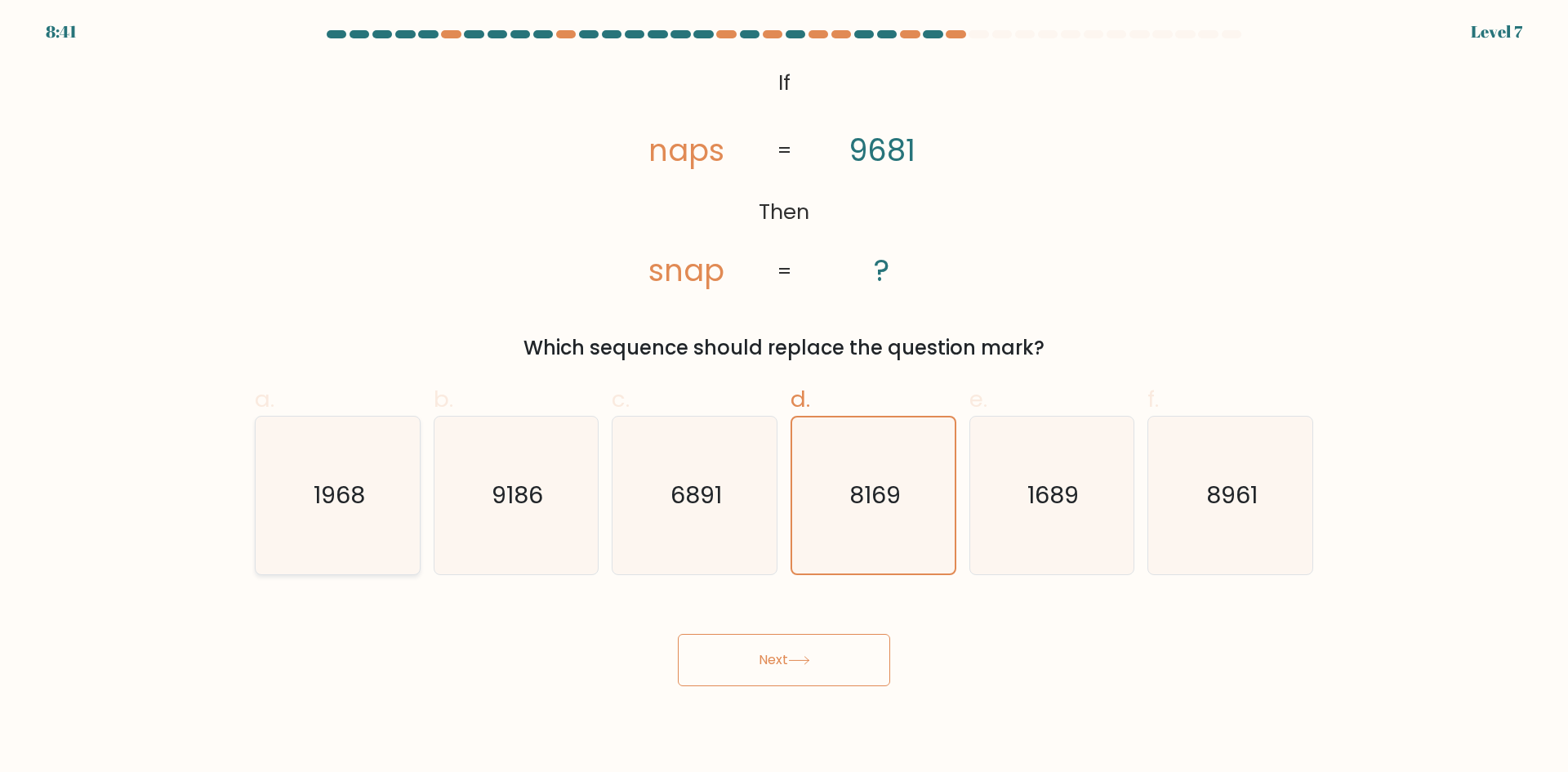
radio input "true"
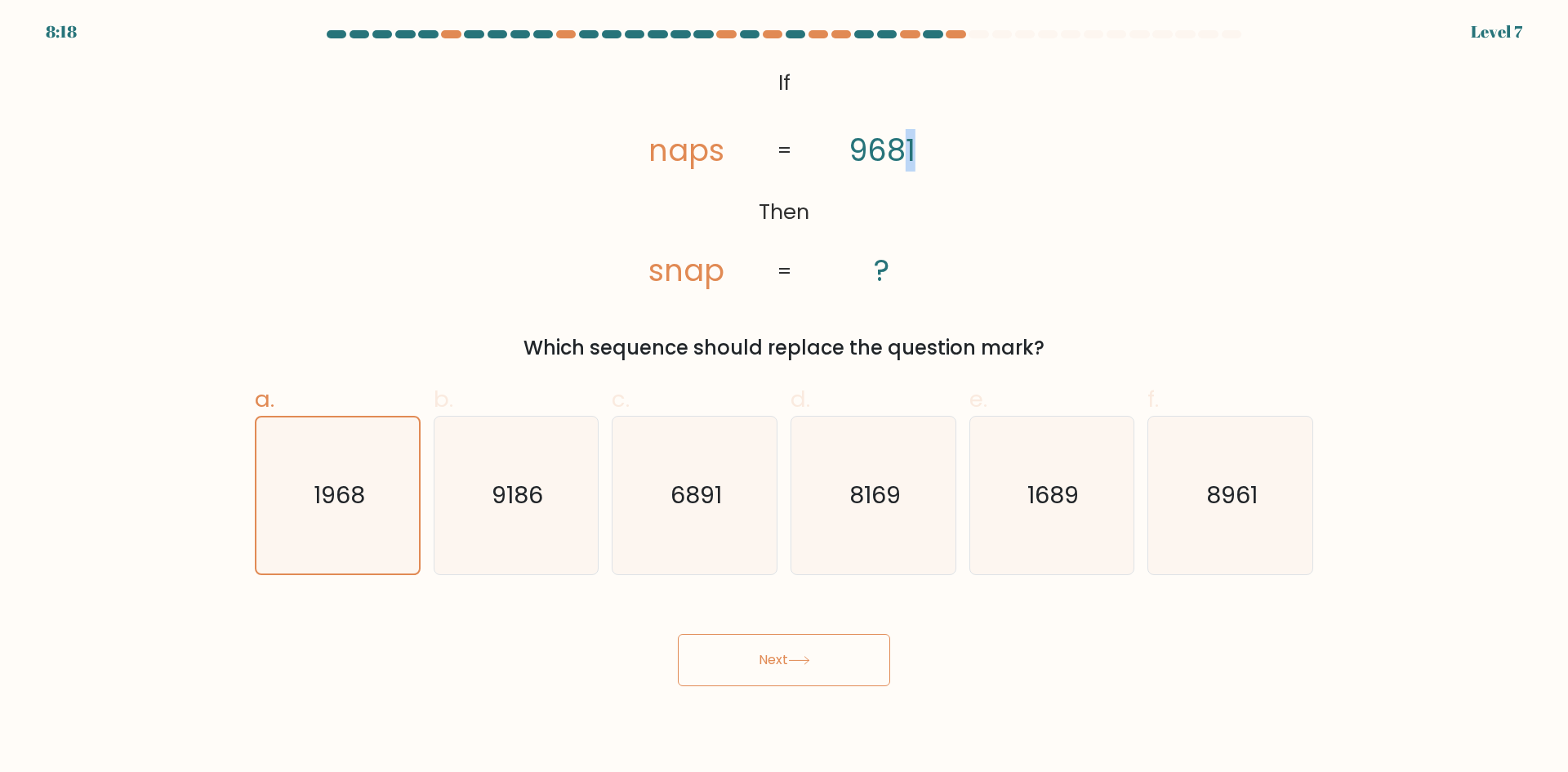
click at [915, 158] on icon "@import url('https://fonts.googleapis.com/css?family=Abril+Fatface:400,100,100i…" at bounding box center [784, 177] width 376 height 232
click at [397, 478] on icon "1968" at bounding box center [338, 495] width 156 height 156
click at [784, 397] on input "a. 1968" at bounding box center [784, 391] width 1 height 11
click at [763, 656] on button "Next" at bounding box center [784, 660] width 212 height 53
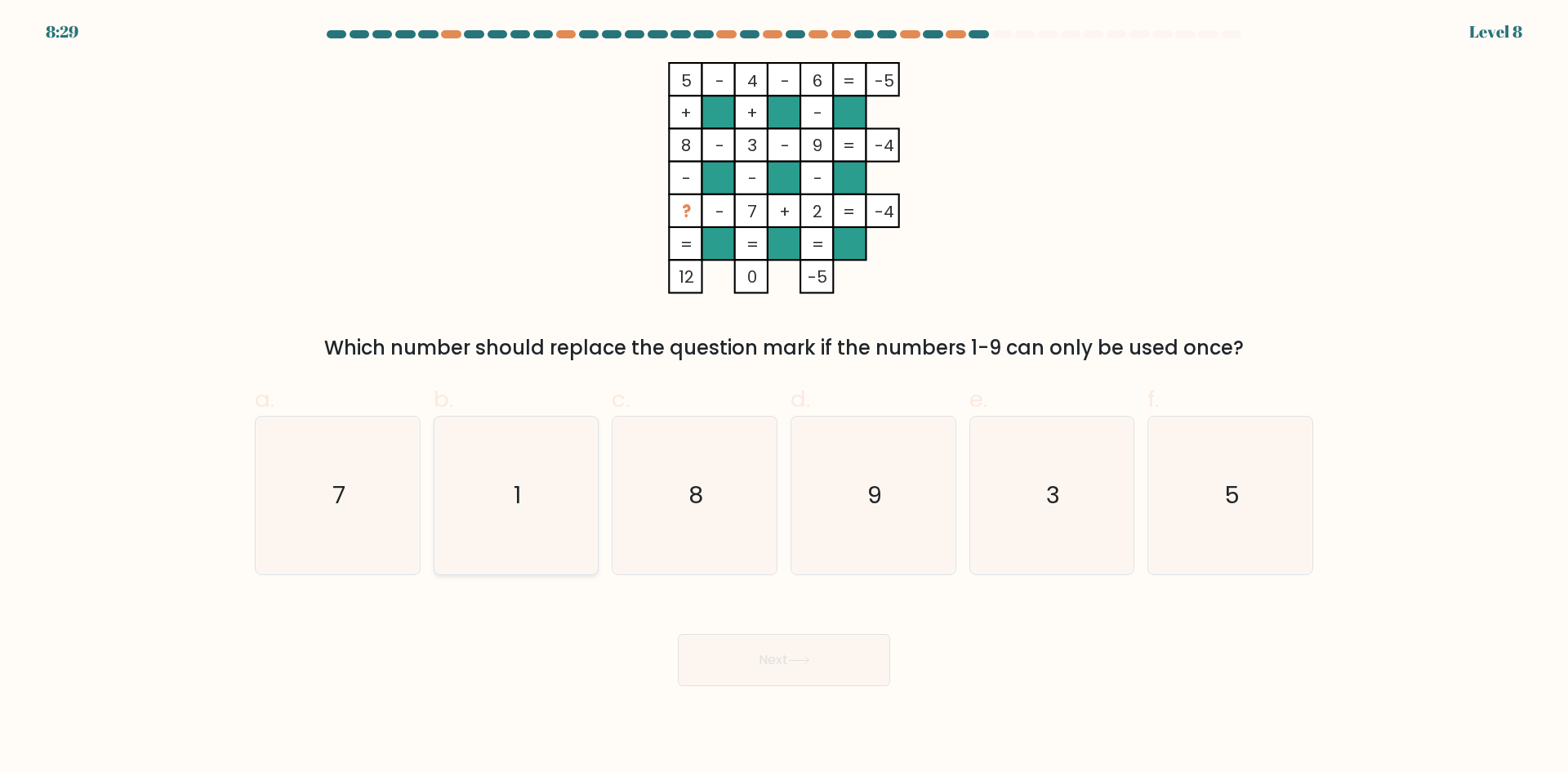
drag, startPoint x: 539, startPoint y: 519, endPoint x: 582, endPoint y: 540, distance: 47.9
click at [544, 519] on icon "1" at bounding box center [516, 495] width 158 height 158
click at [784, 397] on input "b. 1" at bounding box center [784, 391] width 1 height 11
radio input "true"
click at [843, 668] on button "Next" at bounding box center [784, 660] width 212 height 53
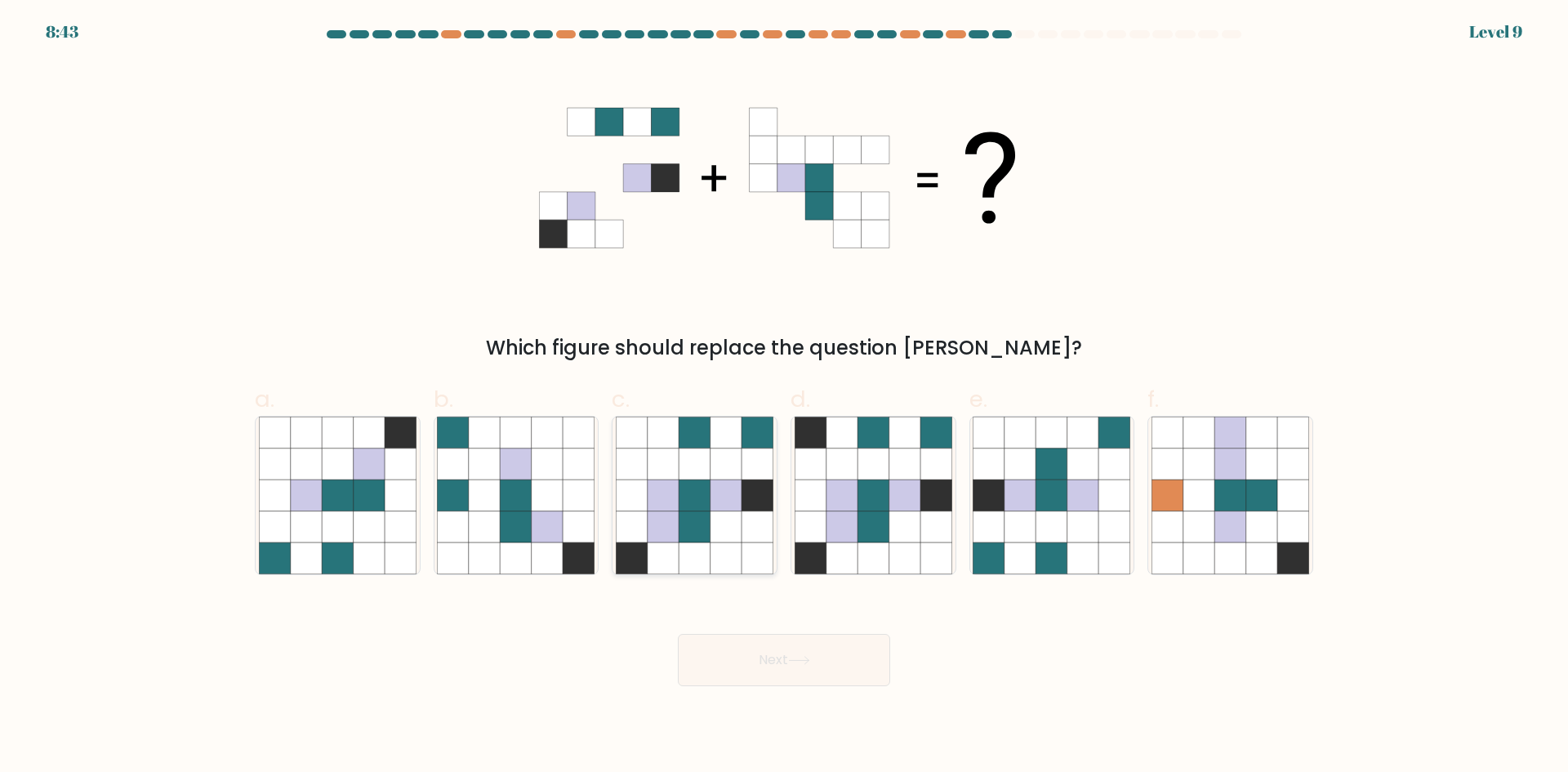
click at [713, 533] on icon at bounding box center [726, 527] width 31 height 31
click at [784, 397] on input "c." at bounding box center [784, 391] width 1 height 11
radio input "true"
click at [749, 665] on button "Next" at bounding box center [784, 660] width 212 height 53
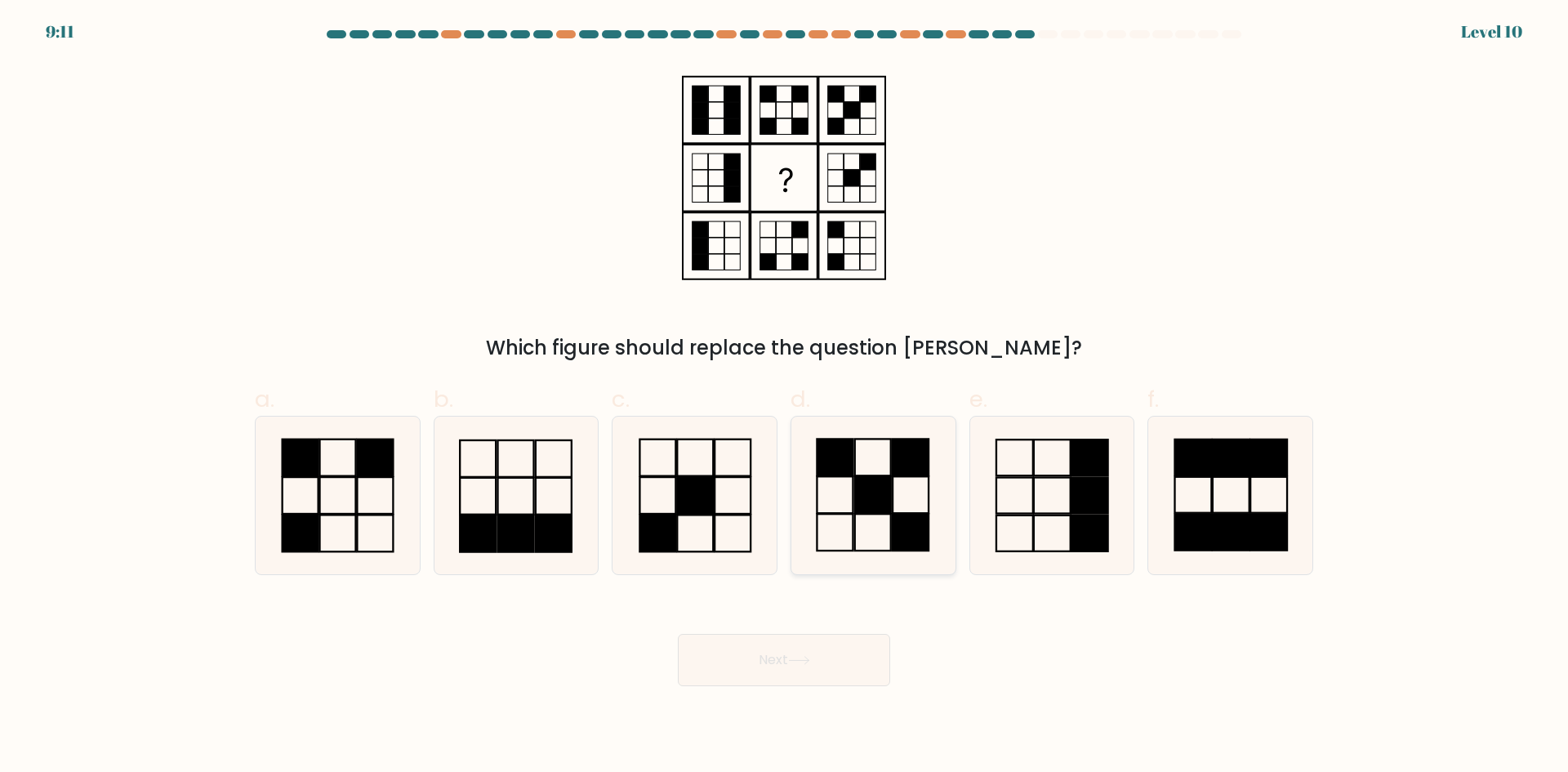
click at [833, 512] on icon at bounding box center [873, 495] width 158 height 158
click at [784, 397] on input "d." at bounding box center [784, 391] width 1 height 11
radio input "true"
click at [793, 659] on icon at bounding box center [799, 660] width 22 height 9
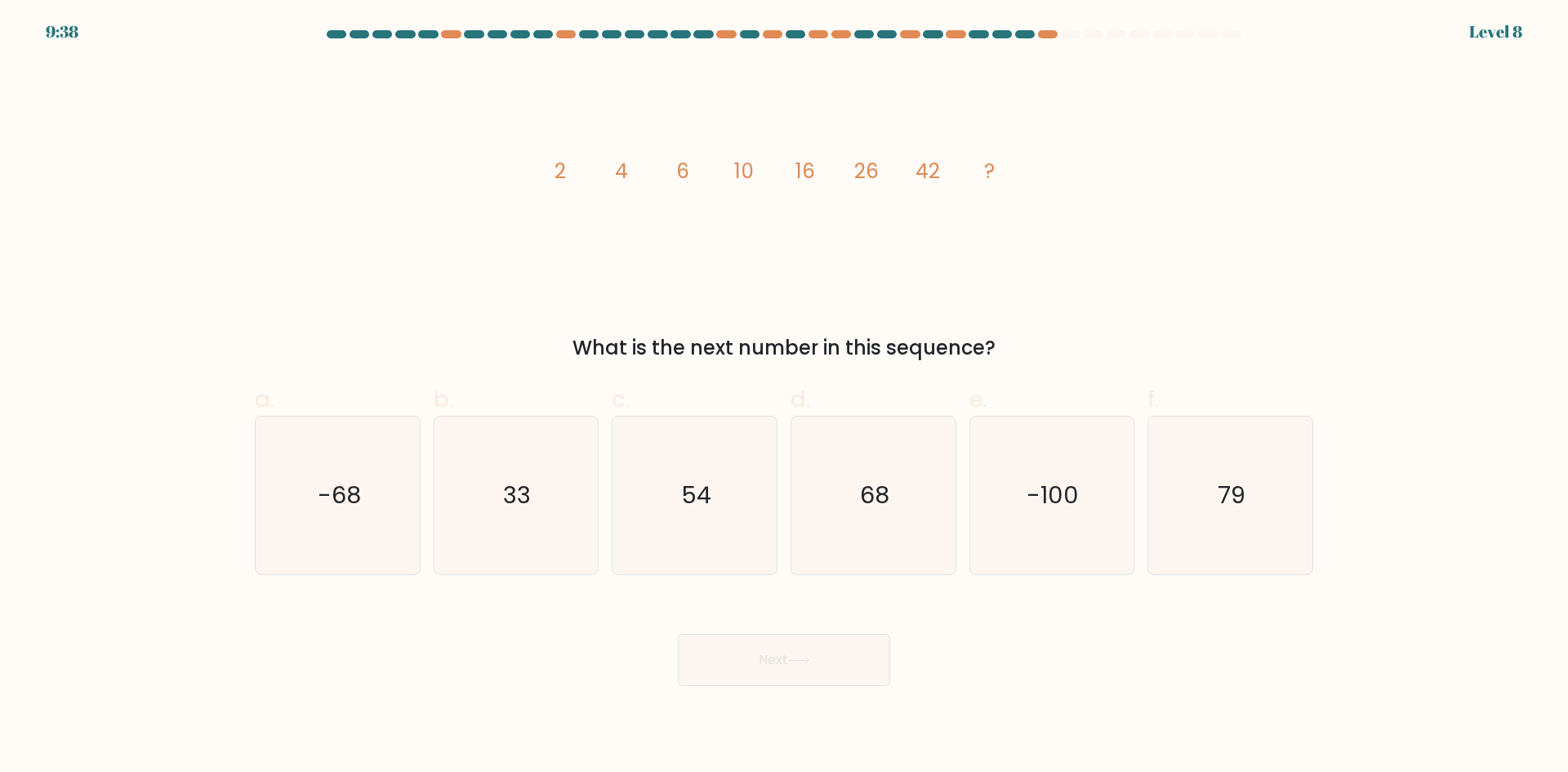
drag, startPoint x: 1194, startPoint y: 282, endPoint x: 1041, endPoint y: 345, distance: 165.5
click at [1194, 282] on div "image/svg+xml 2 4 6 10 16 26 42 ? What is the next number in this sequence?" at bounding box center [784, 212] width 1078 height 300
click at [879, 471] on icon "68" at bounding box center [873, 495] width 158 height 158
click at [784, 397] on input "d. 68" at bounding box center [784, 391] width 1 height 11
radio input "true"
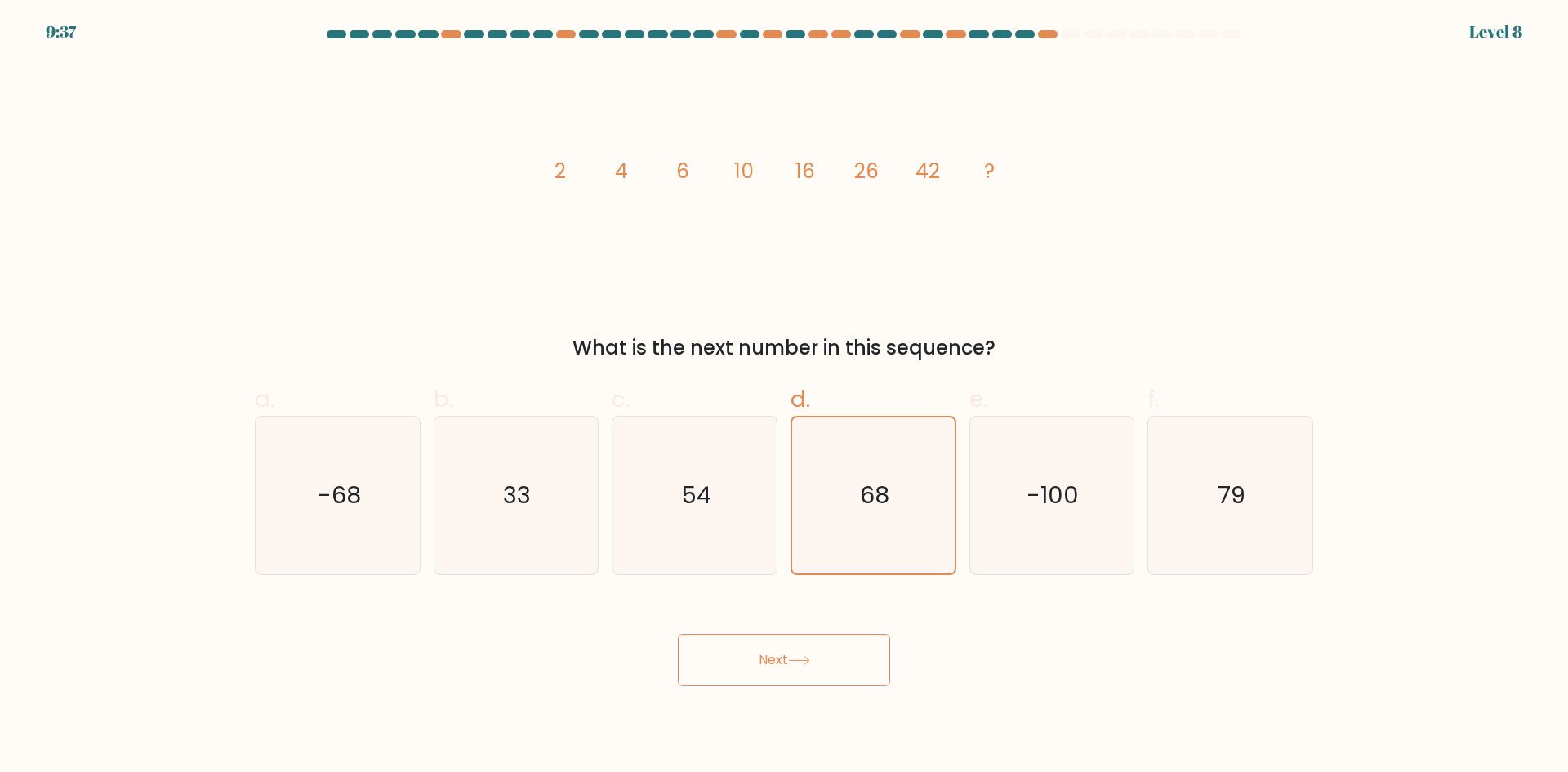
click at [849, 651] on button "Next" at bounding box center [784, 660] width 212 height 53
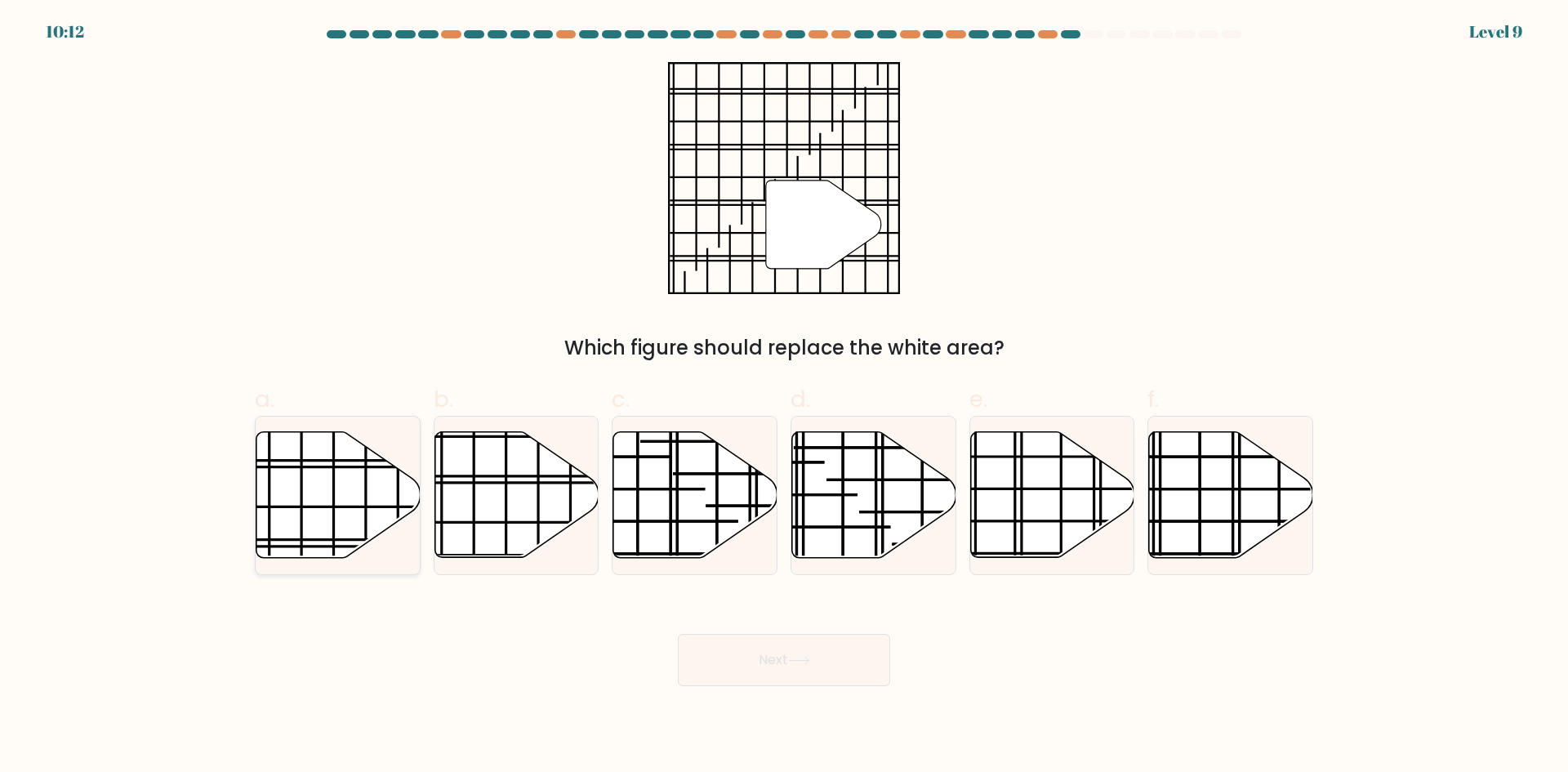
click at [351, 489] on icon at bounding box center [338, 495] width 165 height 126
click at [784, 397] on input "a." at bounding box center [784, 391] width 1 height 11
radio input "true"
click at [810, 682] on button "Next" at bounding box center [784, 660] width 212 height 53
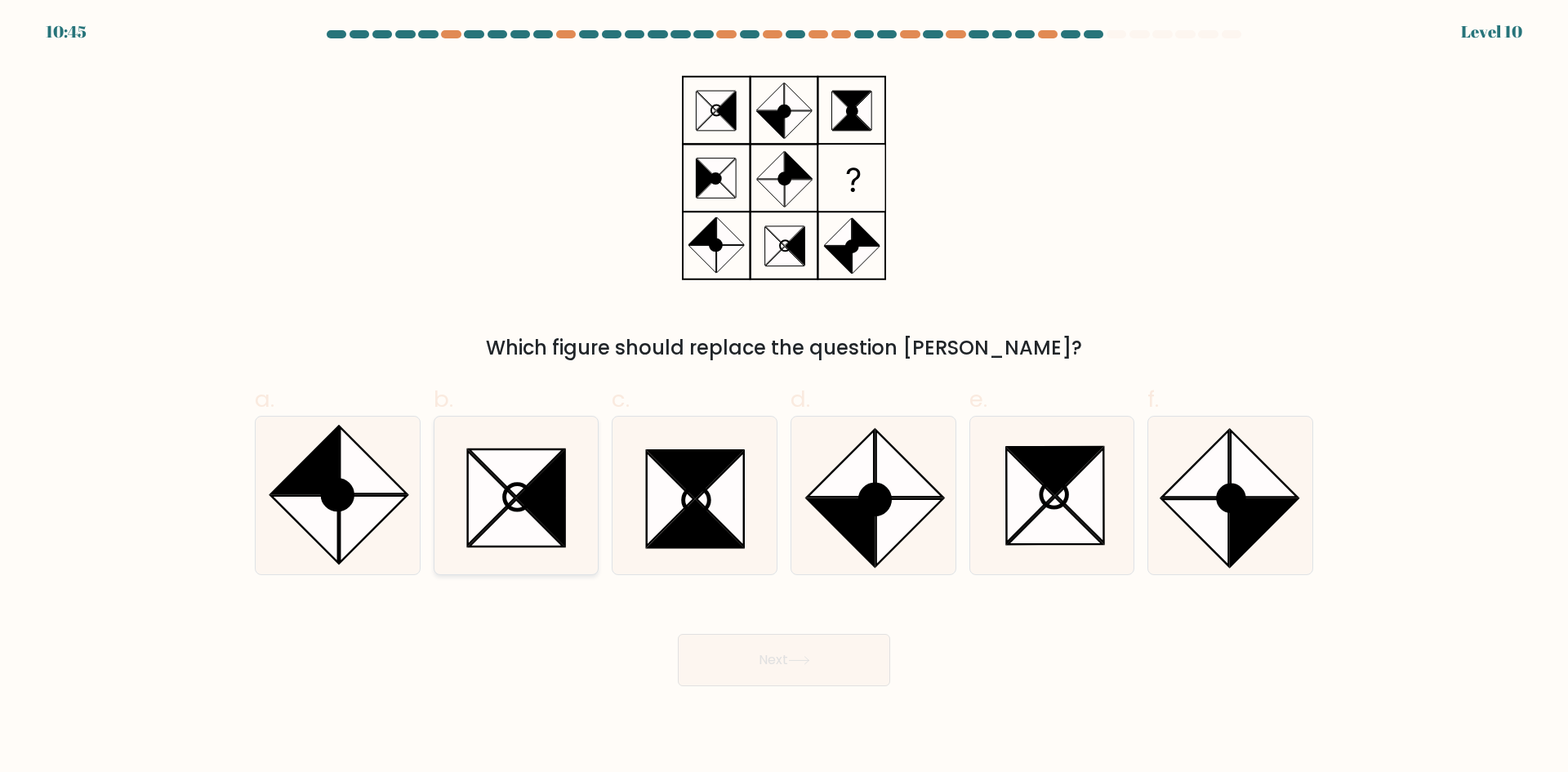
click at [550, 464] on icon at bounding box center [541, 498] width 47 height 95
click at [784, 397] on input "b." at bounding box center [784, 391] width 1 height 11
radio input "true"
click at [690, 541] on icon at bounding box center [695, 523] width 95 height 48
click at [784, 397] on input "c." at bounding box center [784, 391] width 1 height 11
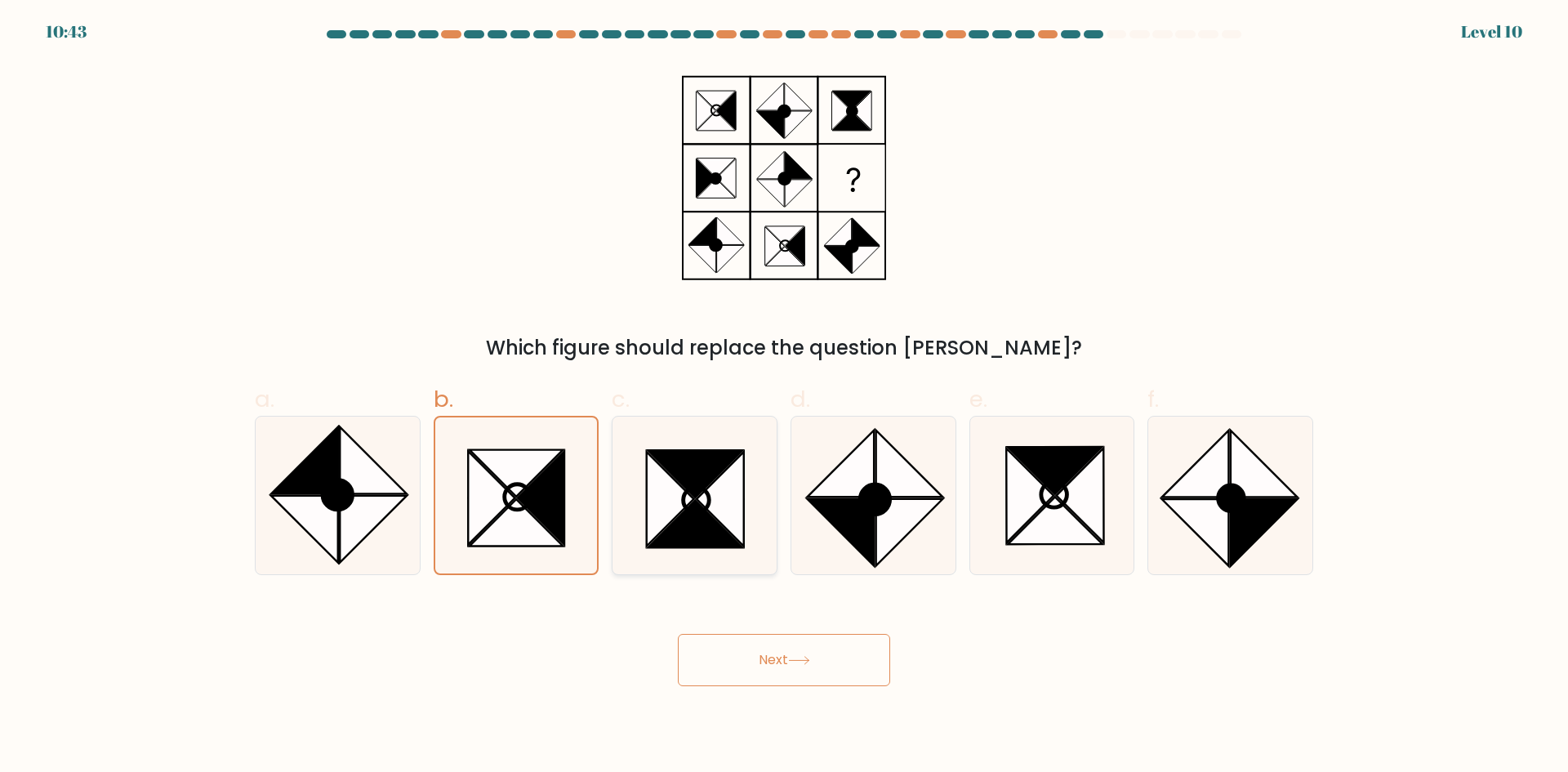
radio input "true"
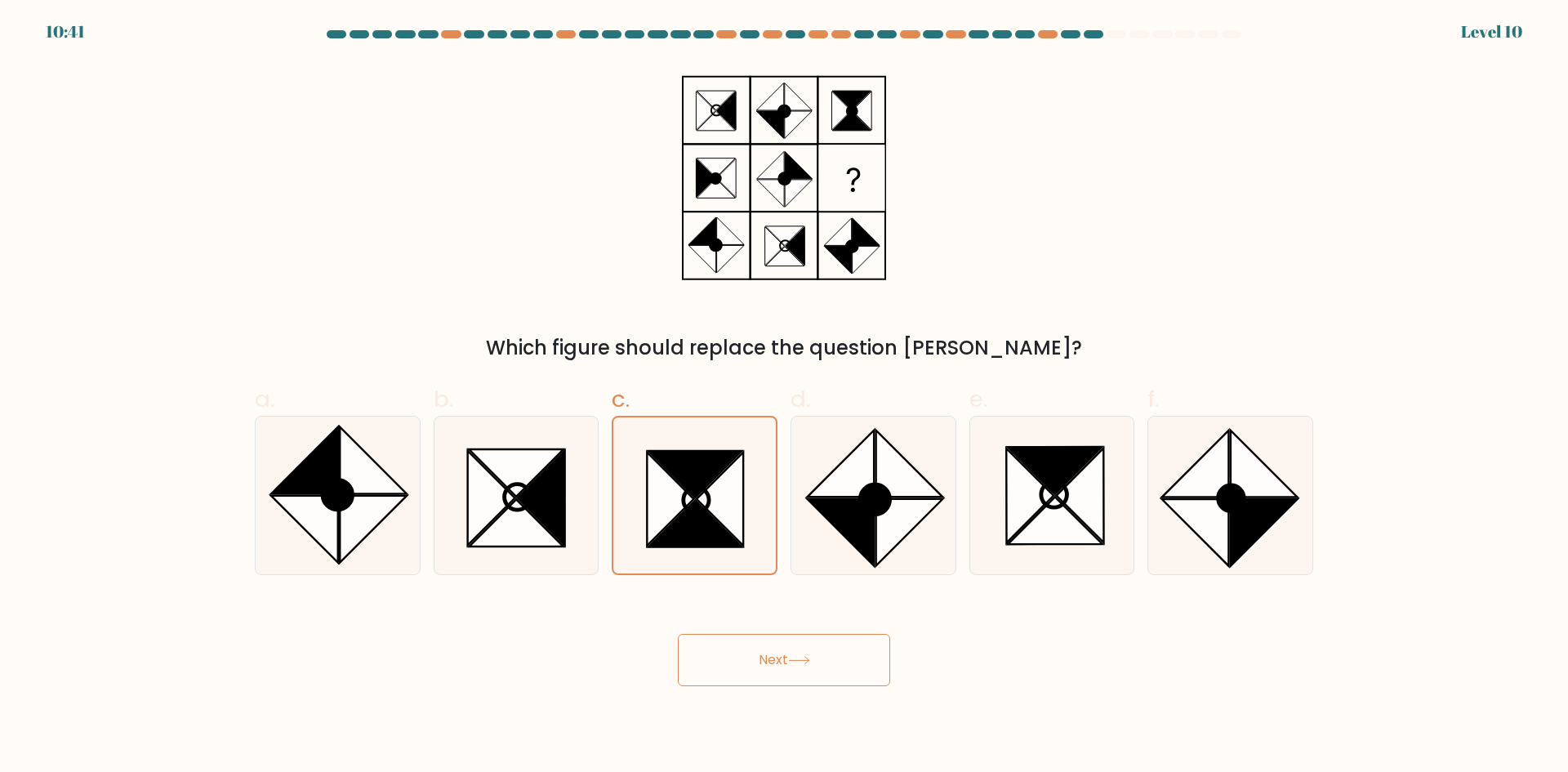
click at [769, 652] on button "Next" at bounding box center [784, 660] width 212 height 53
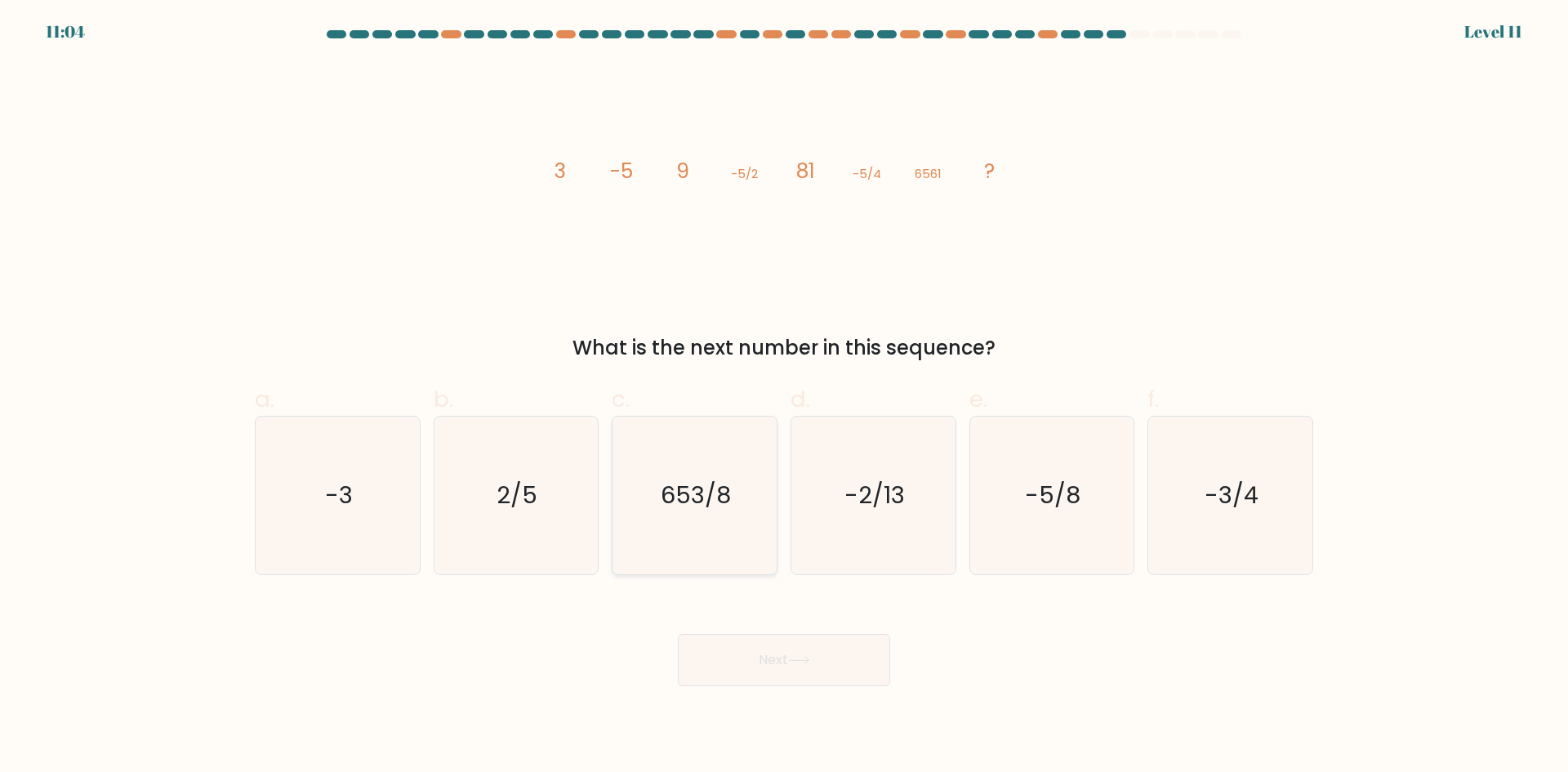
click at [684, 522] on icon "653/8" at bounding box center [695, 495] width 158 height 158
click at [784, 397] on input "c. 653/8" at bounding box center [784, 391] width 1 height 11
radio input "true"
click at [818, 673] on button "Next" at bounding box center [784, 660] width 212 height 53
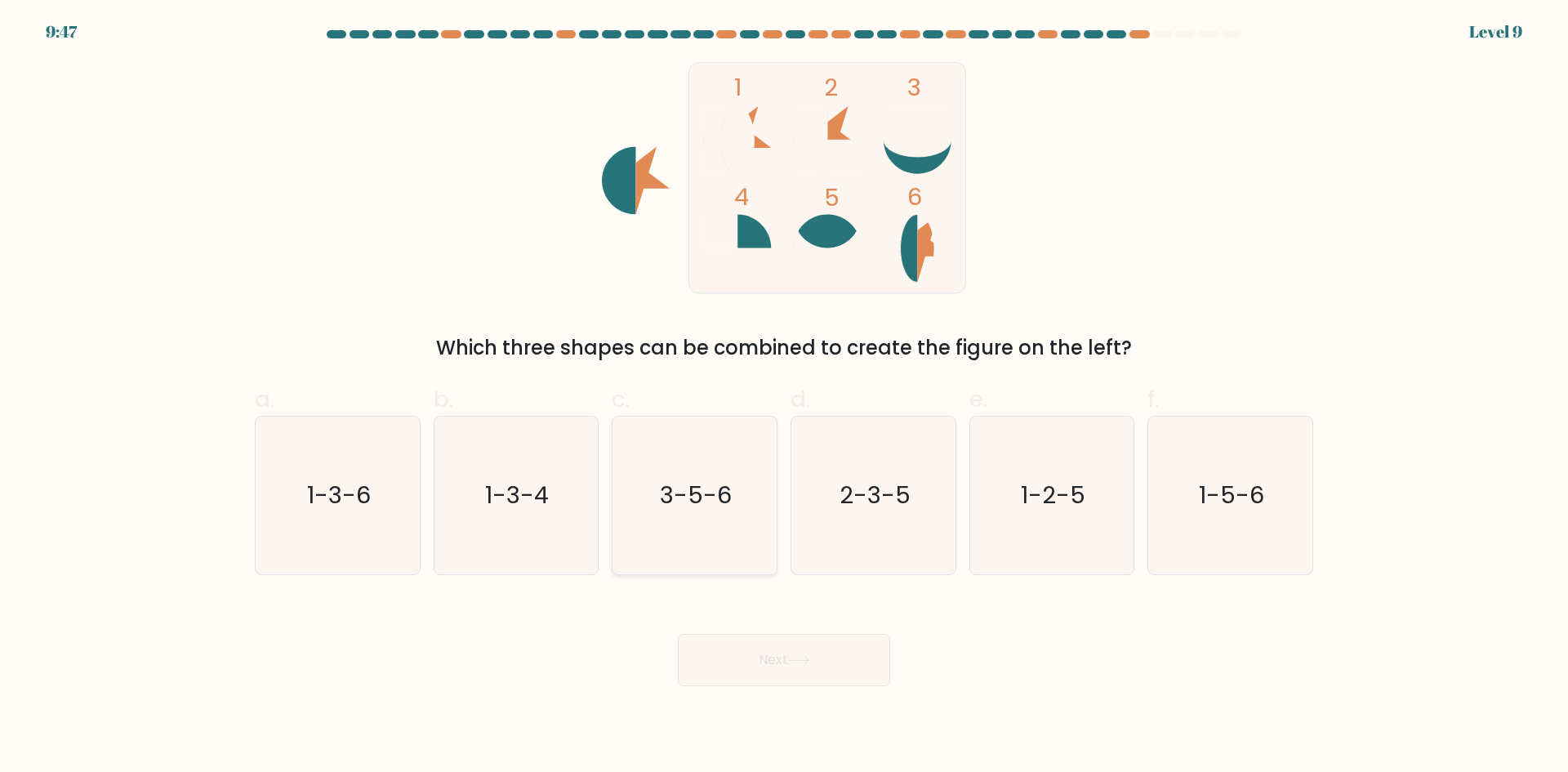
click at [745, 538] on icon "3-5-6" at bounding box center [695, 495] width 158 height 158
click at [784, 397] on input "c. 3-5-6" at bounding box center [784, 391] width 1 height 11
radio input "true"
click at [755, 669] on button "Next" at bounding box center [784, 660] width 212 height 53
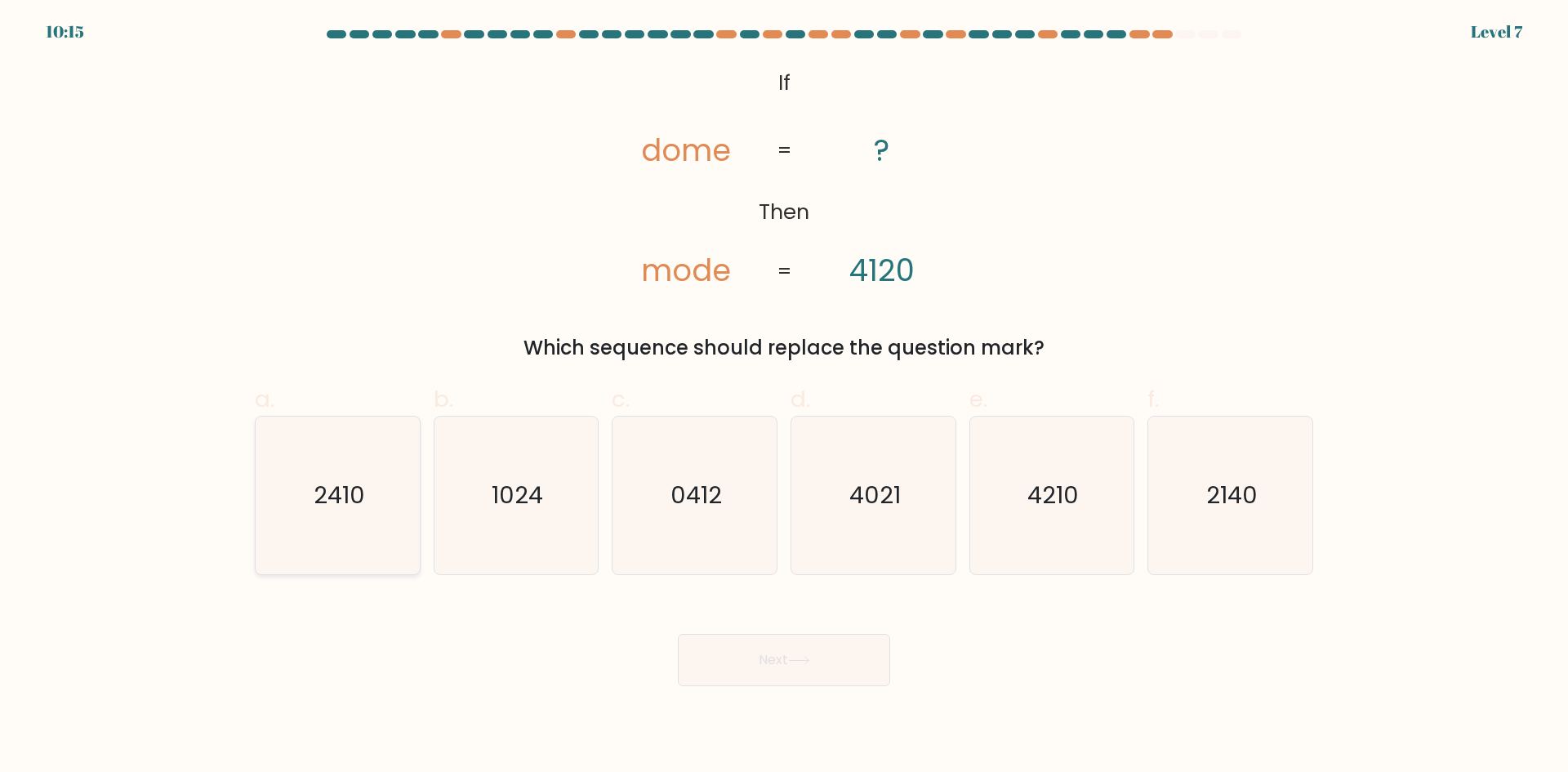
click at [363, 516] on icon "2410" at bounding box center [338, 495] width 158 height 158
click at [784, 397] on input "a. 2410" at bounding box center [784, 391] width 1 height 11
radio input "true"
click at [1092, 549] on icon "4210" at bounding box center [1052, 495] width 158 height 158
click at [784, 397] on input "e. 4210" at bounding box center [784, 391] width 1 height 11
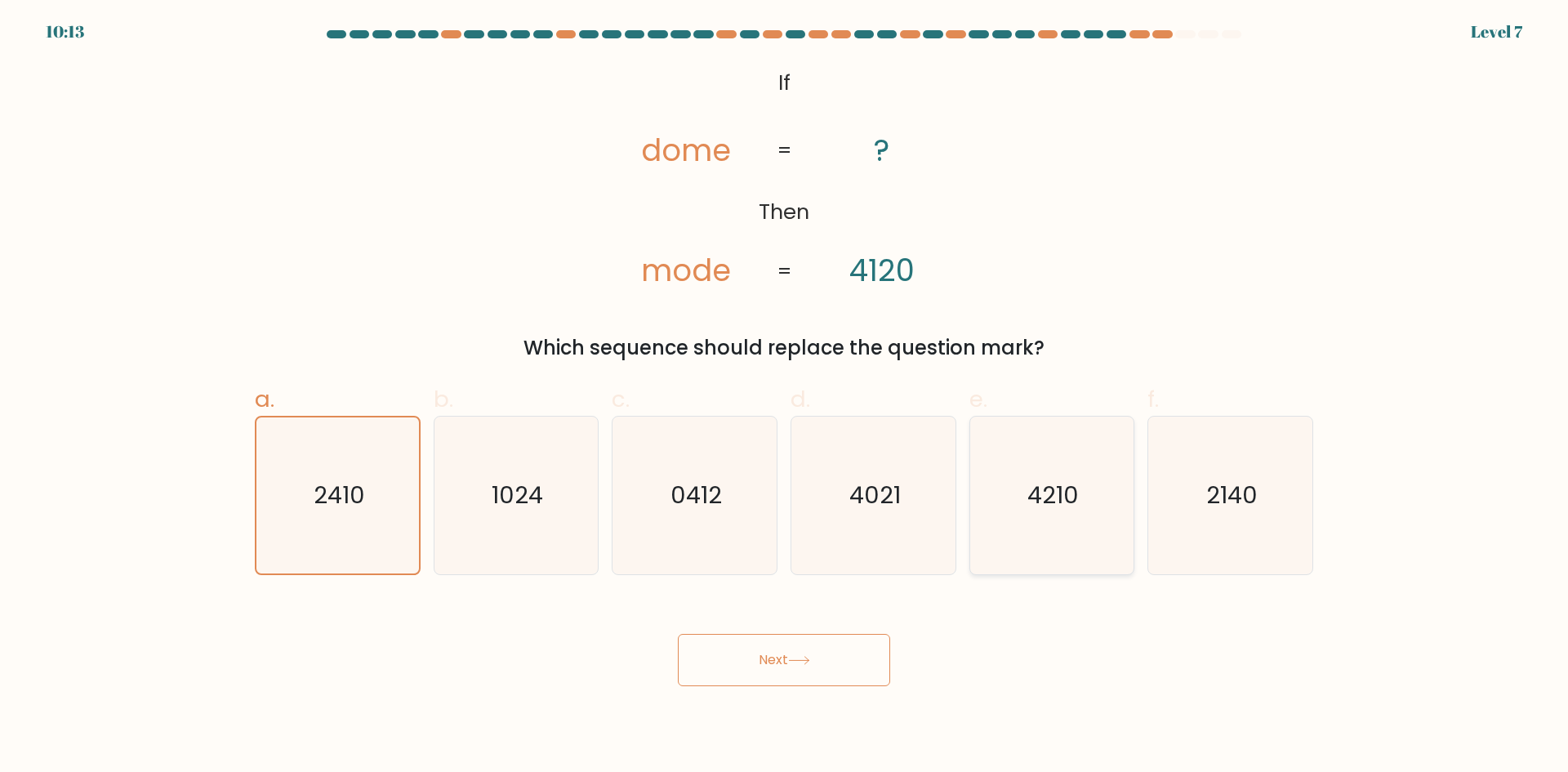
radio input "true"
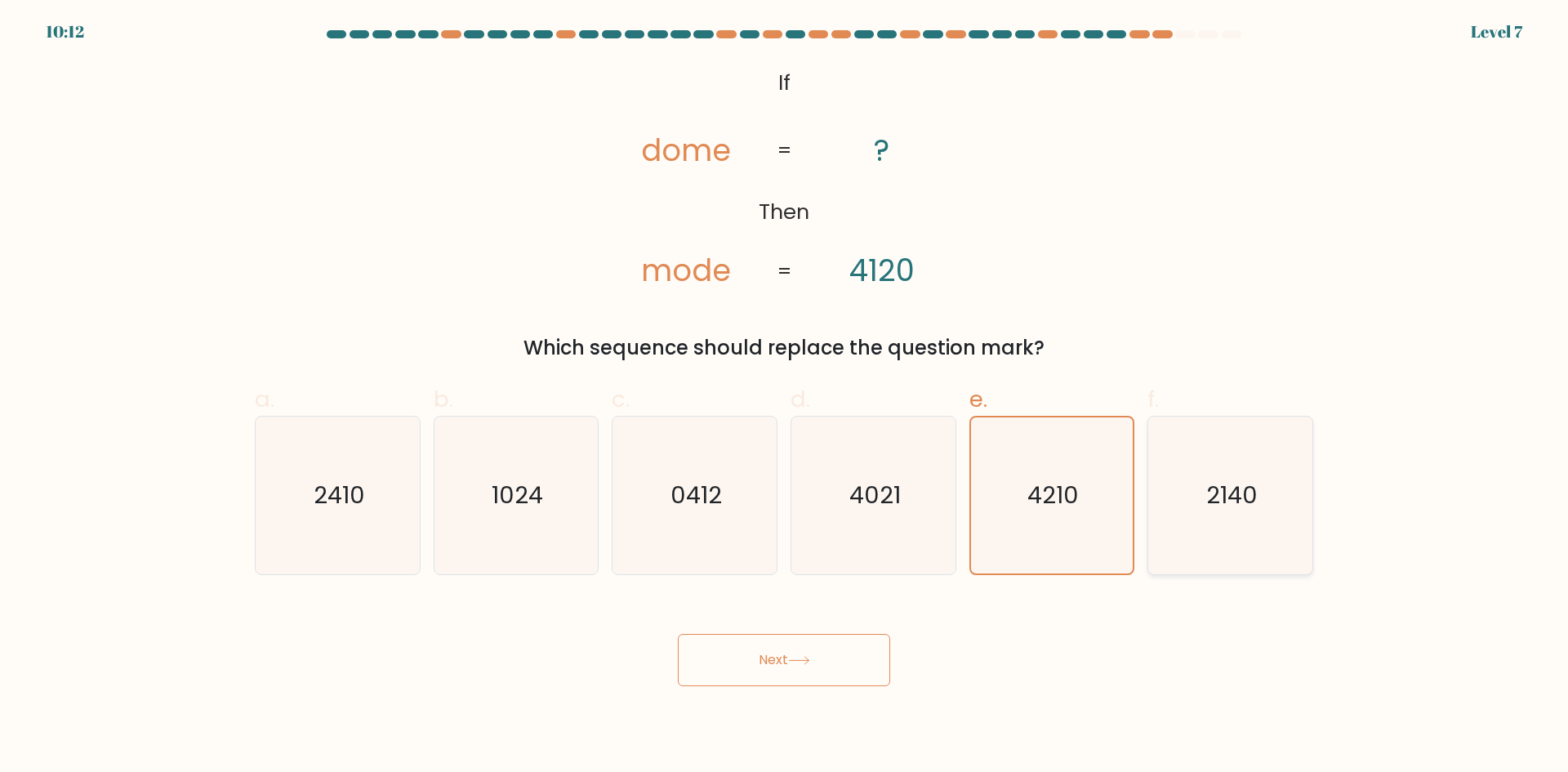
click at [1219, 543] on icon "2140" at bounding box center [1230, 495] width 158 height 158
click at [784, 397] on input "f. 2140" at bounding box center [784, 391] width 1 height 11
radio input "true"
click at [869, 649] on button "Next" at bounding box center [784, 660] width 212 height 53
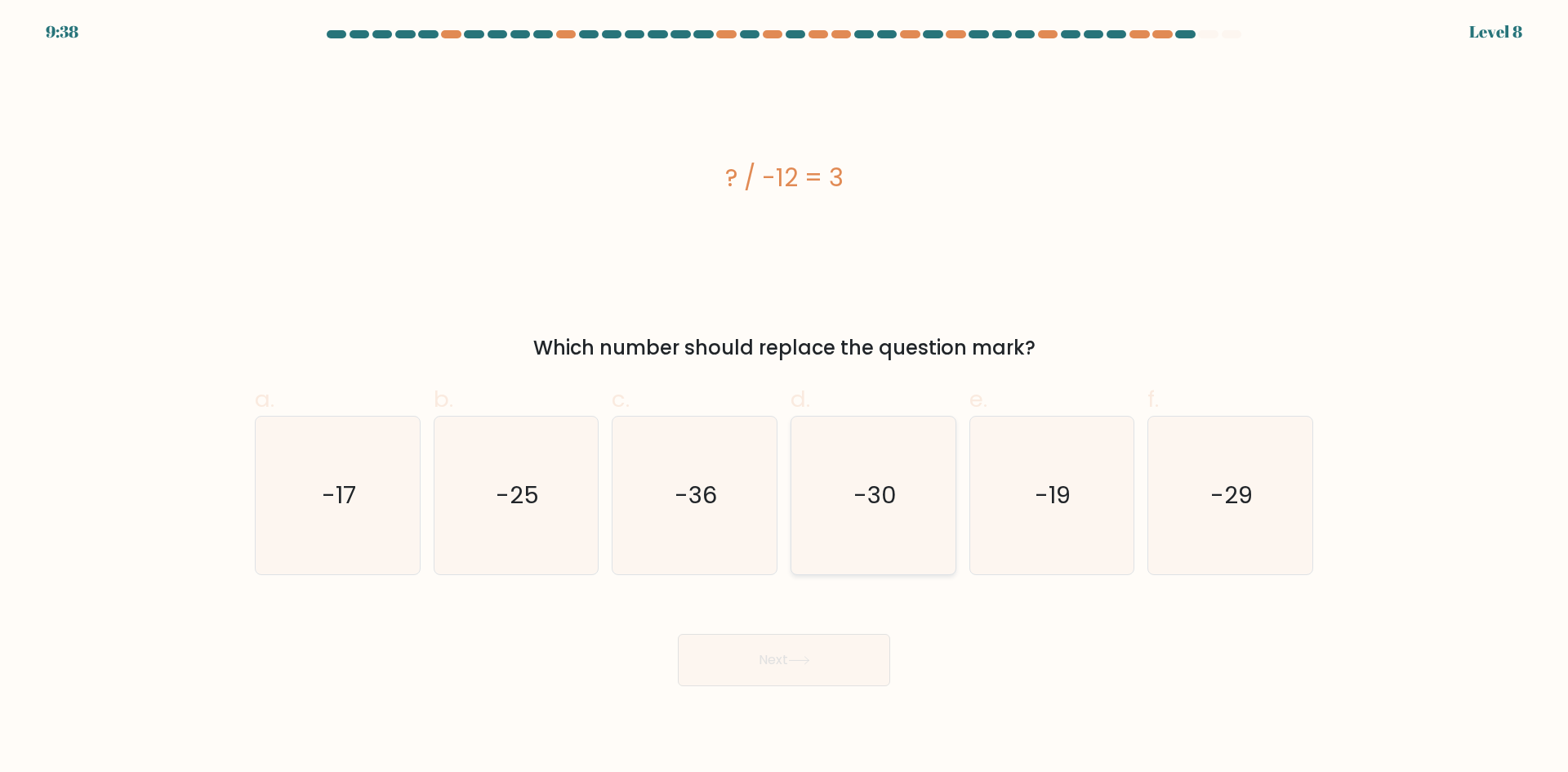
click at [910, 523] on icon "-30" at bounding box center [873, 495] width 158 height 158
click at [784, 397] on input "d. -30" at bounding box center [784, 391] width 1 height 11
radio input "true"
click at [852, 655] on button "Next" at bounding box center [784, 660] width 212 height 53
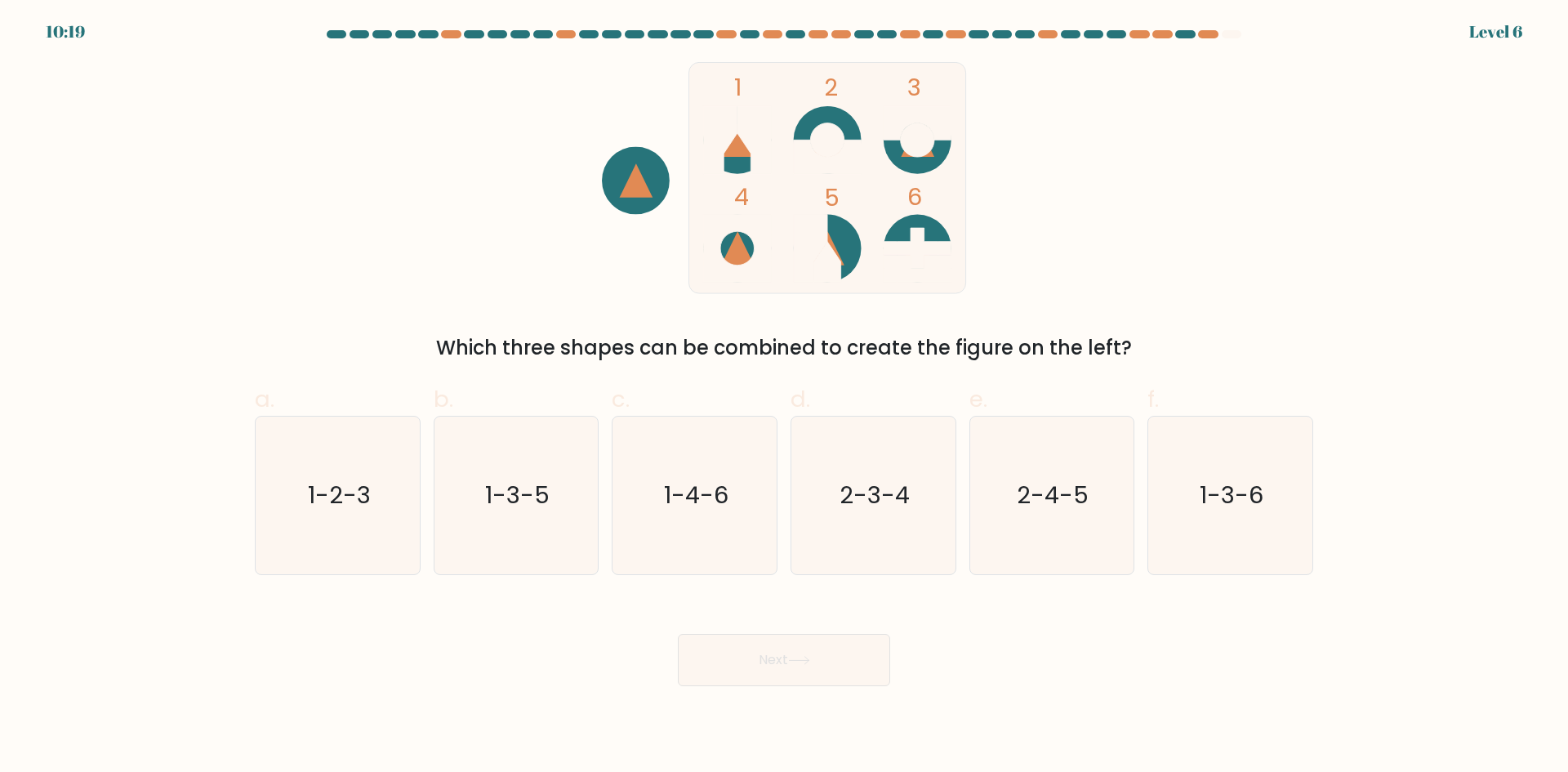
click at [813, 652] on button "Next" at bounding box center [784, 660] width 212 height 53
click at [813, 651] on button "Next" at bounding box center [784, 660] width 212 height 53
click at [288, 487] on icon "1-2-3" at bounding box center [338, 495] width 158 height 158
click at [784, 397] on input "a. 1-2-3" at bounding box center [784, 391] width 1 height 11
radio input "true"
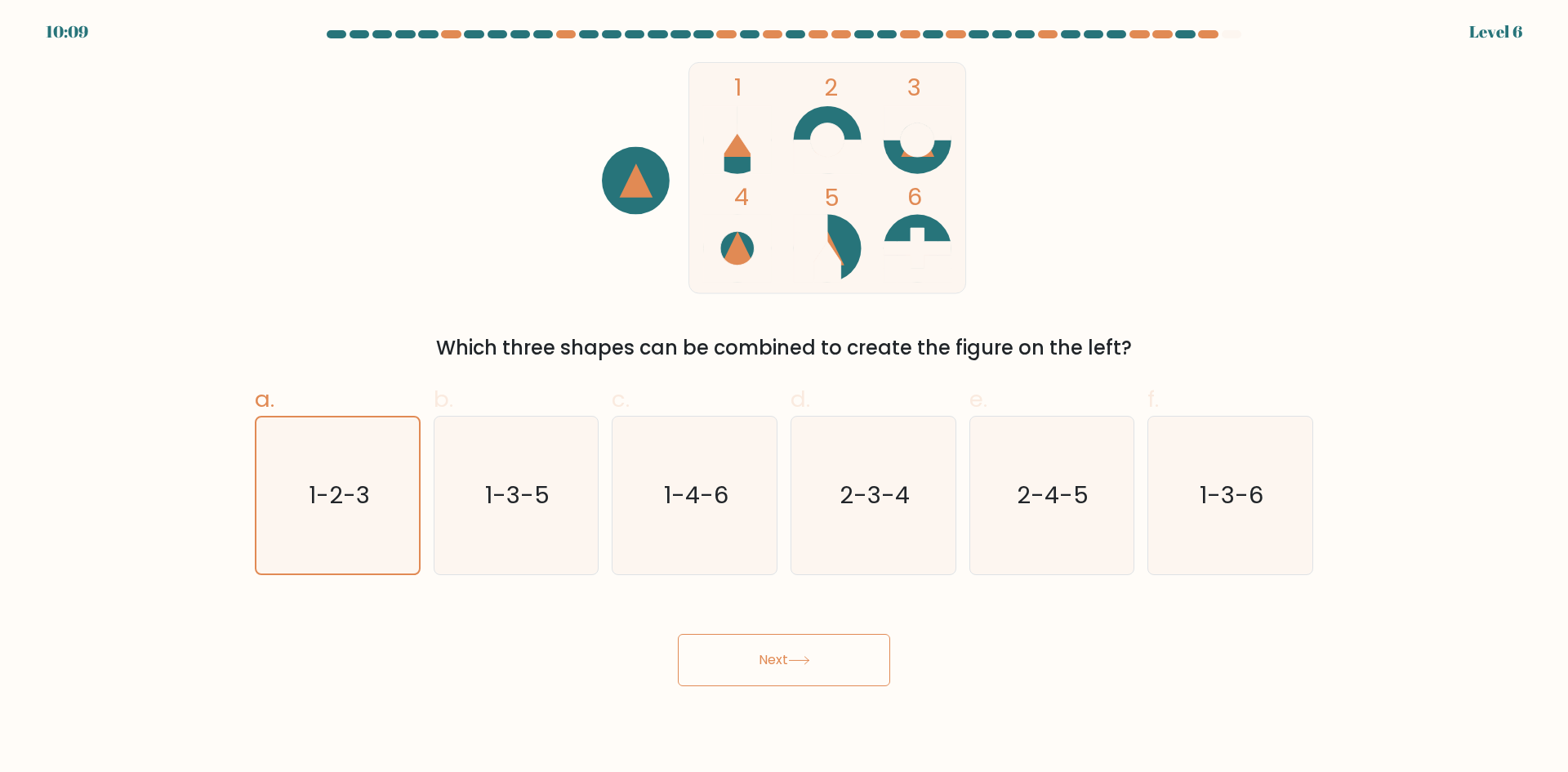
click at [768, 657] on button "Next" at bounding box center [784, 660] width 212 height 53
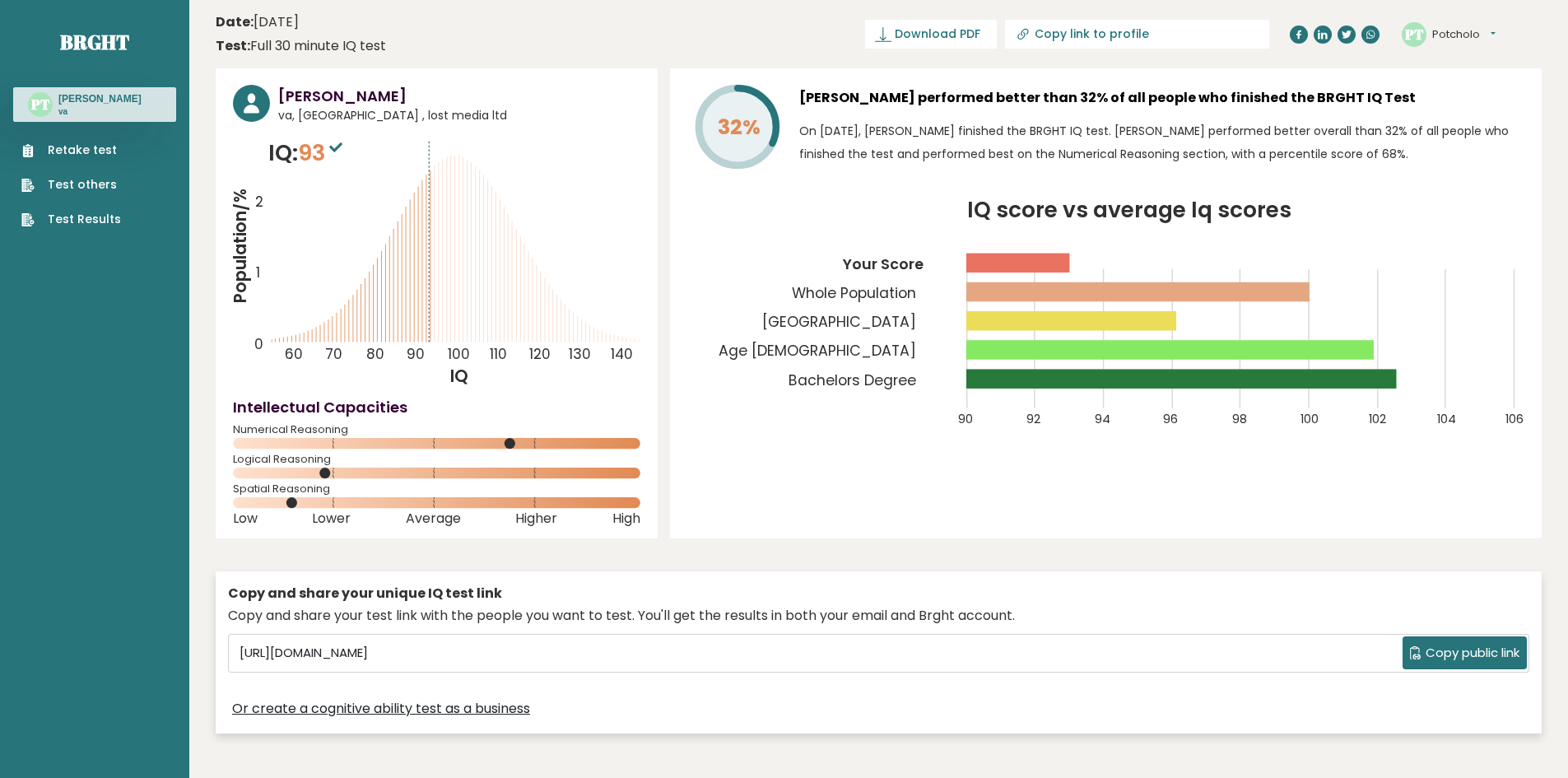
click at [1117, 33] on input "Copy link to profile" at bounding box center [1147, 33] width 224 height 13
type input "[URL][DOMAIN_NAME]"
click at [1088, 57] on header "Date: [DATE] Test: Full 30 minute IQ test Download PDF Downloading... Downloadi…" at bounding box center [878, 34] width 1326 height 52
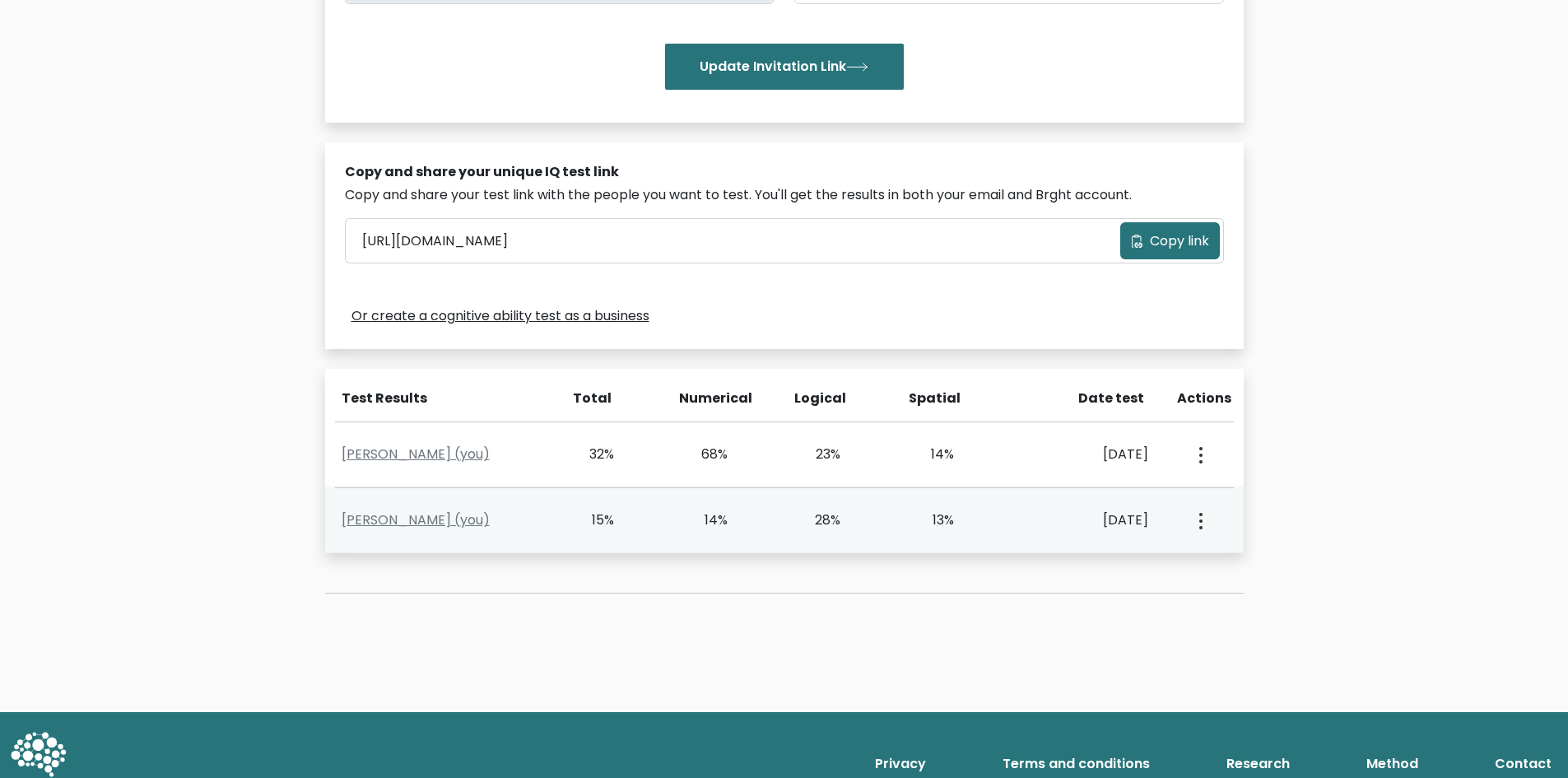
scroll to position [412, 0]
